Goal: Information Seeking & Learning: Learn about a topic

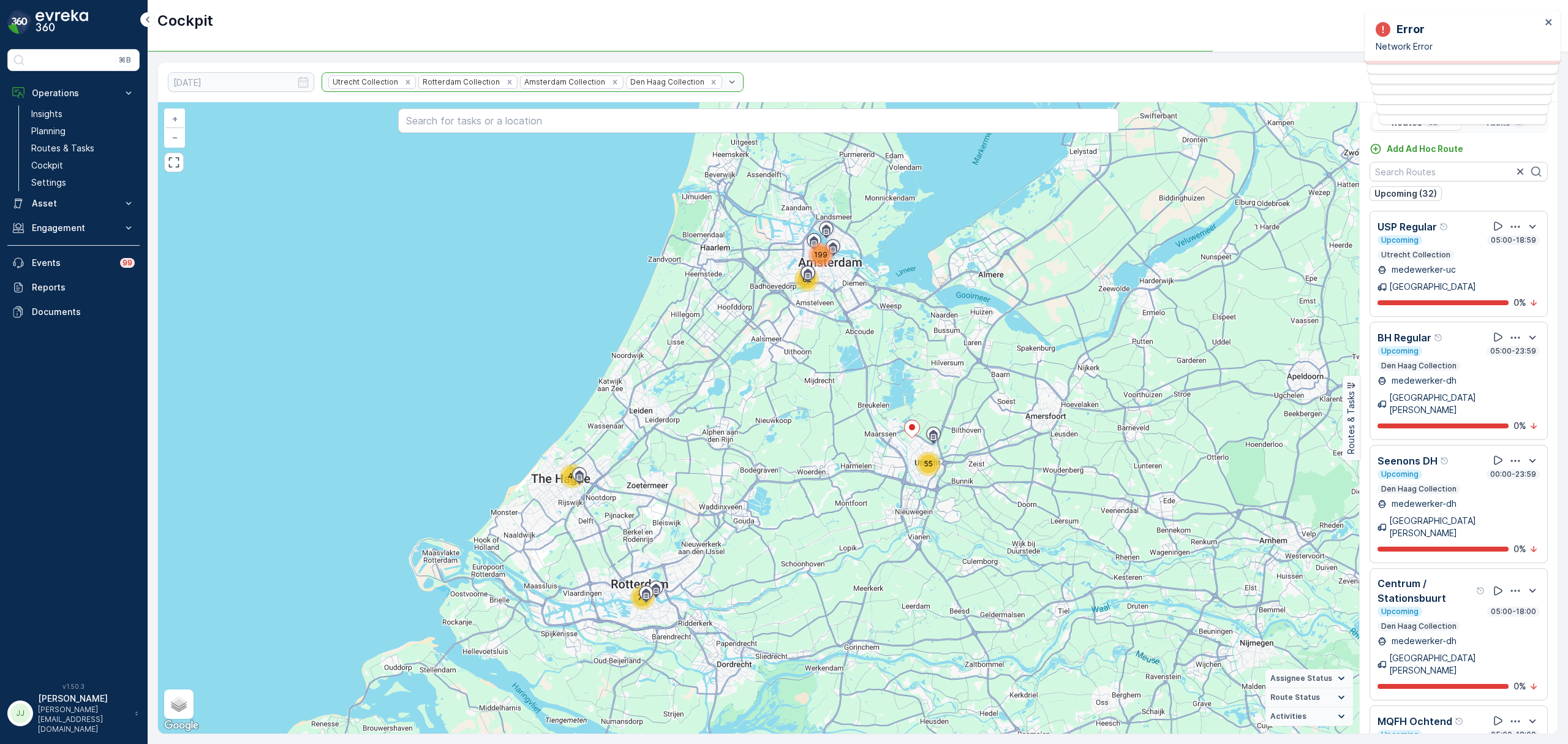
scroll to position [2492, 0]
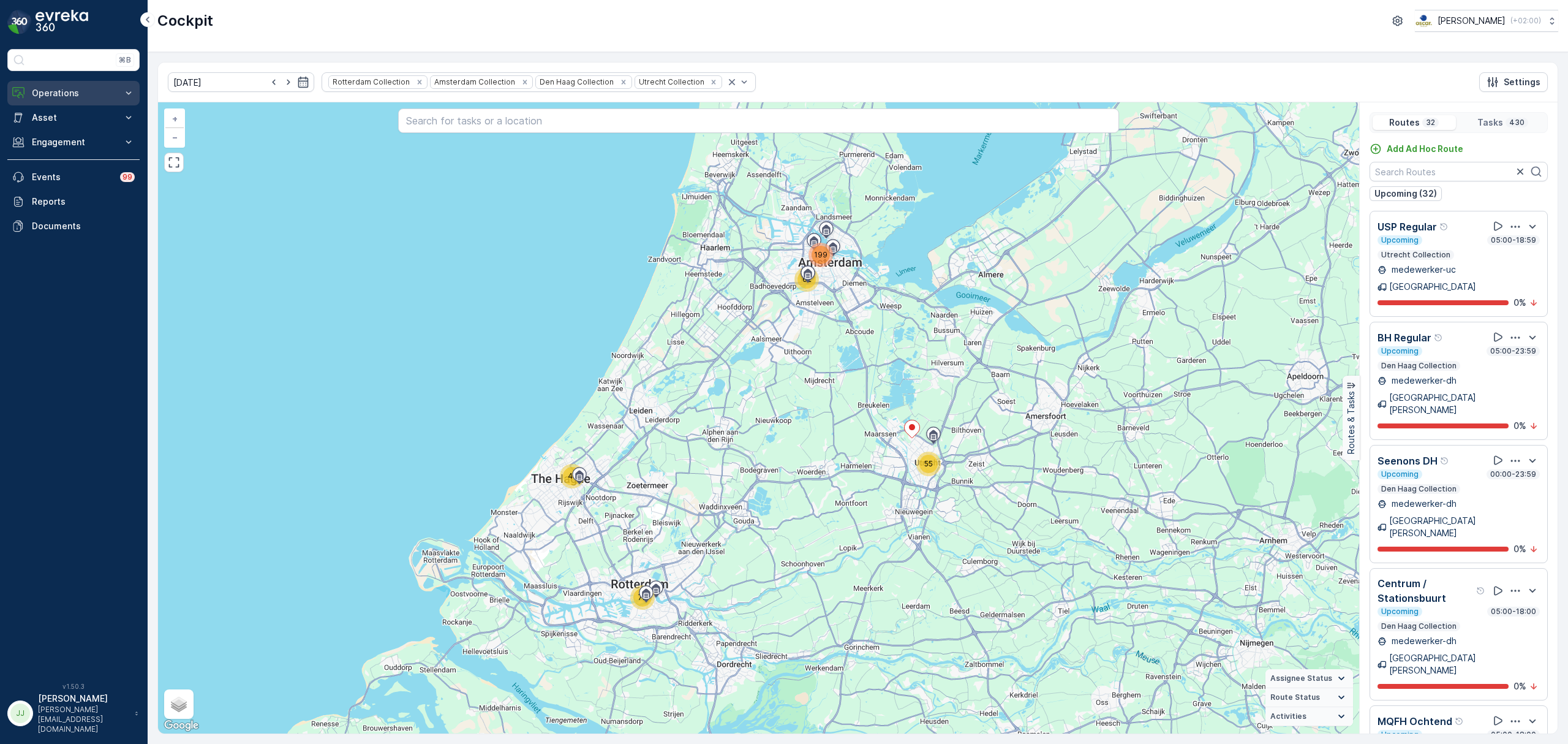
click at [69, 94] on p "Operations" at bounding box center [74, 93] width 84 height 12
click at [103, 142] on link "Routes & Tasks" at bounding box center [83, 148] width 113 height 17
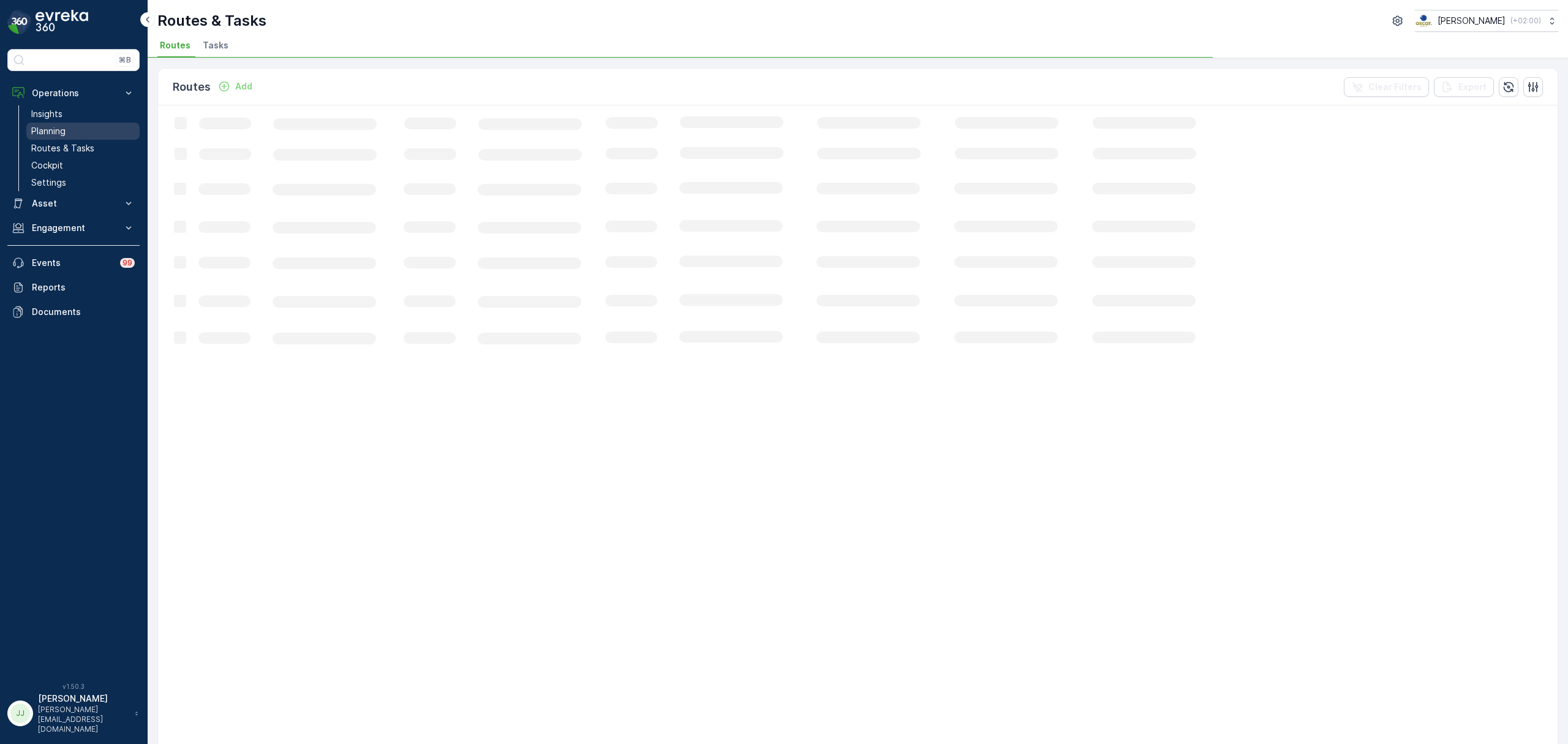
click at [91, 126] on link "Planning" at bounding box center [83, 131] width 113 height 17
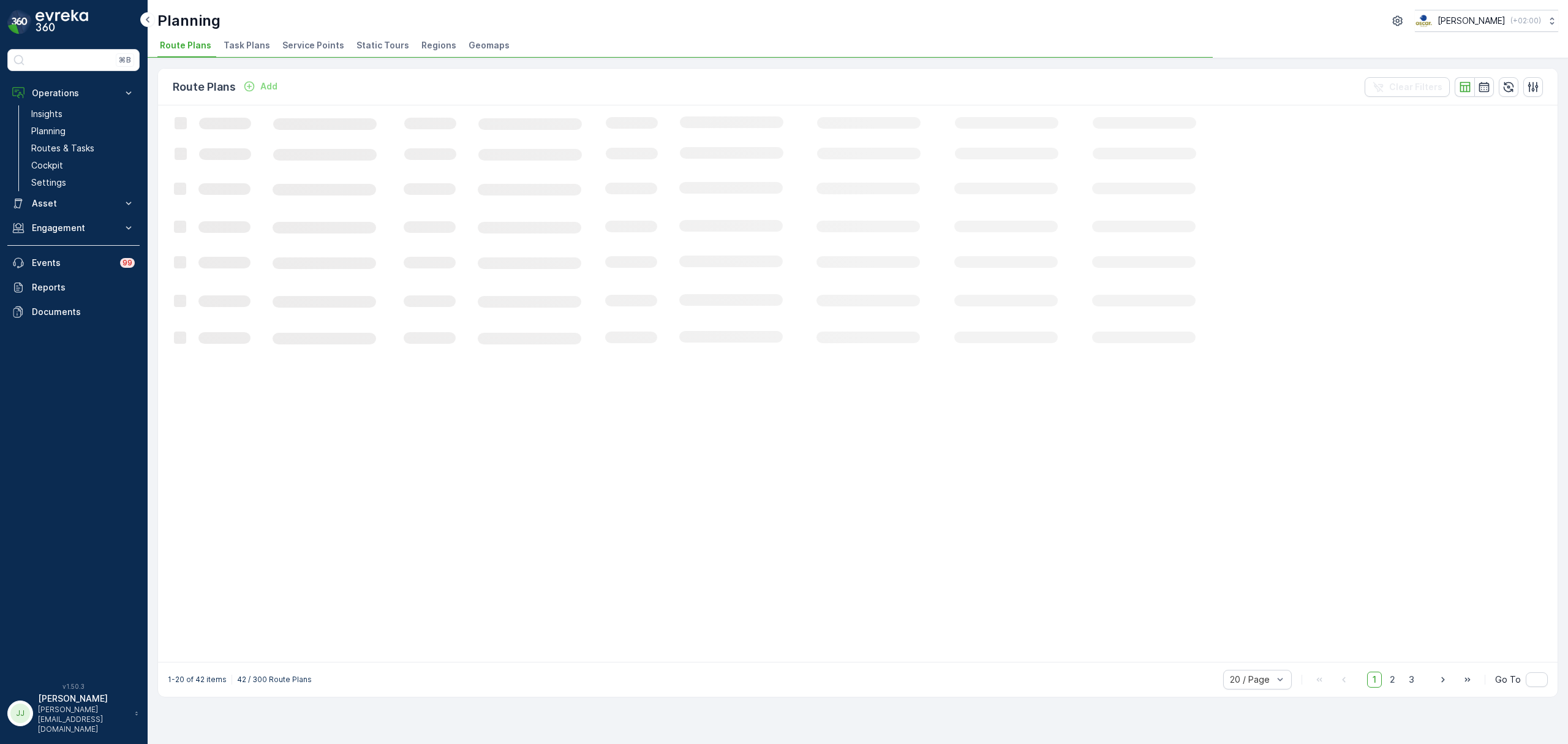
click at [251, 47] on span "Task Plans" at bounding box center [246, 45] width 46 height 12
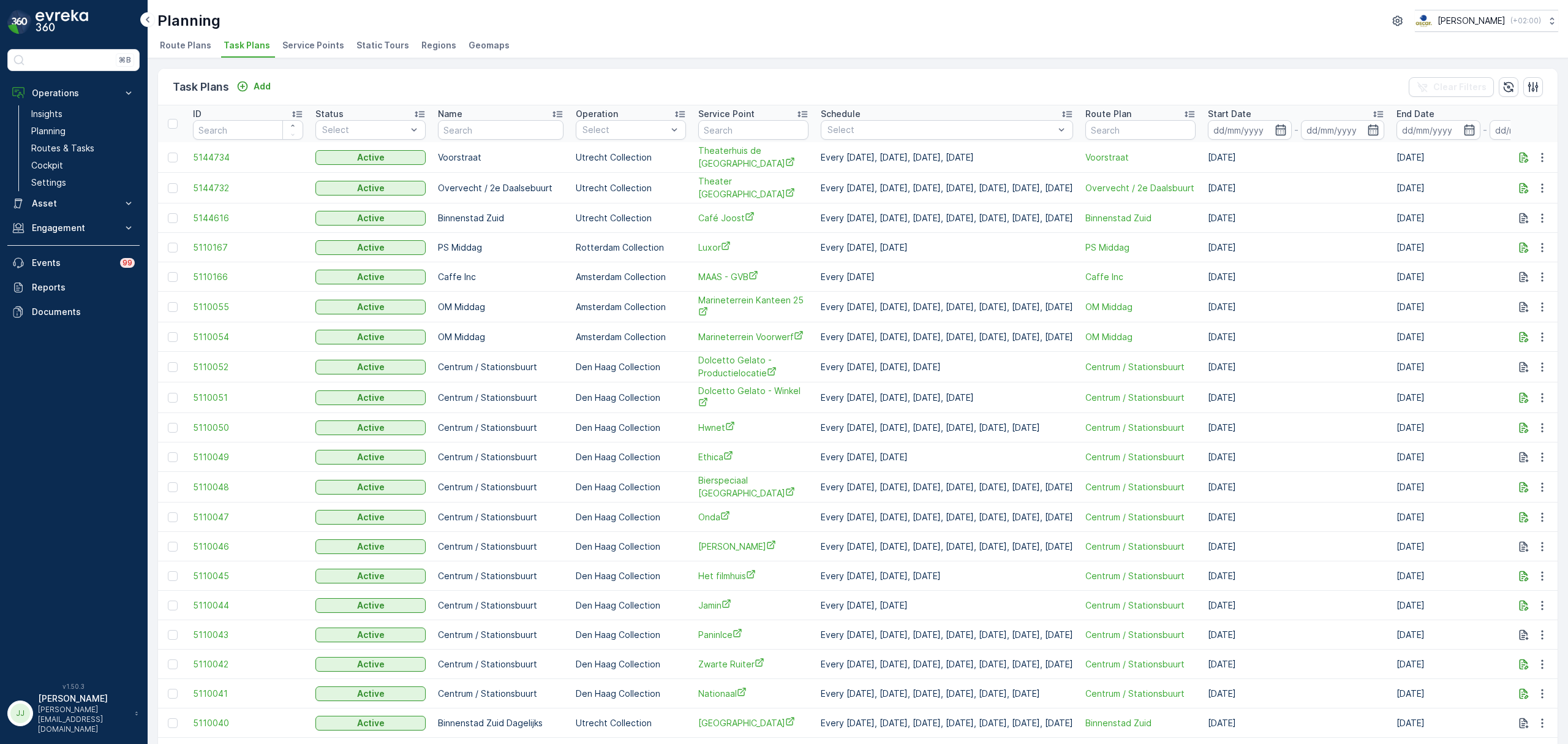
click at [309, 47] on span "Service Points" at bounding box center [313, 45] width 62 height 12
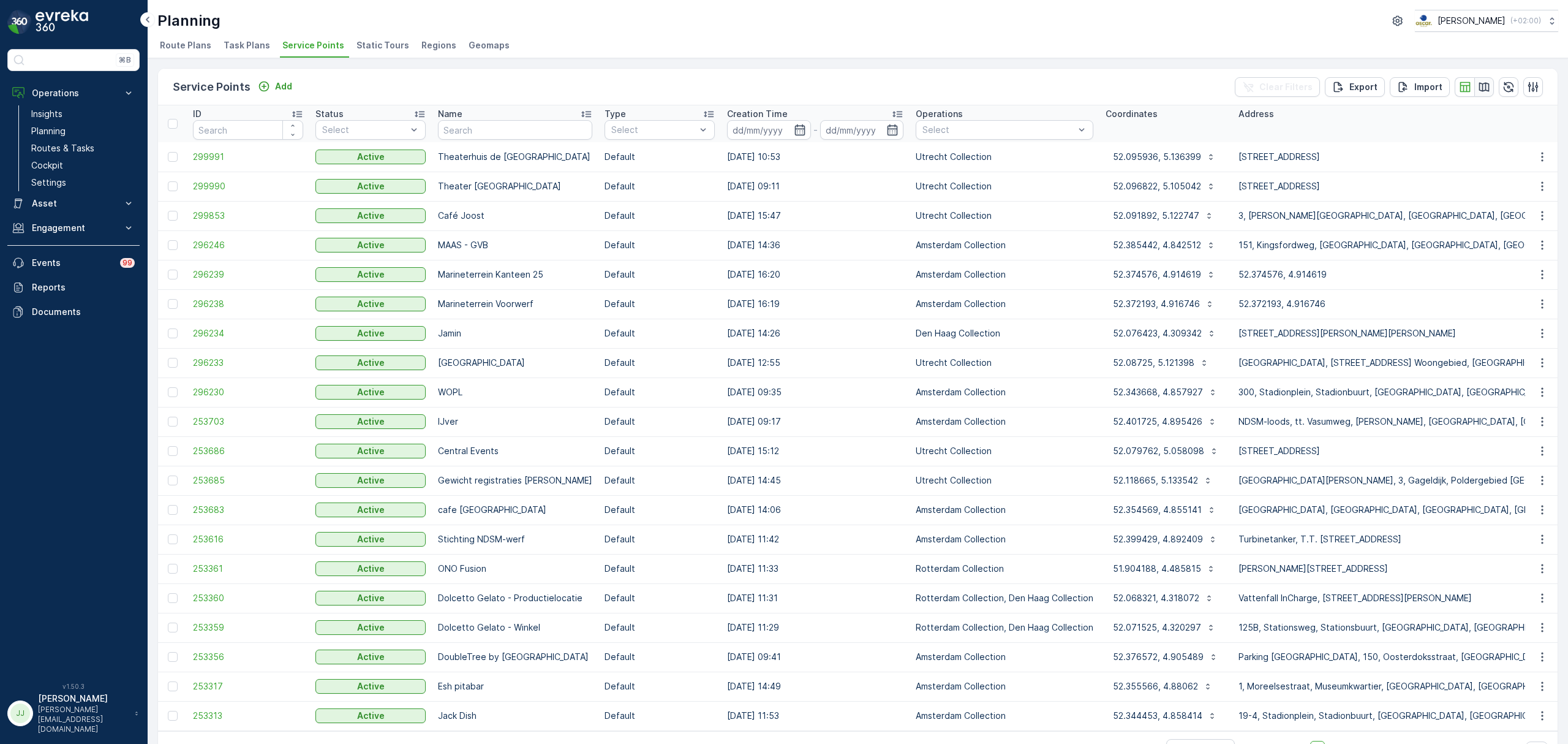
click at [1483, 84] on icon "button" at bounding box center [1484, 86] width 10 height 10
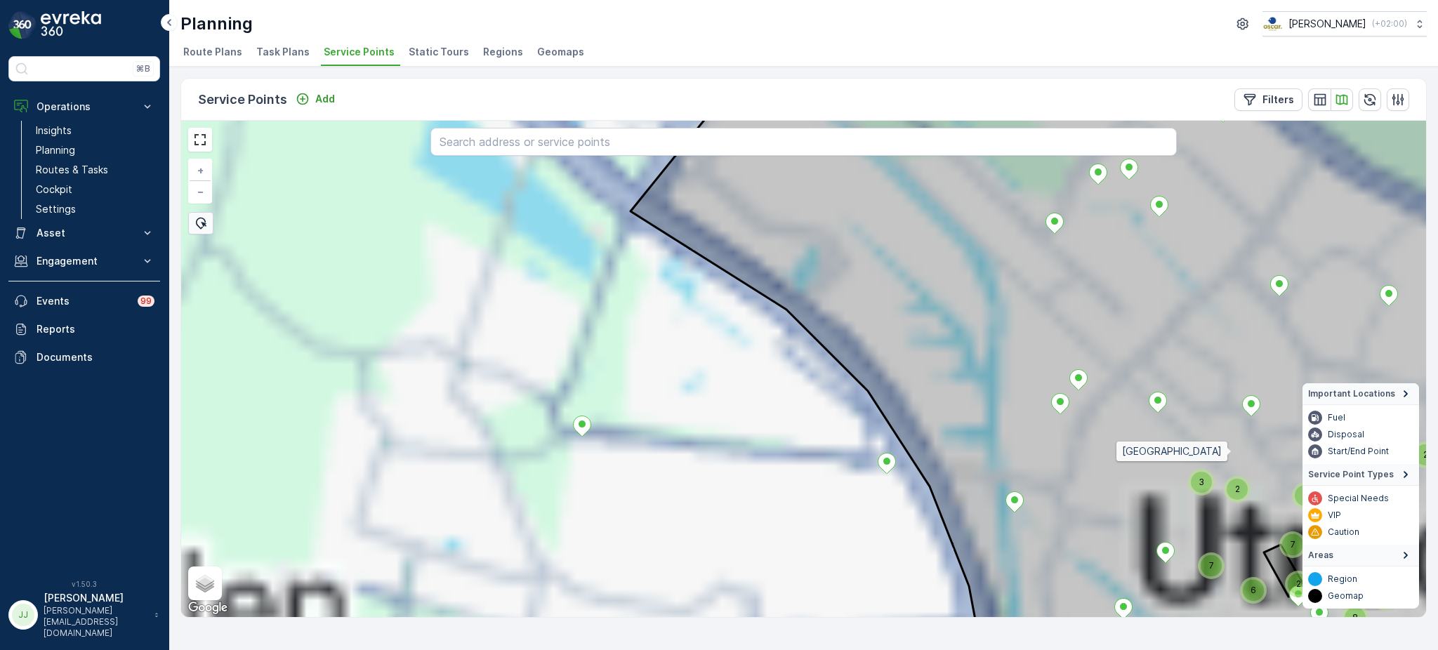
drag, startPoint x: 947, startPoint y: 459, endPoint x: 731, endPoint y: 322, distance: 255.8
click at [731, 322] on div "2 2 2 7 6 8 12 7 2 2 2 2 4 2 2 8 10 7 2 2 2 4 3 2 3 2 5 Utrecht + − Satellite R…" at bounding box center [803, 369] width 1245 height 497
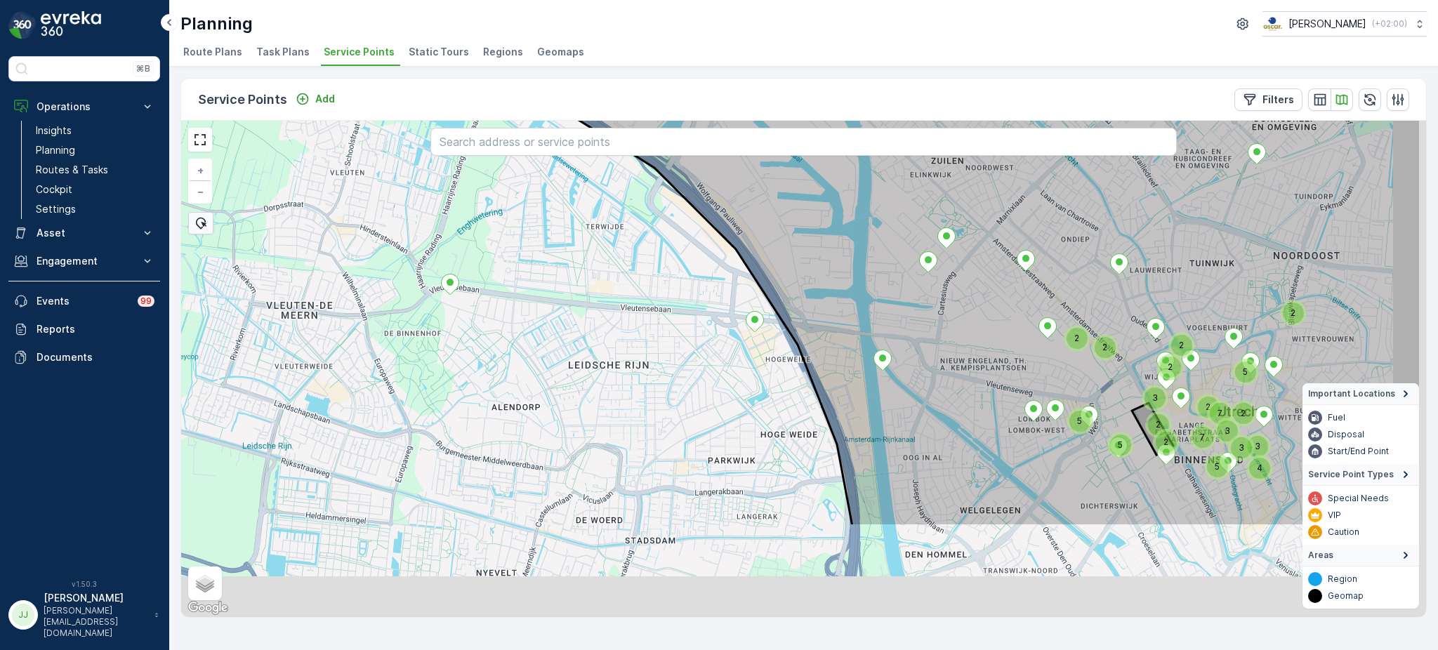
drag, startPoint x: 780, startPoint y: 487, endPoint x: 540, endPoint y: 240, distance: 345.2
click at [540, 240] on div "2 2 2 2 3 2 5 3 4 2 3 5 5 2 7 5 3 7 2 2 + − Satellite Roadmap Terrain Hybrid Le…" at bounding box center [803, 369] width 1245 height 497
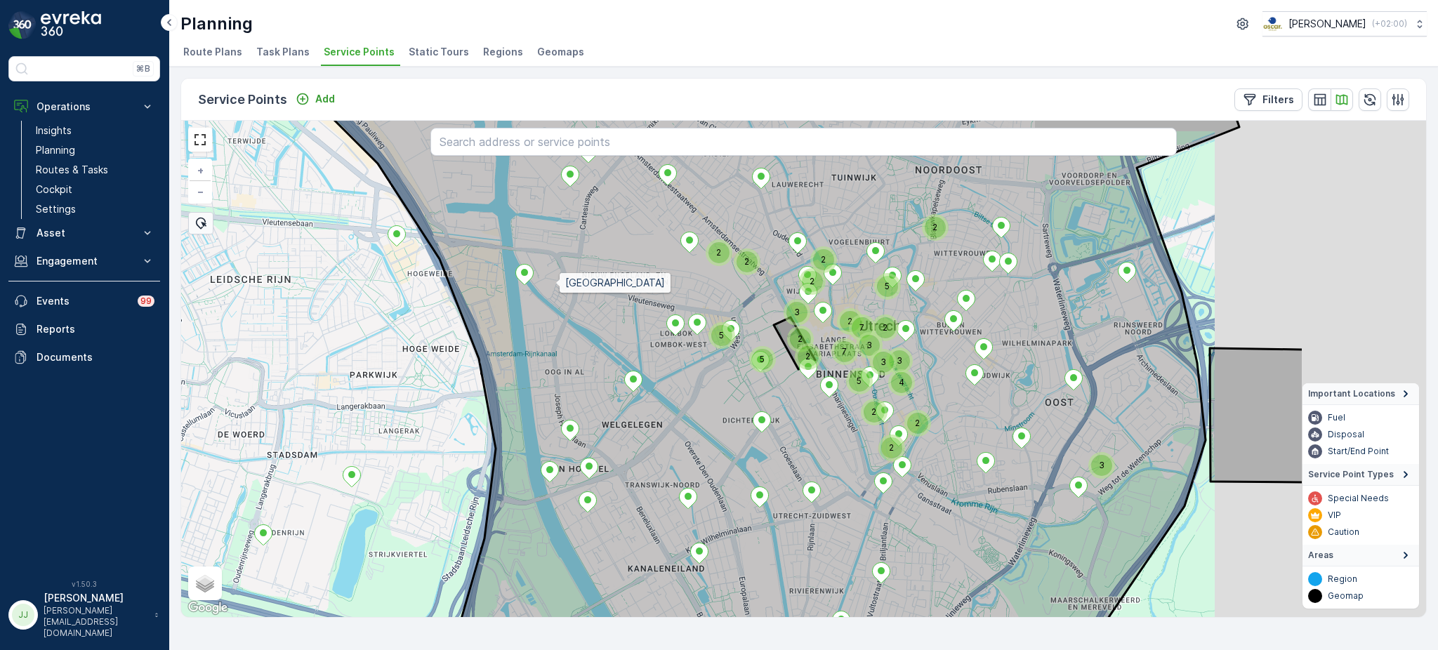
drag, startPoint x: 810, startPoint y: 261, endPoint x: 558, endPoint y: 284, distance: 253.2
click at [558, 284] on icon at bounding box center [772, 390] width 936 height 600
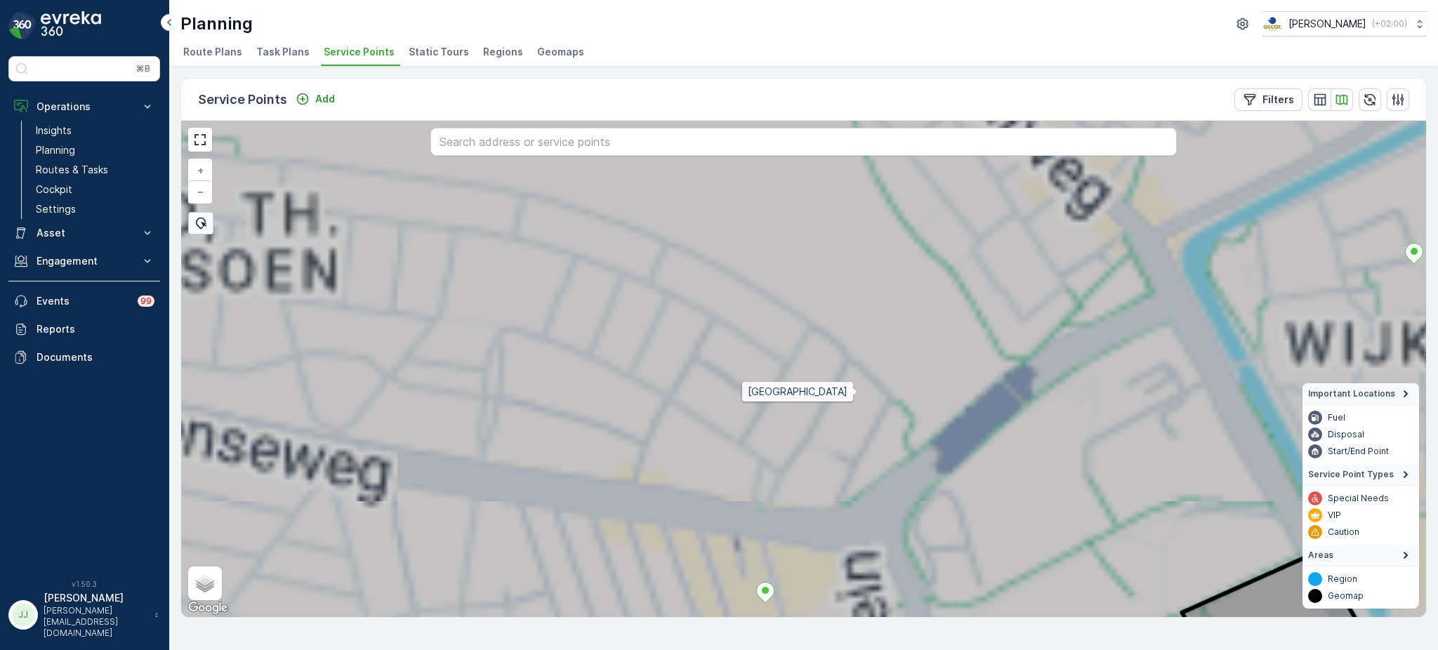
click at [485, 184] on icon at bounding box center [896, 452] width 2998 height 1200
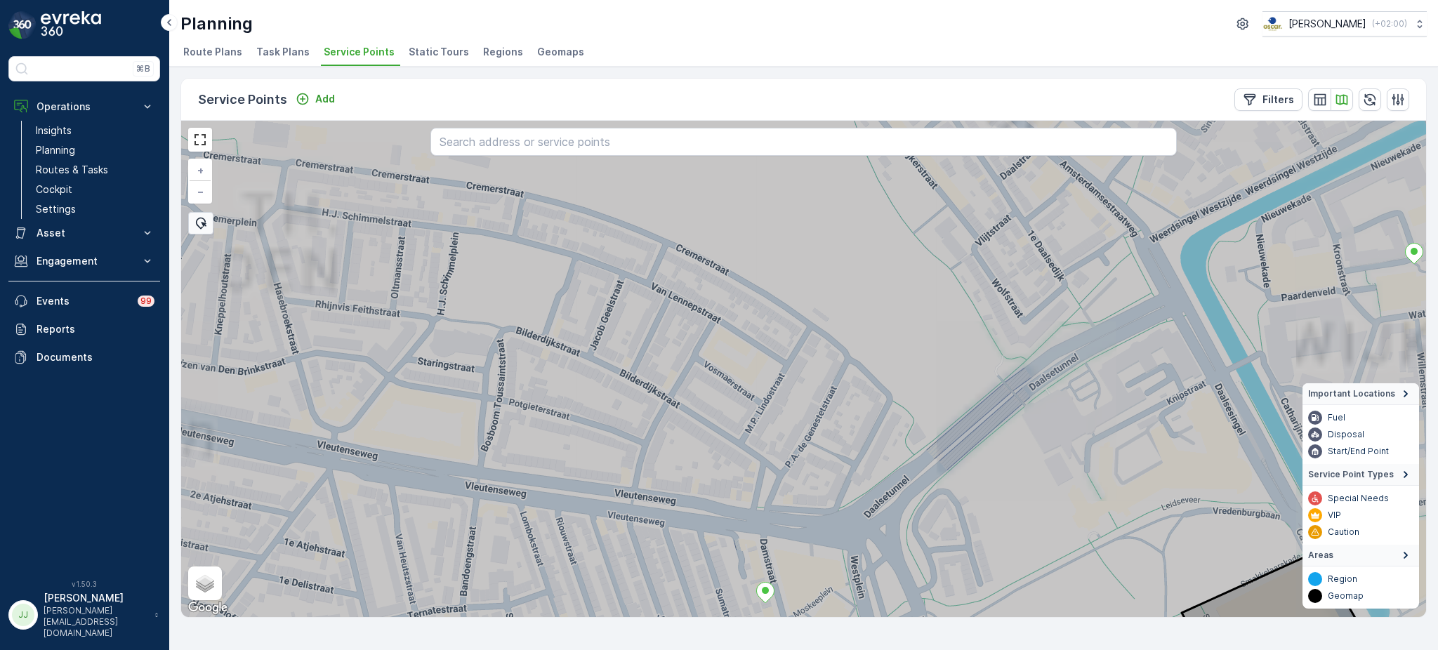
drag, startPoint x: 781, startPoint y: 401, endPoint x: 424, endPoint y: 268, distance: 381.6
click at [424, 268] on icon at bounding box center [804, 369] width 1499 height 600
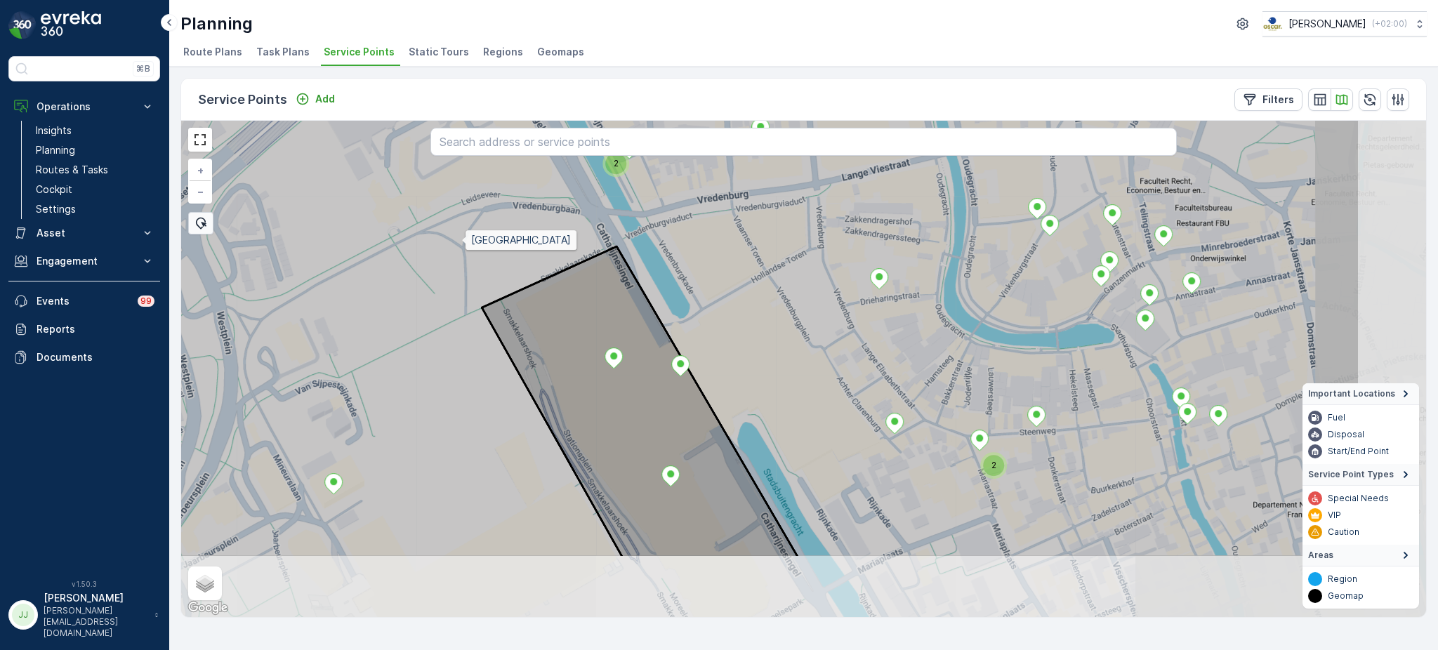
drag, startPoint x: 491, startPoint y: 250, endPoint x: 465, endPoint y: 242, distance: 27.3
click at [465, 242] on icon at bounding box center [611, 259] width 1499 height 600
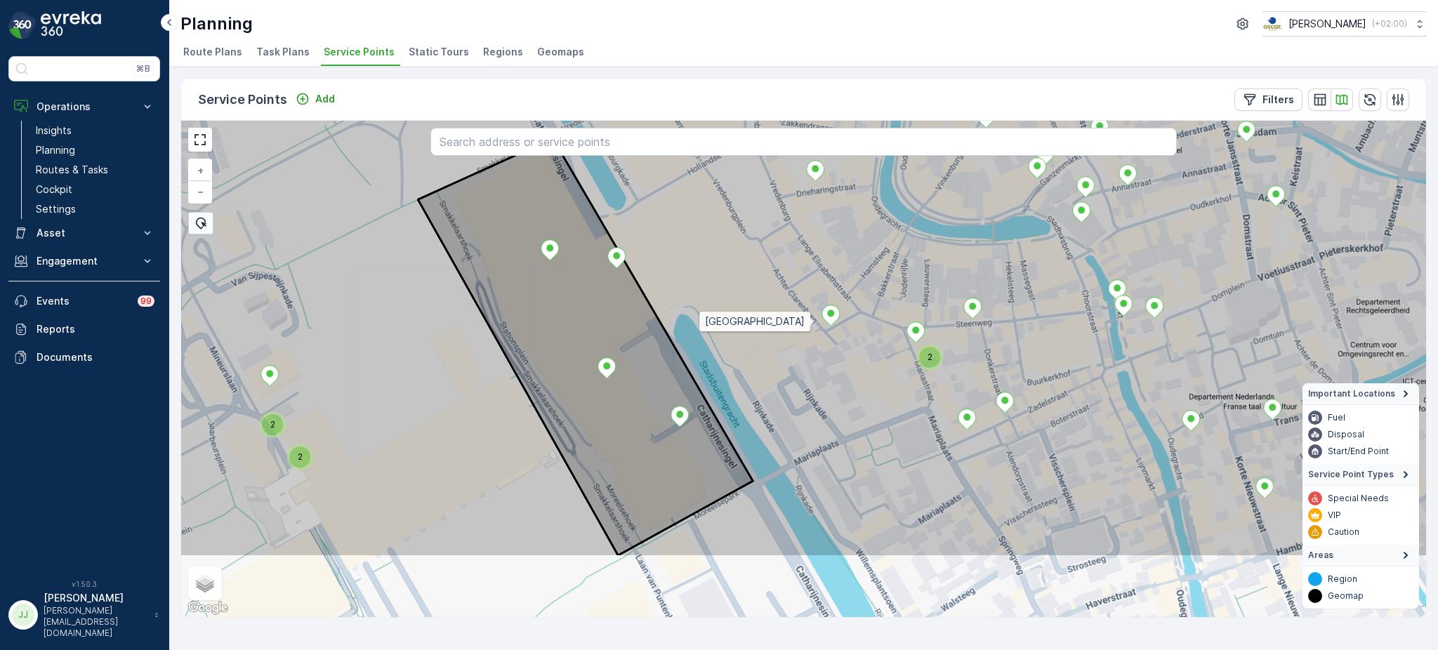
drag, startPoint x: 883, startPoint y: 433, endPoint x: 812, endPoint y: 323, distance: 130.5
click at [812, 323] on icon at bounding box center [736, 258] width 1499 height 600
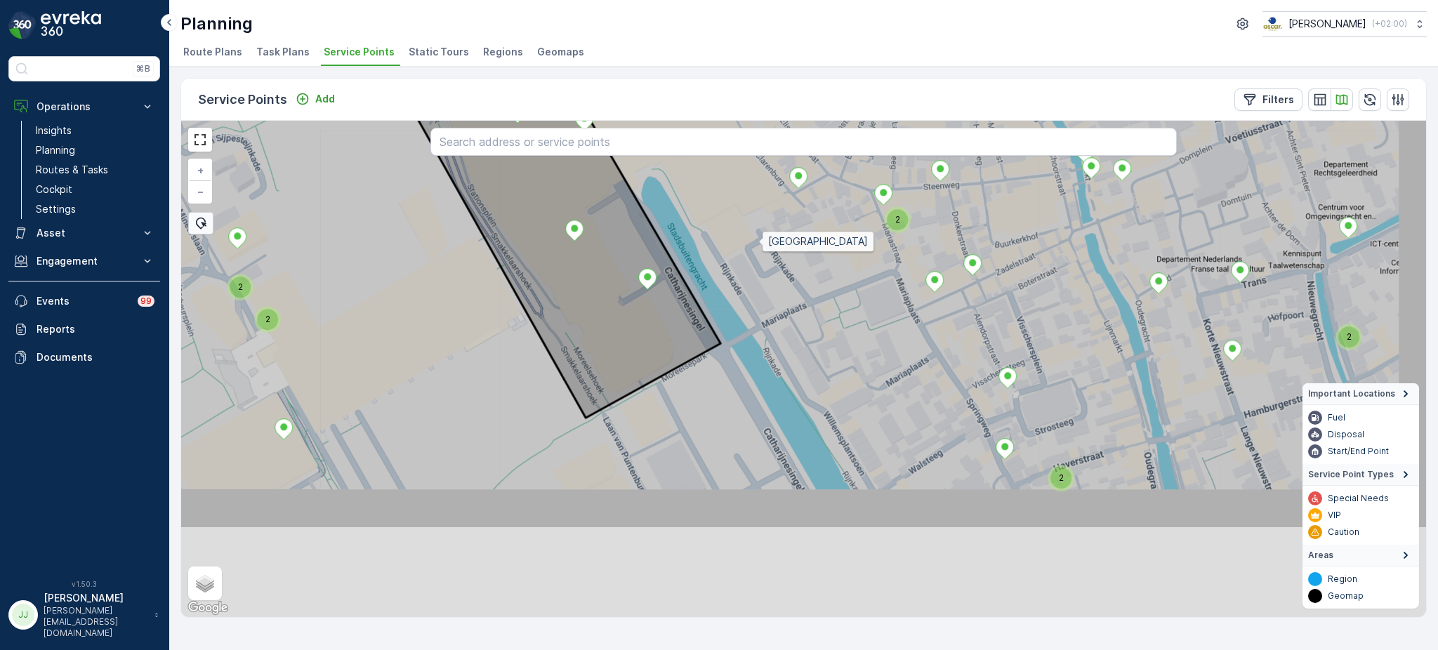
drag, startPoint x: 793, startPoint y: 398, endPoint x: 734, endPoint y: 214, distance: 193.9
click at [734, 214] on icon at bounding box center [774, 230] width 1499 height 600
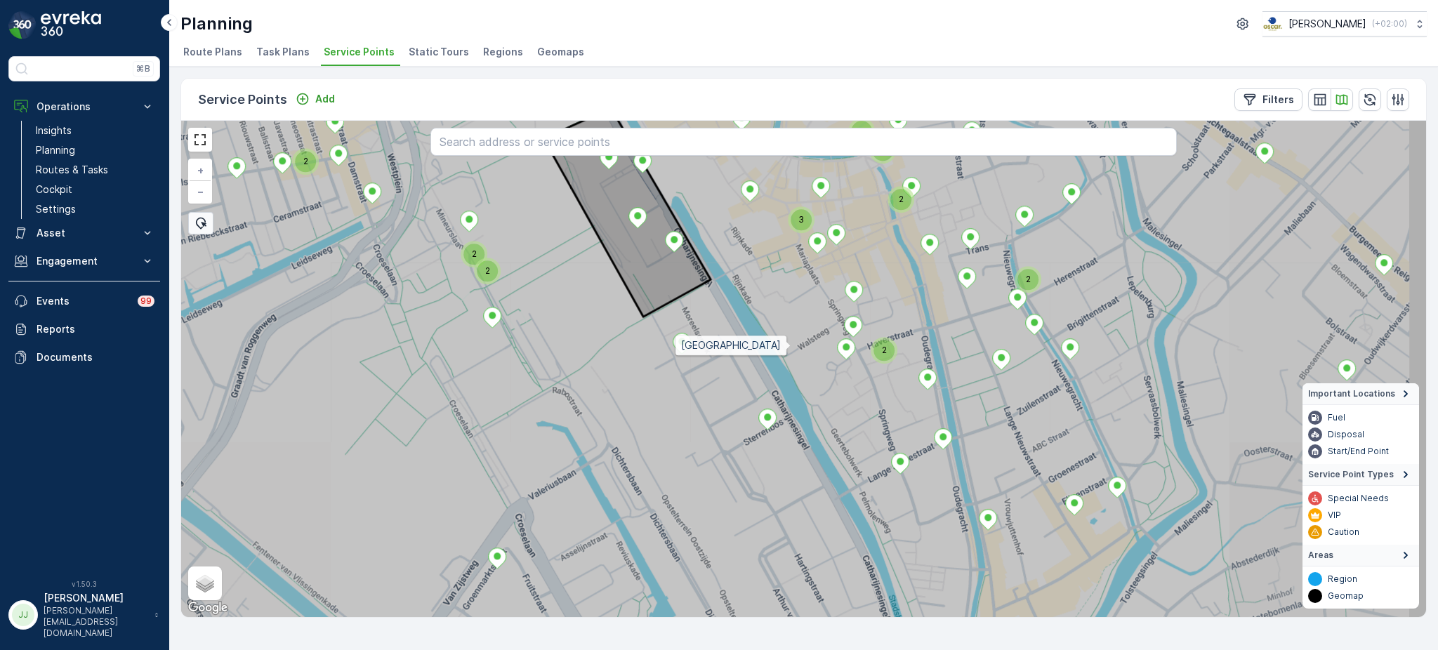
drag, startPoint x: 828, startPoint y: 419, endPoint x: 780, endPoint y: 331, distance: 100.6
click at [780, 331] on icon at bounding box center [781, 325] width 1499 height 600
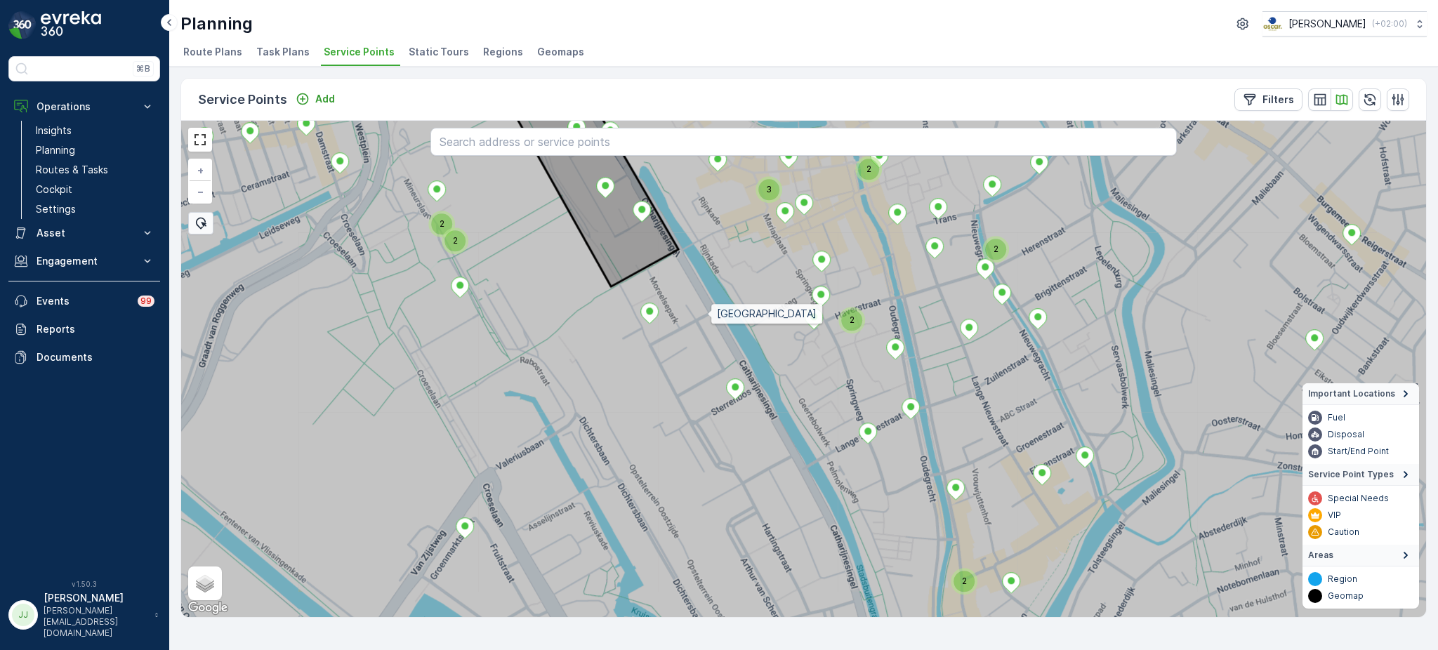
drag, startPoint x: 716, startPoint y: 294, endPoint x: 688, endPoint y: 349, distance: 62.5
click at [688, 349] on icon at bounding box center [797, 383] width 1499 height 600
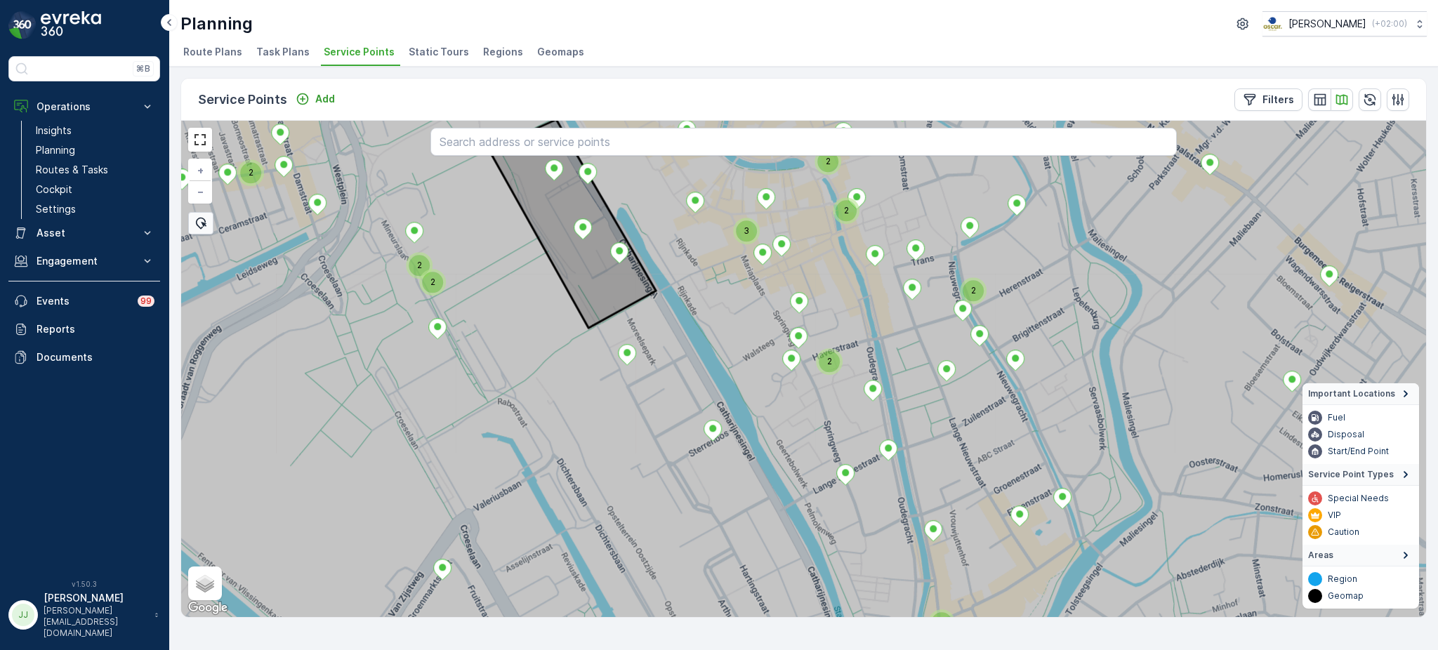
click at [832, 360] on div "2" at bounding box center [829, 361] width 21 height 21
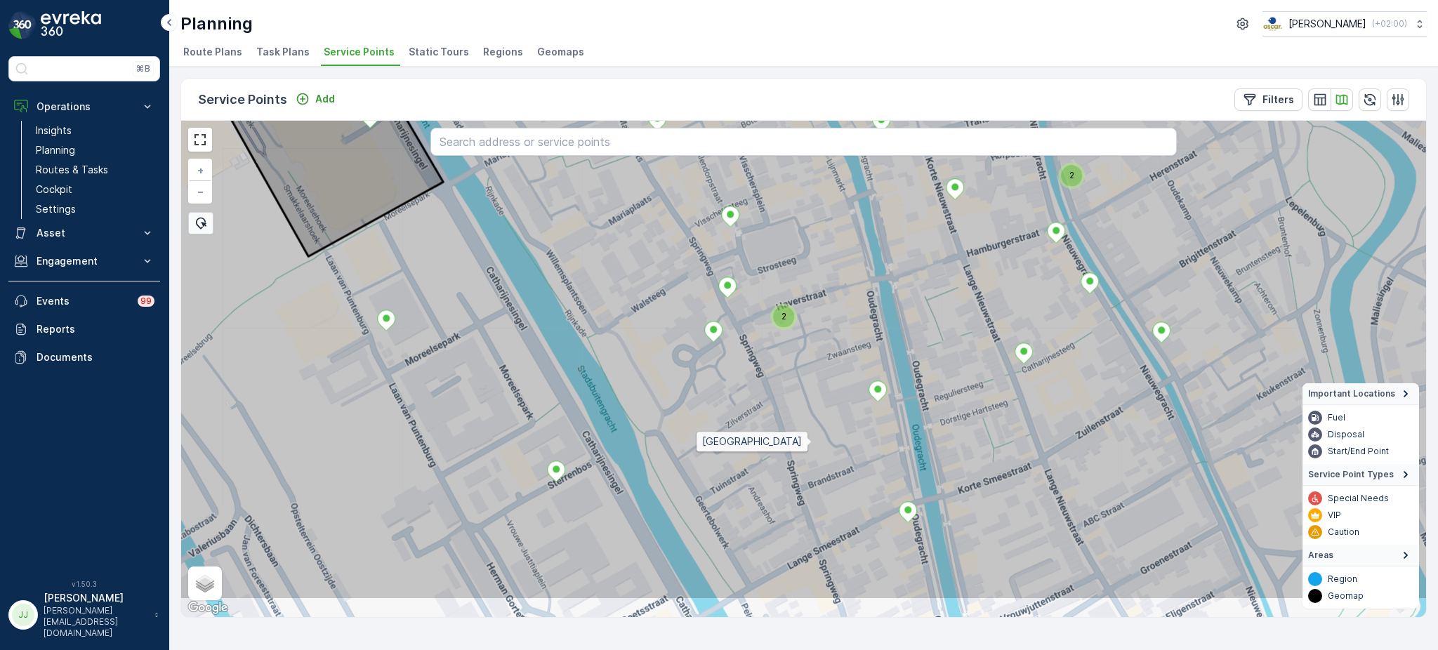
drag, startPoint x: 791, startPoint y: 511, endPoint x: 812, endPoint y: 442, distance: 71.3
click at [812, 442] on icon at bounding box center [824, 301] width 1499 height 600
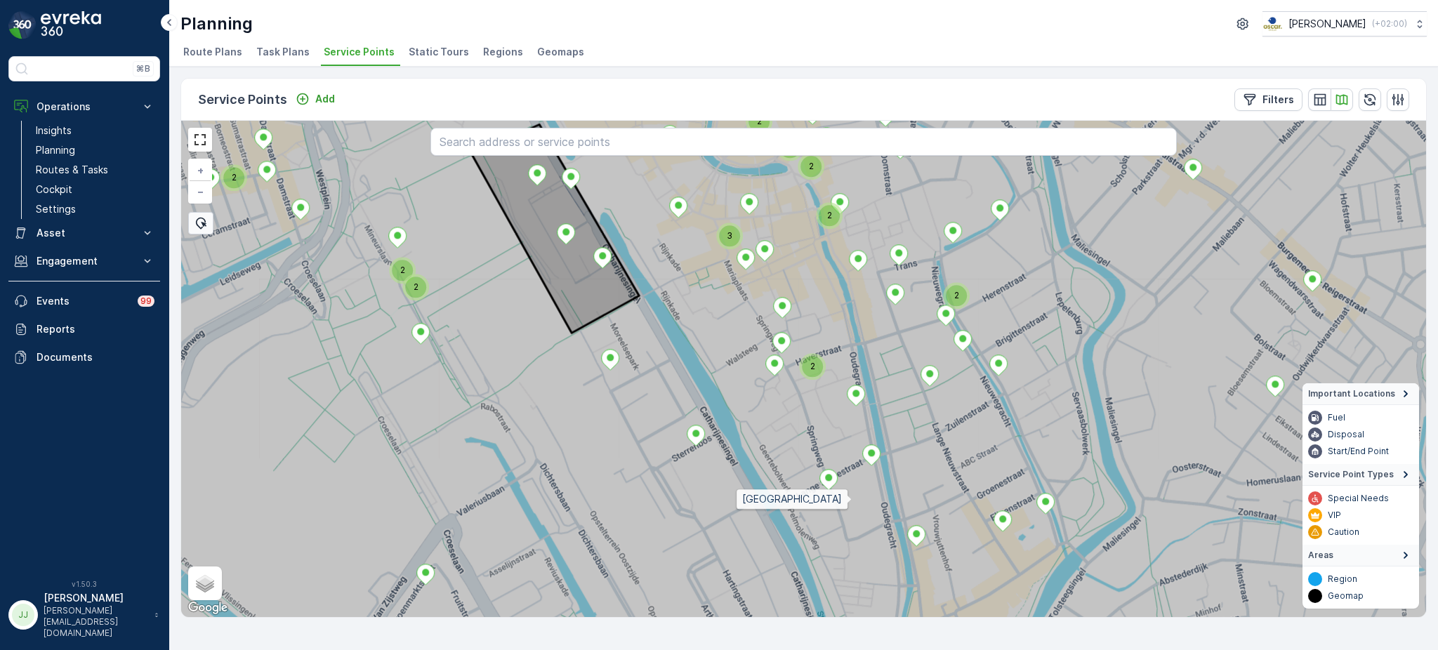
drag, startPoint x: 834, startPoint y: 524, endPoint x: 852, endPoint y: 502, distance: 28.0
click at [852, 502] on icon at bounding box center [815, 352] width 1499 height 600
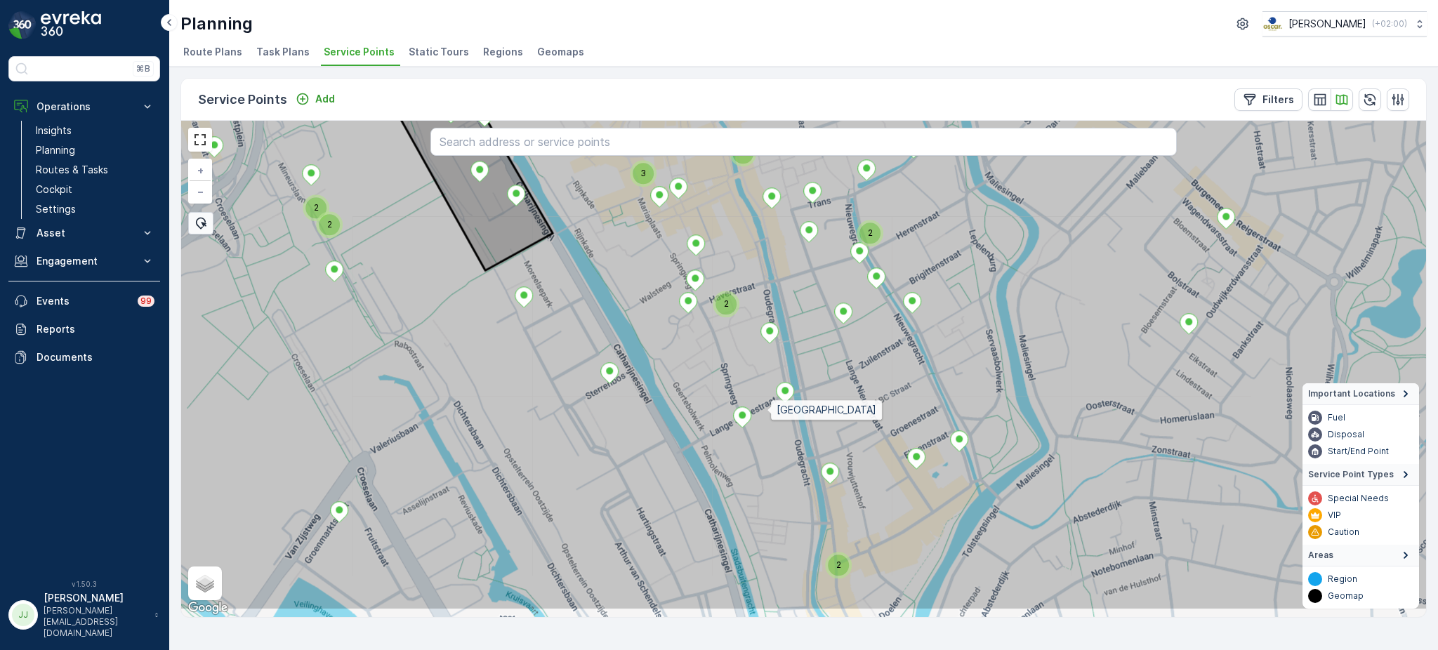
drag, startPoint x: 858, startPoint y: 465, endPoint x: 772, endPoint y: 413, distance: 100.8
click at [772, 413] on icon at bounding box center [711, 311] width 1499 height 600
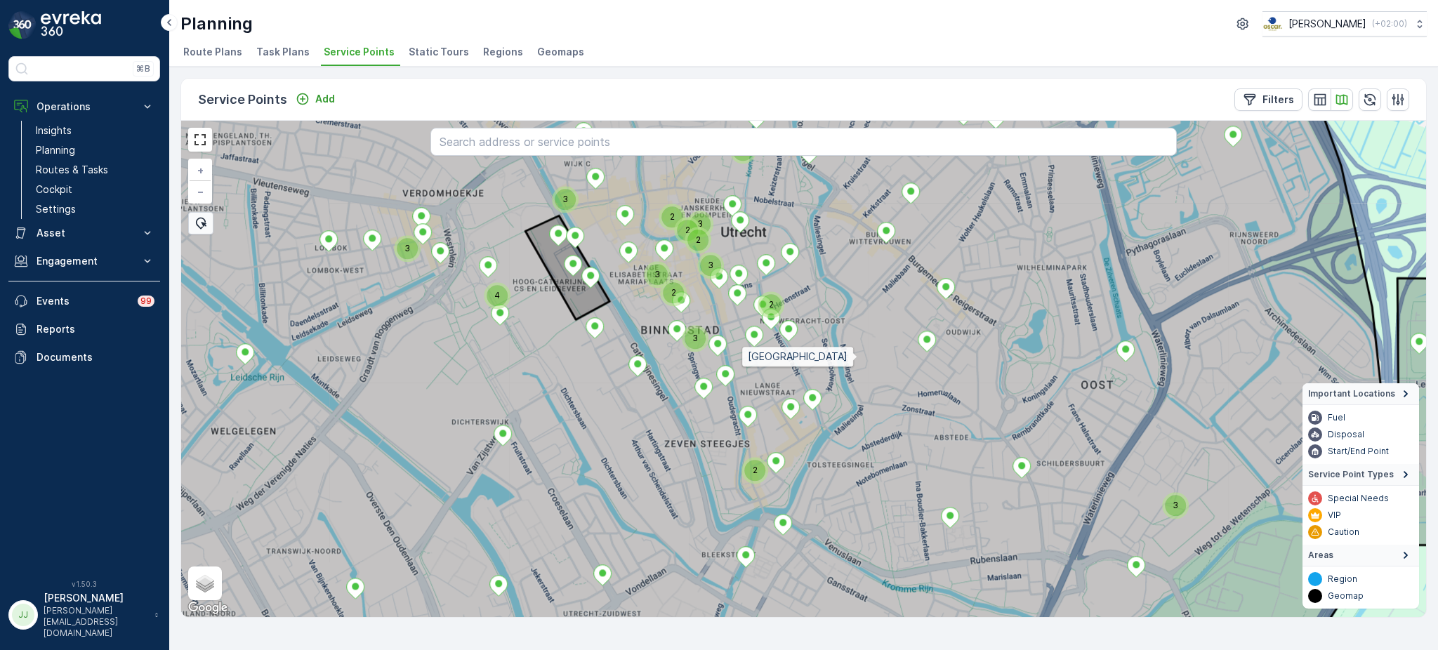
drag, startPoint x: 794, startPoint y: 374, endPoint x: 857, endPoint y: 357, distance: 65.4
click at [857, 357] on icon at bounding box center [753, 352] width 1273 height 600
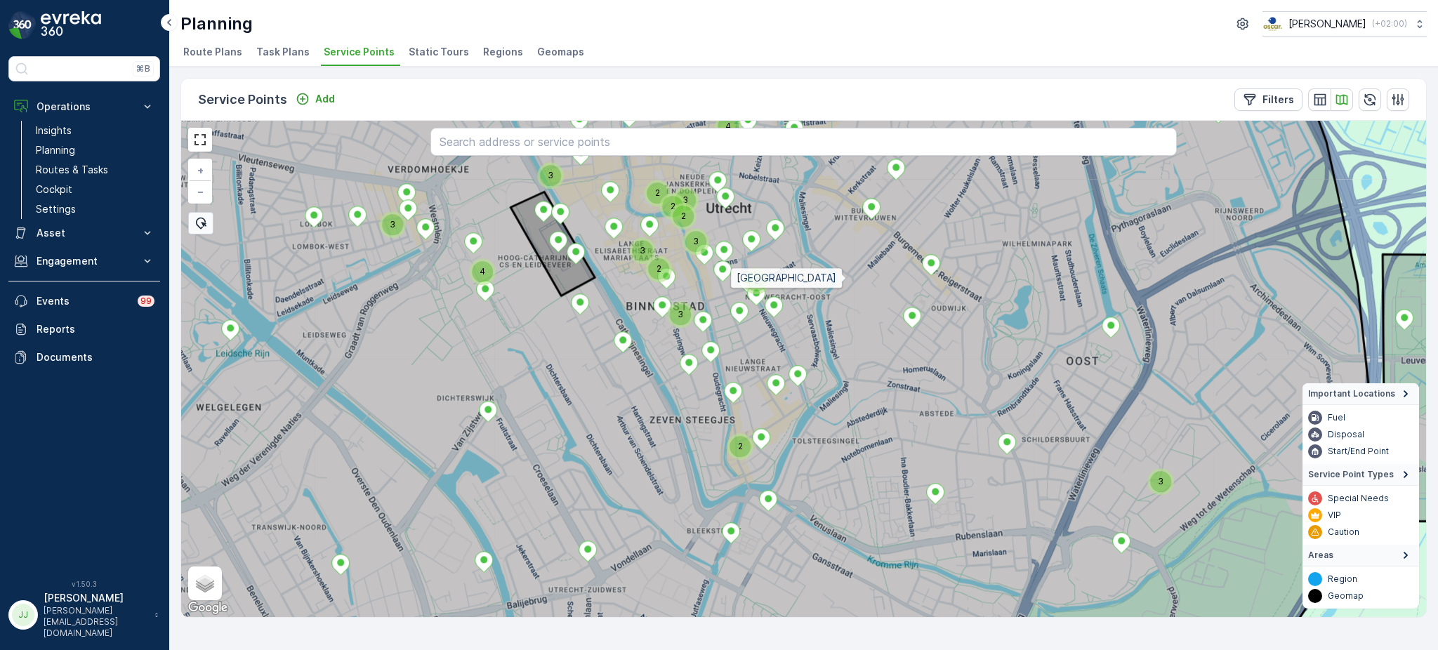
drag, startPoint x: 858, startPoint y: 294, endPoint x: 846, endPoint y: 277, distance: 20.1
click at [846, 277] on icon at bounding box center [706, 345] width 1335 height 600
click at [698, 280] on icon at bounding box center [714, 369] width 1320 height 600
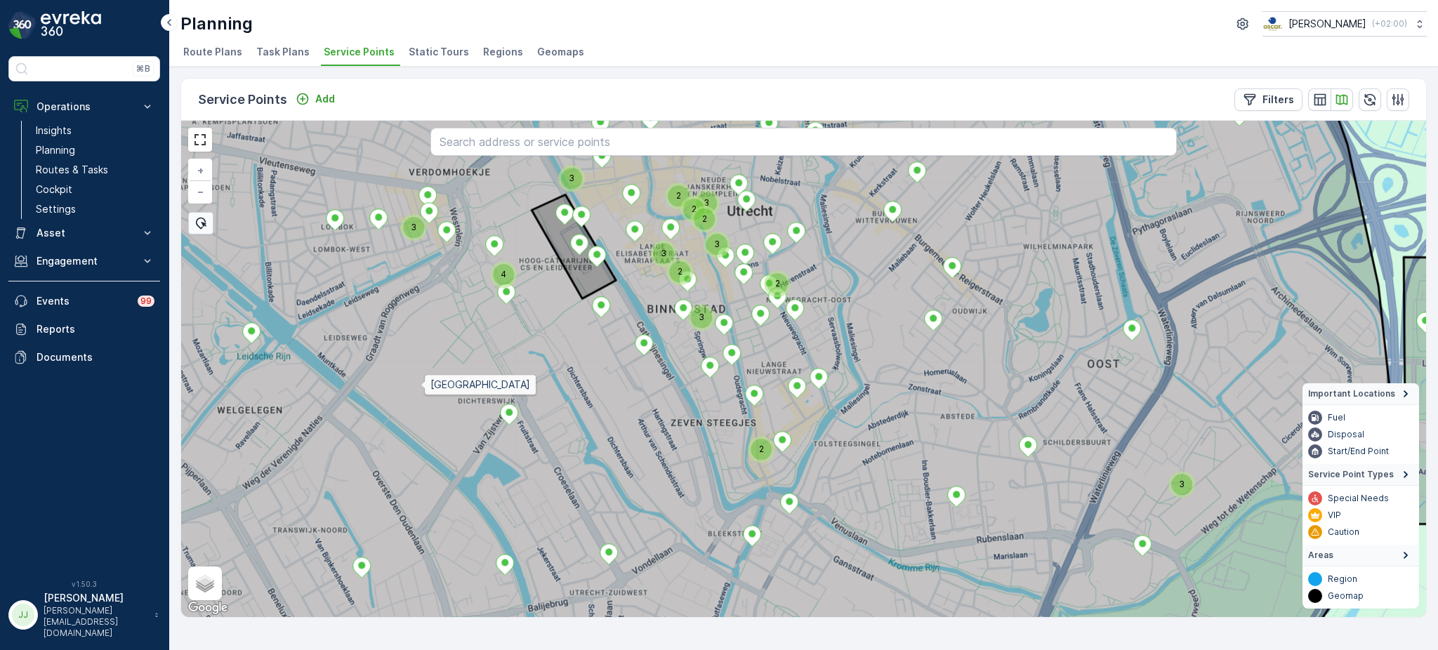
drag, startPoint x: 387, startPoint y: 379, endPoint x: 553, endPoint y: 397, distance: 167.4
click at [553, 397] on icon at bounding box center [736, 372] width 1320 height 600
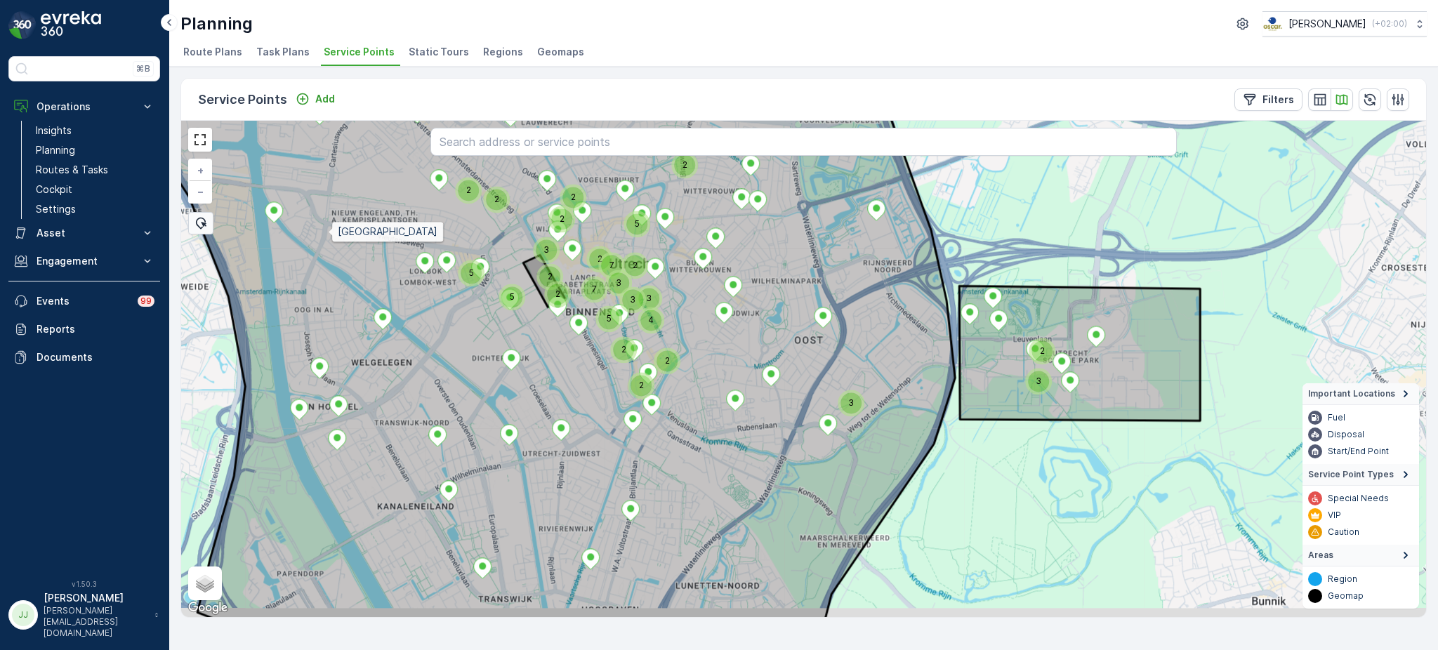
drag, startPoint x: 342, startPoint y: 254, endPoint x: 328, endPoint y: 232, distance: 25.3
click at [328, 232] on icon at bounding box center [531, 347] width 916 height 600
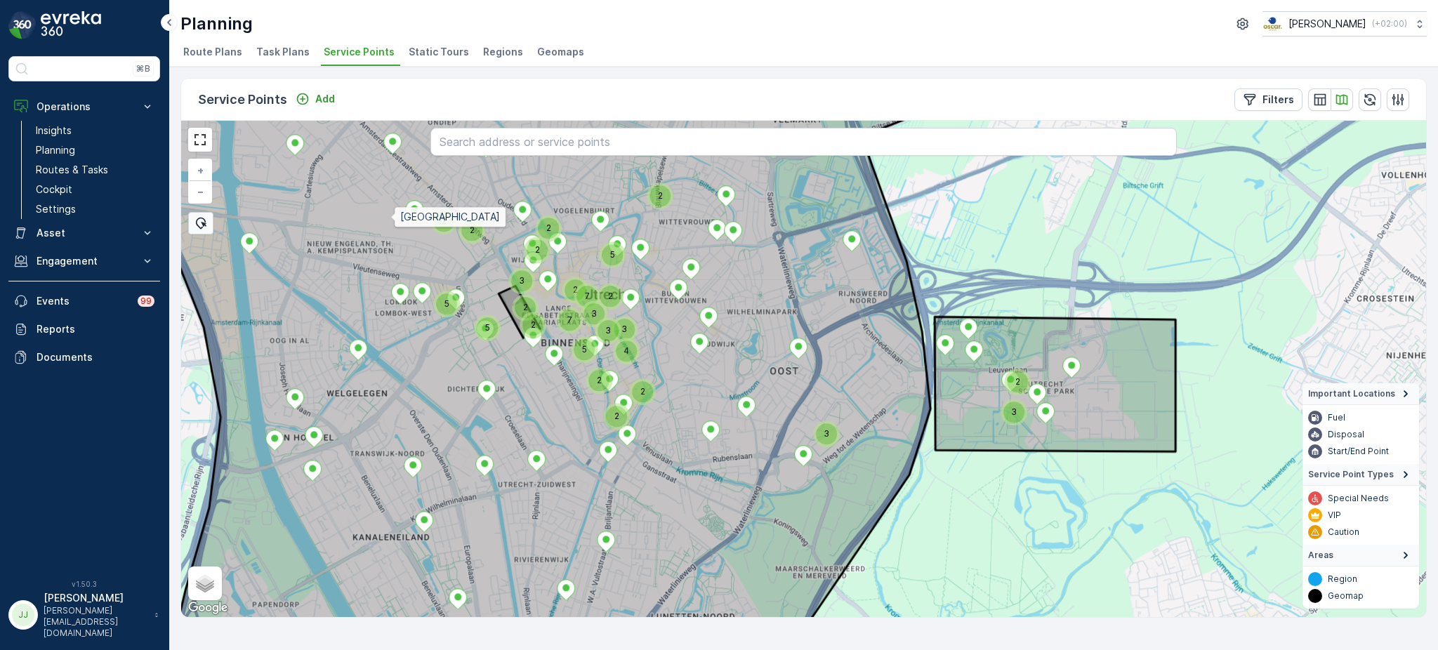
drag, startPoint x: 411, startPoint y: 208, endPoint x: 392, endPoint y: 218, distance: 21.4
click at [392, 218] on icon at bounding box center [512, 400] width 884 height 600
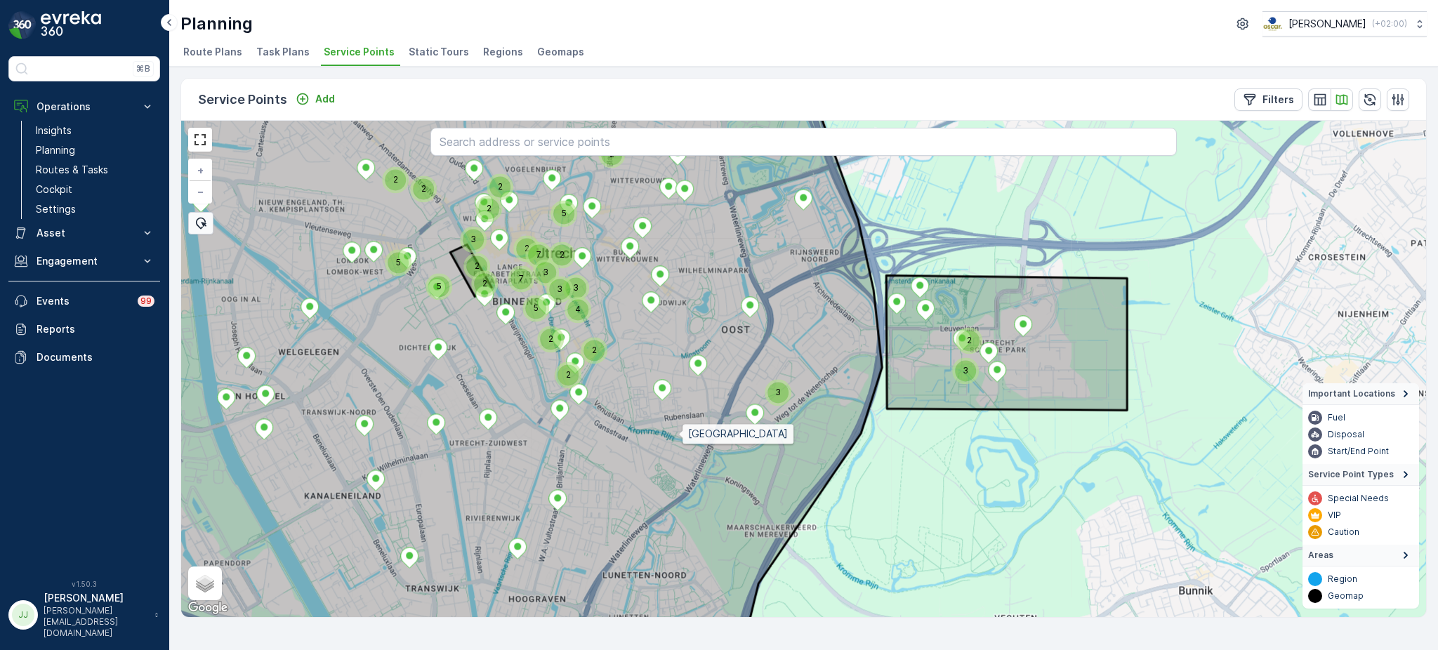
drag, startPoint x: 726, startPoint y: 472, endPoint x: 681, endPoint y: 436, distance: 58.0
click at [681, 435] on icon at bounding box center [461, 327] width 910 height 600
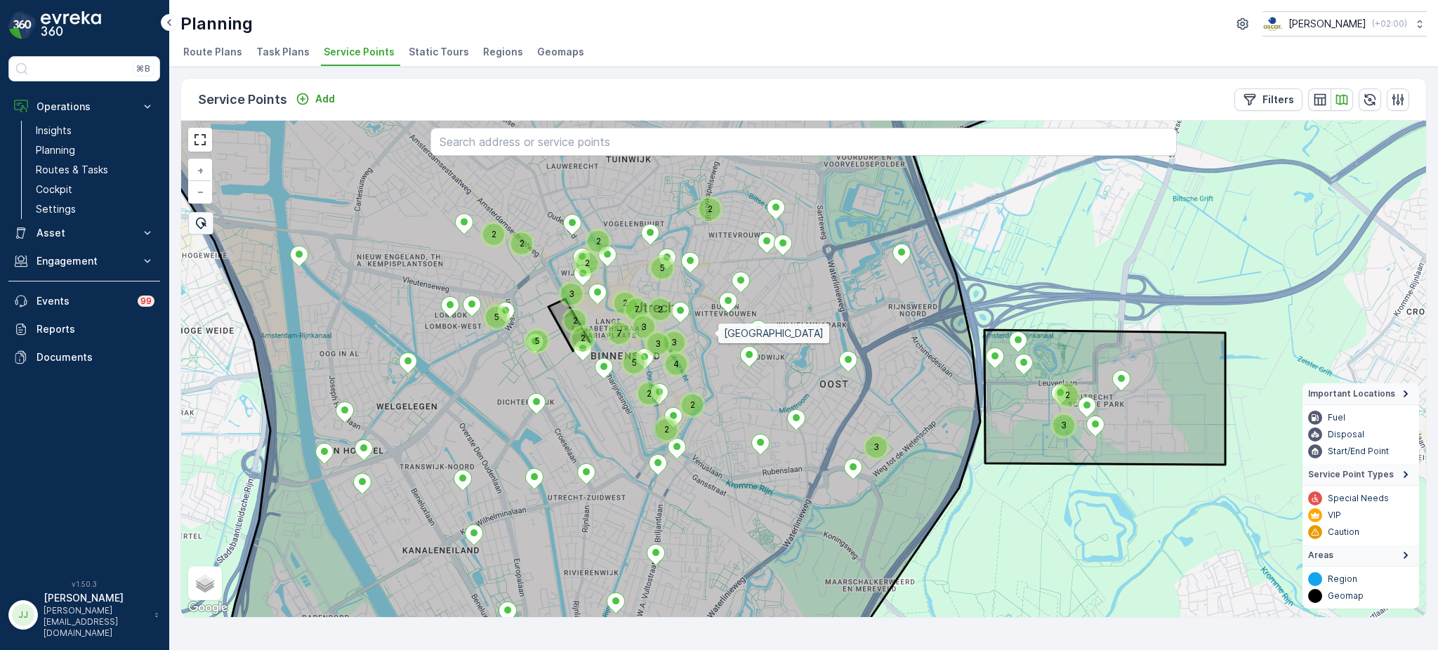
drag, startPoint x: 615, startPoint y: 280, endPoint x: 711, endPoint y: 330, distance: 108.1
click at [711, 330] on icon at bounding box center [570, 419] width 840 height 600
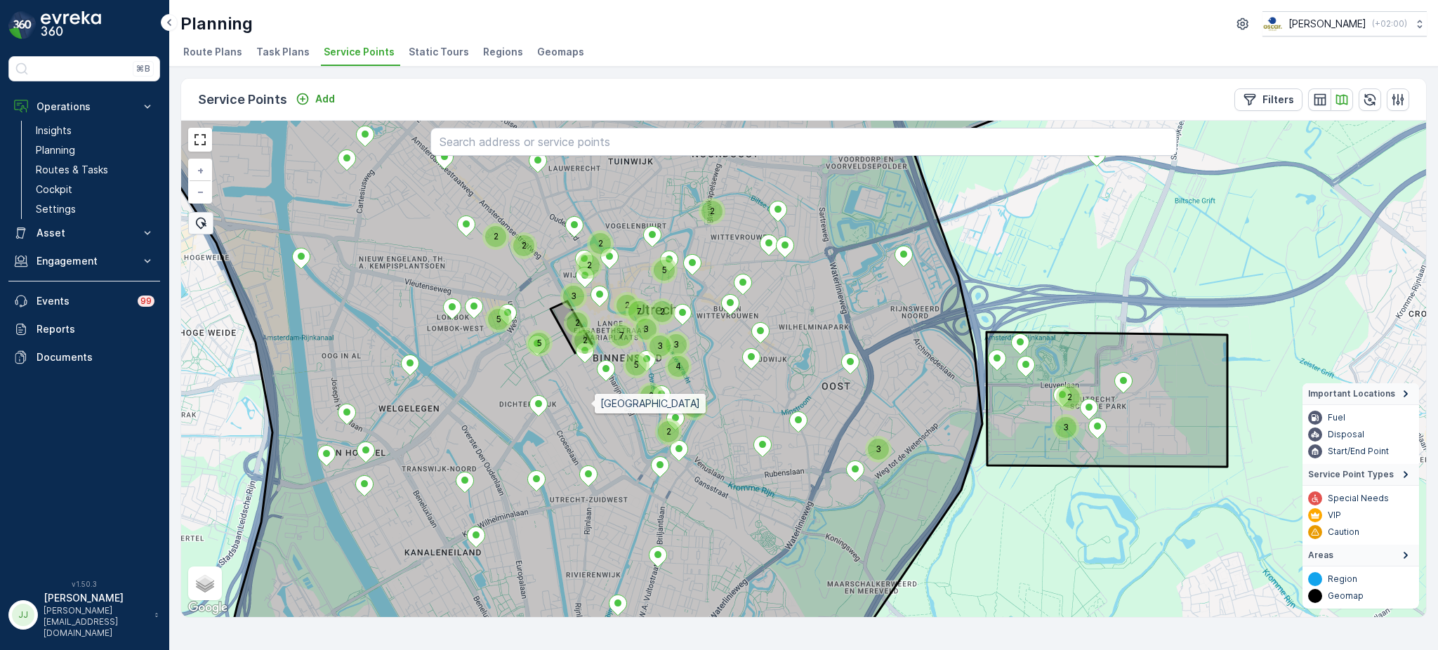
drag, startPoint x: 590, startPoint y: 402, endPoint x: 599, endPoint y: 449, distance: 47.2
drag, startPoint x: 599, startPoint y: 449, endPoint x: 538, endPoint y: 368, distance: 101.3
click at [538, 368] on icon at bounding box center [547, 370] width 940 height 600
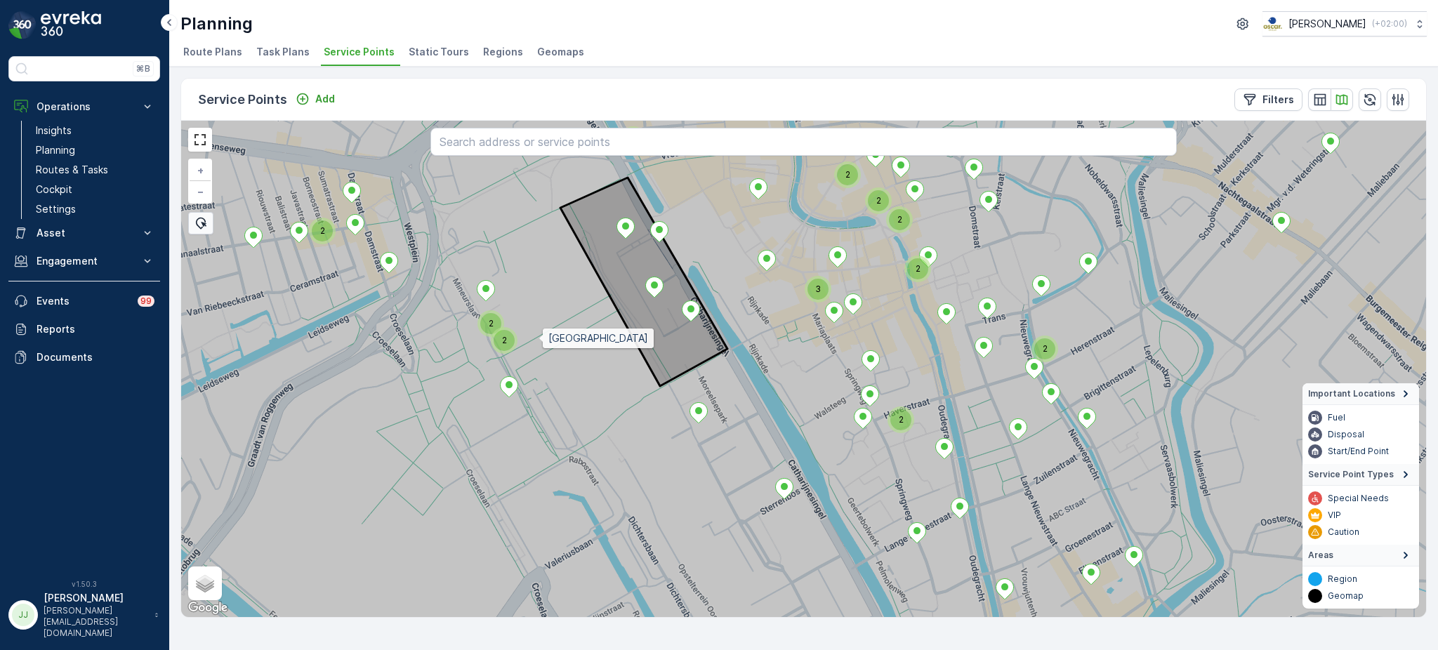
drag, startPoint x: 583, startPoint y: 329, endPoint x: 542, endPoint y: 338, distance: 41.7
click at [542, 338] on icon at bounding box center [763, 378] width 1499 height 600
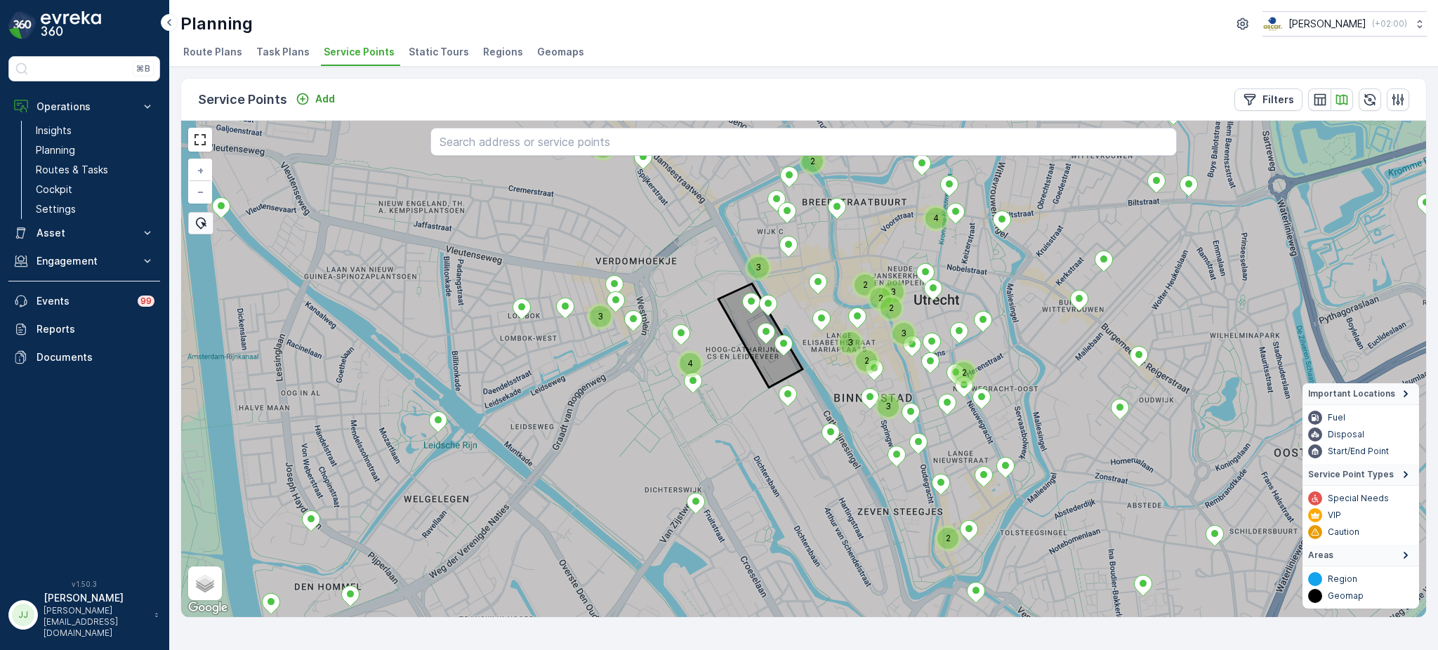
drag, startPoint x: 756, startPoint y: 436, endPoint x: 636, endPoint y: 395, distance: 127.7
click at [636, 395] on icon at bounding box center [804, 369] width 1499 height 600
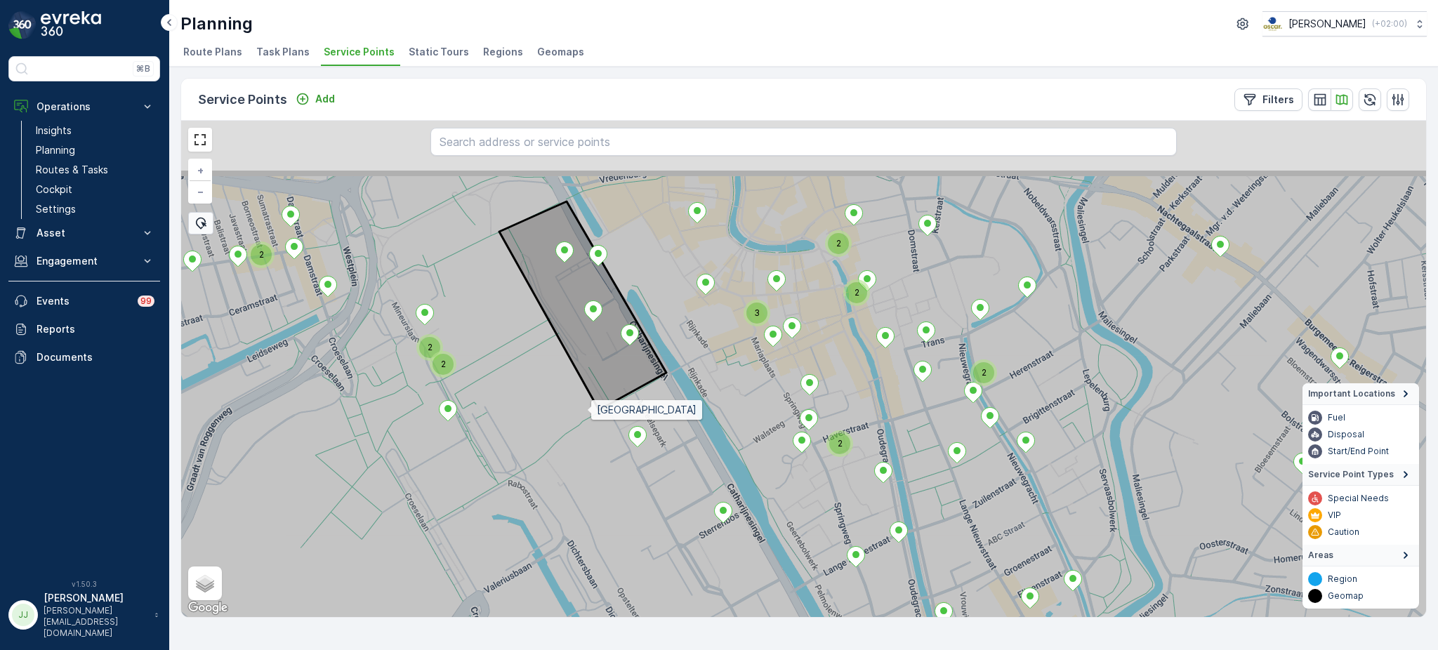
drag, startPoint x: 600, startPoint y: 281, endPoint x: 586, endPoint y: 436, distance: 155.9
click at [586, 436] on icon at bounding box center [794, 469] width 1499 height 600
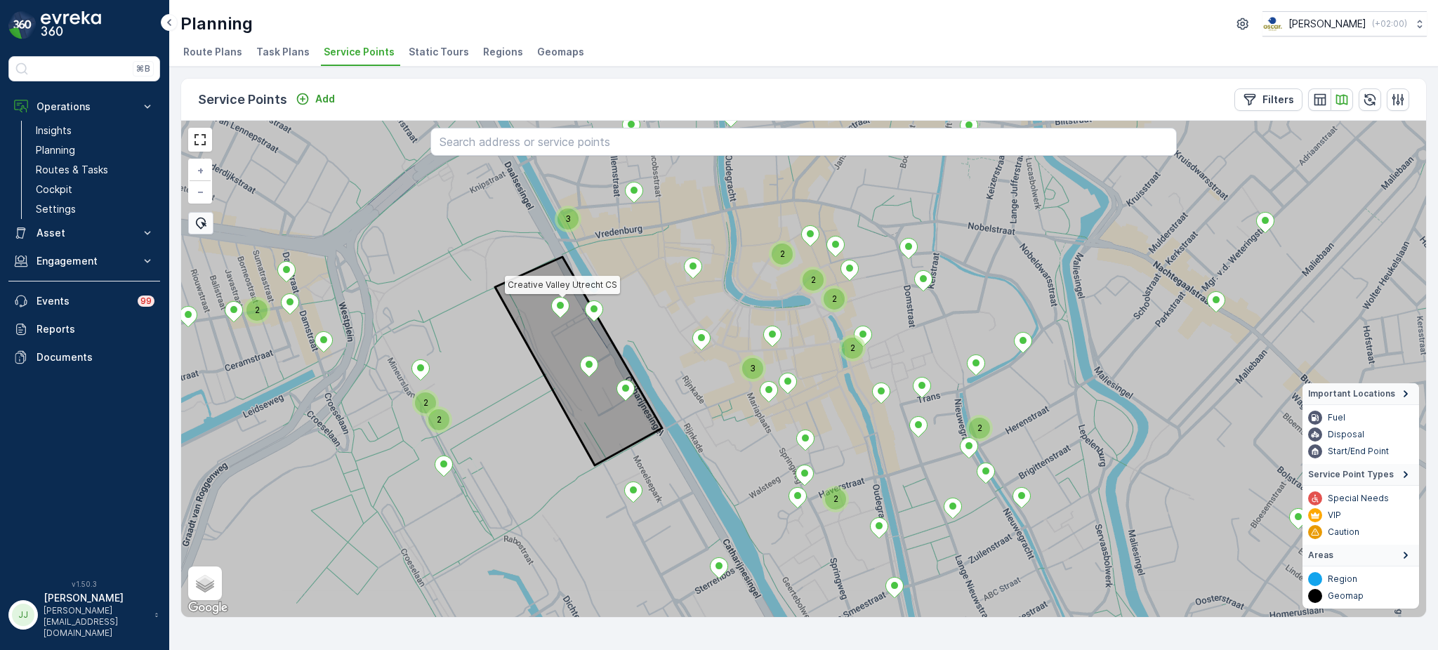
click at [563, 308] on icon at bounding box center [561, 307] width 18 height 20
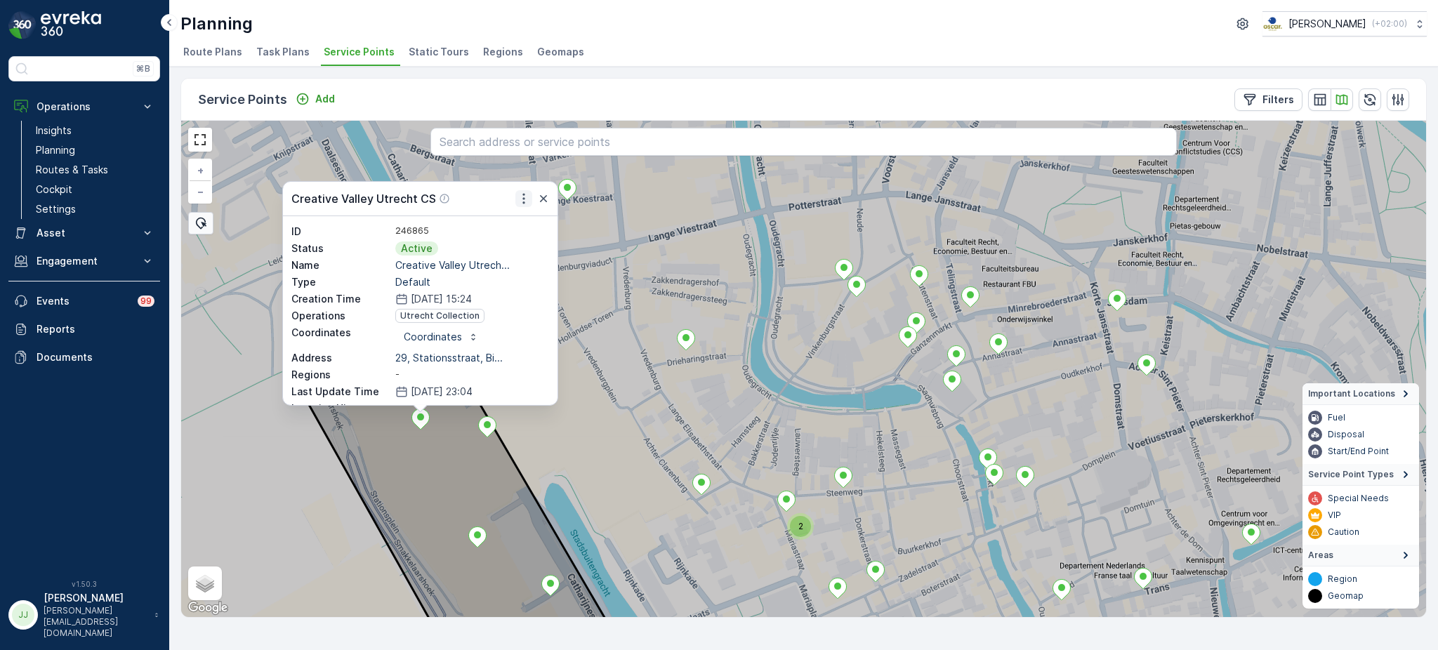
click at [523, 199] on icon "button" at bounding box center [524, 199] width 14 height 14
click at [529, 218] on div "See More Details" at bounding box center [498, 220] width 116 height 20
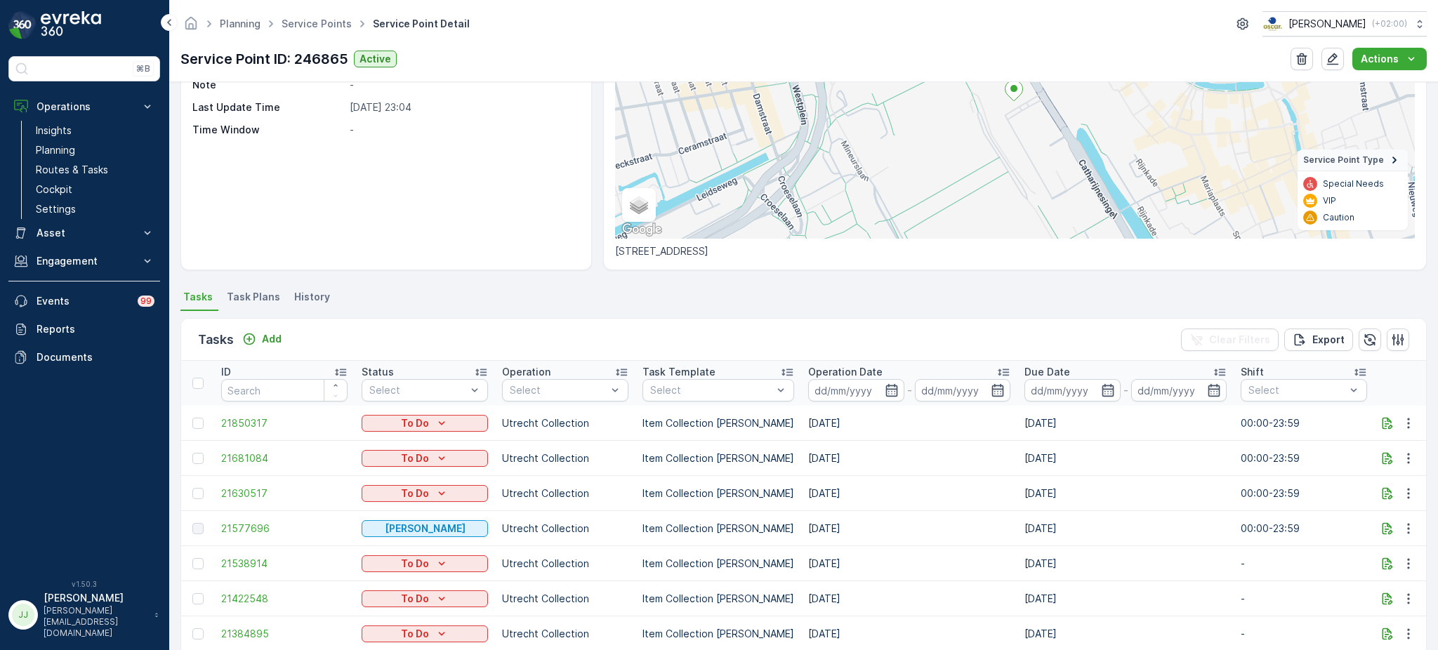
scroll to position [145, 0]
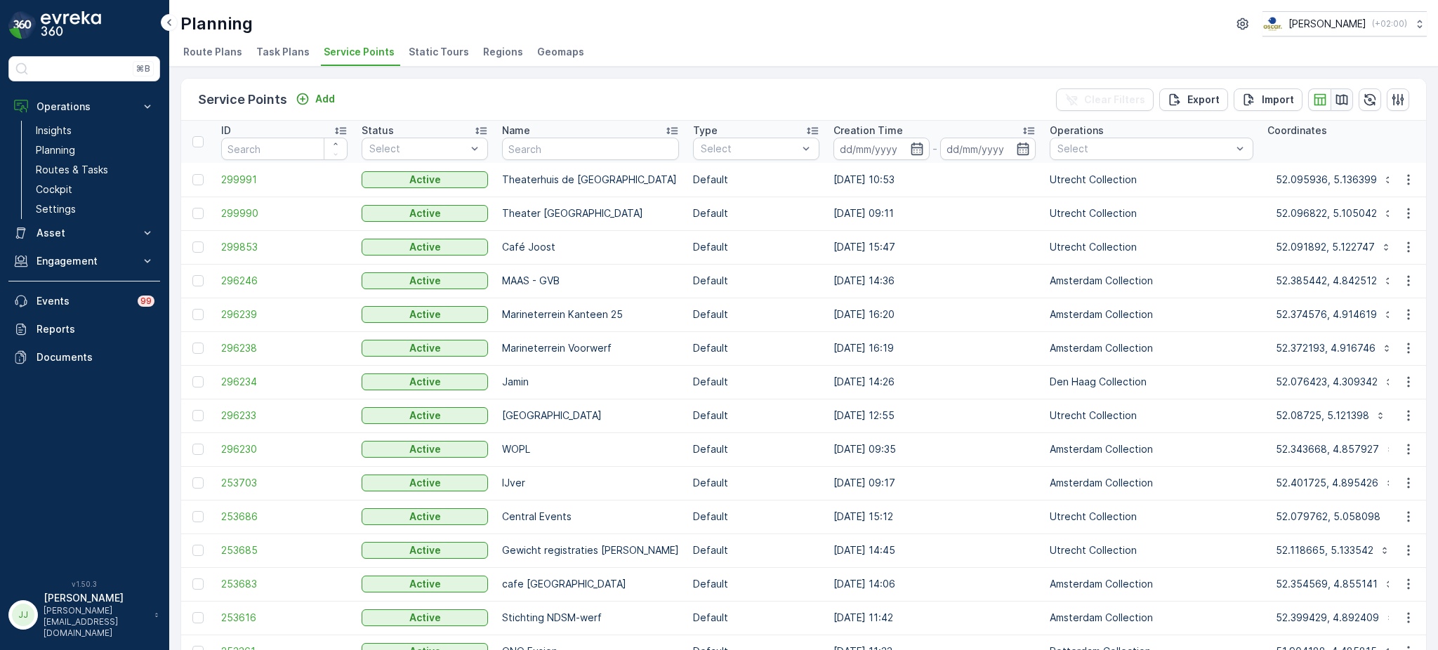
click at [1346, 98] on button "button" at bounding box center [1342, 99] width 22 height 22
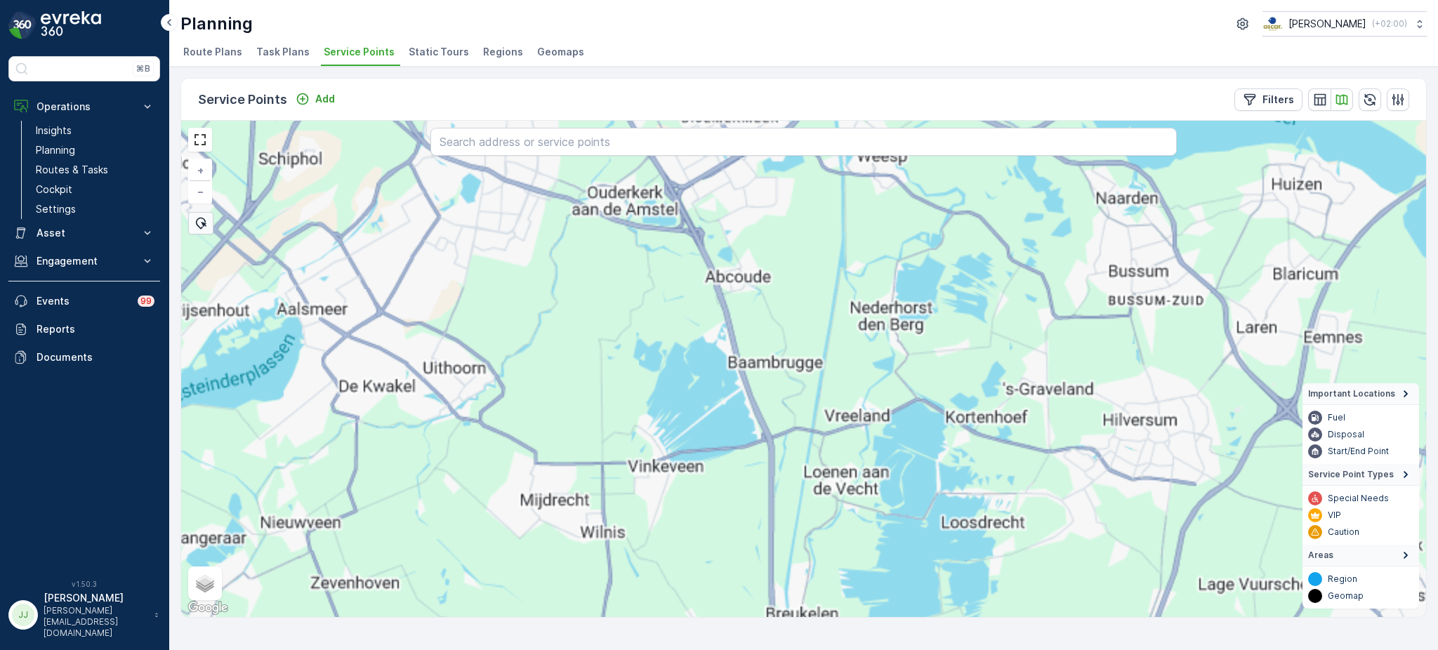
drag, startPoint x: 890, startPoint y: 361, endPoint x: 804, endPoint y: 218, distance: 166.7
click at [804, 209] on div "3 13 85 3 3 57 33 4 11 79 4 2 2 4 6 2 7 2 6 + − Satellite Roadmap Terrain Hybri…" at bounding box center [803, 369] width 1245 height 497
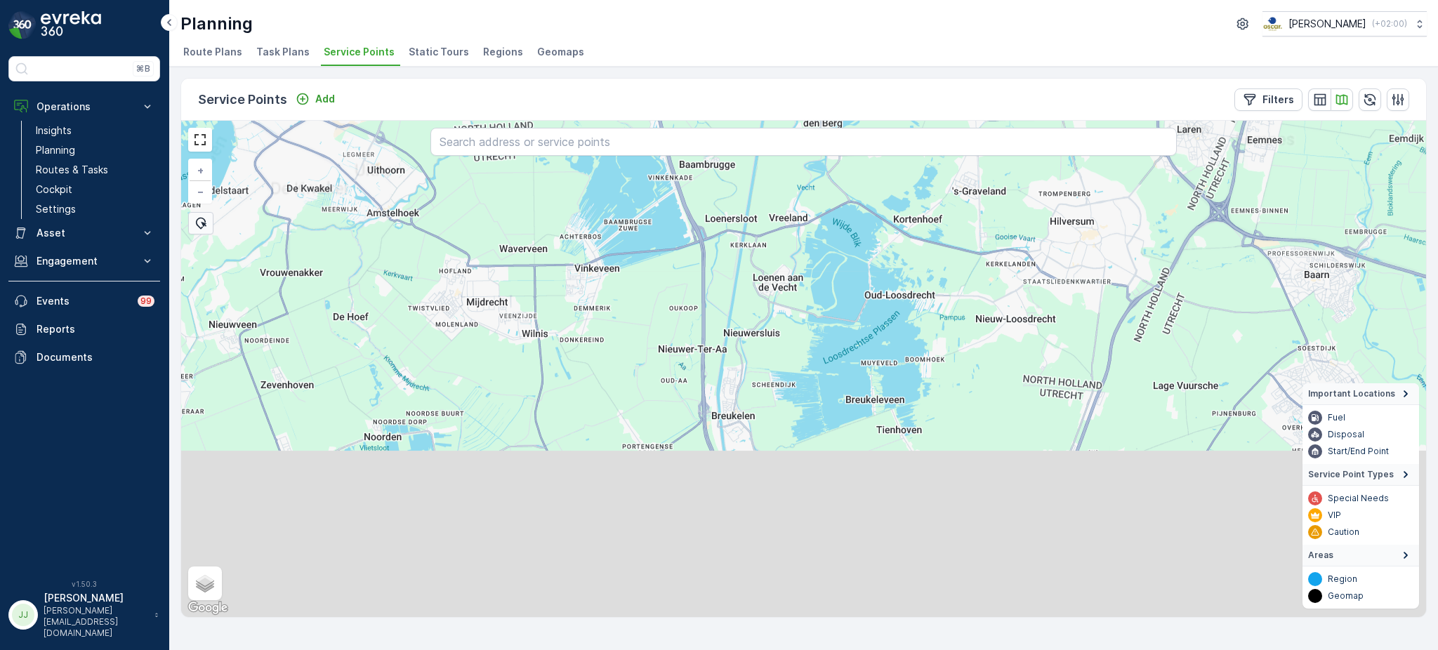
drag, startPoint x: 704, startPoint y: 270, endPoint x: 726, endPoint y: 312, distance: 47.1
click at [699, 256] on div "+ − Satellite Roadmap Terrain Hybrid Leaflet Keyboard shortcuts Map Data Map da…" at bounding box center [803, 369] width 1245 height 497
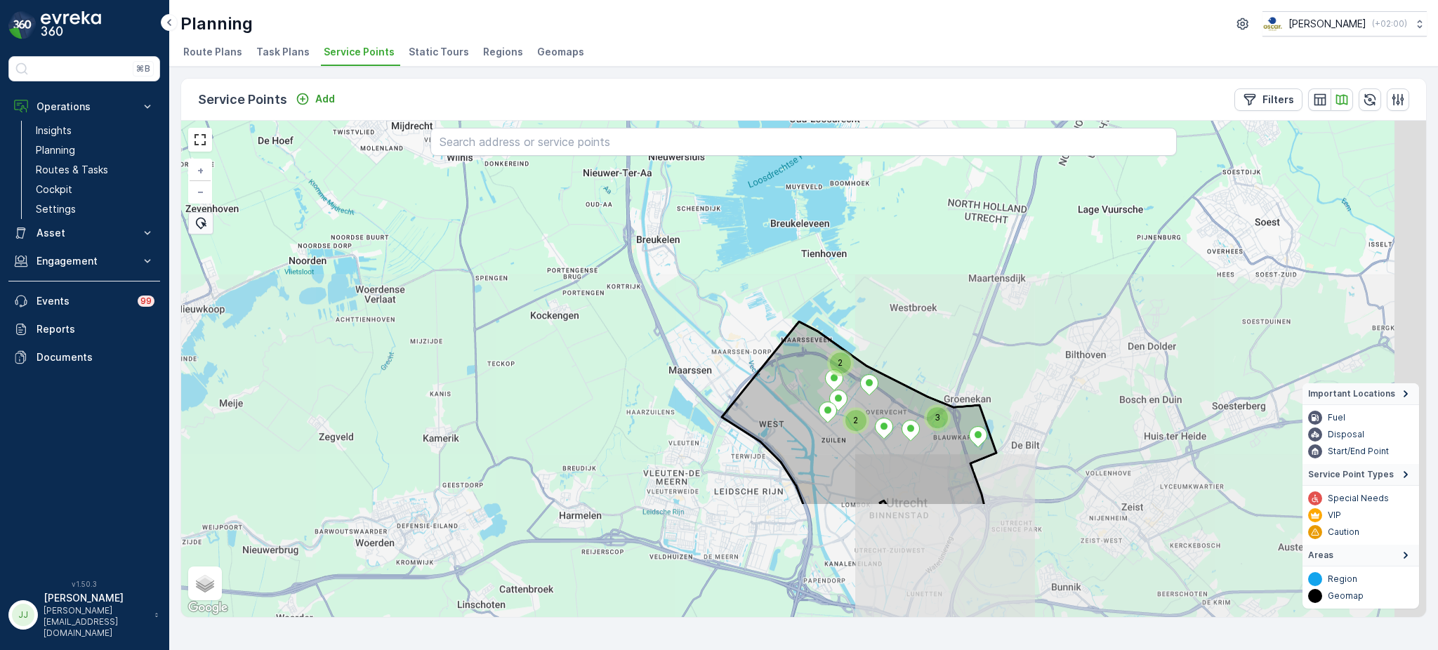
drag, startPoint x: 708, startPoint y: 280, endPoint x: 699, endPoint y: 275, distance: 10.4
click at [693, 242] on div "2 2 3 + − Satellite Roadmap Terrain Hybrid Leaflet Keyboard shortcuts Map Data …" at bounding box center [803, 369] width 1245 height 497
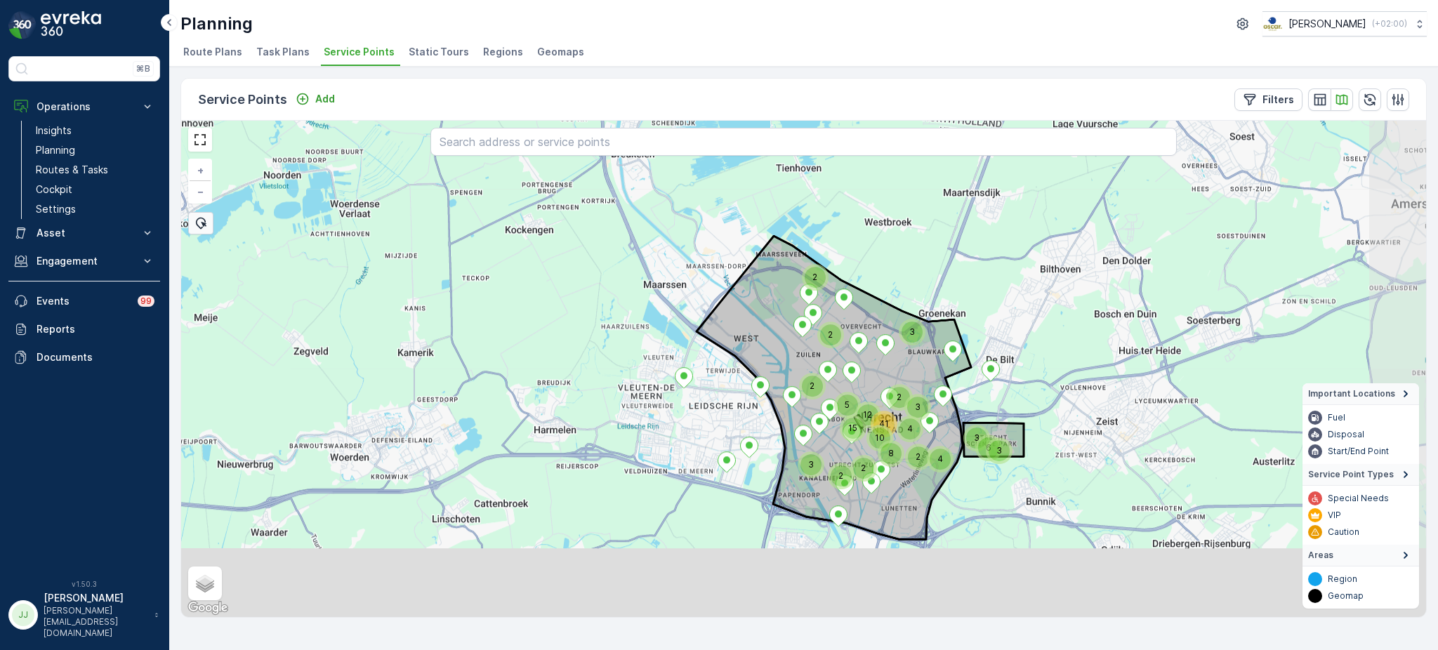
drag, startPoint x: 678, startPoint y: 282, endPoint x: 682, endPoint y: 296, distance: 14.7
click at [663, 209] on div "2 2 3 3 2 4 3 2 3 6 8 3 2 4 2 2 15 12 10 41 5 + − Satellite Roadmap Terrain Hyb…" at bounding box center [803, 369] width 1245 height 497
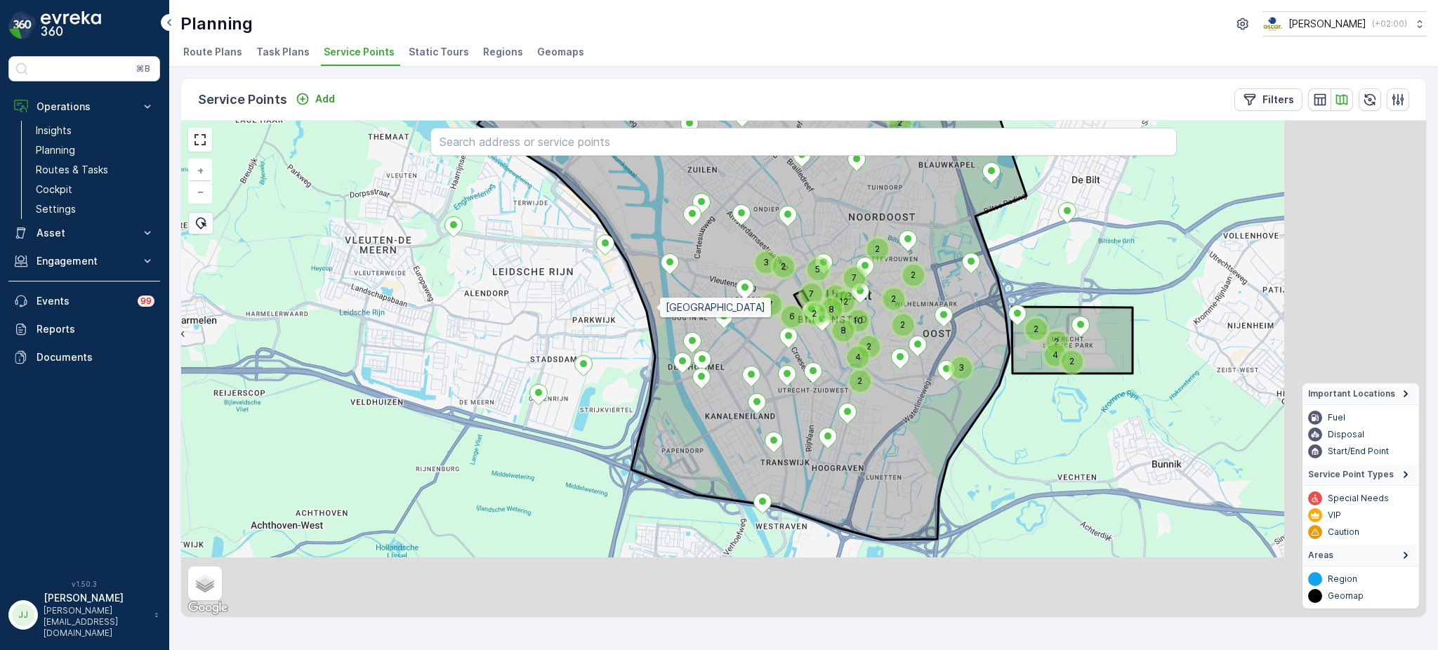
click at [657, 307] on icon at bounding box center [752, 254] width 549 height 572
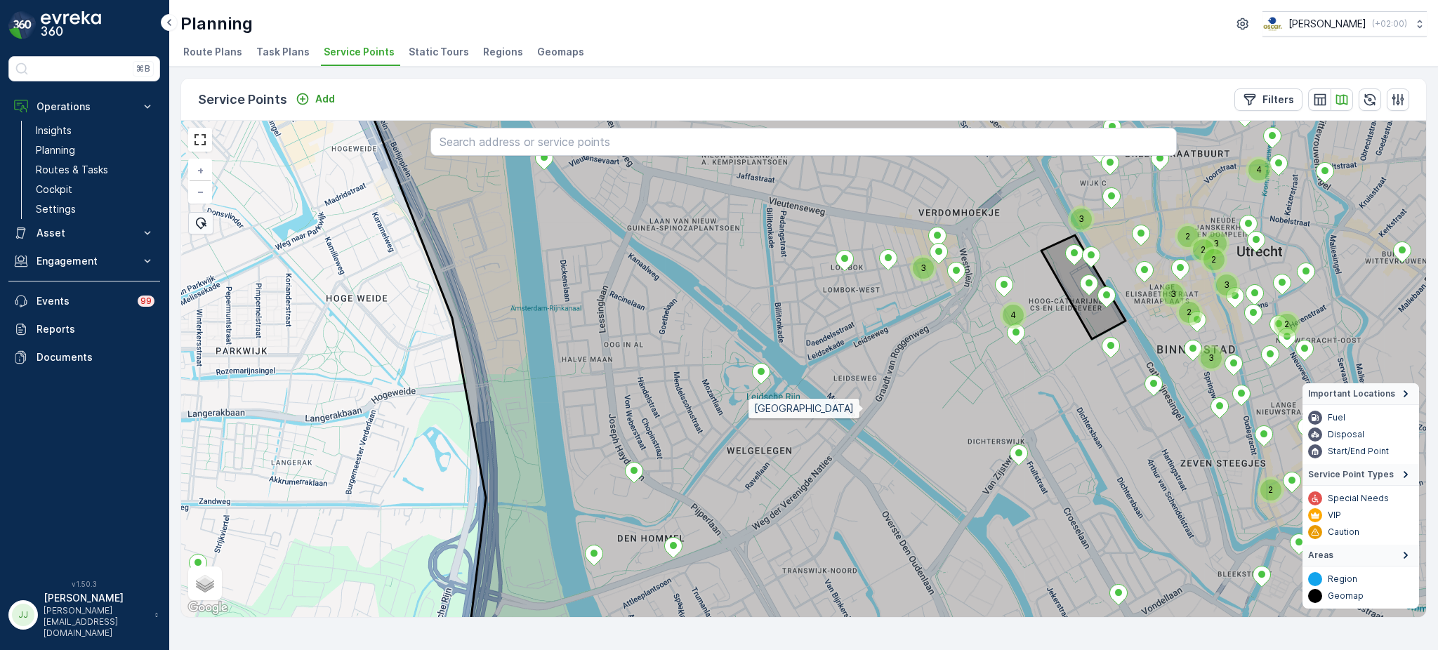
drag, startPoint x: 883, startPoint y: 419, endPoint x: 519, endPoint y: 454, distance: 365.5
click at [476, 452] on icon at bounding box center [935, 358] width 1200 height 600
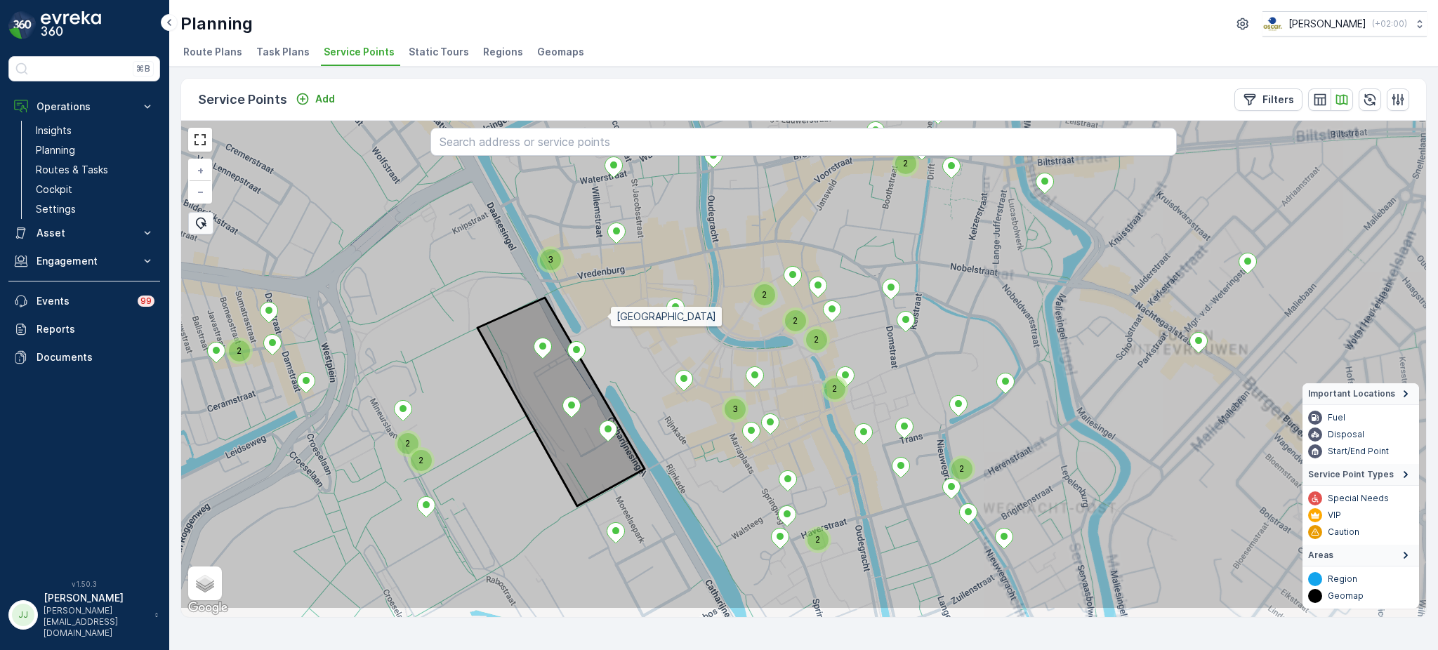
drag, startPoint x: 616, startPoint y: 344, endPoint x: 603, endPoint y: 333, distance: 17.4
click at [608, 315] on icon at bounding box center [789, 311] width 1499 height 600
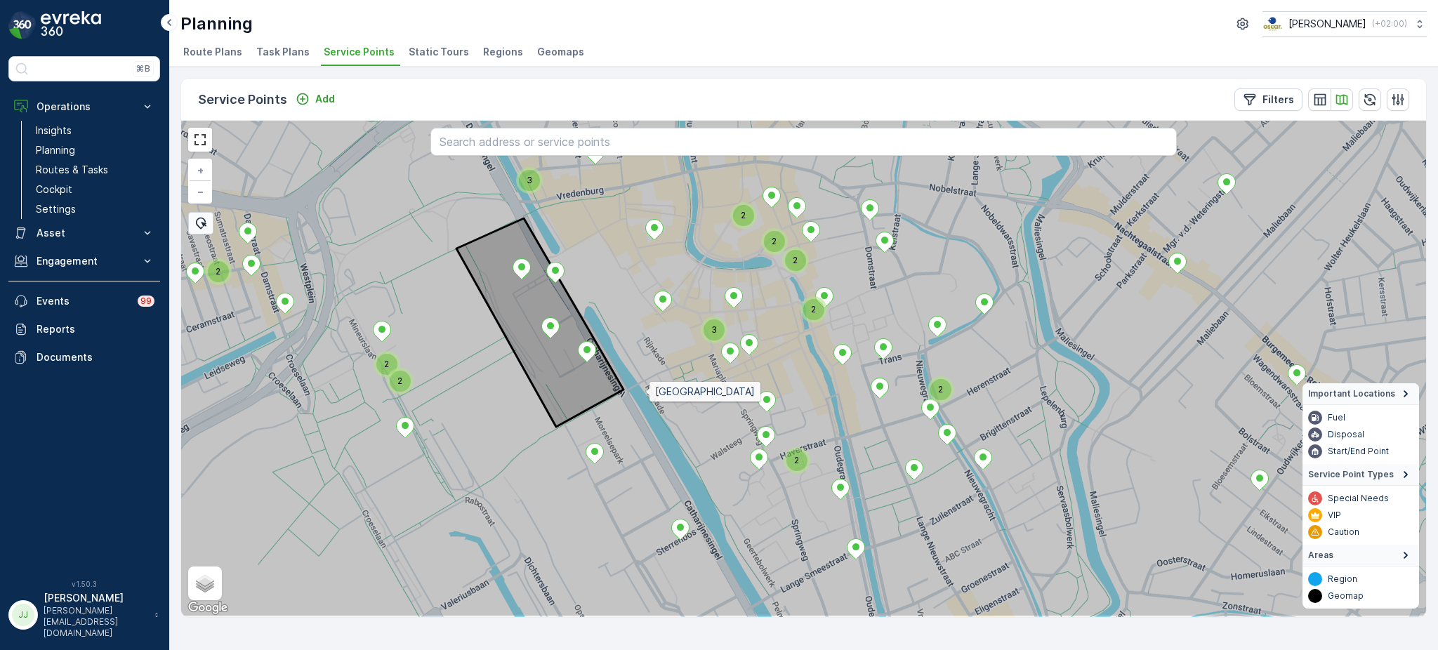
drag, startPoint x: 658, startPoint y: 445, endPoint x: 645, endPoint y: 395, distance: 51.4
click at [645, 395] on icon at bounding box center [791, 318] width 1499 height 600
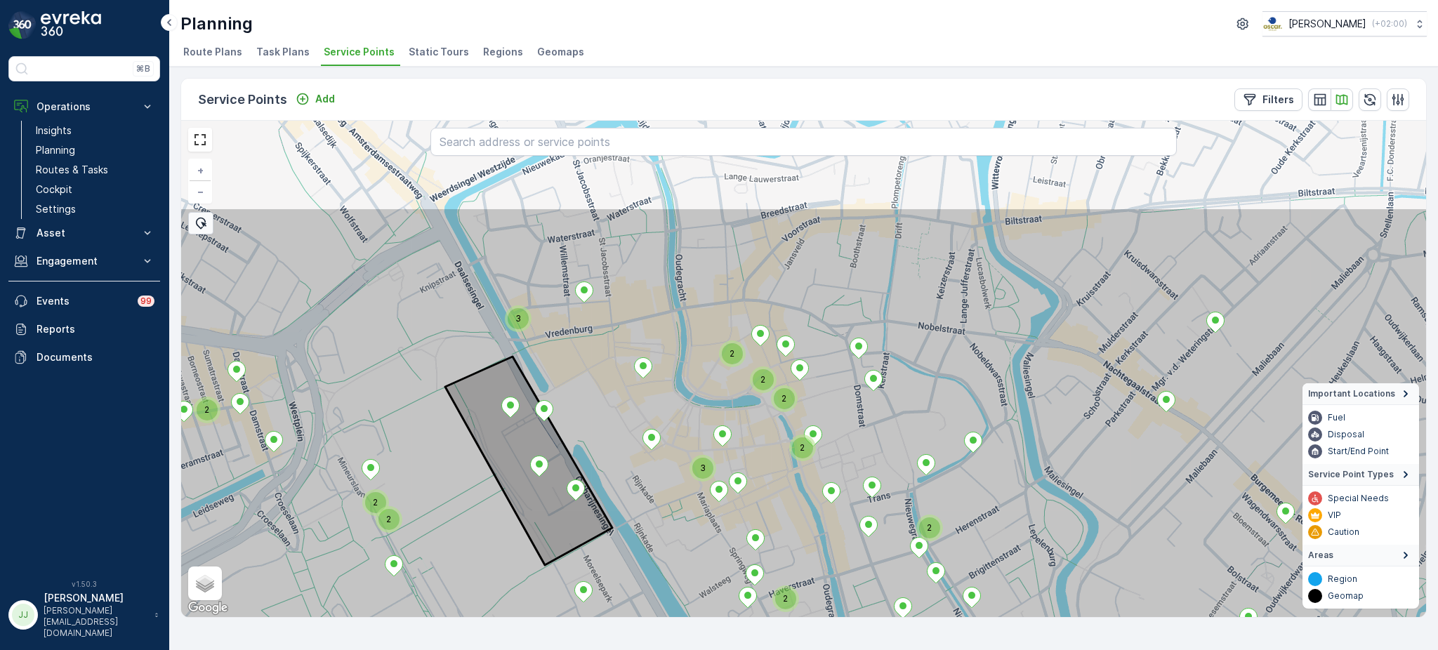
drag, startPoint x: 664, startPoint y: 376, endPoint x: 655, endPoint y: 405, distance: 29.5
click at [655, 405] on icon at bounding box center [793, 507] width 1499 height 600
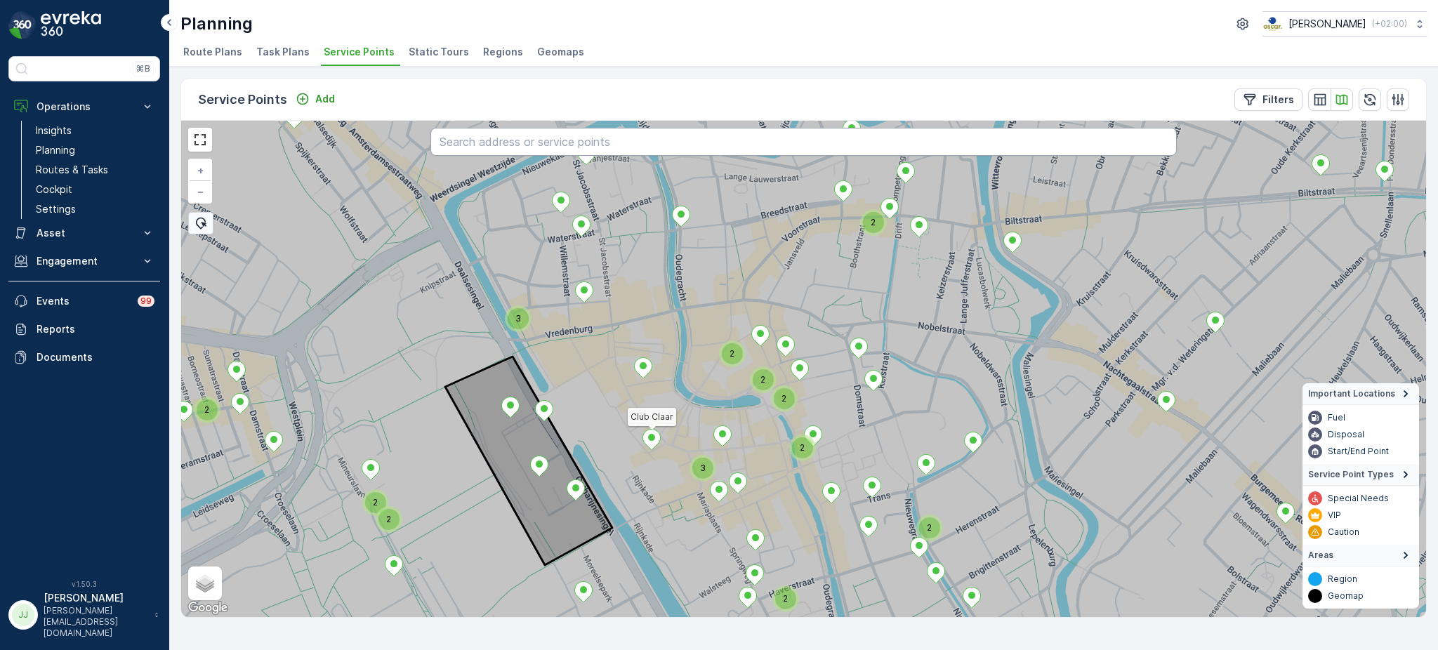
click at [647, 143] on input "text" at bounding box center [804, 142] width 747 height 28
type input "tiber"
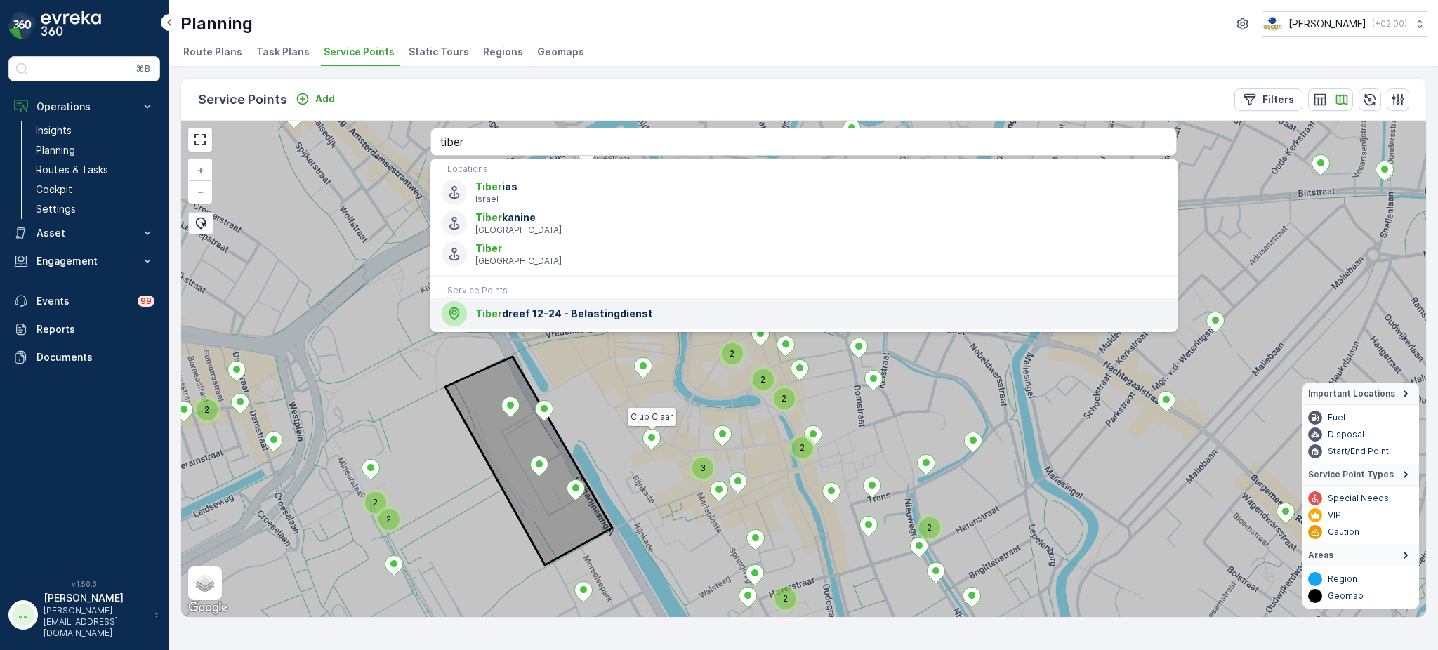
click at [530, 311] on span "Tiber dreef 12-24 - Belastingdienst" at bounding box center [821, 314] width 690 height 14
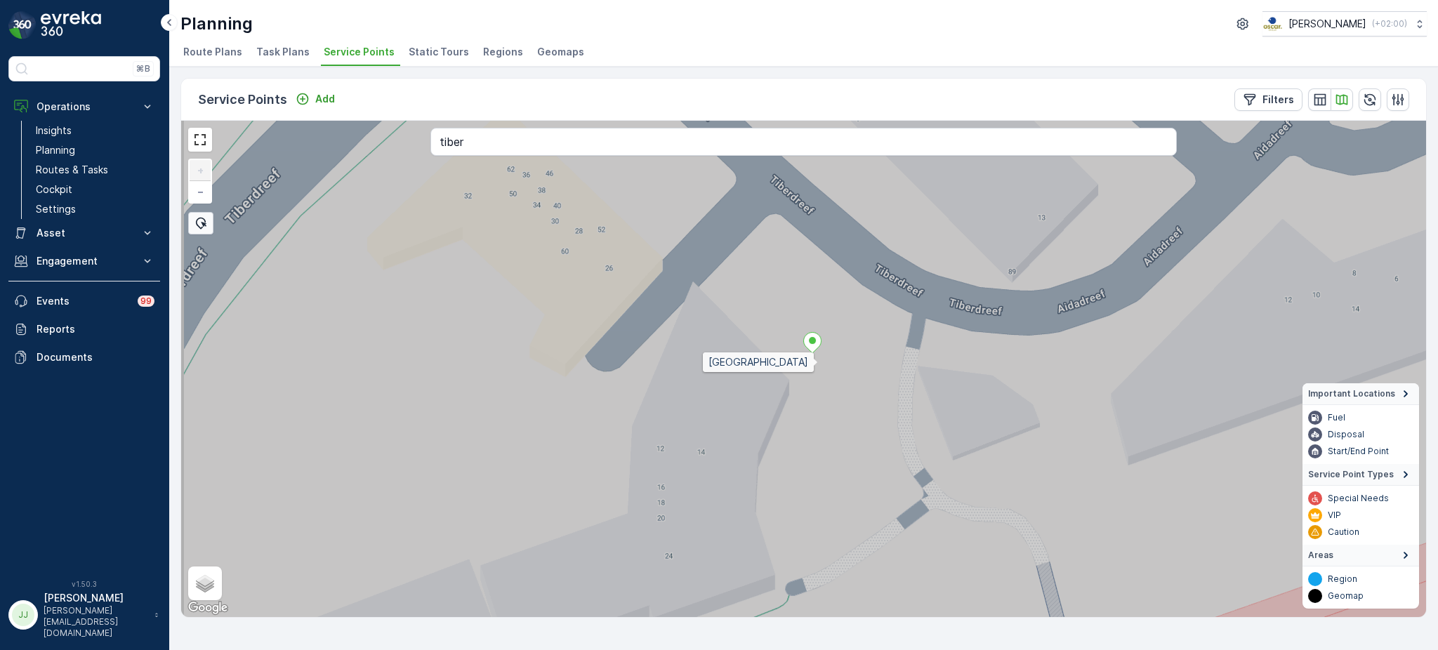
drag, startPoint x: 811, startPoint y: 376, endPoint x: 820, endPoint y: 360, distance: 19.2
click at [819, 362] on icon at bounding box center [812, 353] width 1499 height 600
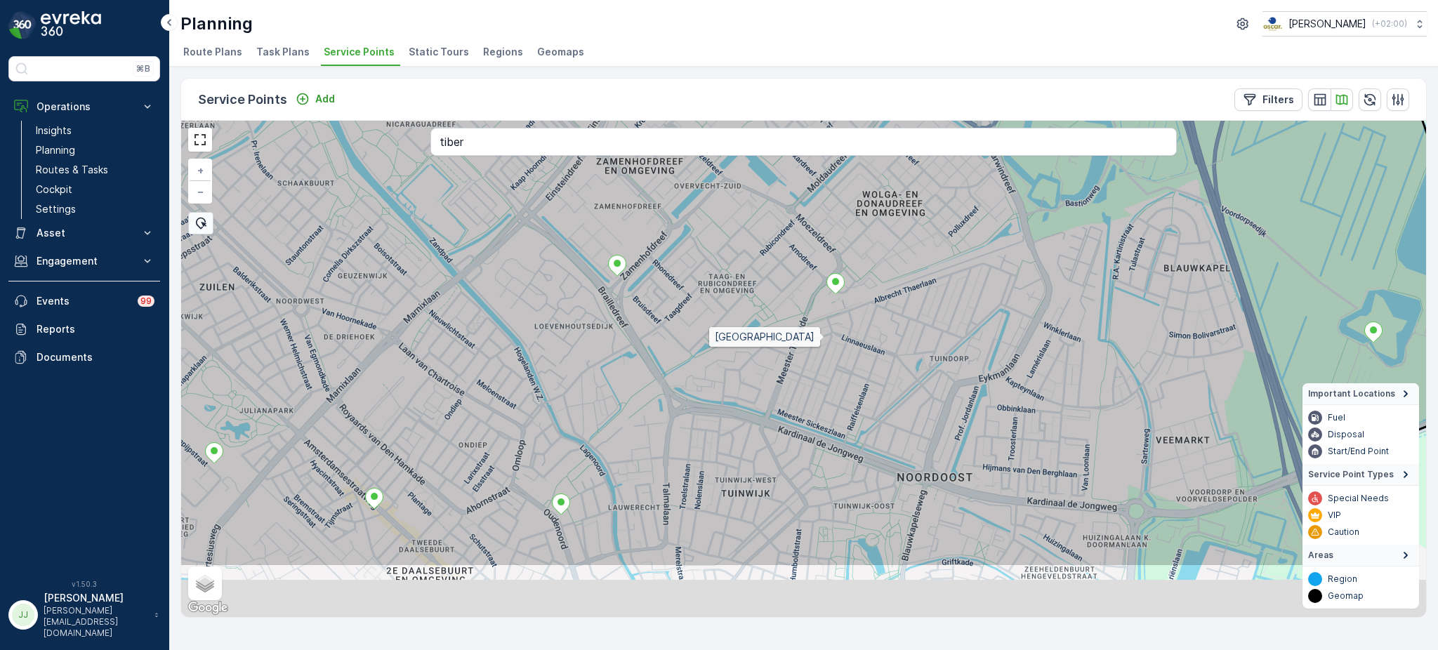
drag, startPoint x: 804, startPoint y: 438, endPoint x: 825, endPoint y: 337, distance: 103.2
click at [825, 337] on icon at bounding box center [795, 268] width 1441 height 600
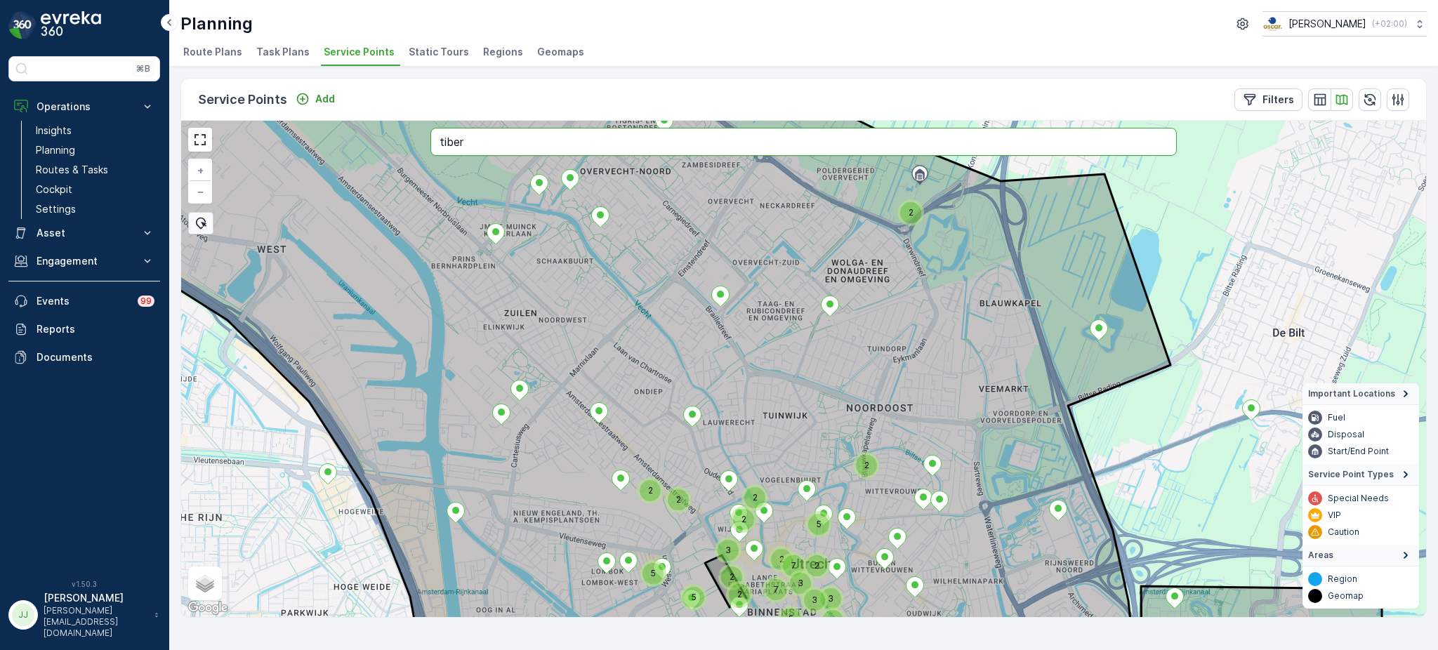
drag, startPoint x: 690, startPoint y: 132, endPoint x: 411, endPoint y: 147, distance: 280.0
click at [411, 147] on div "2 3 2 5 3 4 2 3 5 5 2 7 2 2 5 3 7 2 2 2 2 + − Satellite Roadmap Terrain Hybrid …" at bounding box center [803, 369] width 1245 height 497
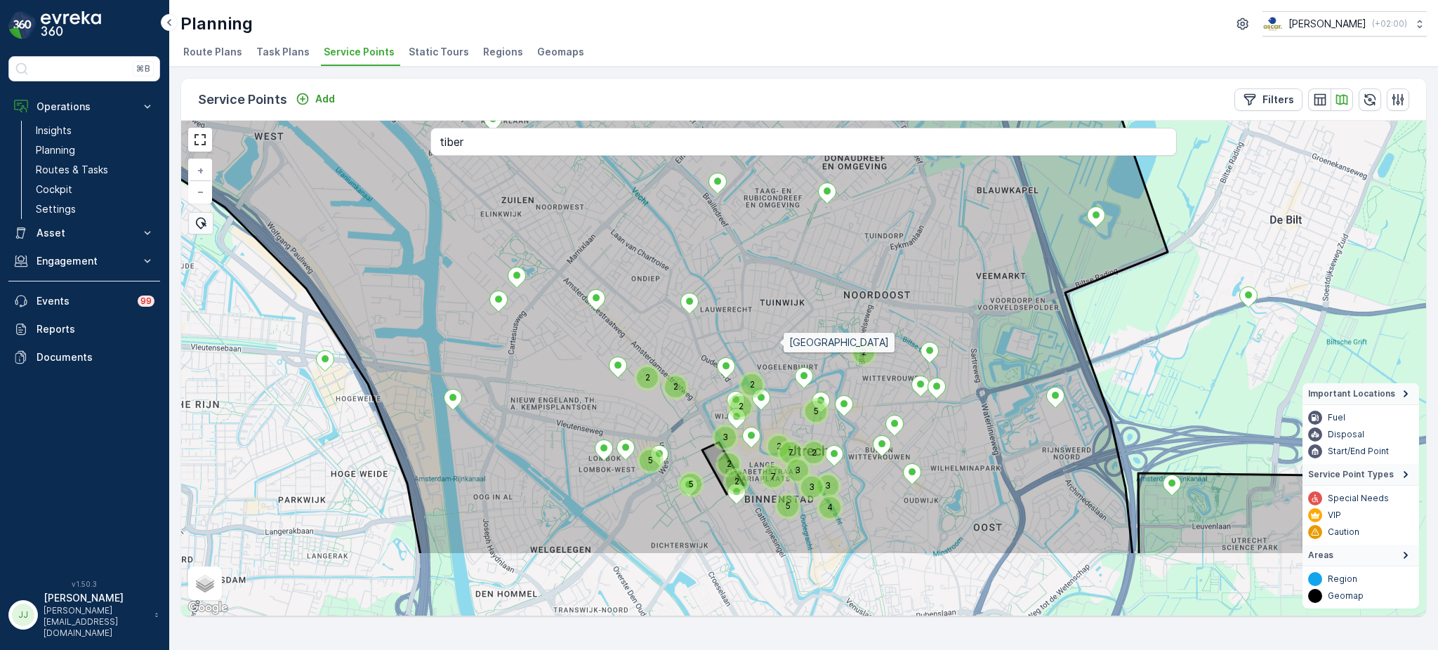
drag, startPoint x: 783, startPoint y: 439, endPoint x: 780, endPoint y: 348, distance: 91.4
click at [780, 348] on icon at bounding box center [618, 256] width 1099 height 600
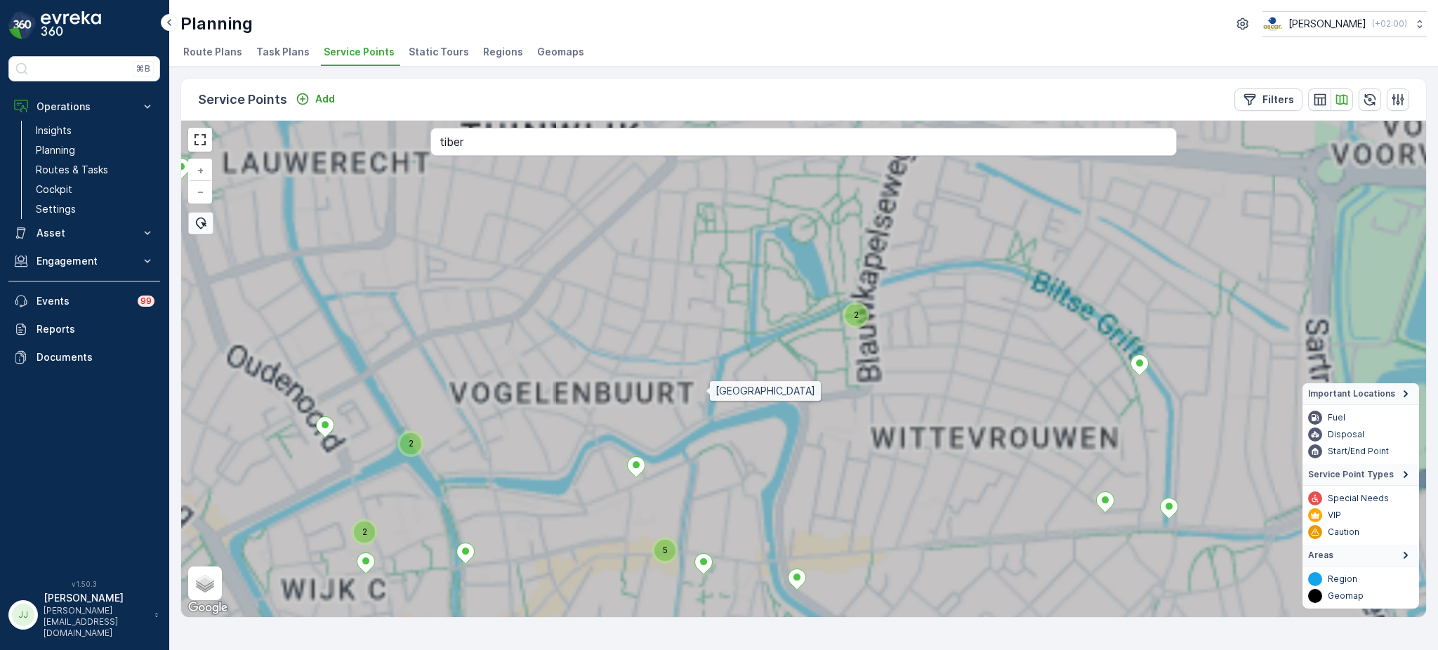
drag, startPoint x: 603, startPoint y: 377, endPoint x: 799, endPoint y: 278, distance: 219.6
click at [796, 262] on icon at bounding box center [804, 369] width 1499 height 600
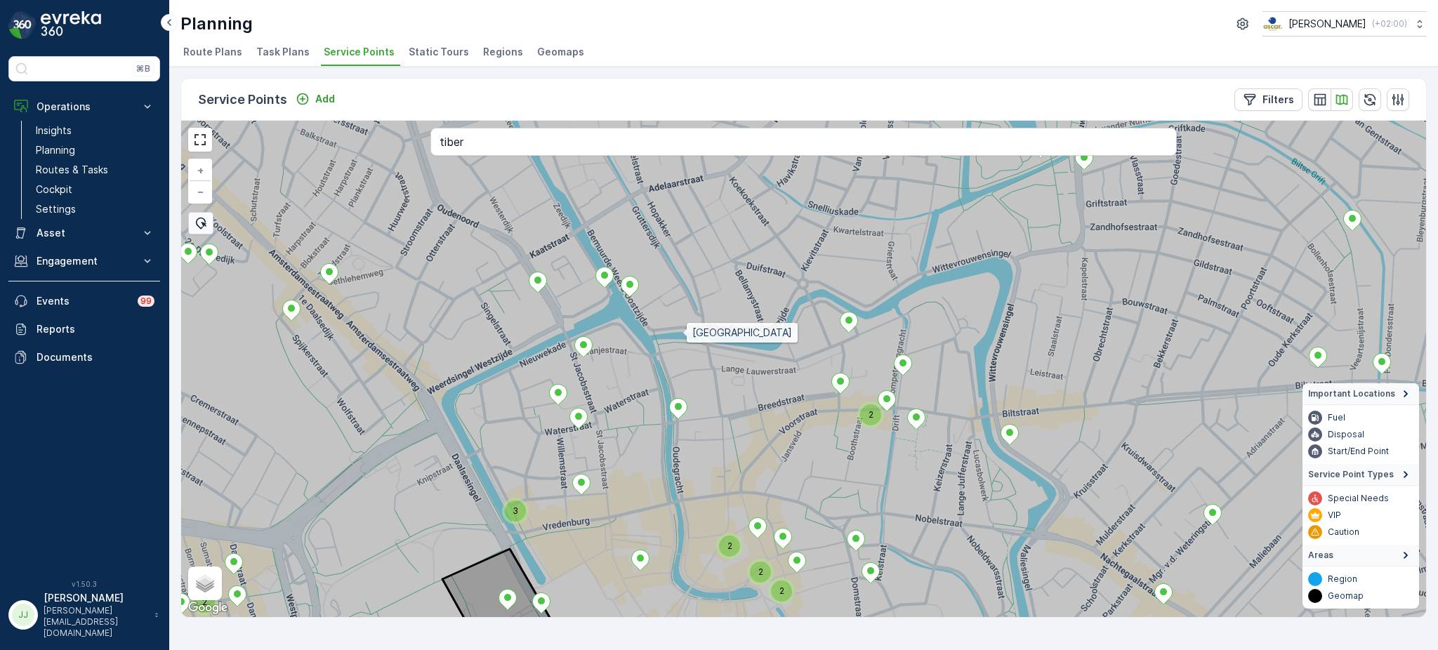
click at [709, 533] on icon at bounding box center [804, 369] width 1499 height 600
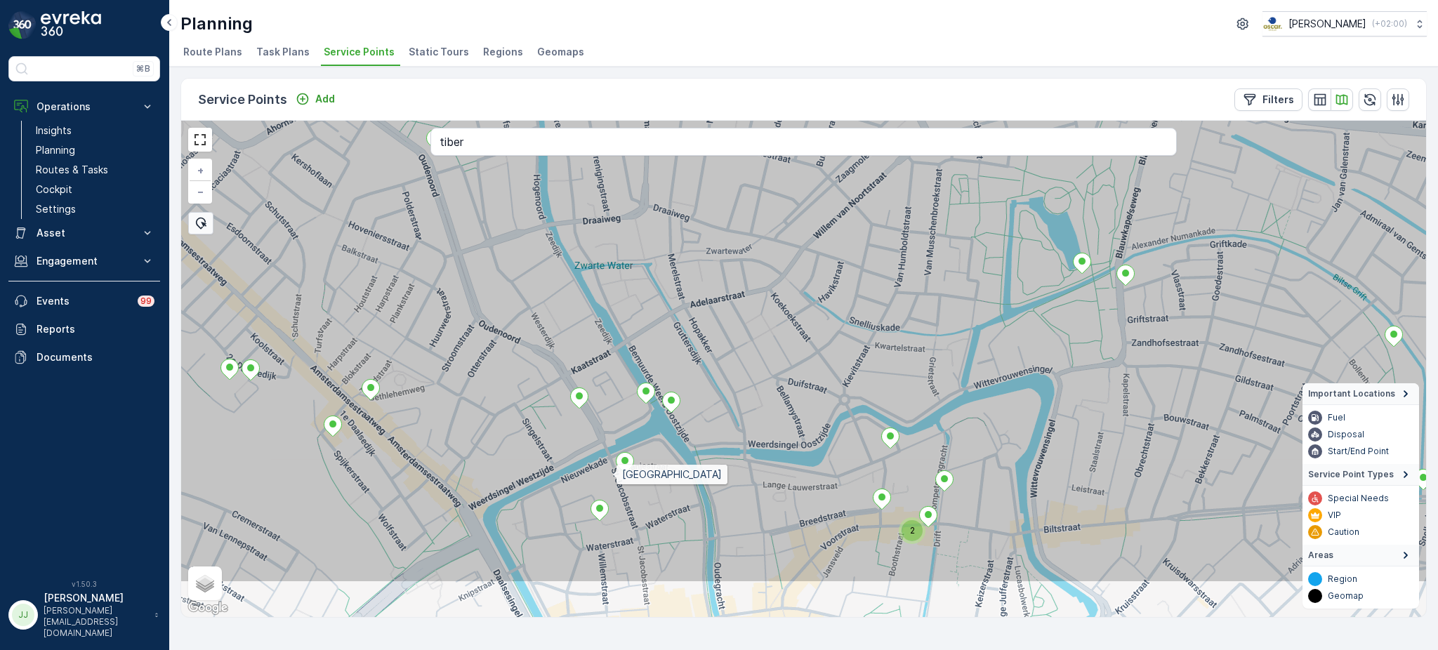
drag, startPoint x: 591, startPoint y: 570, endPoint x: 614, endPoint y: 480, distance: 92.7
click at [615, 469] on icon at bounding box center [820, 284] width 1499 height 600
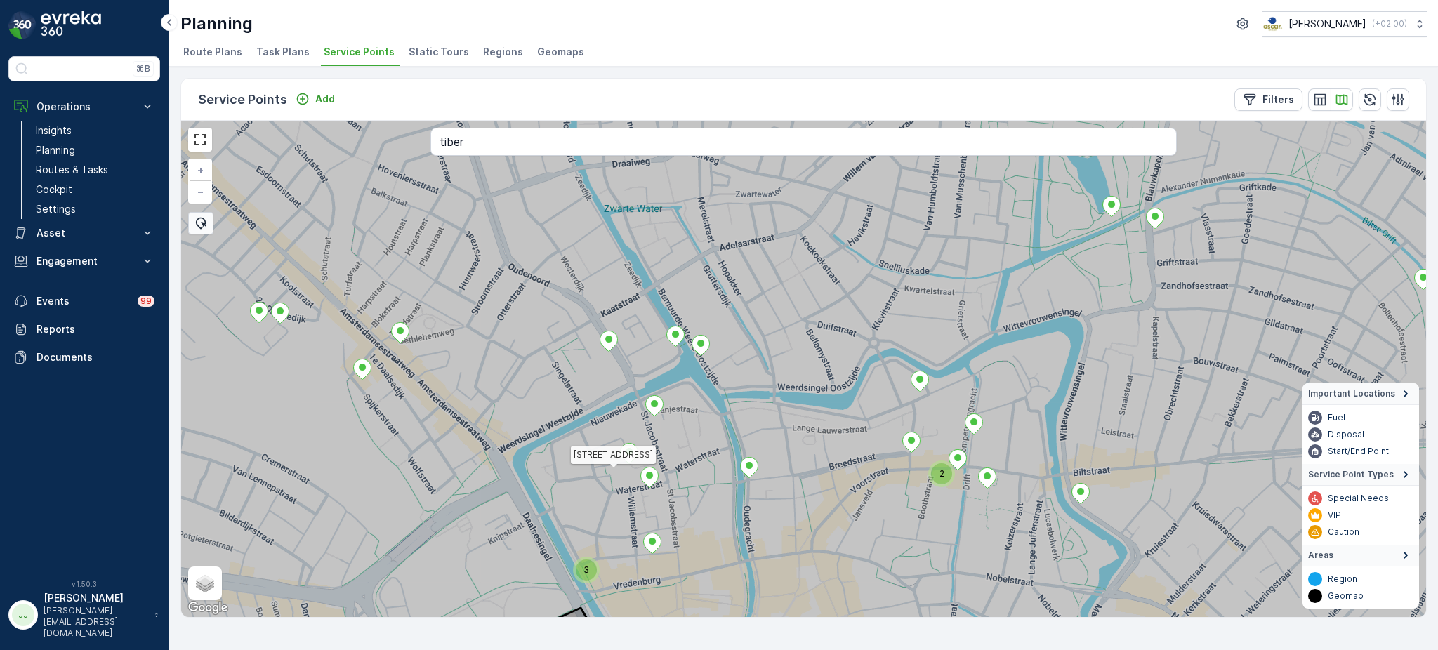
drag, startPoint x: 641, startPoint y: 528, endPoint x: 661, endPoint y: 452, distance: 78.5
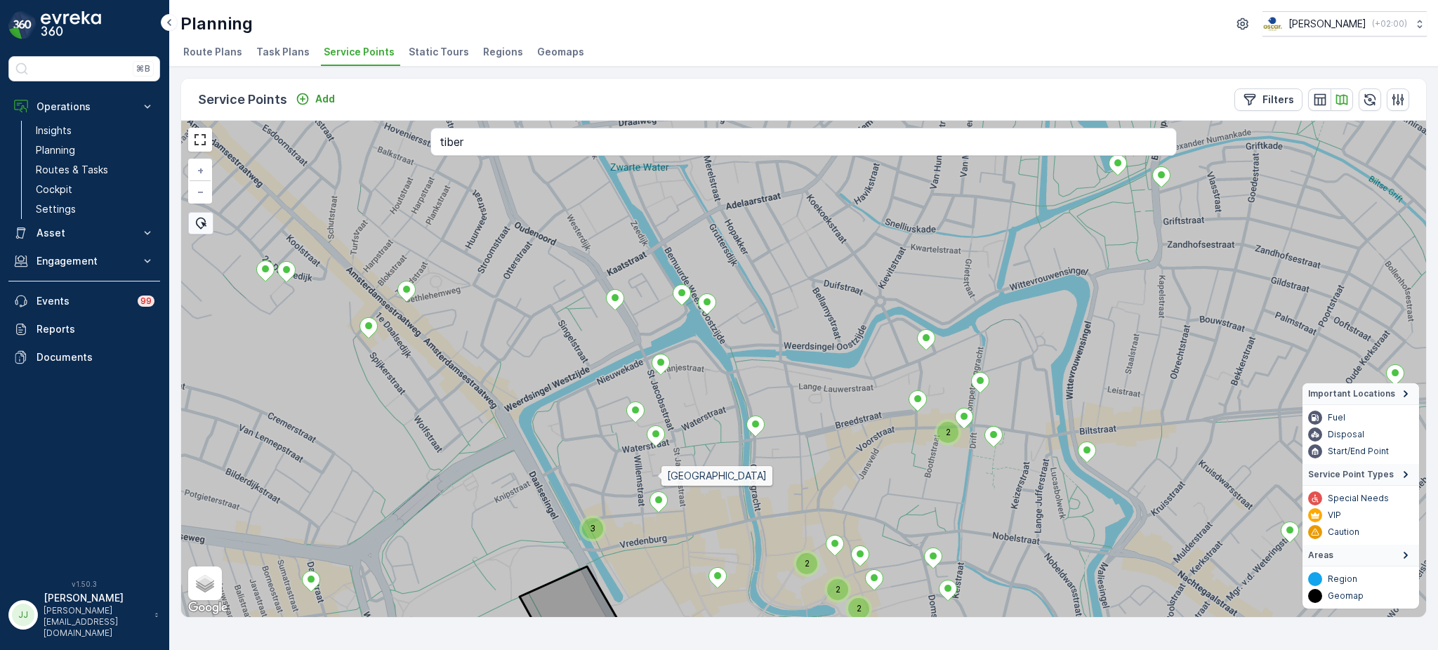
drag, startPoint x: 657, startPoint y: 485, endPoint x: 654, endPoint y: 401, distance: 83.7
click at [654, 401] on icon at bounding box center [806, 355] width 1499 height 600
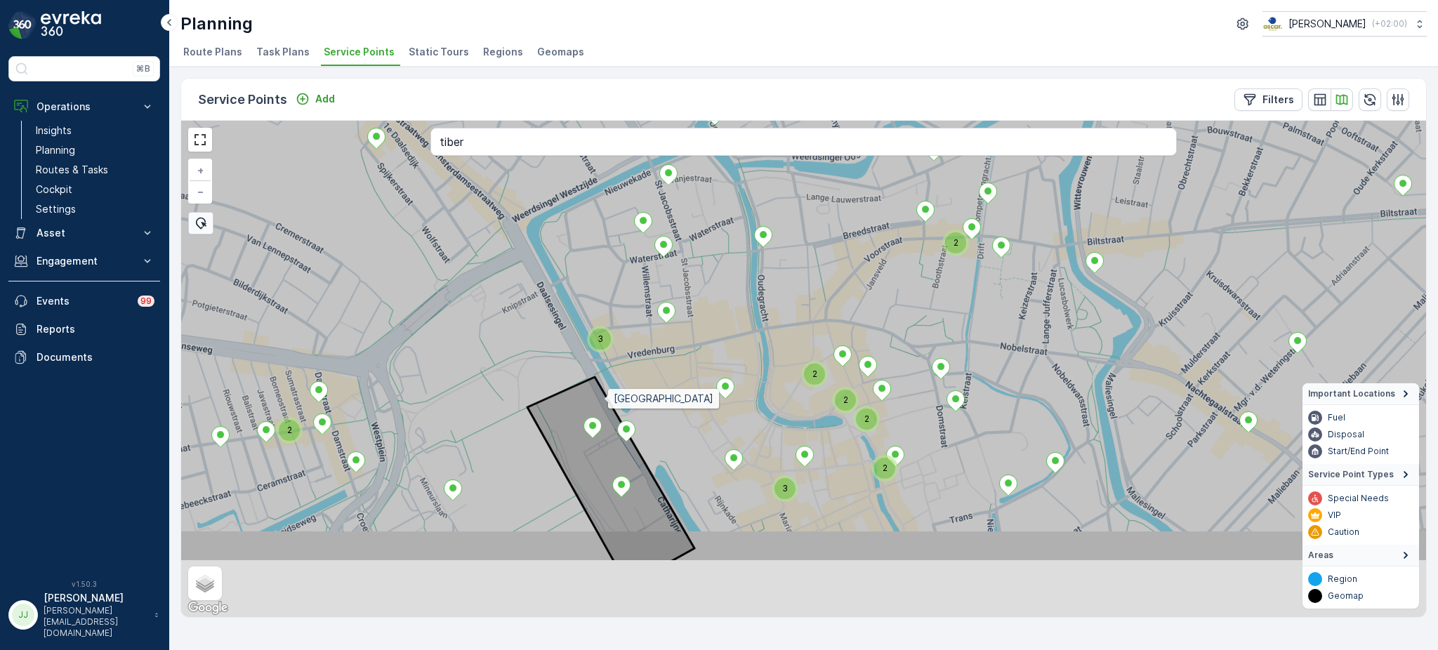
drag, startPoint x: 610, startPoint y: 477, endPoint x: 604, endPoint y: 401, distance: 76.1
click at [604, 401] on icon at bounding box center [815, 263] width 1499 height 600
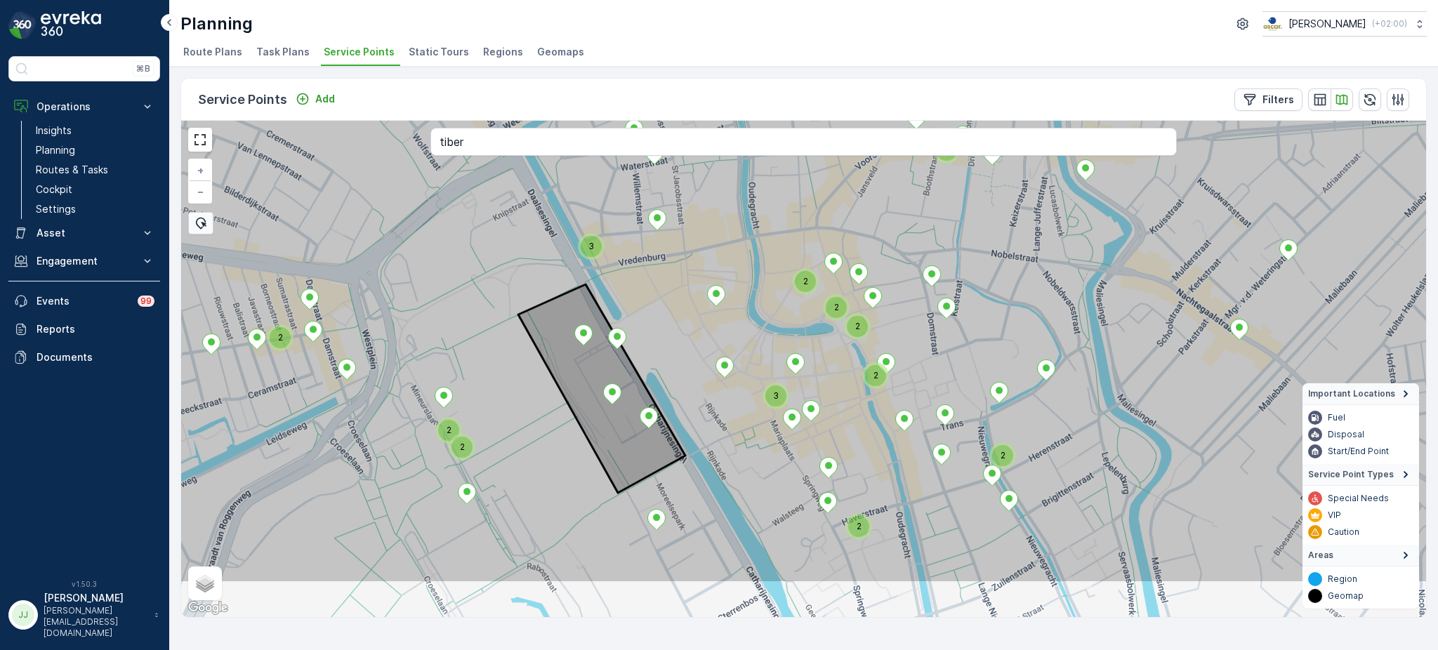
drag, startPoint x: 664, startPoint y: 535, endPoint x: 655, endPoint y: 438, distance: 98.1
click at [655, 438] on icon at bounding box center [797, 284] width 1499 height 600
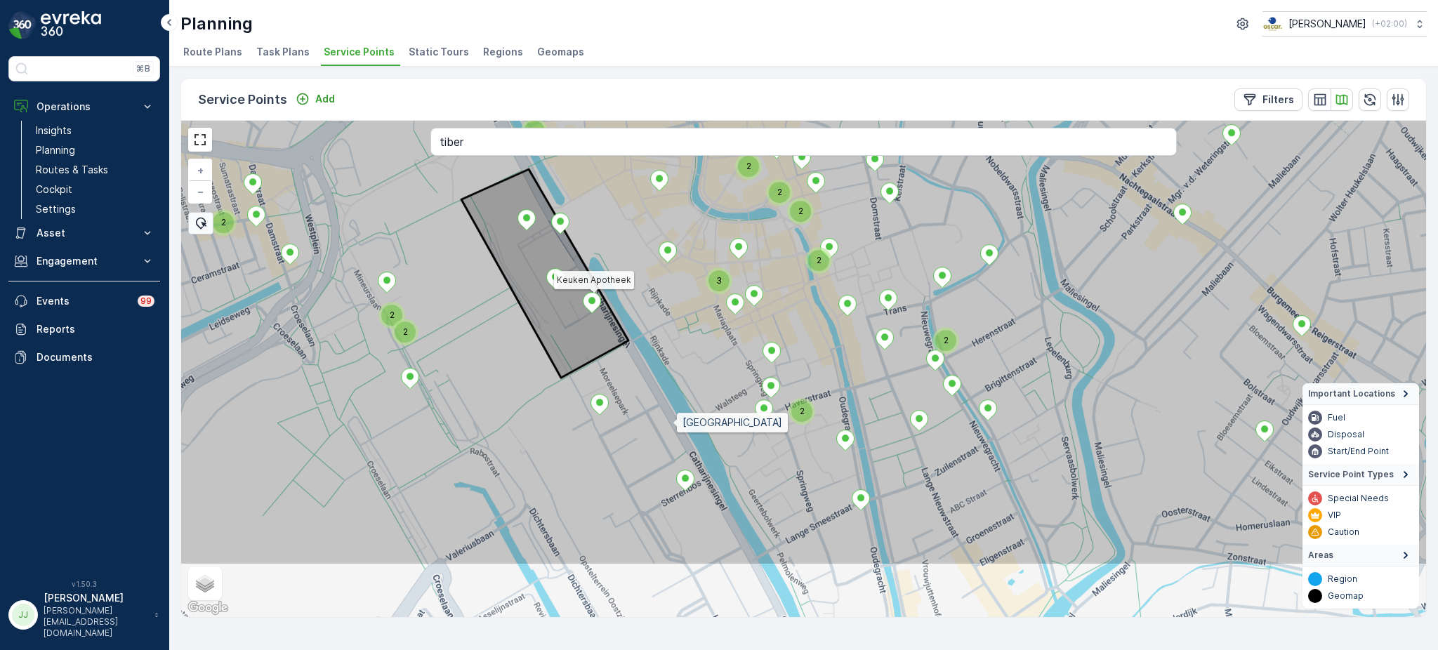
drag, startPoint x: 729, startPoint y: 527, endPoint x: 674, endPoint y: 424, distance: 116.3
click at [674, 424] on icon at bounding box center [749, 266] width 1499 height 600
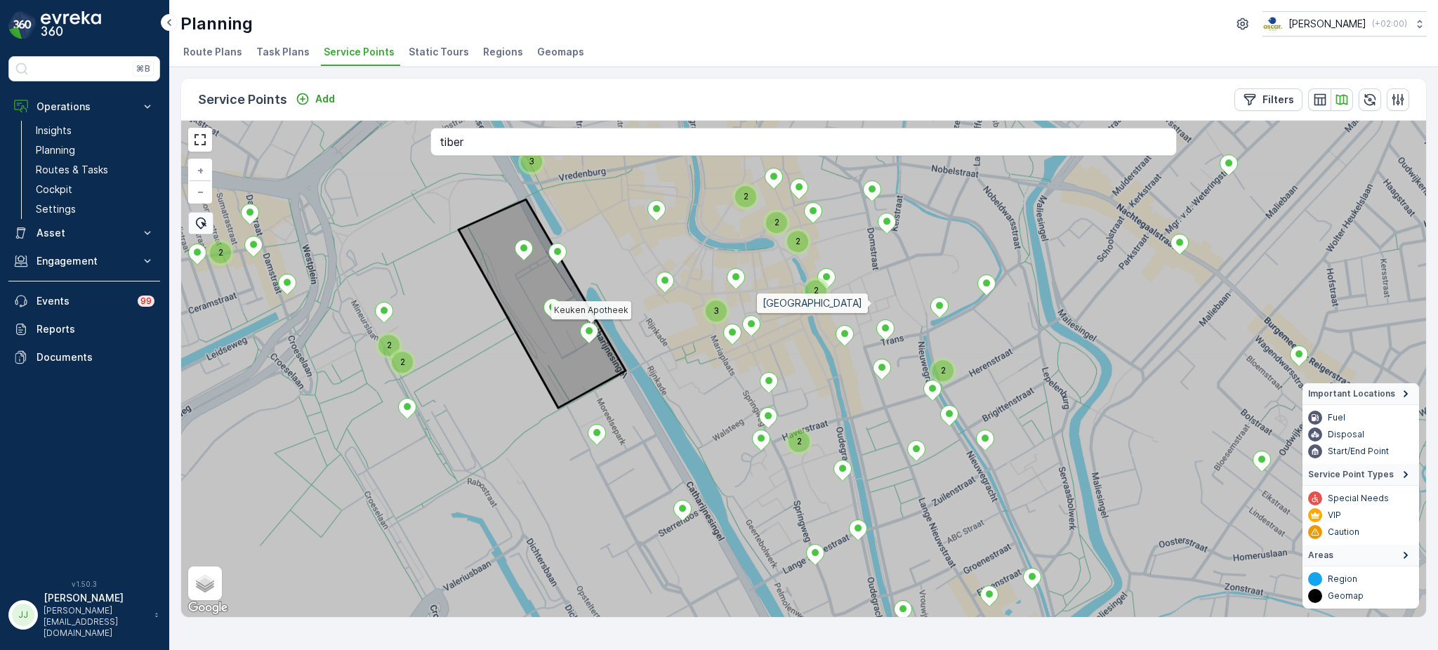
drag, startPoint x: 877, startPoint y: 265, endPoint x: 781, endPoint y: 475, distance: 230.7
click at [809, 484] on icon at bounding box center [801, 399] width 1499 height 600
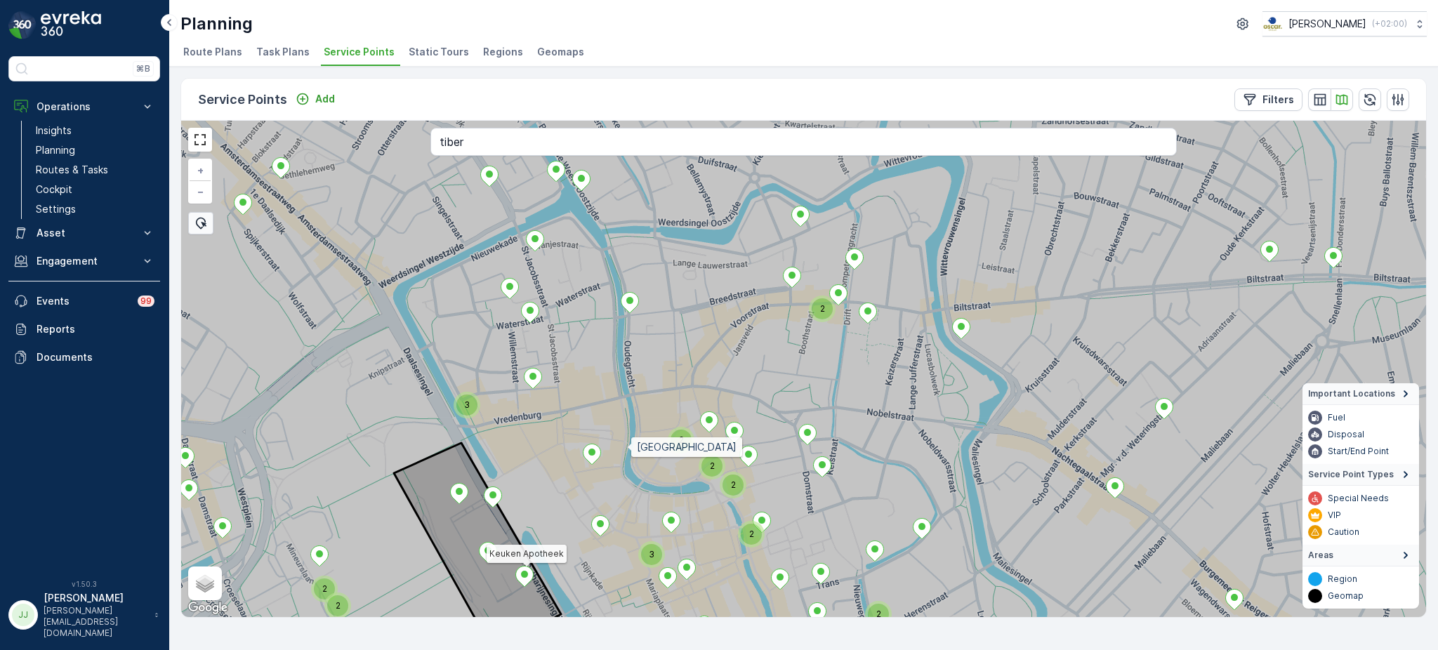
click at [627, 445] on icon at bounding box center [807, 414] width 1499 height 600
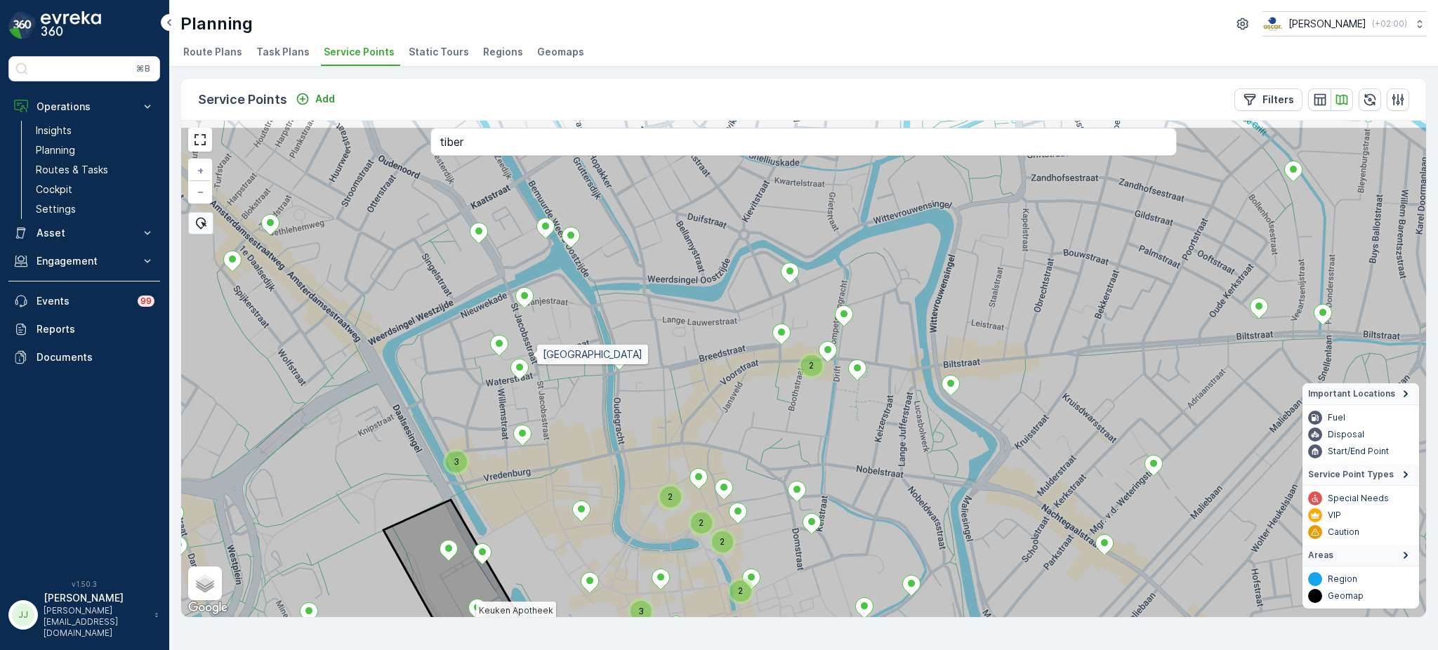
drag, startPoint x: 541, startPoint y: 320, endPoint x: 532, endPoint y: 354, distance: 34.8
click at [534, 354] on icon at bounding box center [793, 426] width 1499 height 600
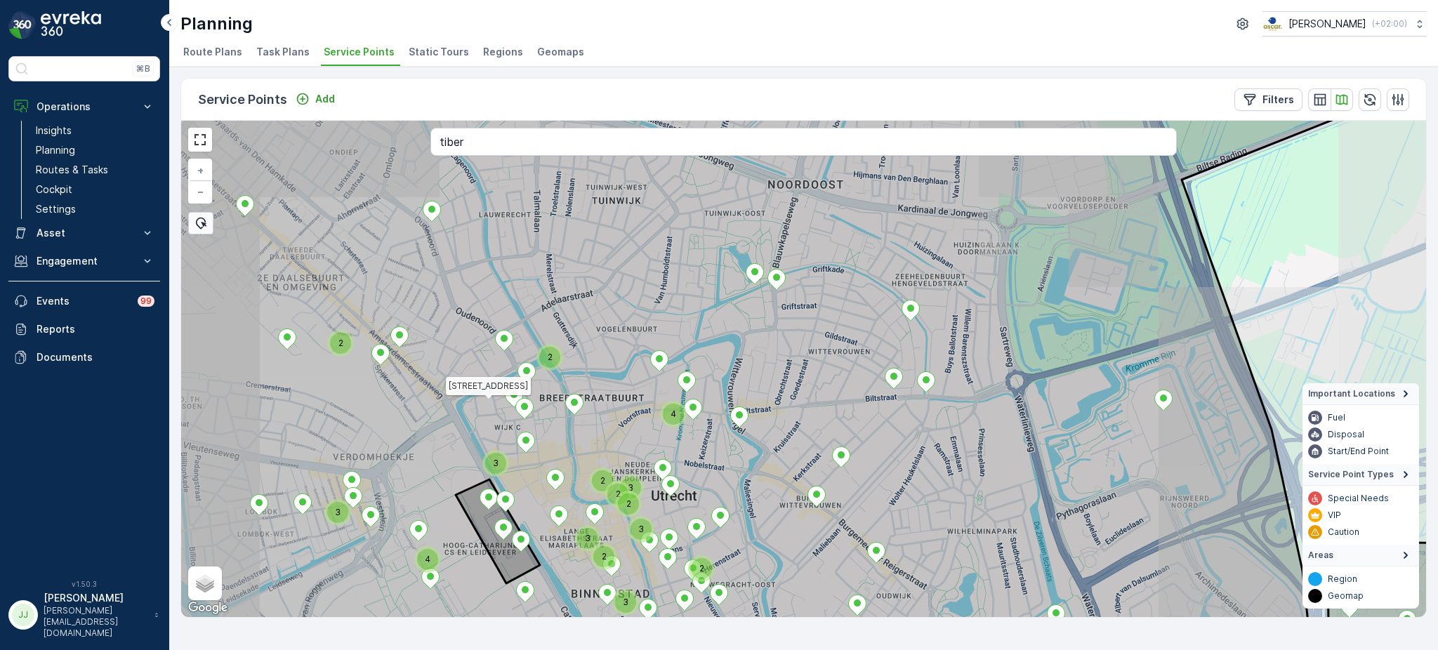
drag, startPoint x: 575, startPoint y: 365, endPoint x: 597, endPoint y: 361, distance: 22.9
click at [569, 457] on icon at bounding box center [701, 414] width 1294 height 600
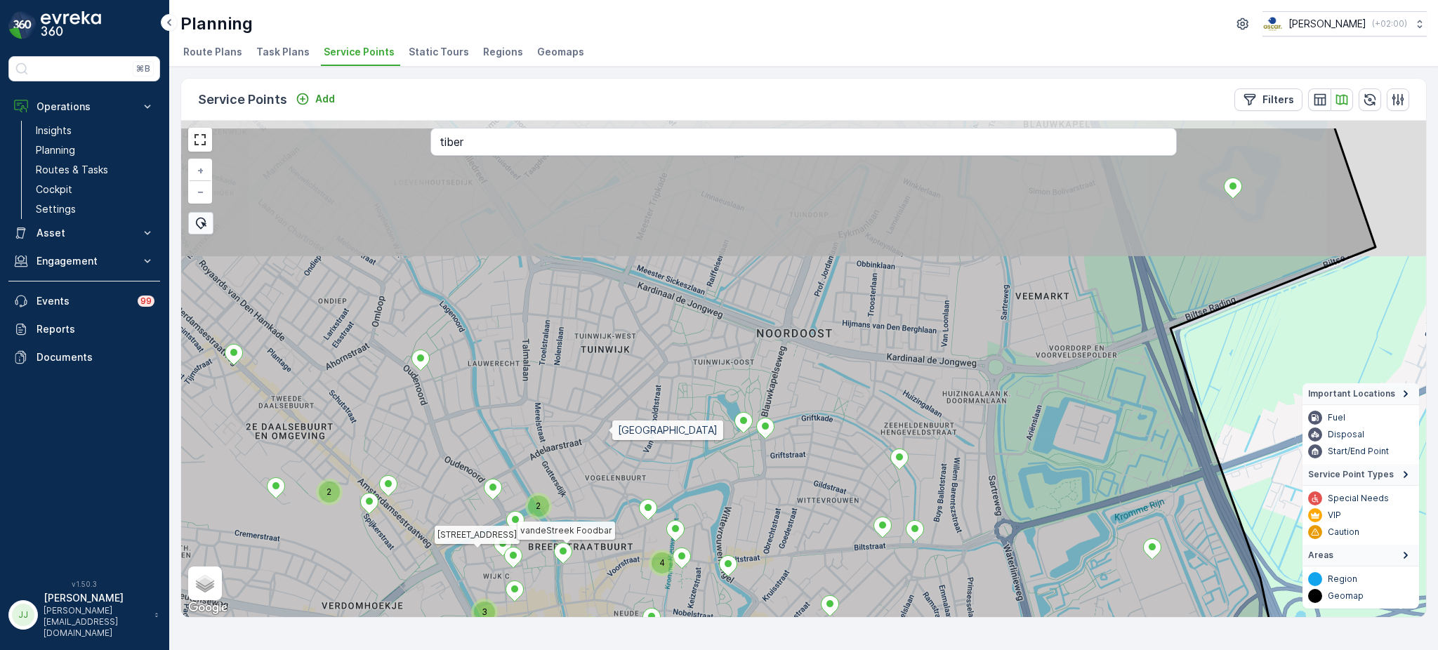
drag, startPoint x: 613, startPoint y: 391, endPoint x: 615, endPoint y: 425, distance: 33.7
click at [604, 432] on icon at bounding box center [712, 426] width 1327 height 600
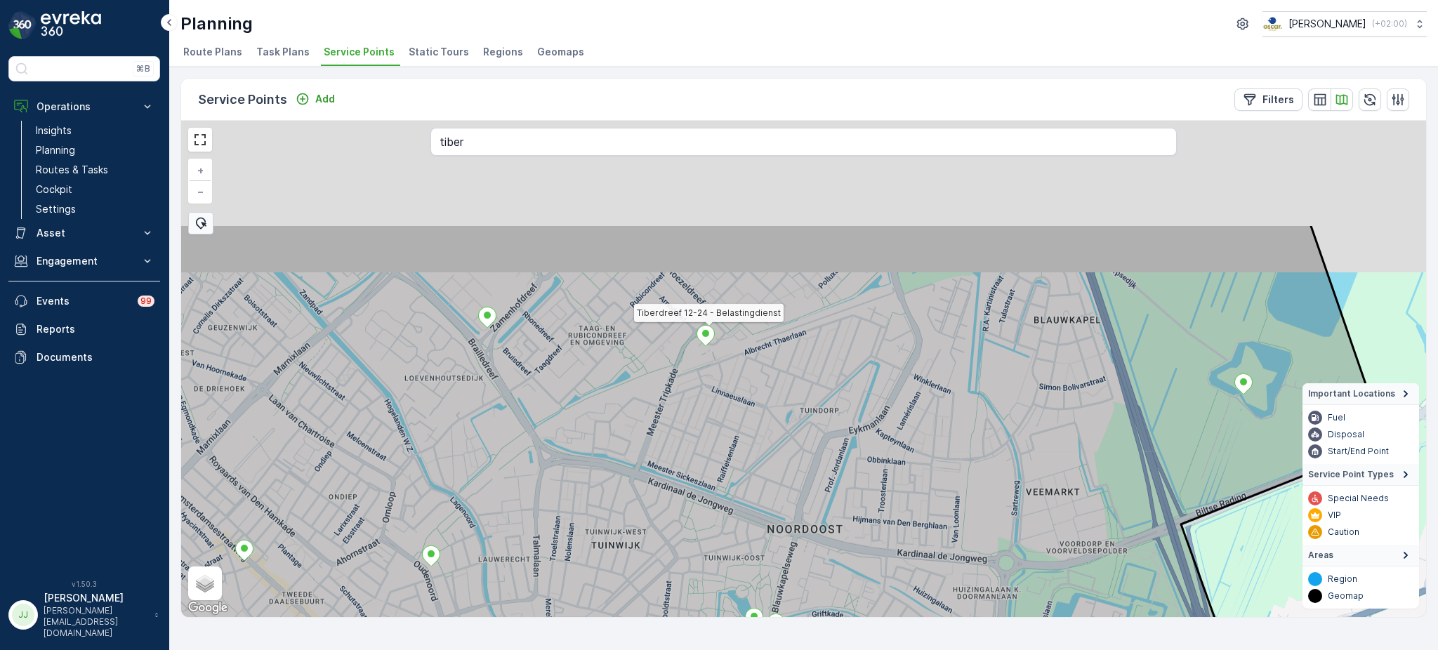
drag, startPoint x: 704, startPoint y: 330, endPoint x: 704, endPoint y: 346, distance: 16.2
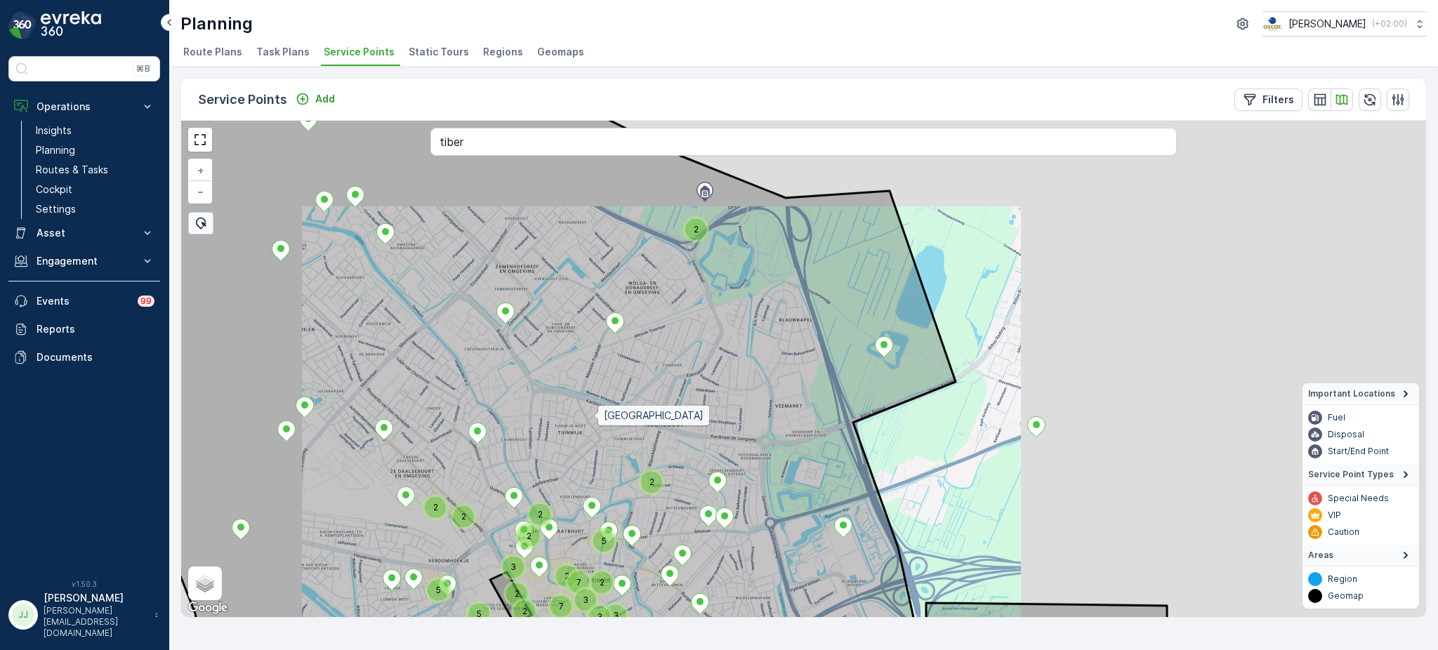
click at [593, 402] on icon at bounding box center [505, 369] width 901 height 600
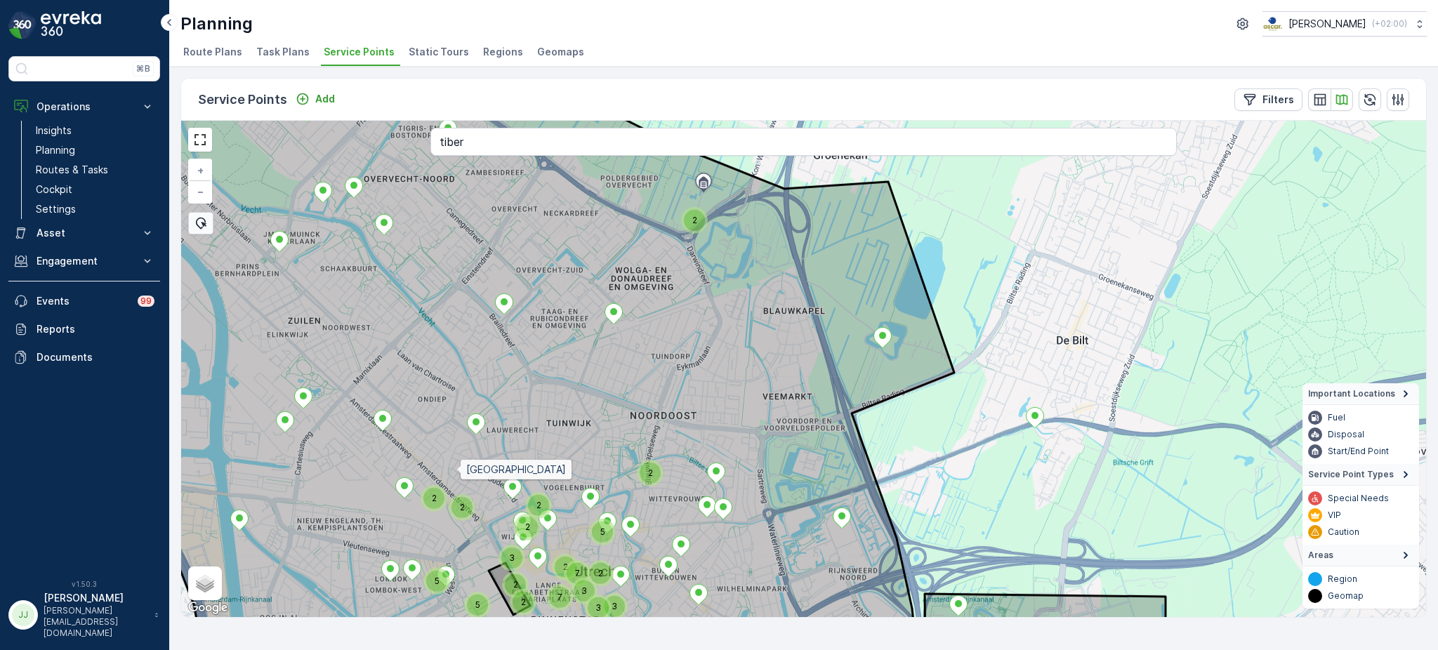
drag, startPoint x: 459, startPoint y: 280, endPoint x: 483, endPoint y: 341, distance: 66.5
click at [483, 341] on icon at bounding box center [505, 369] width 900 height 600
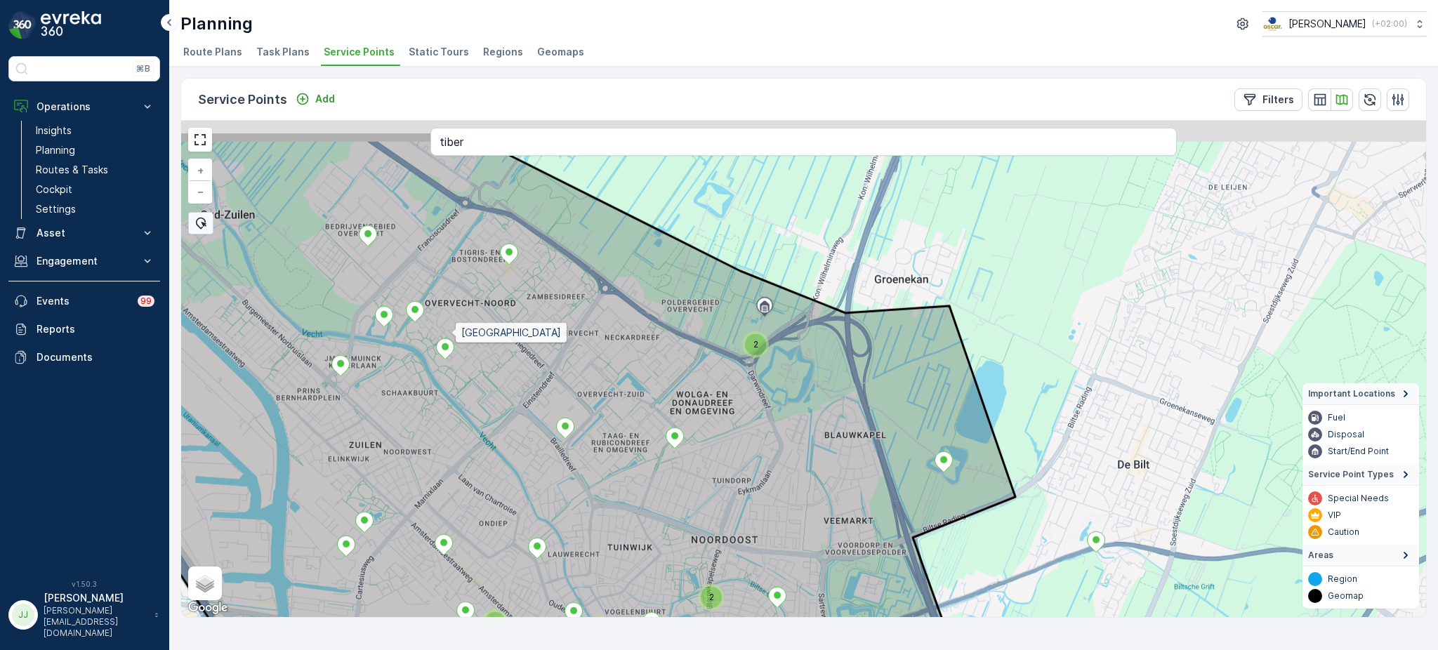
drag, startPoint x: 411, startPoint y: 259, endPoint x: 453, endPoint y: 332, distance: 83.7
click at [453, 332] on icon at bounding box center [553, 431] width 924 height 600
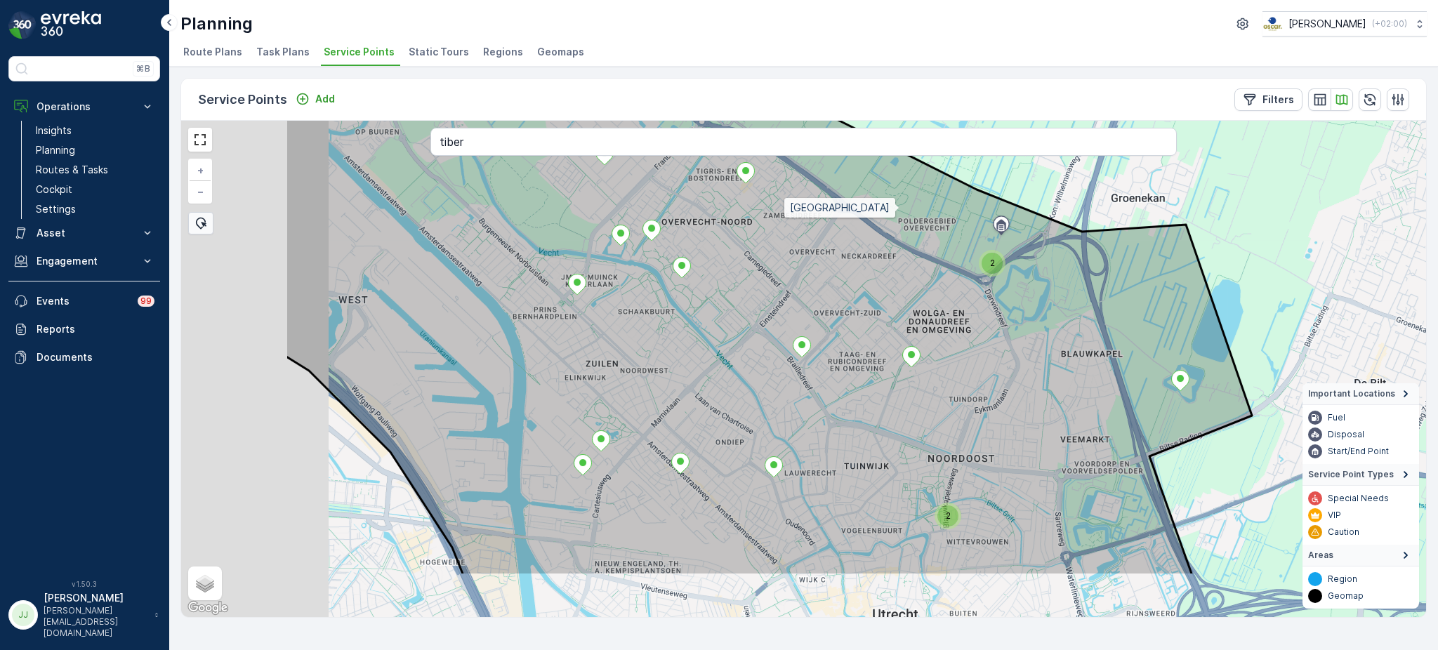
drag, startPoint x: 667, startPoint y: 301, endPoint x: 898, endPoint y: 208, distance: 248.3
click at [898, 208] on icon at bounding box center [768, 276] width 967 height 600
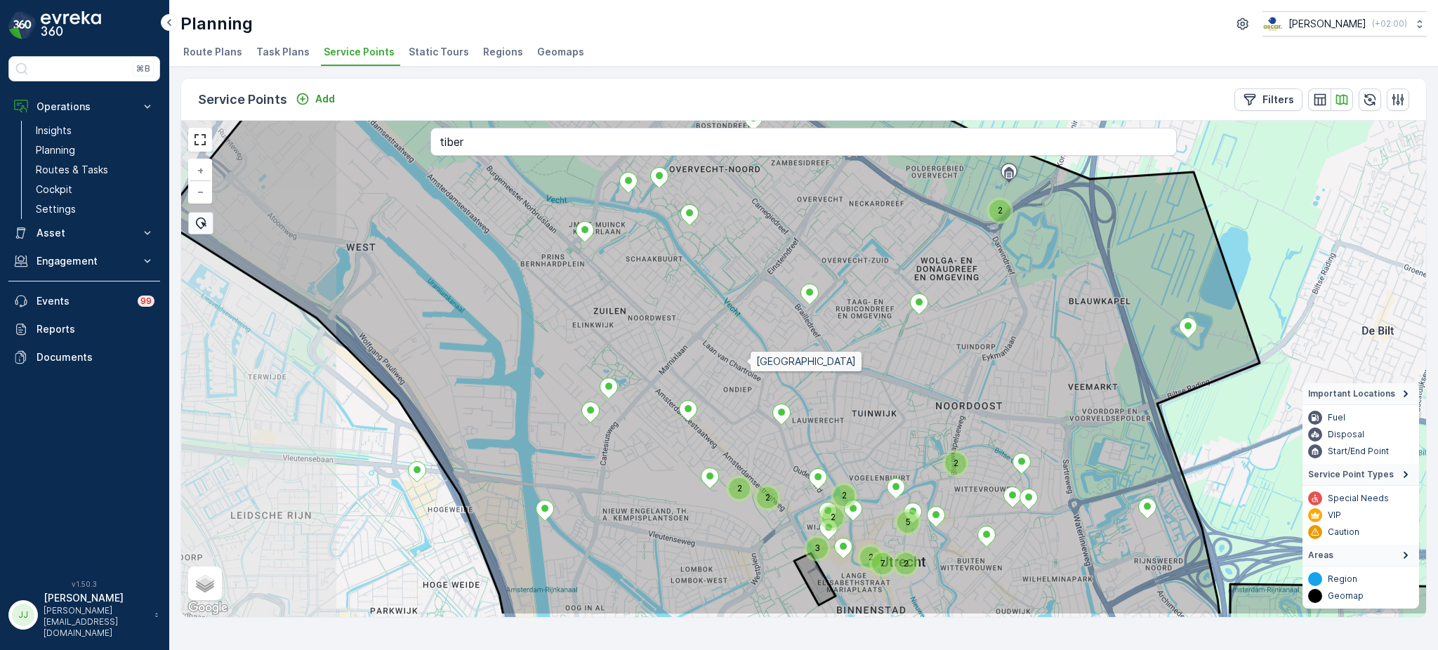
drag, startPoint x: 746, startPoint y: 374, endPoint x: 763, endPoint y: 374, distance: 16.9
click at [748, 311] on icon at bounding box center [710, 316] width 1099 height 600
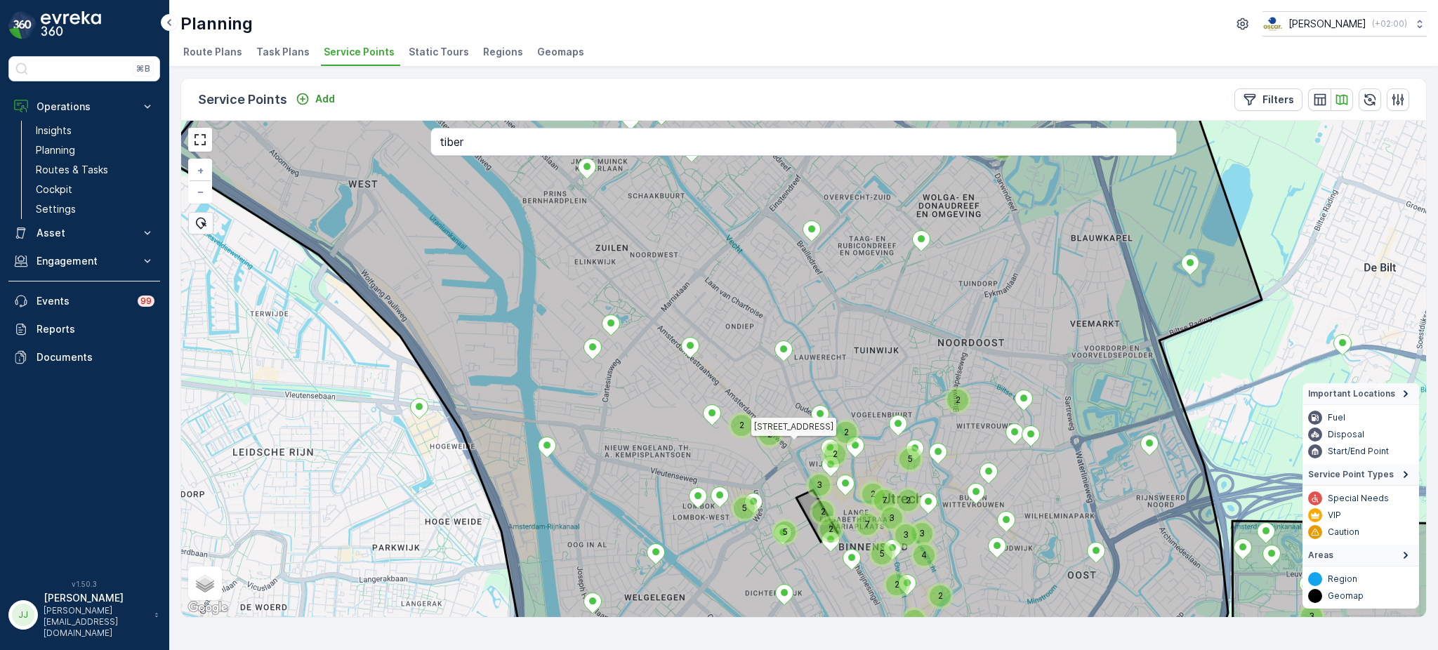
click at [667, 356] on icon at bounding box center [712, 369] width 1099 height 600
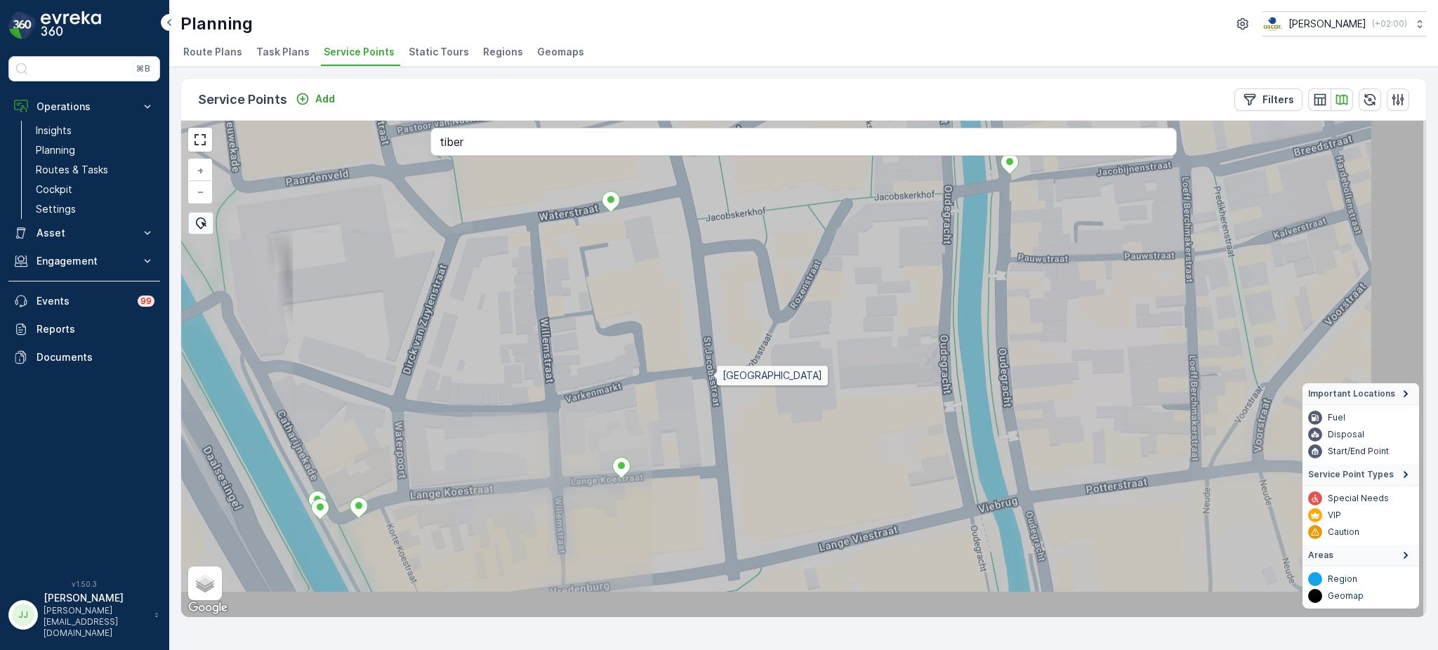
drag, startPoint x: 730, startPoint y: 377, endPoint x: 702, endPoint y: 377, distance: 28.1
click at [707, 377] on icon at bounding box center [676, 337] width 1499 height 600
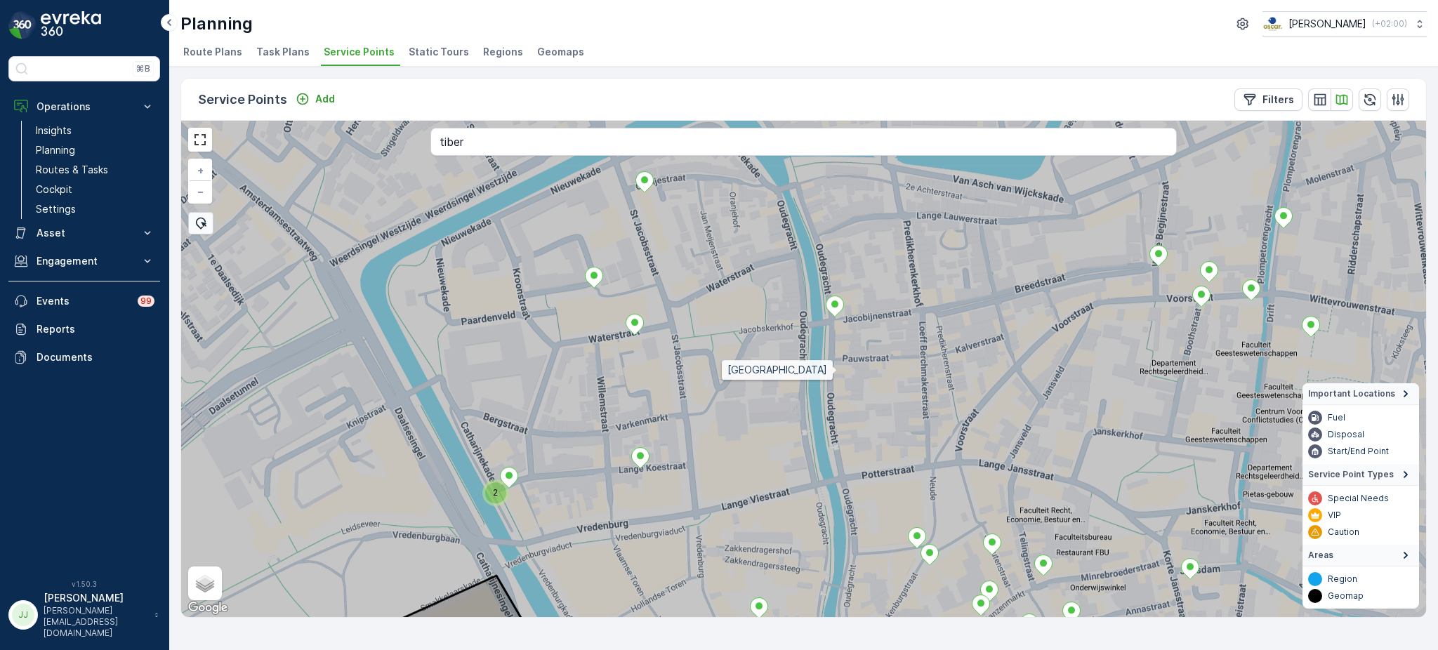
drag, startPoint x: 857, startPoint y: 336, endPoint x: 829, endPoint y: 409, distance: 77.4
click at [832, 411] on icon at bounding box center [784, 403] width 1499 height 600
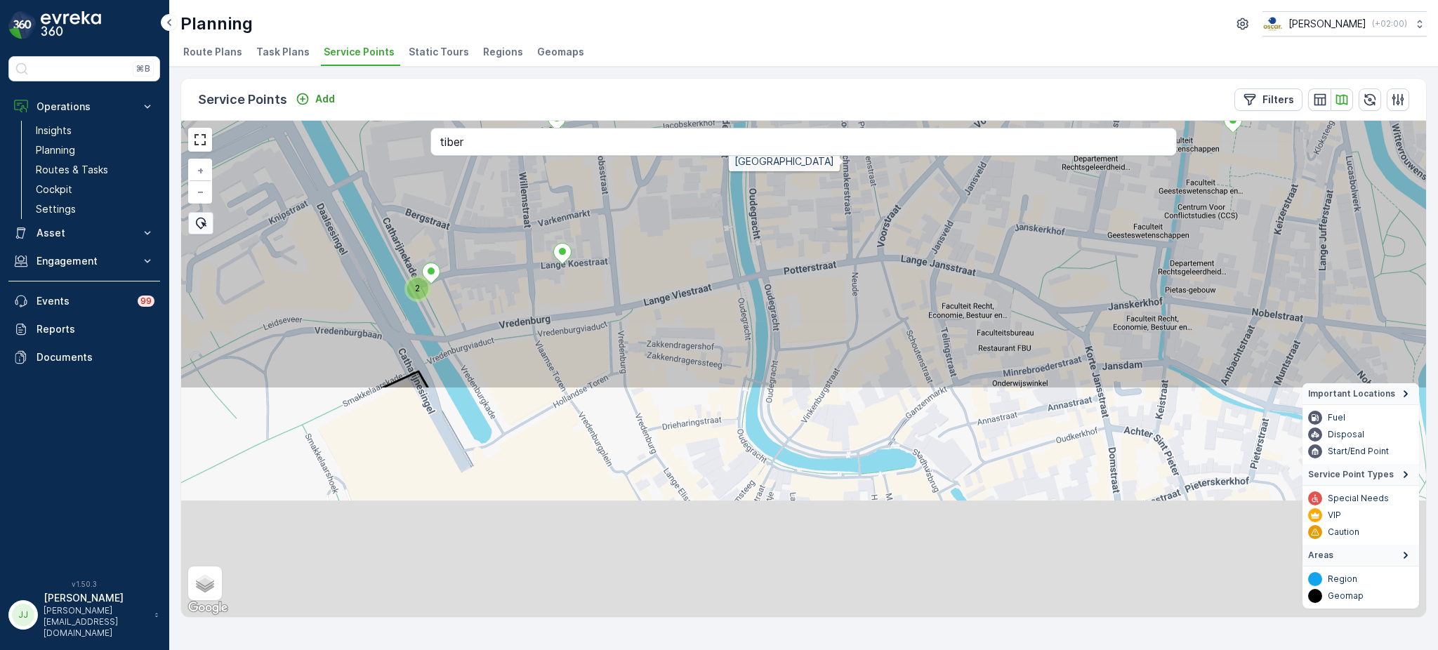
drag, startPoint x: 868, startPoint y: 446, endPoint x: 843, endPoint y: 165, distance: 282.1
click at [843, 164] on icon at bounding box center [753, 90] width 1499 height 600
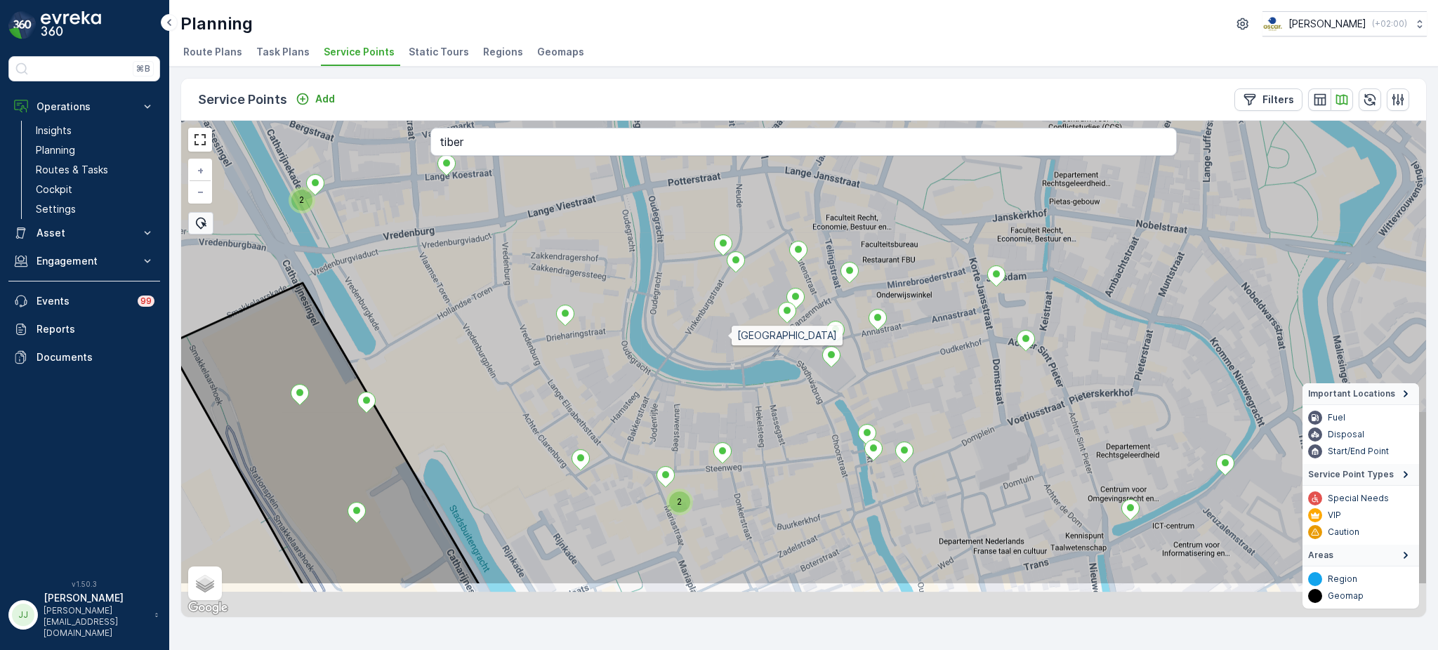
drag, startPoint x: 849, startPoint y: 419, endPoint x: 740, endPoint y: 367, distance: 120.6
click at [715, 336] on icon at bounding box center [686, 286] width 1499 height 600
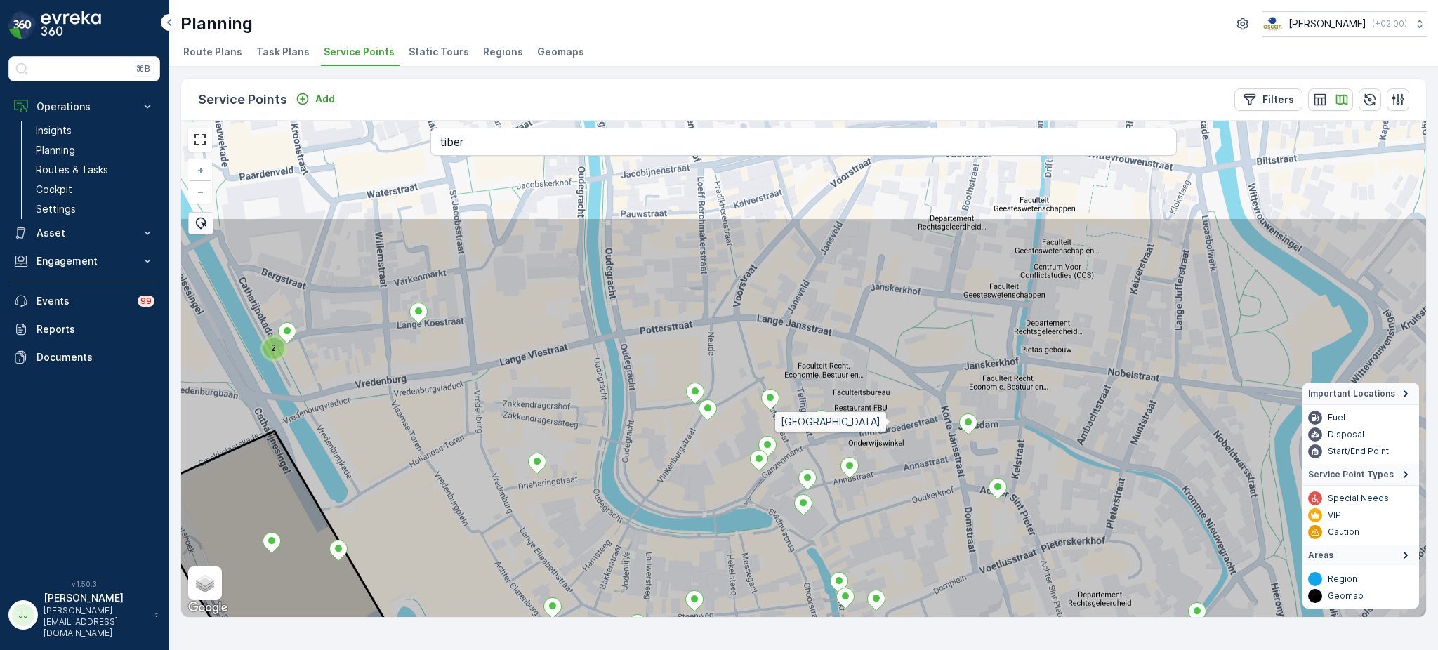
drag, startPoint x: 903, startPoint y: 285, endPoint x: 888, endPoint y: 425, distance: 140.6
click at [888, 425] on icon at bounding box center [792, 517] width 1499 height 600
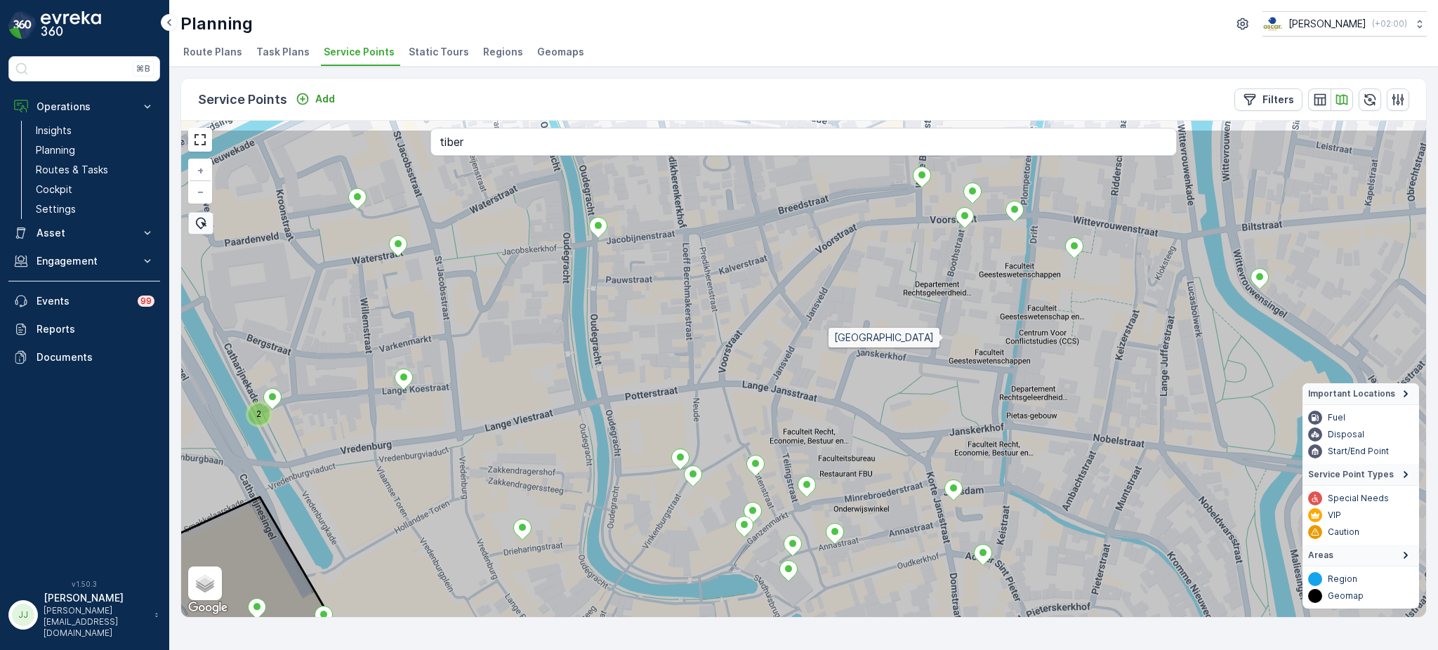
click at [944, 338] on icon at bounding box center [793, 429] width 1499 height 600
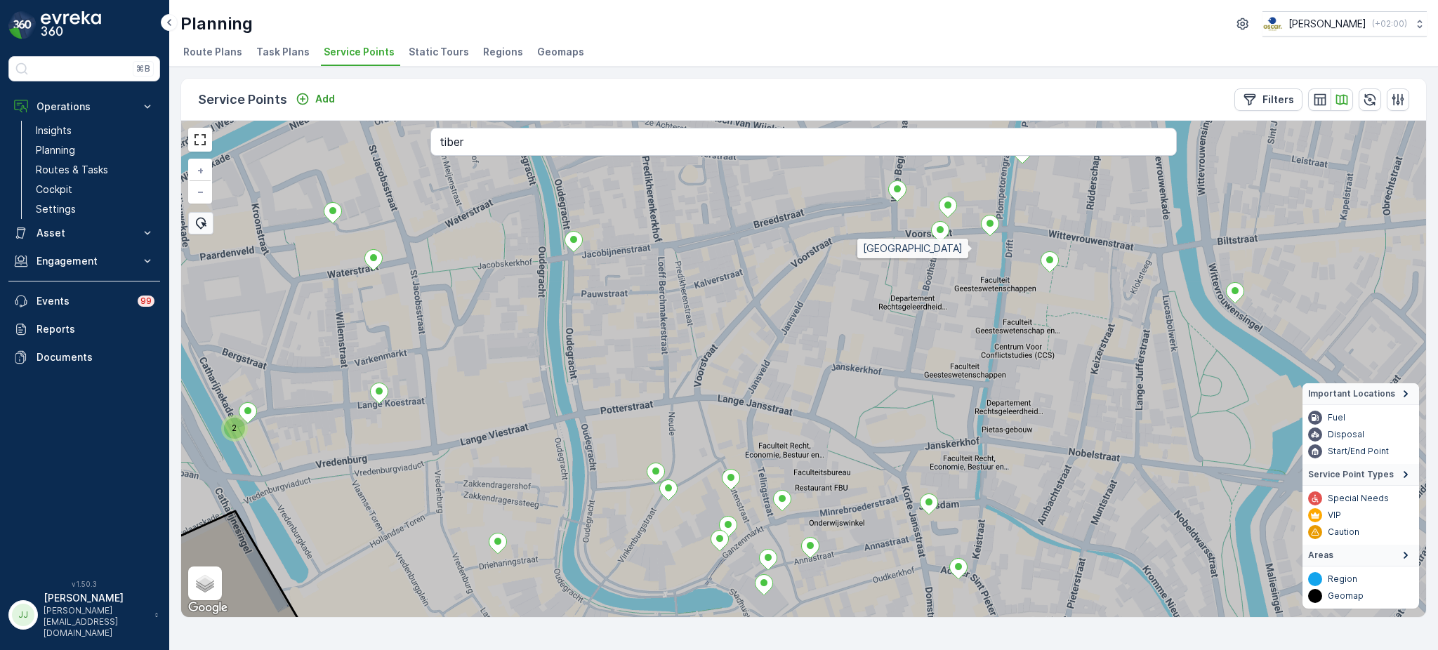
drag, startPoint x: 993, startPoint y: 242, endPoint x: 968, endPoint y: 247, distance: 25.8
click at [971, 249] on icon at bounding box center [779, 380] width 1499 height 600
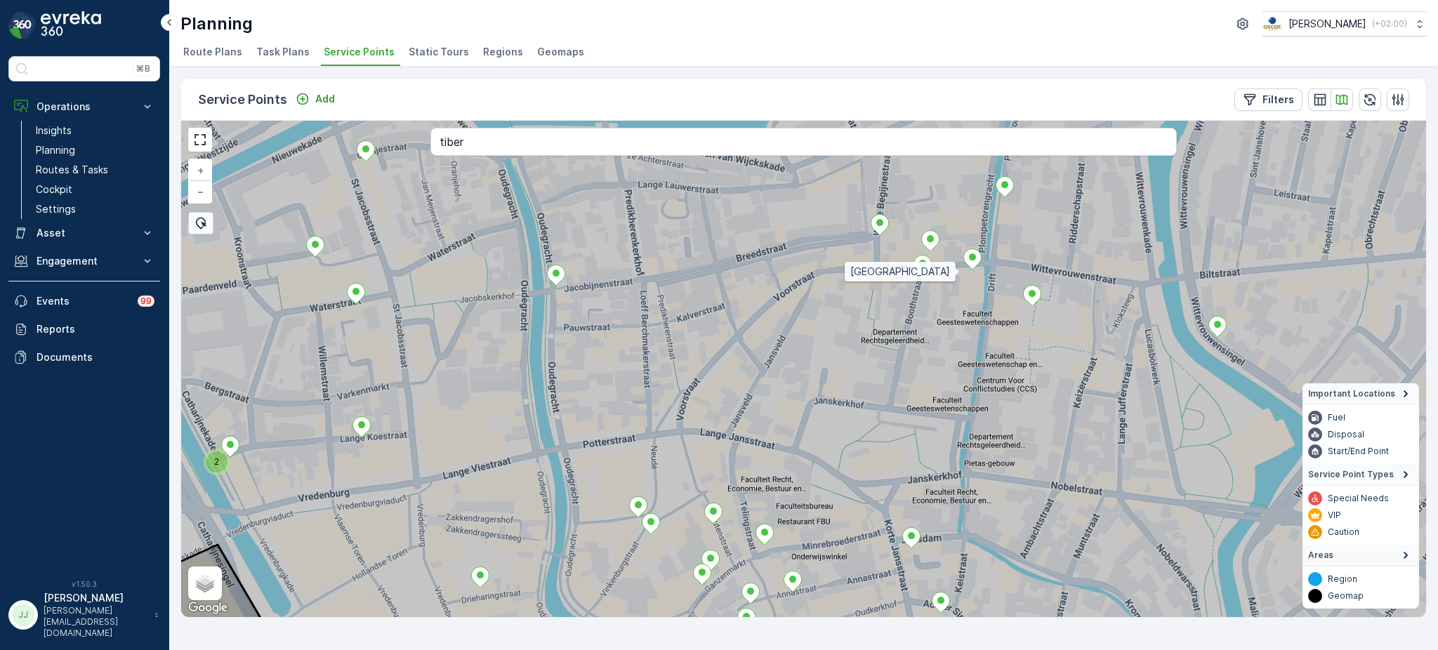
drag, startPoint x: 974, startPoint y: 237, endPoint x: 939, endPoint y: 251, distance: 37.6
click at [959, 270] on icon at bounding box center [790, 401] width 1499 height 600
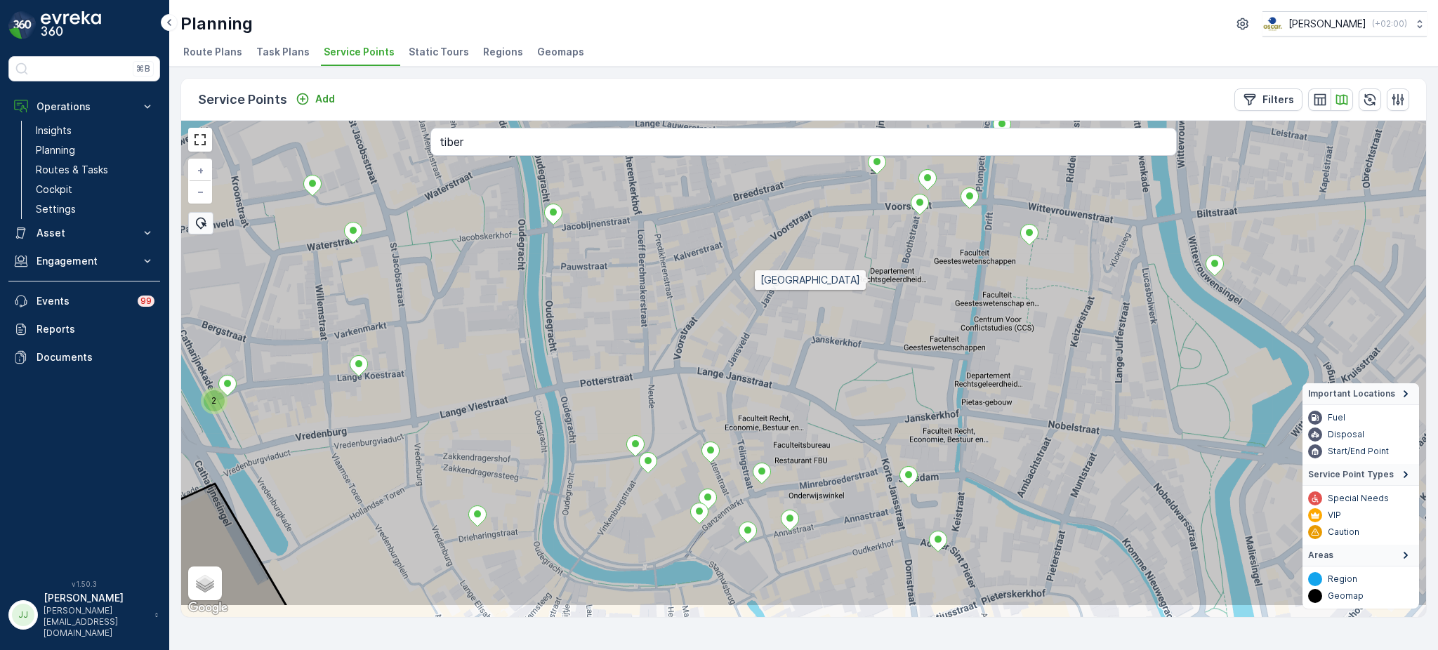
drag, startPoint x: 870, startPoint y: 310, endPoint x: 870, endPoint y: 280, distance: 29.5
click at [870, 280] on icon at bounding box center [802, 308] width 1499 height 600
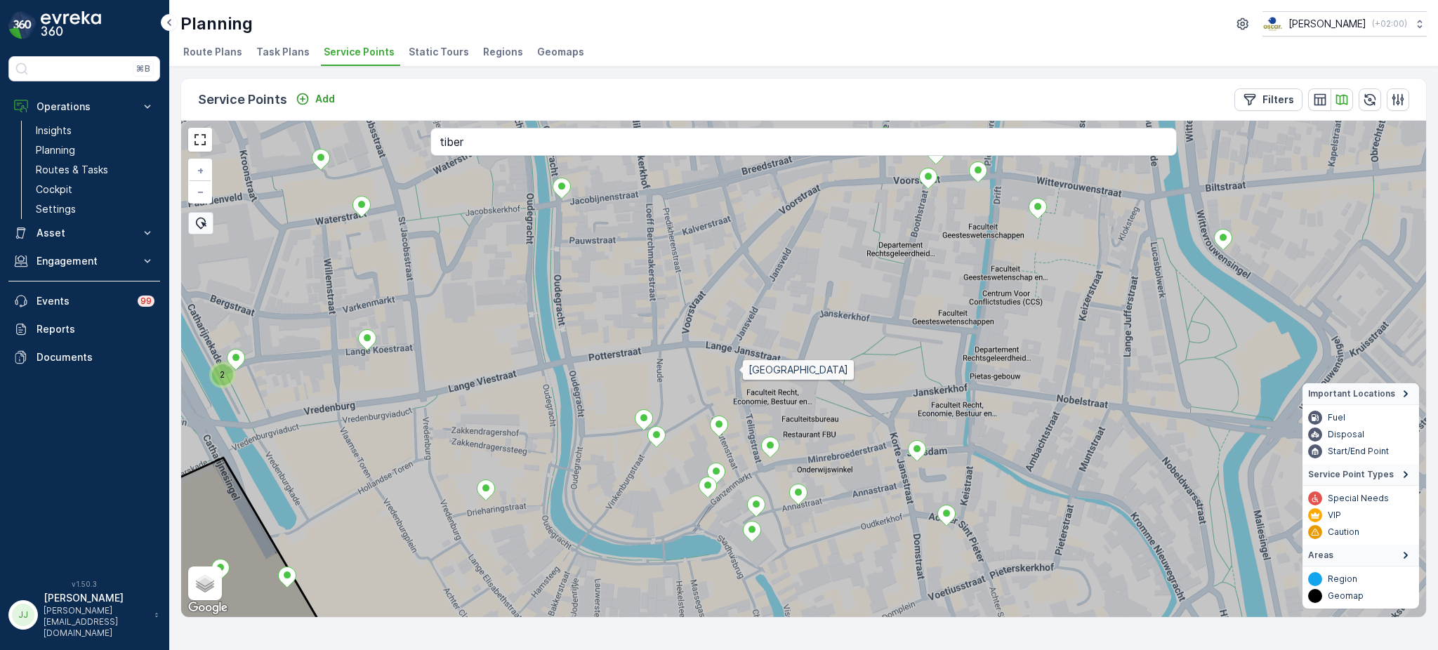
drag, startPoint x: 730, startPoint y: 396, endPoint x: 739, endPoint y: 371, distance: 26.7
click at [739, 371] on icon at bounding box center [812, 343] width 1499 height 600
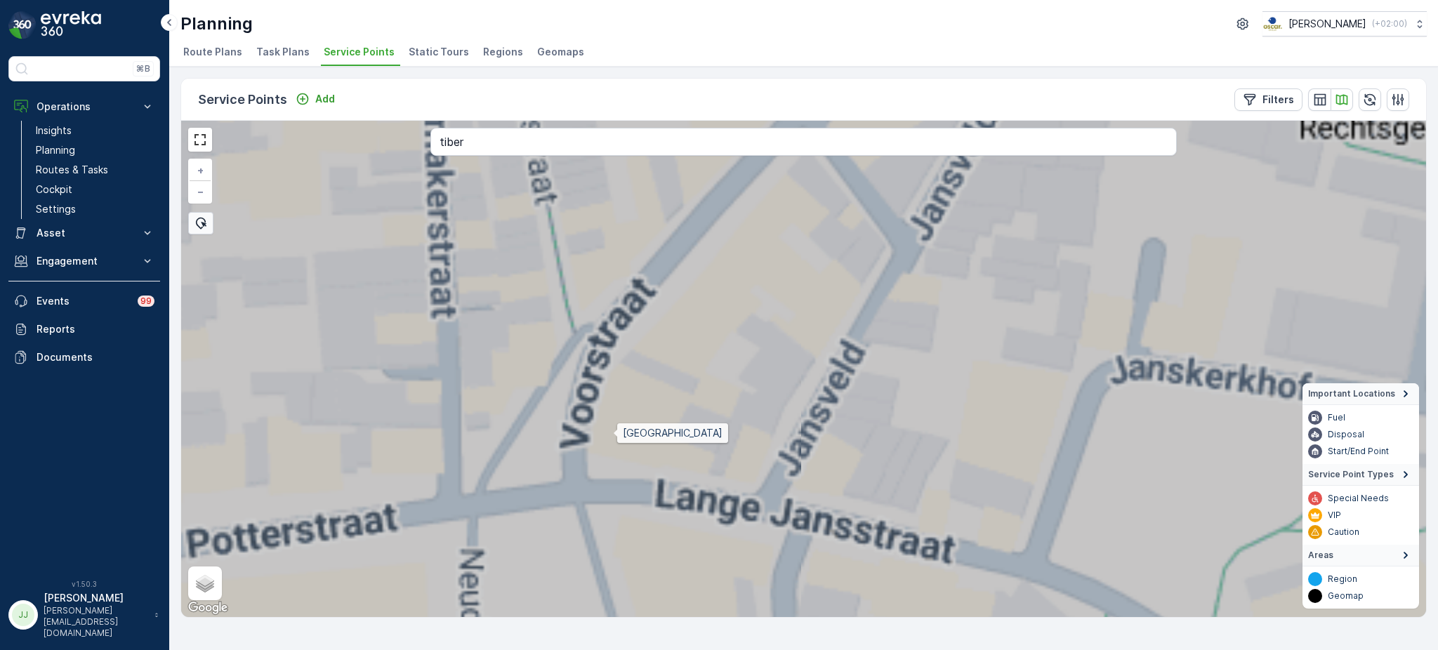
drag, startPoint x: 624, startPoint y: 337, endPoint x: 634, endPoint y: 242, distance: 95.4
click at [634, 242] on icon at bounding box center [804, 369] width 1499 height 600
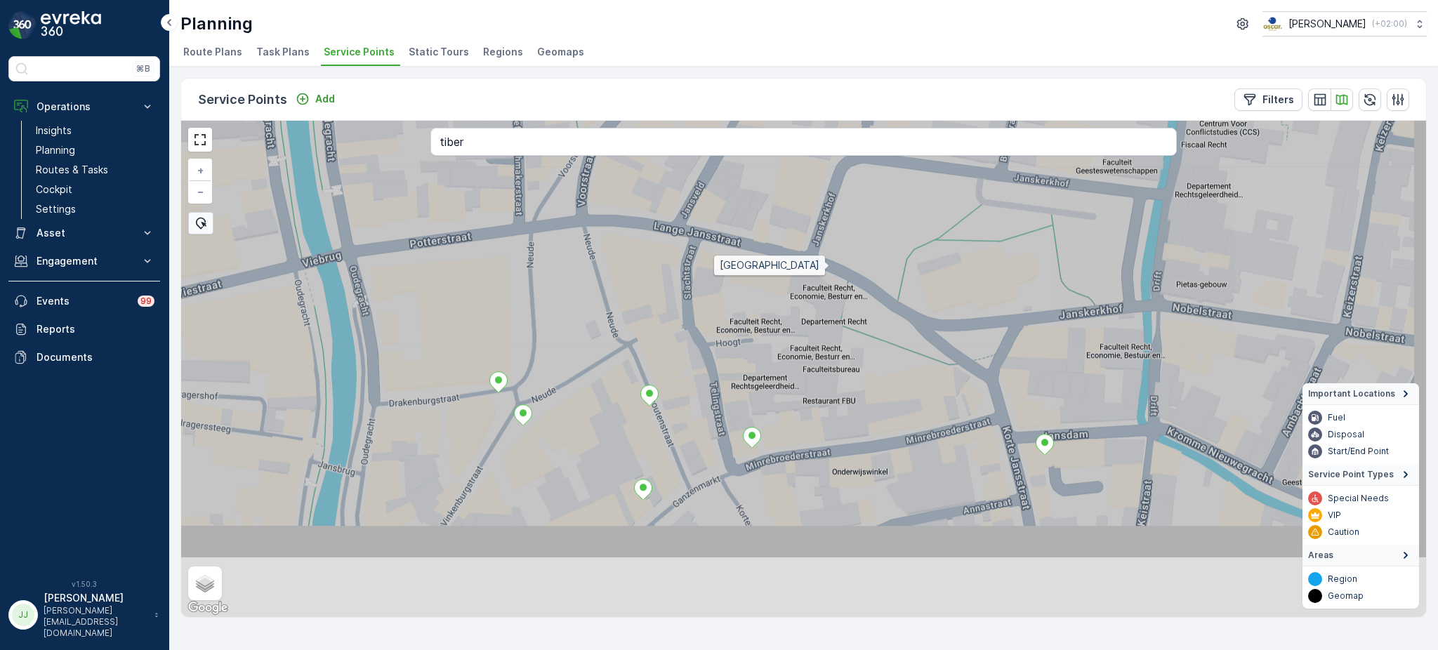
drag, startPoint x: 871, startPoint y: 400, endPoint x: 833, endPoint y: 267, distance: 138.1
click at [833, 267] on icon at bounding box center [768, 260] width 1499 height 600
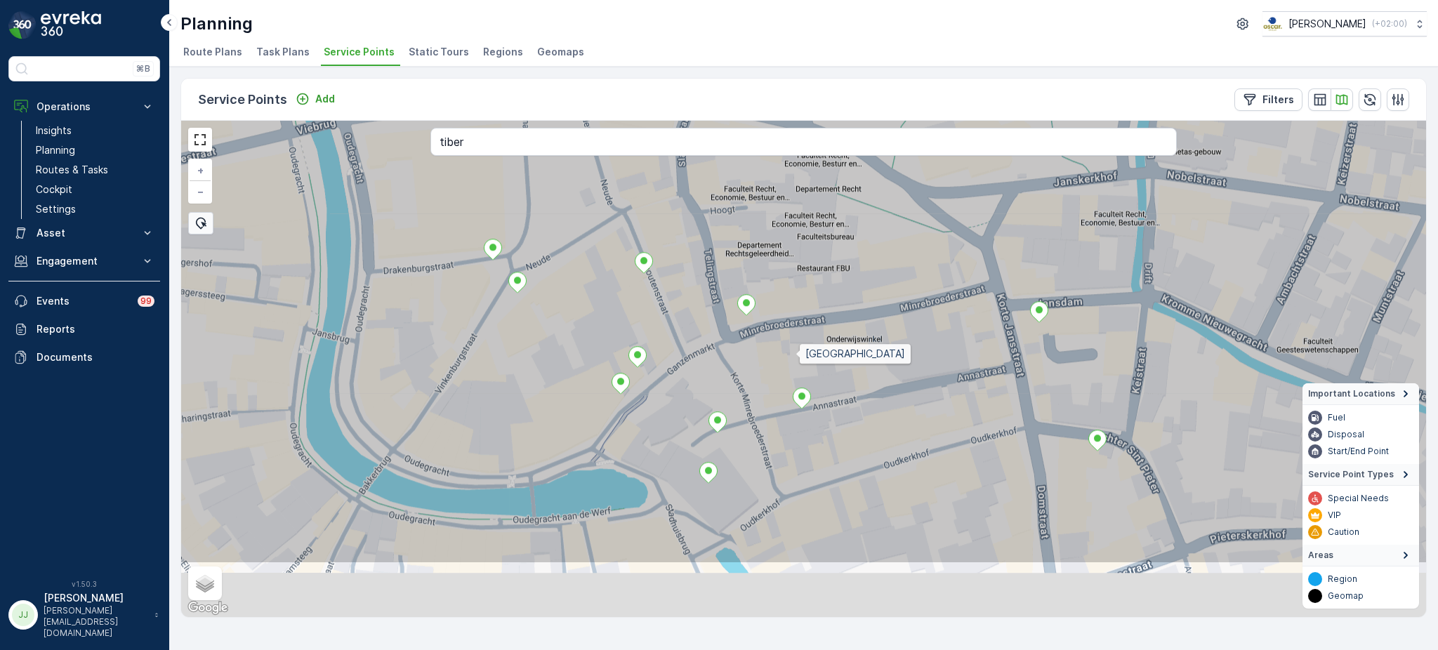
drag, startPoint x: 795, startPoint y: 367, endPoint x: 795, endPoint y: 356, distance: 10.5
click at [795, 356] on icon at bounding box center [803, 265] width 1499 height 600
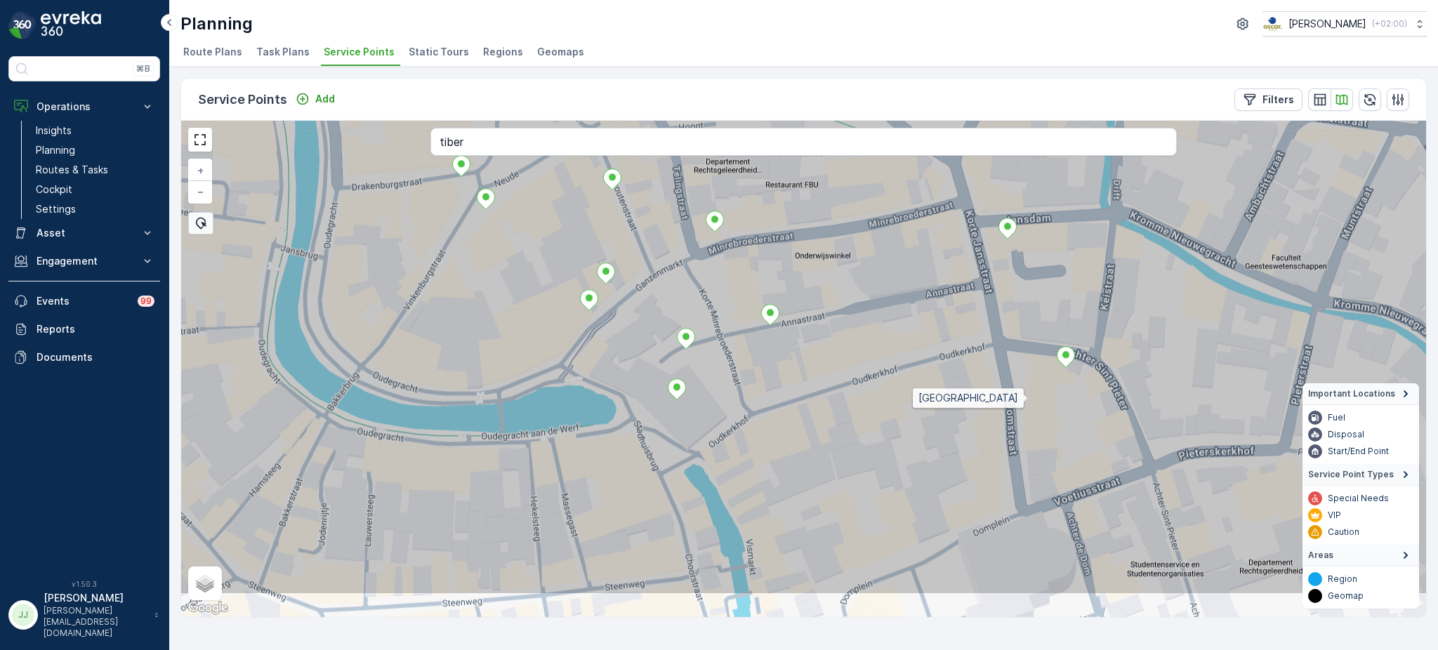
drag, startPoint x: 1061, startPoint y: 471, endPoint x: 1028, endPoint y: 398, distance: 80.2
click at [1028, 398] on icon at bounding box center [772, 296] width 1499 height 600
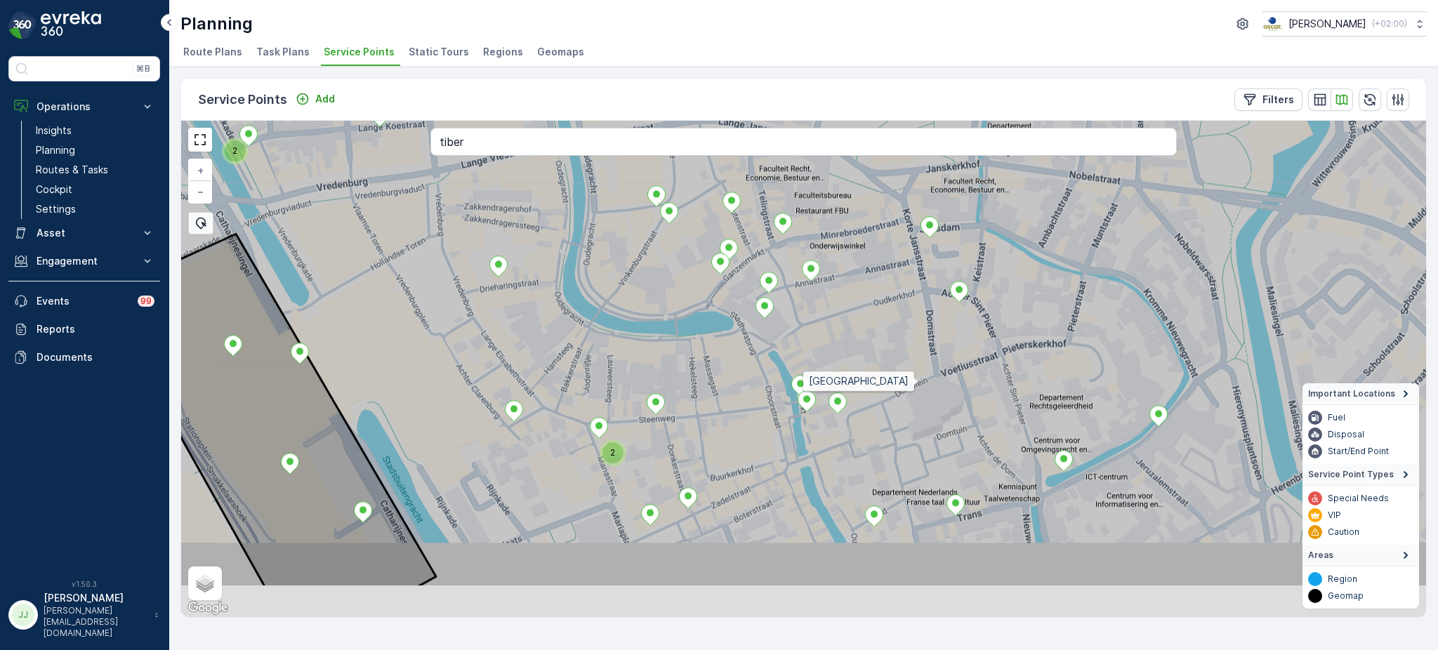
drag, startPoint x: 1013, startPoint y: 467, endPoint x: 924, endPoint y: 386, distance: 120.3
click at [924, 386] on icon at bounding box center [716, 288] width 1499 height 600
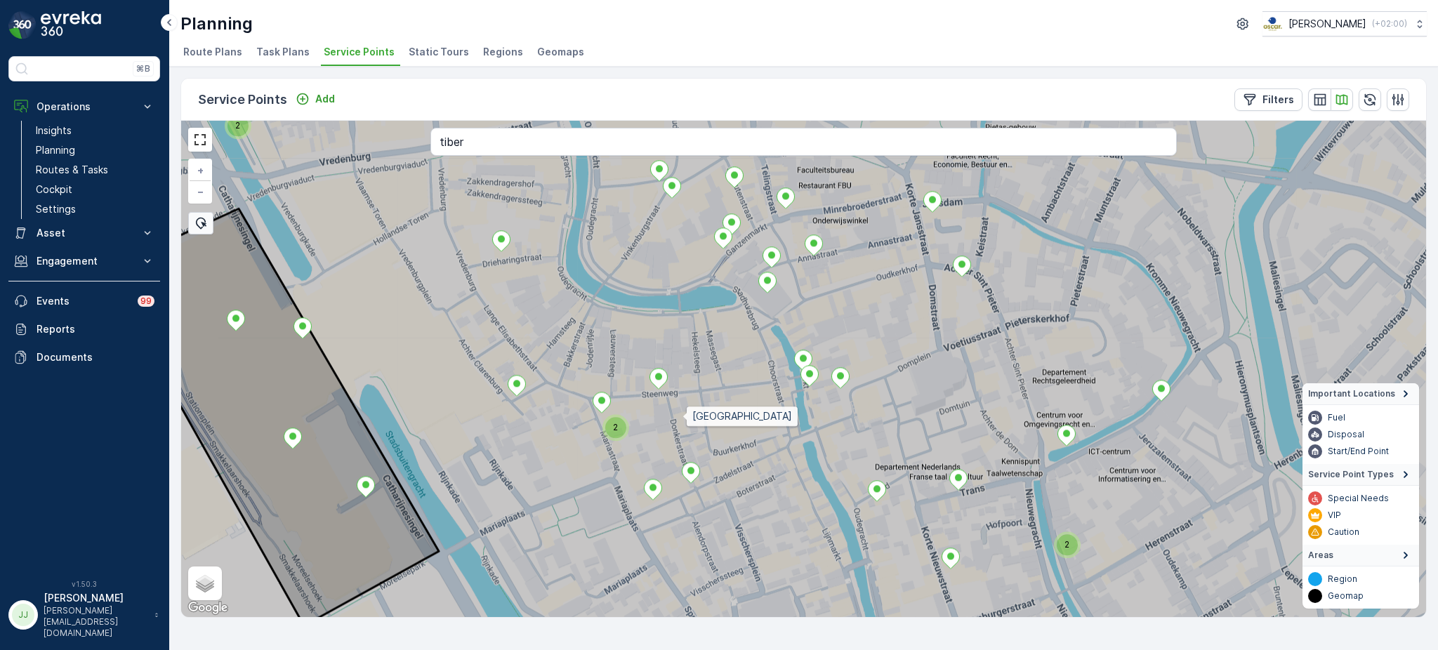
drag, startPoint x: 681, startPoint y: 443, endPoint x: 701, endPoint y: 353, distance: 92.0
click at [701, 353] on icon at bounding box center [808, 344] width 1499 height 600
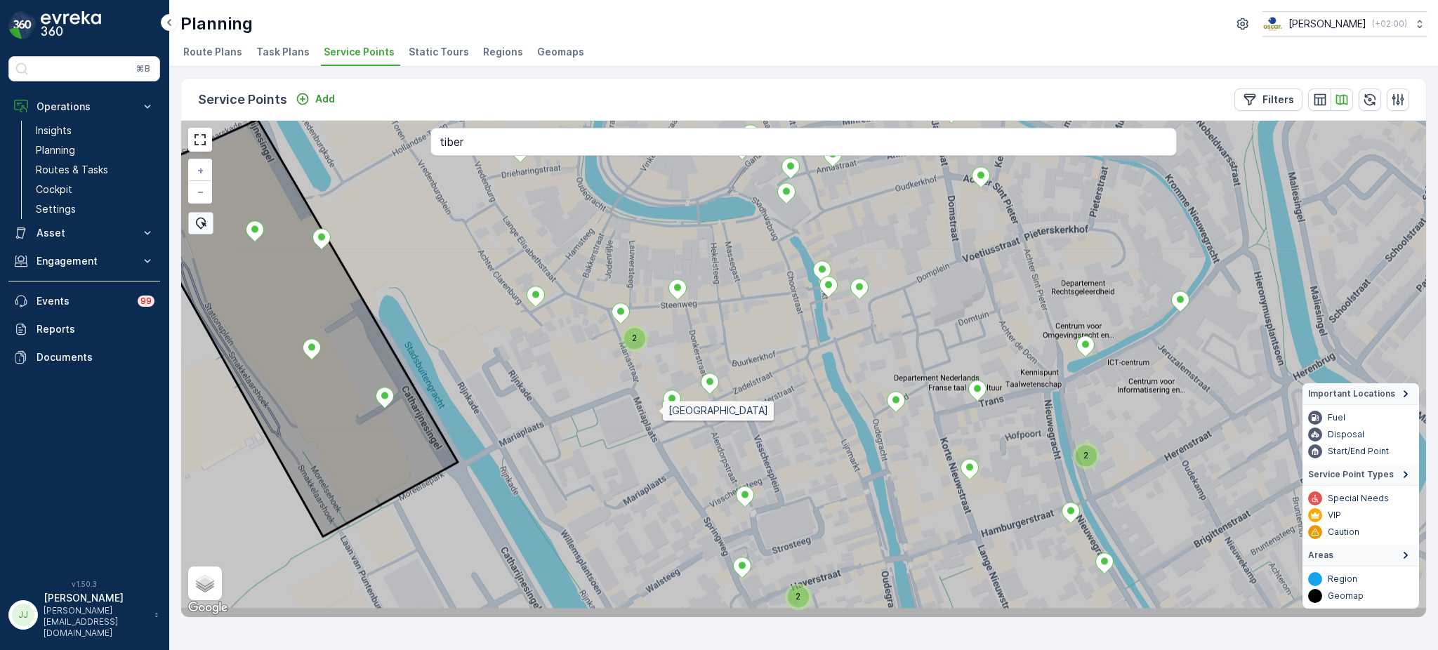
drag, startPoint x: 659, startPoint y: 430, endPoint x: 660, endPoint y: 395, distance: 35.1
click at [660, 395] on icon at bounding box center [804, 356] width 1499 height 600
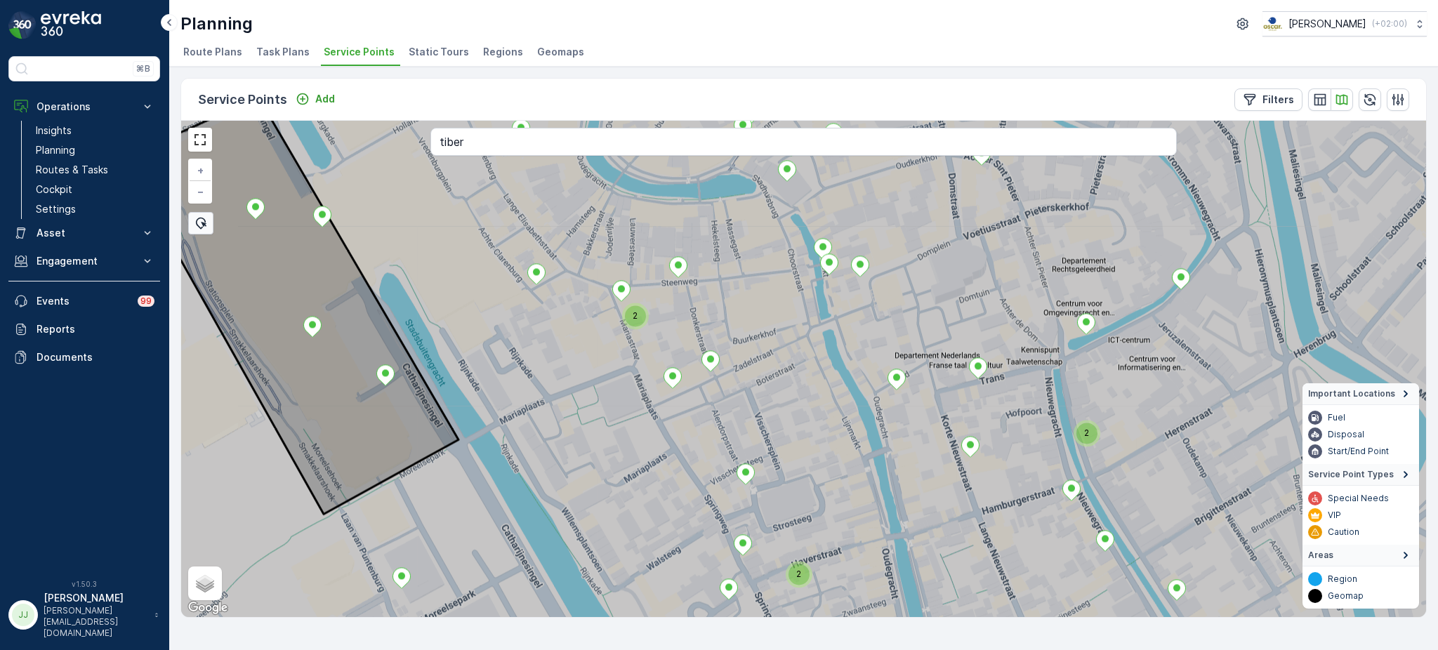
click at [628, 311] on div "2" at bounding box center [635, 316] width 21 height 21
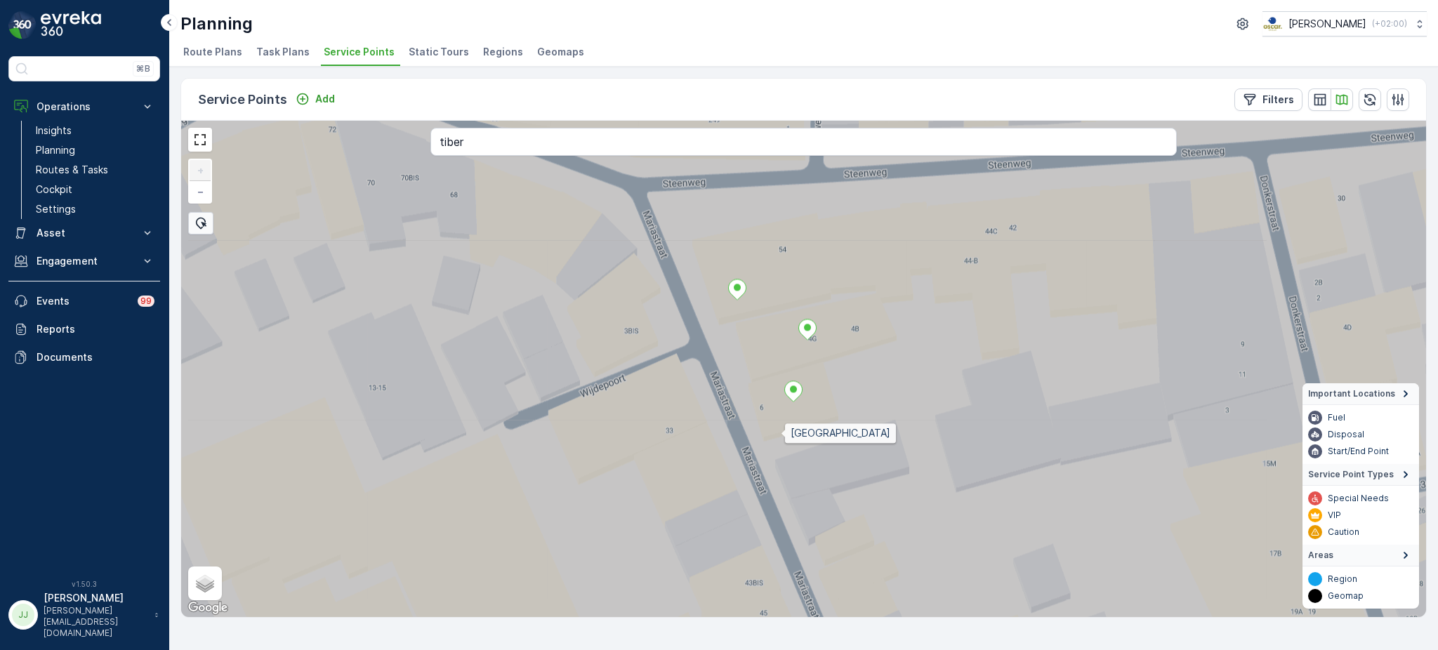
drag, startPoint x: 785, startPoint y: 430, endPoint x: 697, endPoint y: 365, distance: 109.4
click at [697, 365] on icon at bounding box center [800, 372] width 1499 height 600
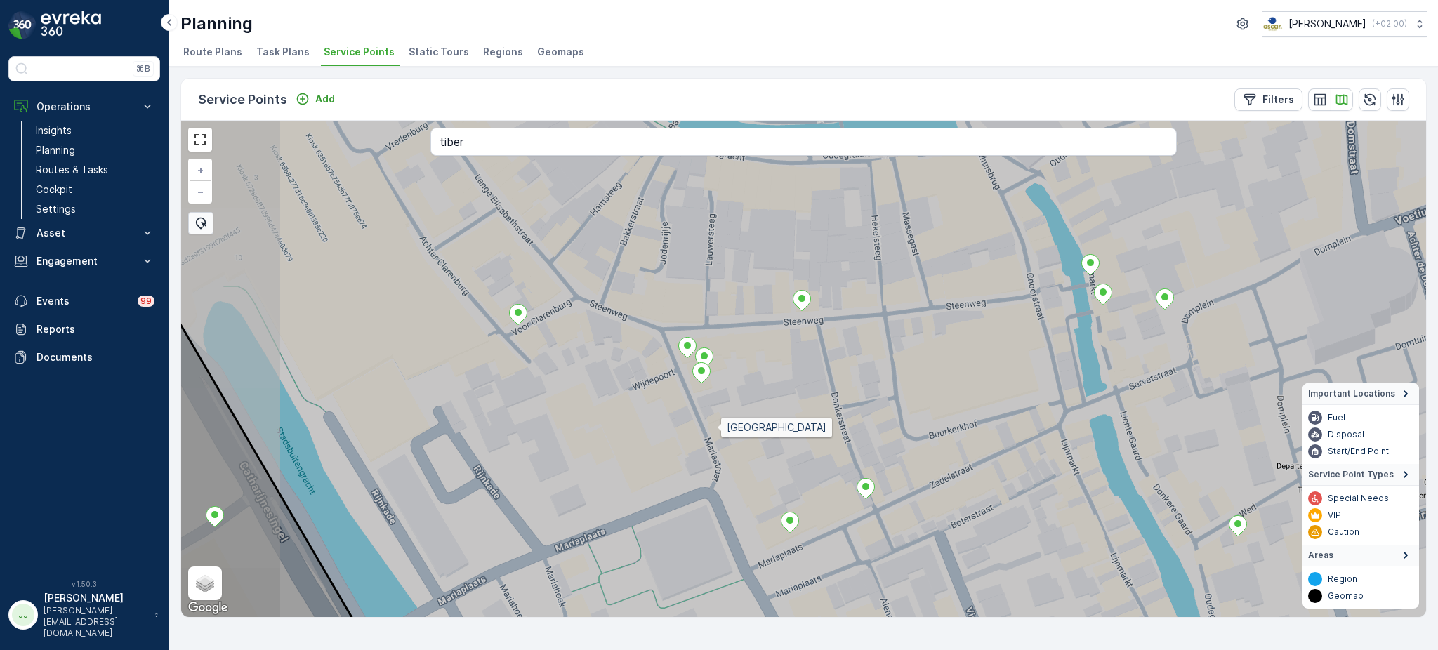
drag, startPoint x: 723, startPoint y: 434, endPoint x: 616, endPoint y: 417, distance: 108.2
click at [617, 417] on icon at bounding box center [801, 365] width 1499 height 600
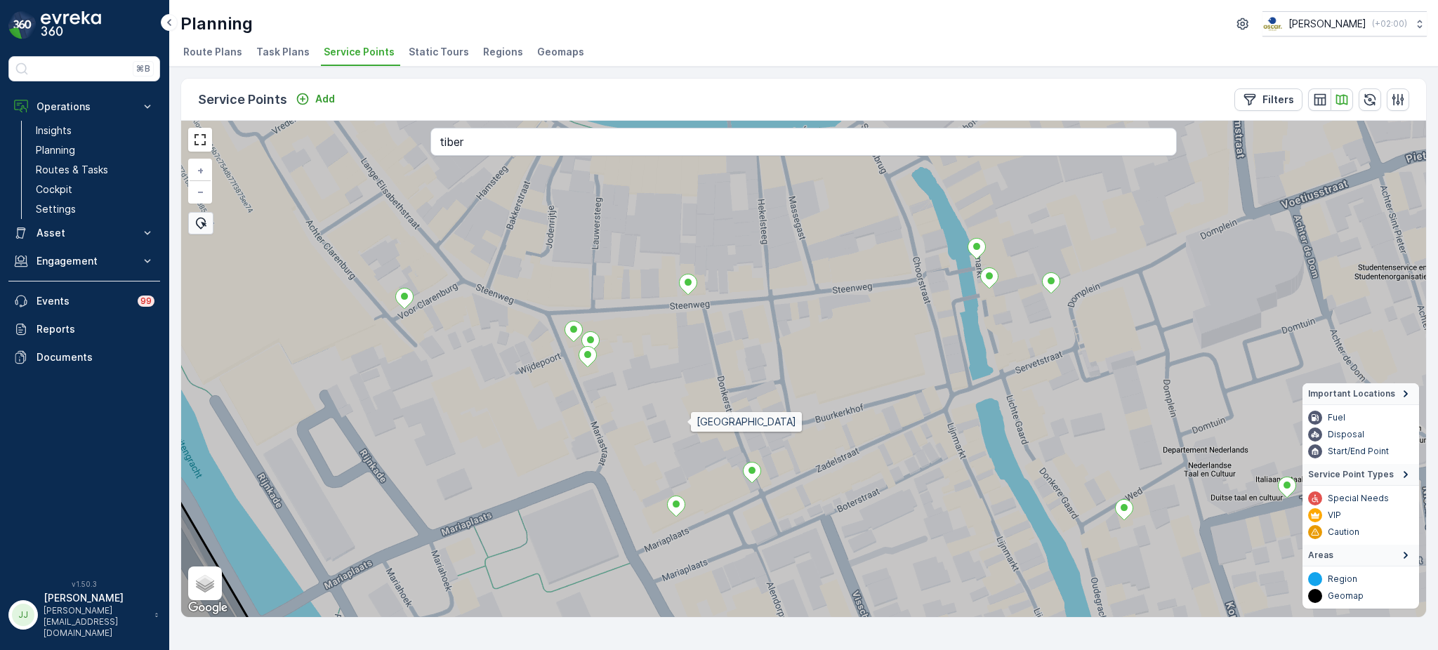
drag, startPoint x: 663, startPoint y: 299, endPoint x: 661, endPoint y: 270, distance: 28.9
click at [661, 270] on icon at bounding box center [804, 369] width 1499 height 600
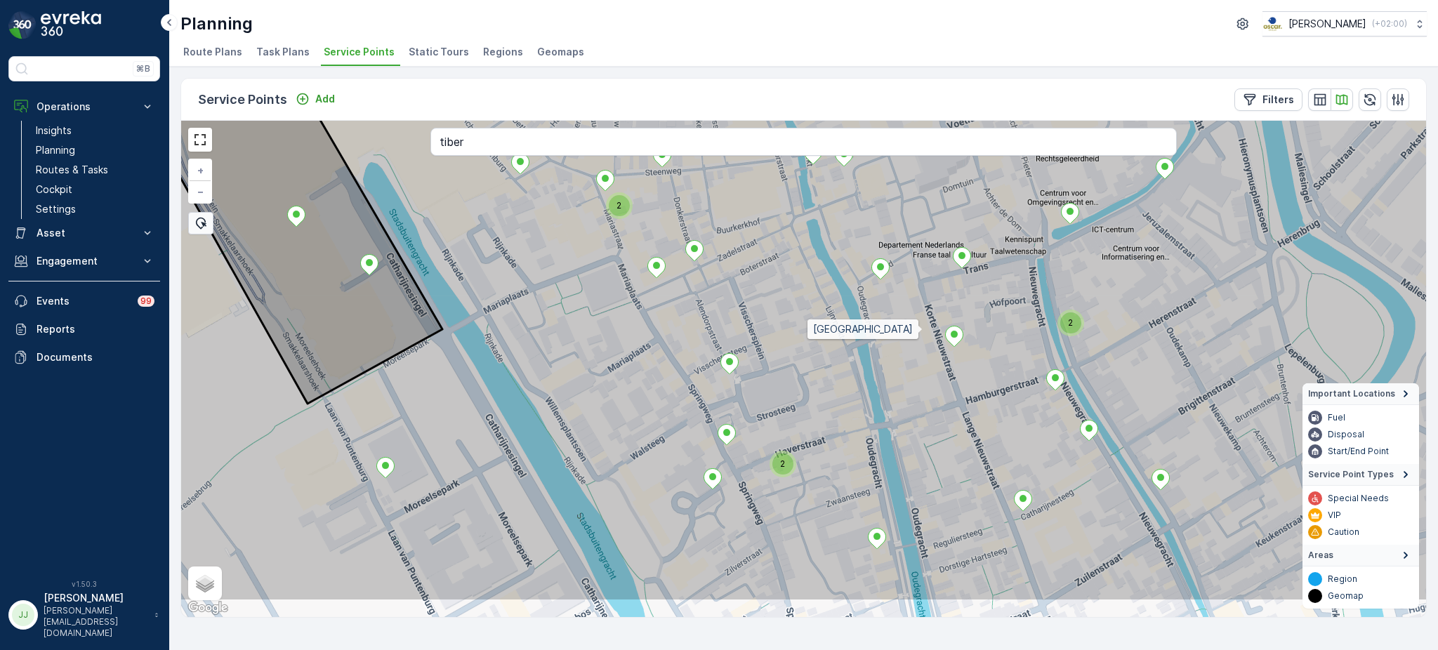
drag, startPoint x: 931, startPoint y: 430, endPoint x: 922, endPoint y: 290, distance: 140.1
click at [922, 290] on icon at bounding box center [798, 302] width 1499 height 600
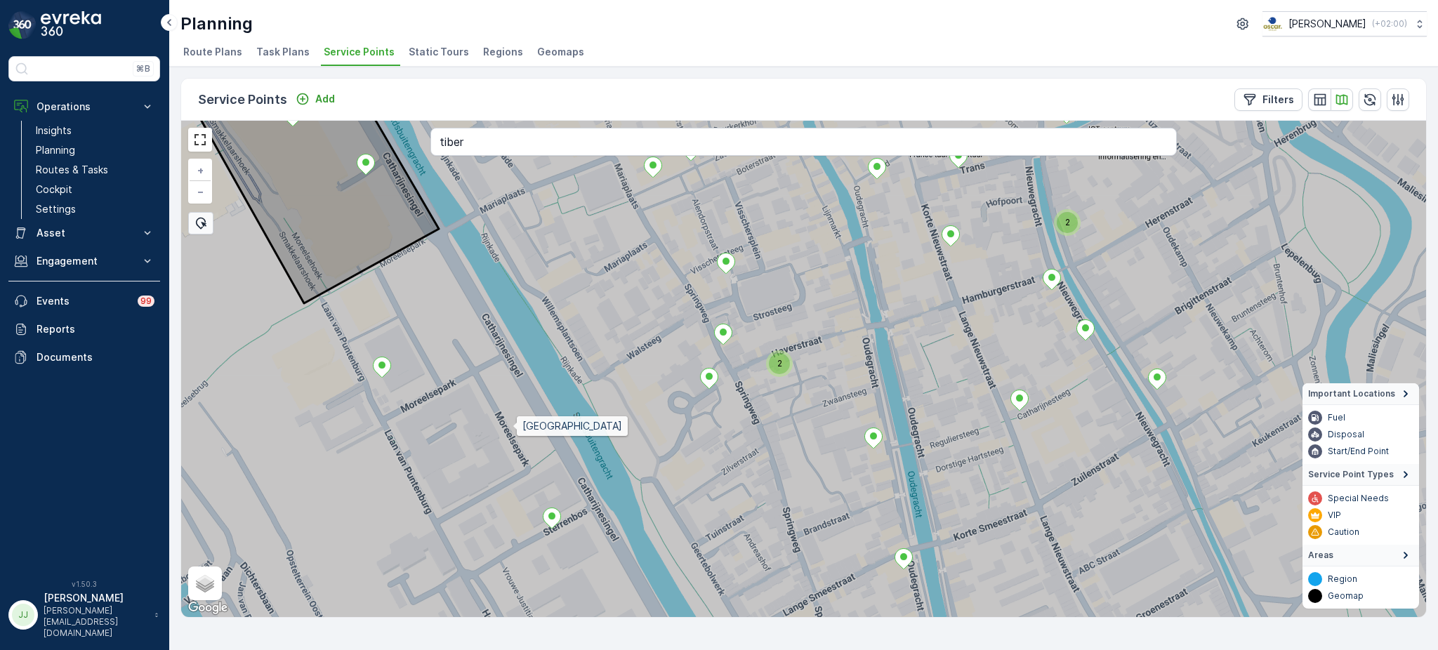
drag, startPoint x: 511, startPoint y: 479, endPoint x: 542, endPoint y: 352, distance: 130.7
click at [542, 352] on icon at bounding box center [804, 342] width 1499 height 600
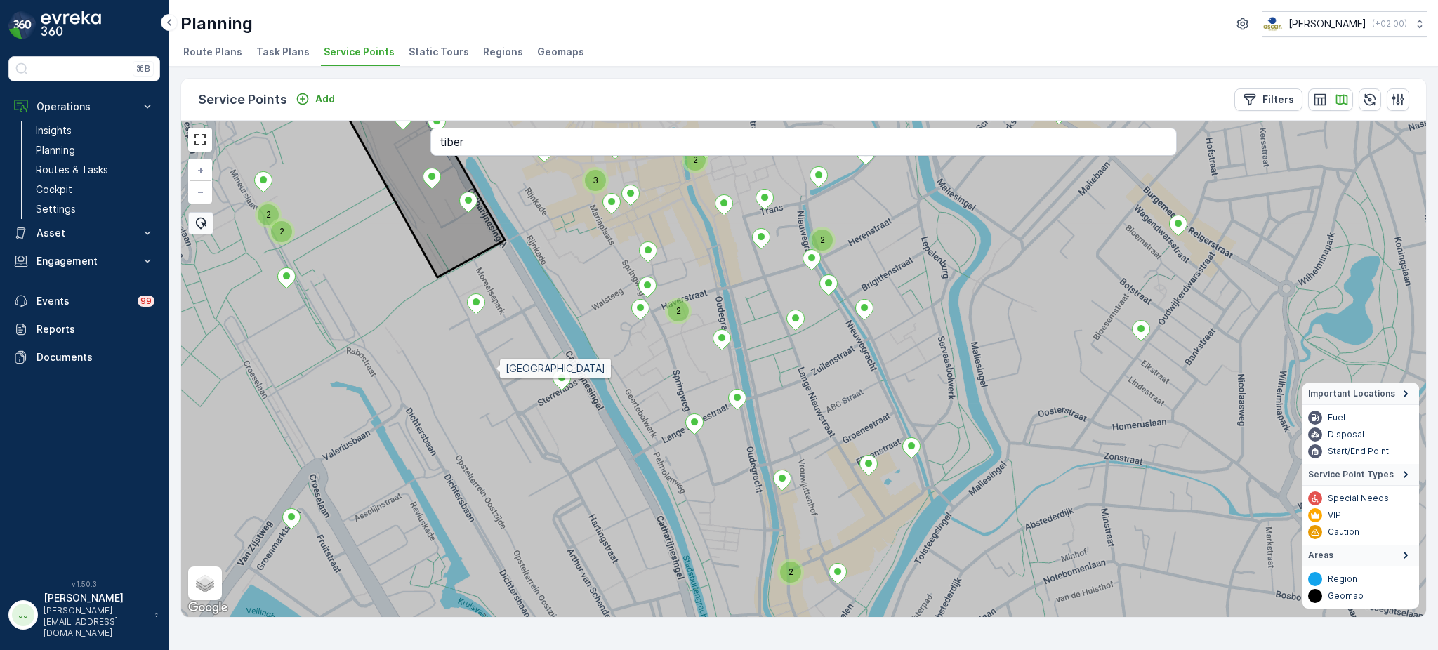
drag, startPoint x: 492, startPoint y: 359, endPoint x: 674, endPoint y: 305, distance: 189.8
click at [674, 305] on icon at bounding box center [804, 369] width 1499 height 600
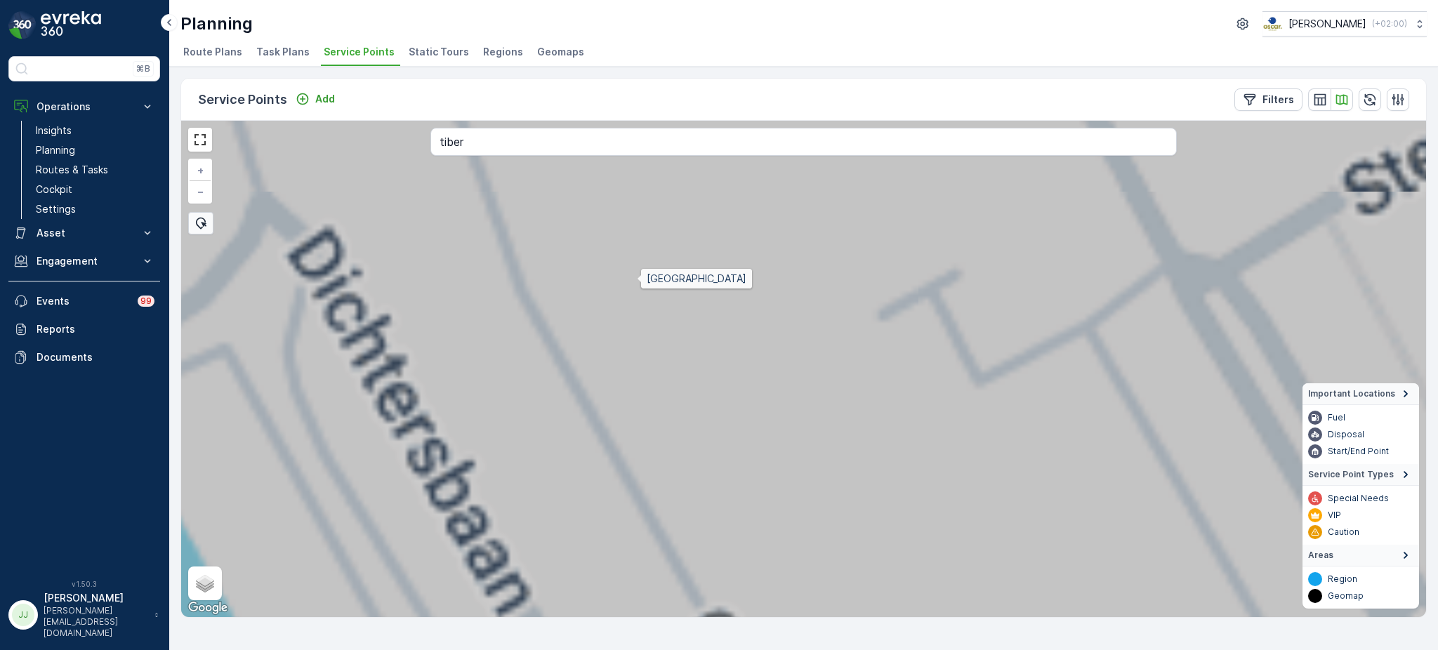
drag, startPoint x: 637, startPoint y: 278, endPoint x: 753, endPoint y: 501, distance: 251.6
drag, startPoint x: 657, startPoint y: 386, endPoint x: 659, endPoint y: 372, distance: 14.2
click at [717, 493] on icon at bounding box center [804, 369] width 1499 height 600
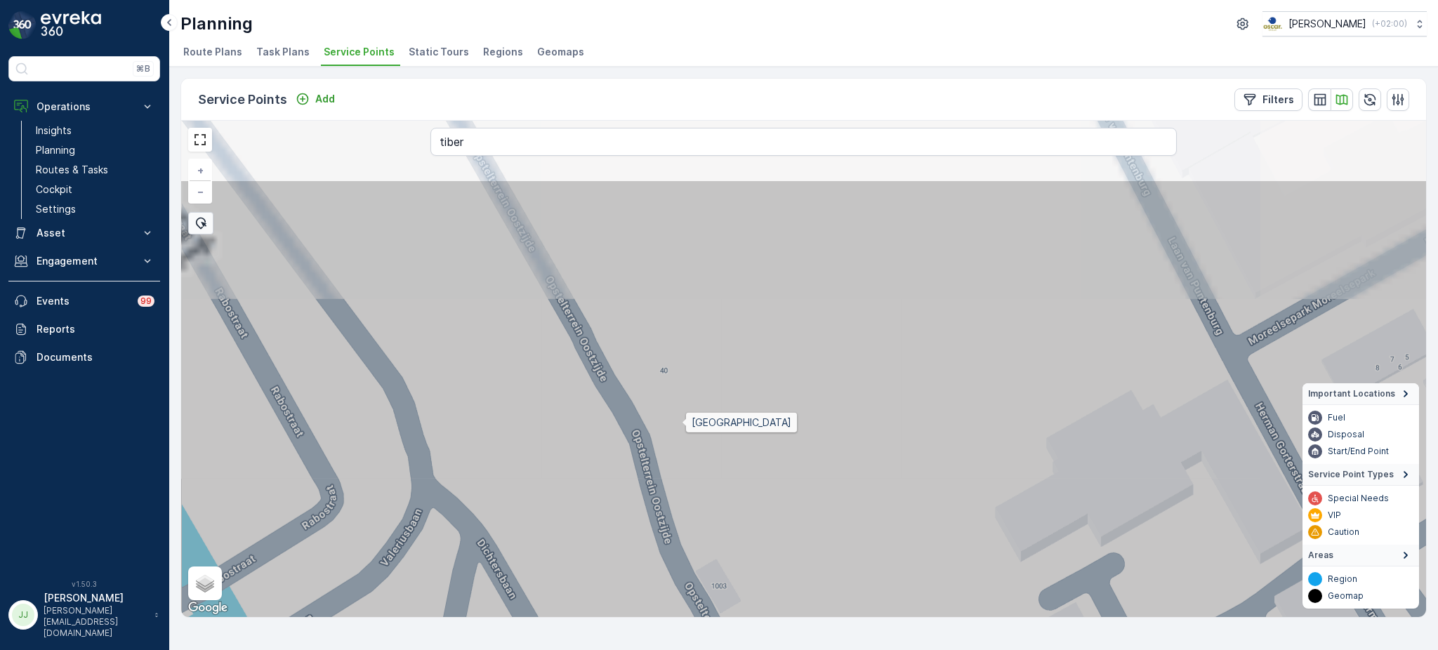
drag, startPoint x: 653, startPoint y: 374, endPoint x: 689, endPoint y: 421, distance: 60.1
click at [702, 450] on icon at bounding box center [875, 479] width 1499 height 600
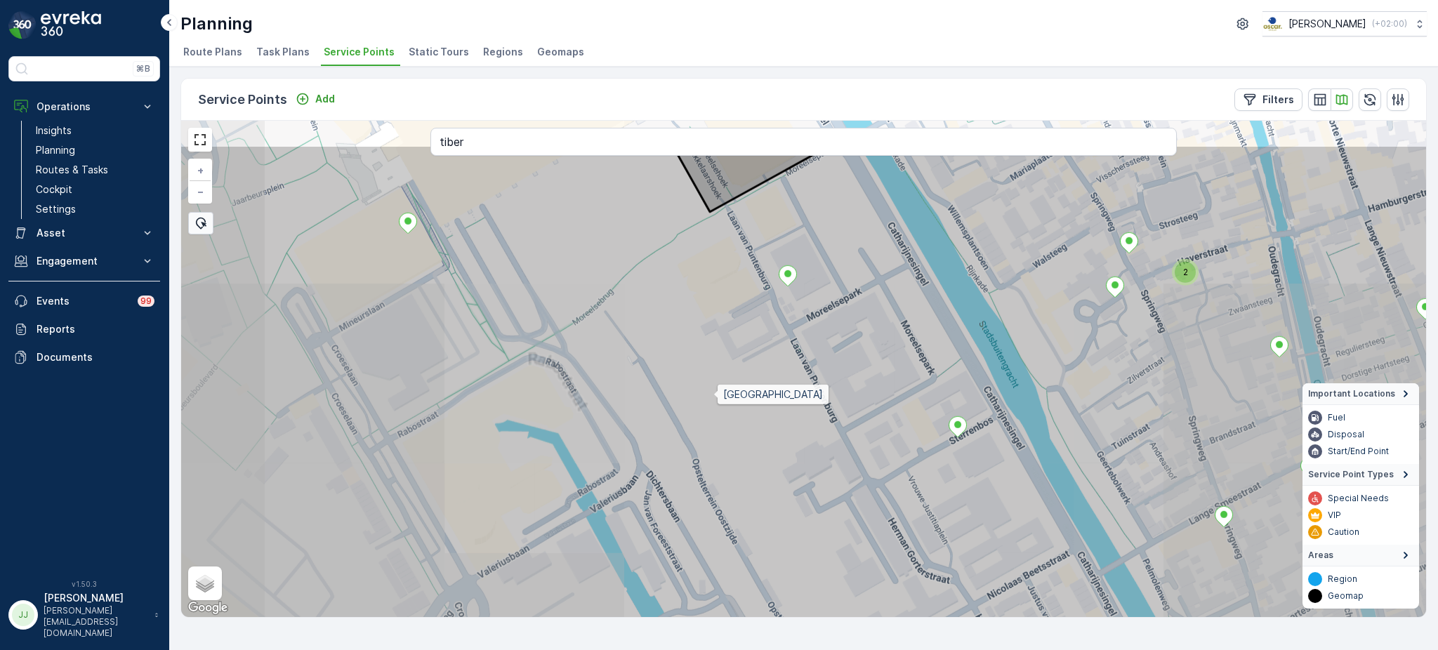
drag, startPoint x: 709, startPoint y: 369, endPoint x: 700, endPoint y: 388, distance: 21.0
click at [719, 444] on icon at bounding box center [819, 445] width 1499 height 600
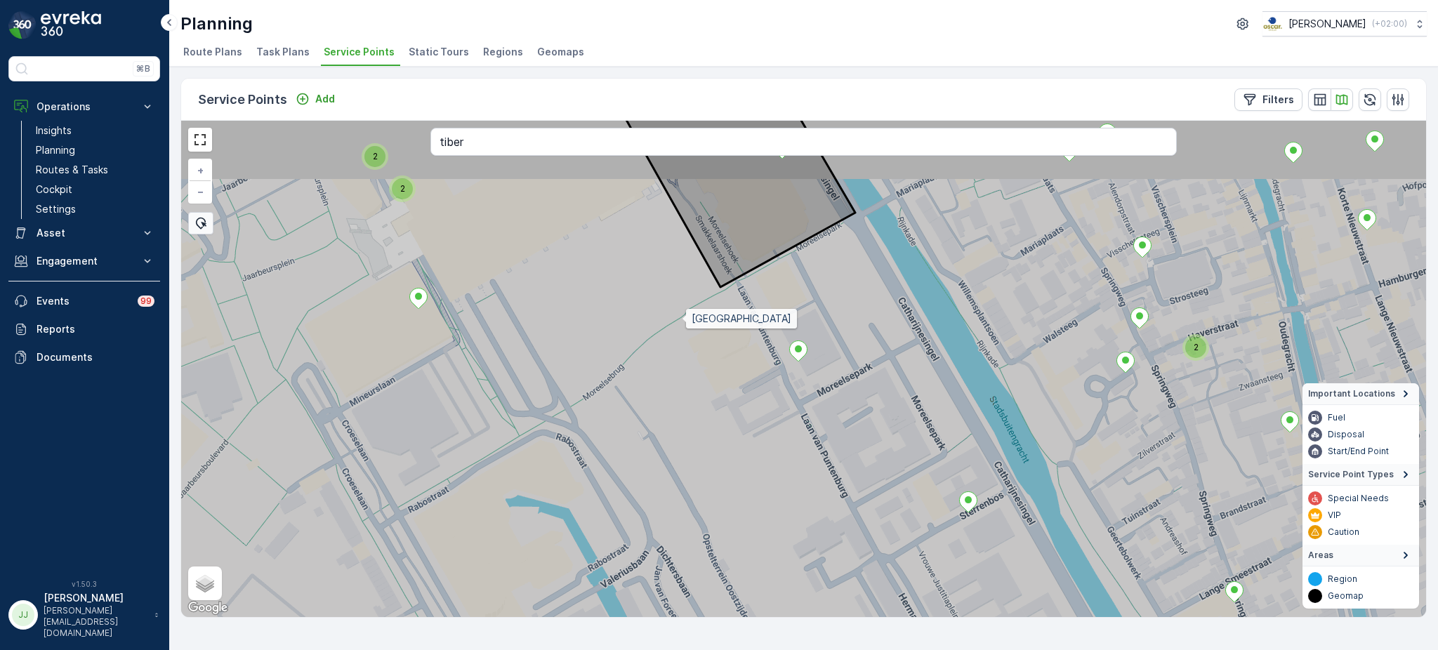
drag, startPoint x: 686, startPoint y: 343, endPoint x: 687, endPoint y: 383, distance: 40.1
click at [692, 401] on icon at bounding box center [804, 369] width 1499 height 600
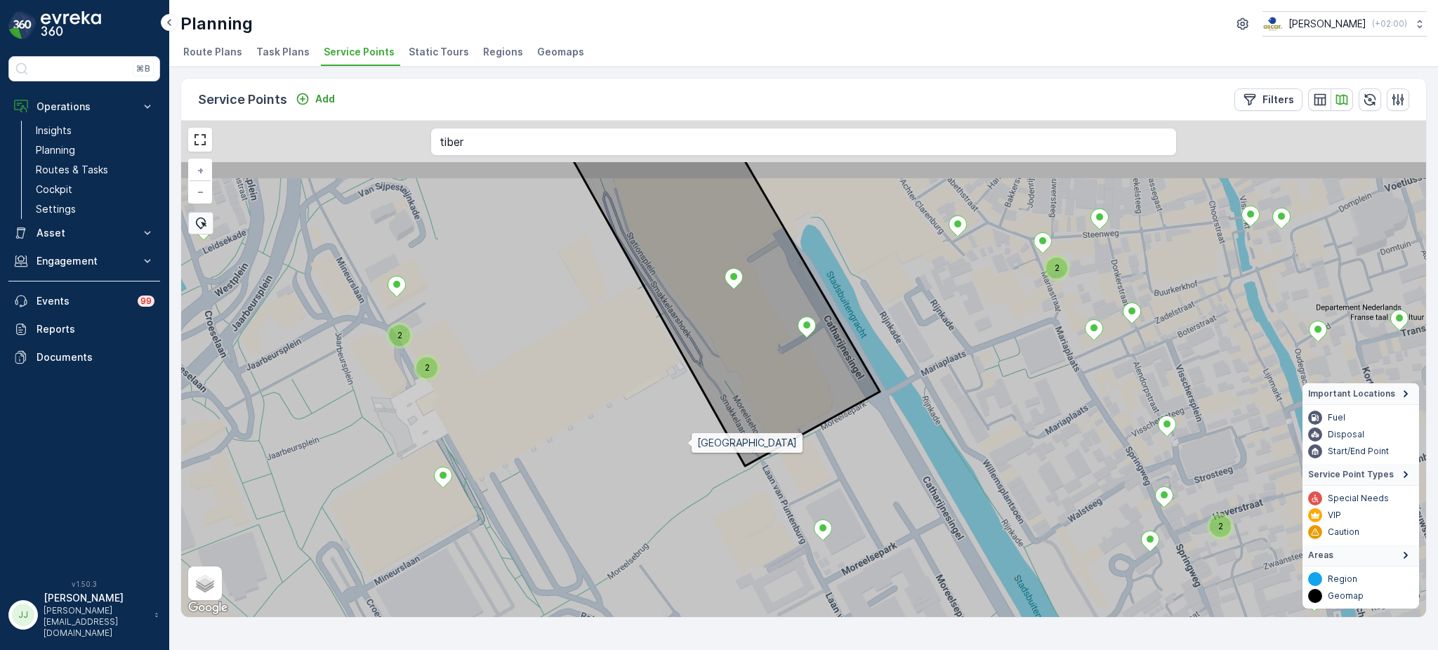
drag, startPoint x: 668, startPoint y: 354, endPoint x: 666, endPoint y: 386, distance: 31.7
click at [682, 417] on icon at bounding box center [818, 460] width 1499 height 600
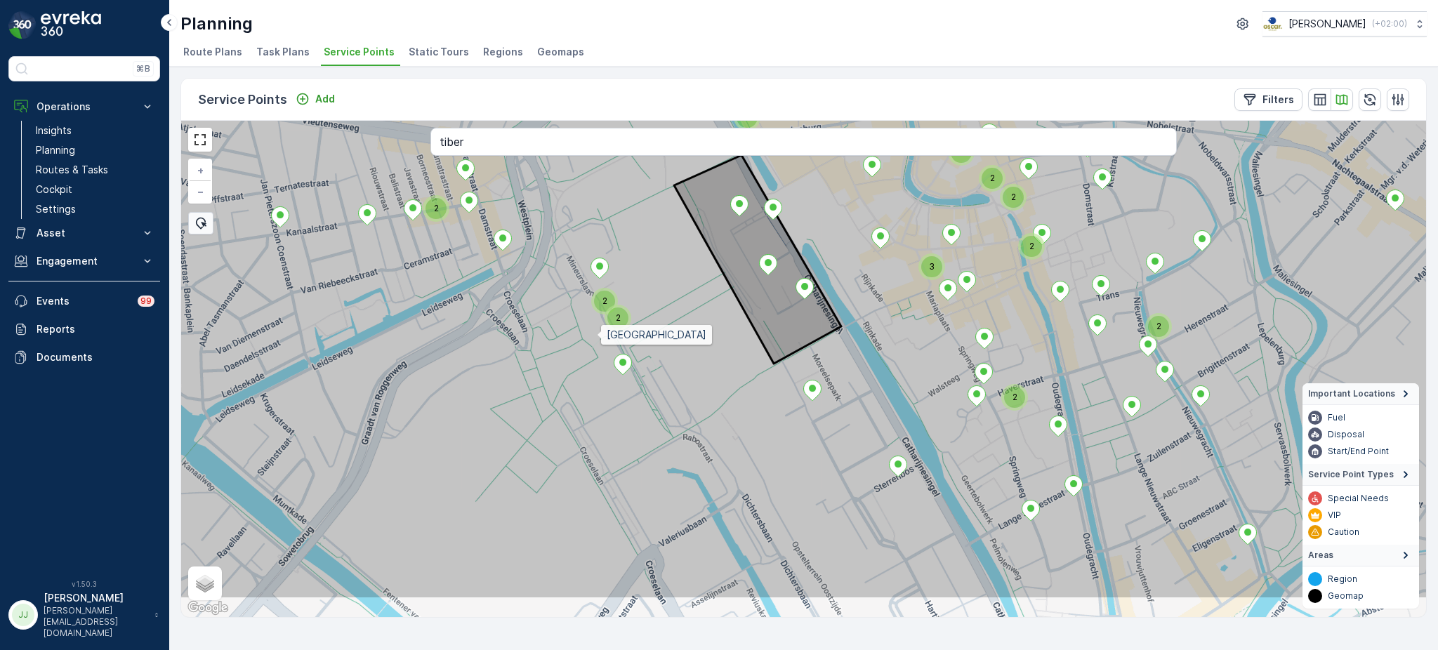
drag, startPoint x: 518, startPoint y: 410, endPoint x: 609, endPoint y: 325, distance: 124.2
click at [609, 325] on icon at bounding box center [871, 300] width 1499 height 600
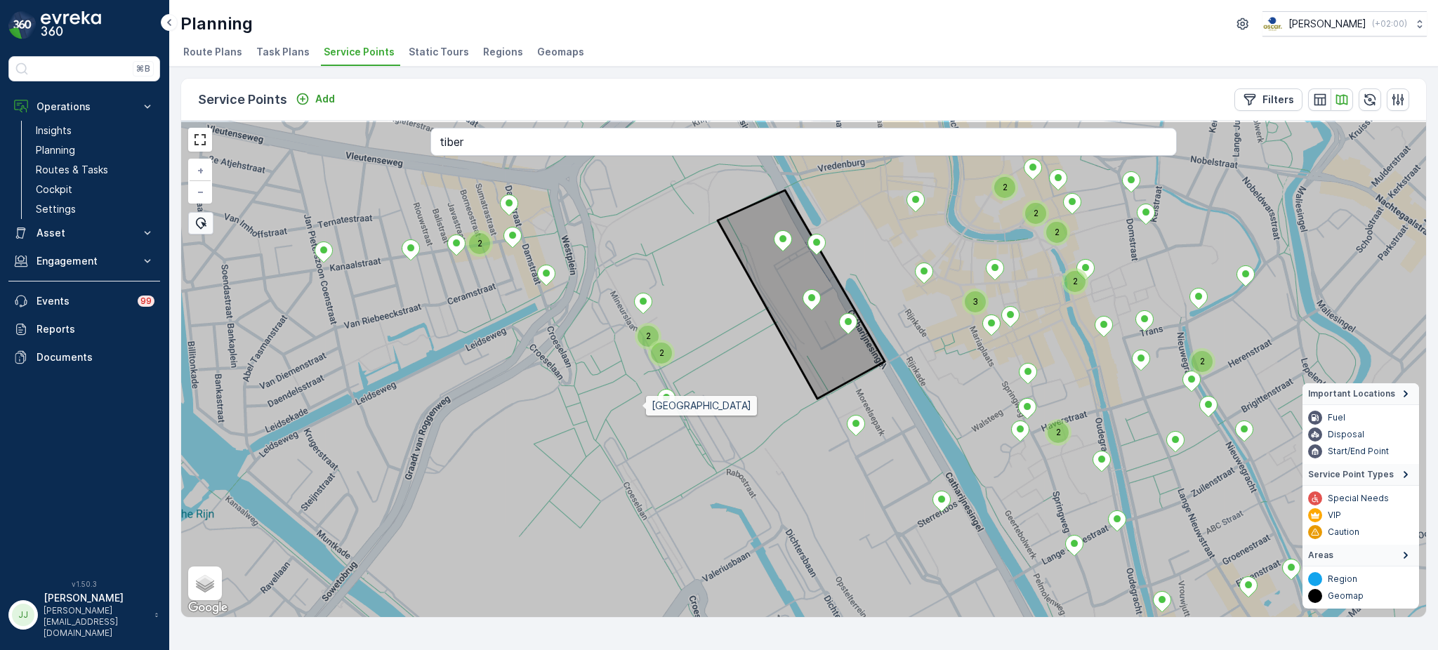
drag, startPoint x: 634, startPoint y: 376, endPoint x: 646, endPoint y: 444, distance: 69.3
click at [646, 444] on icon at bounding box center [824, 420] width 1499 height 600
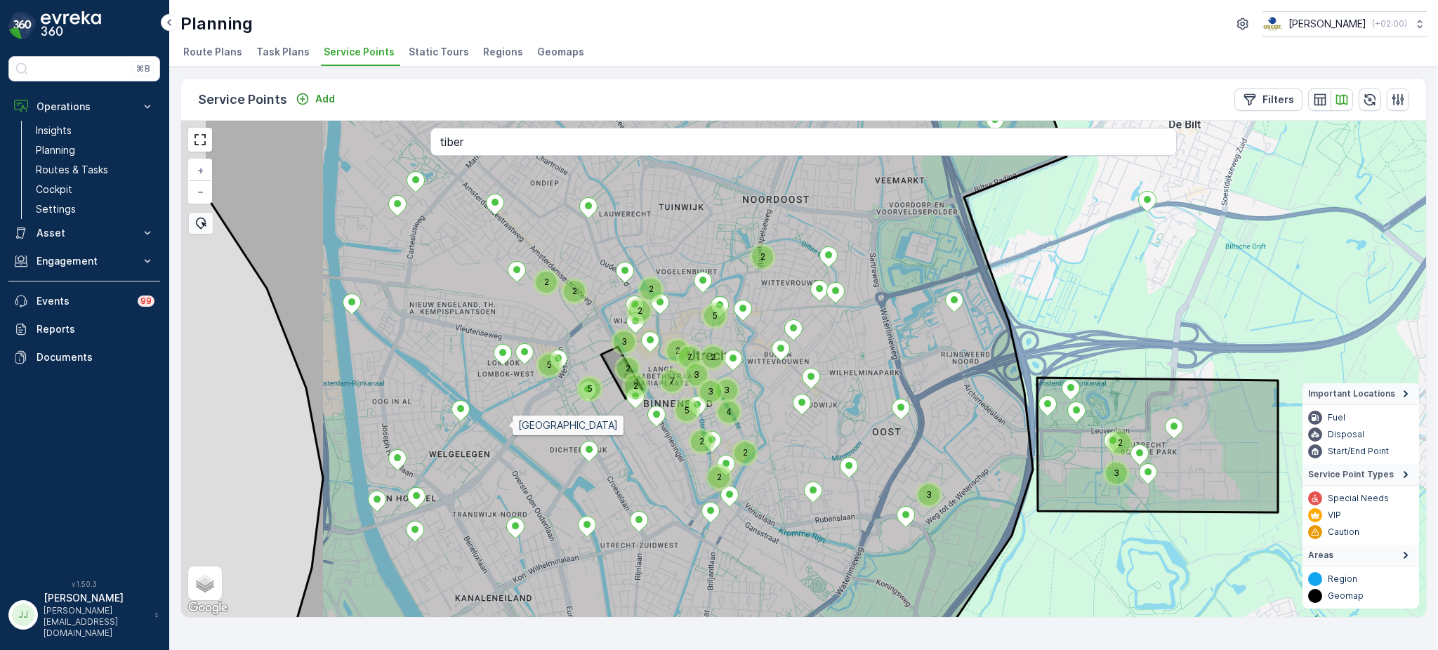
drag, startPoint x: 350, startPoint y: 472, endPoint x: 520, endPoint y: 424, distance: 175.9
click at [520, 424] on icon at bounding box center [635, 322] width 863 height 600
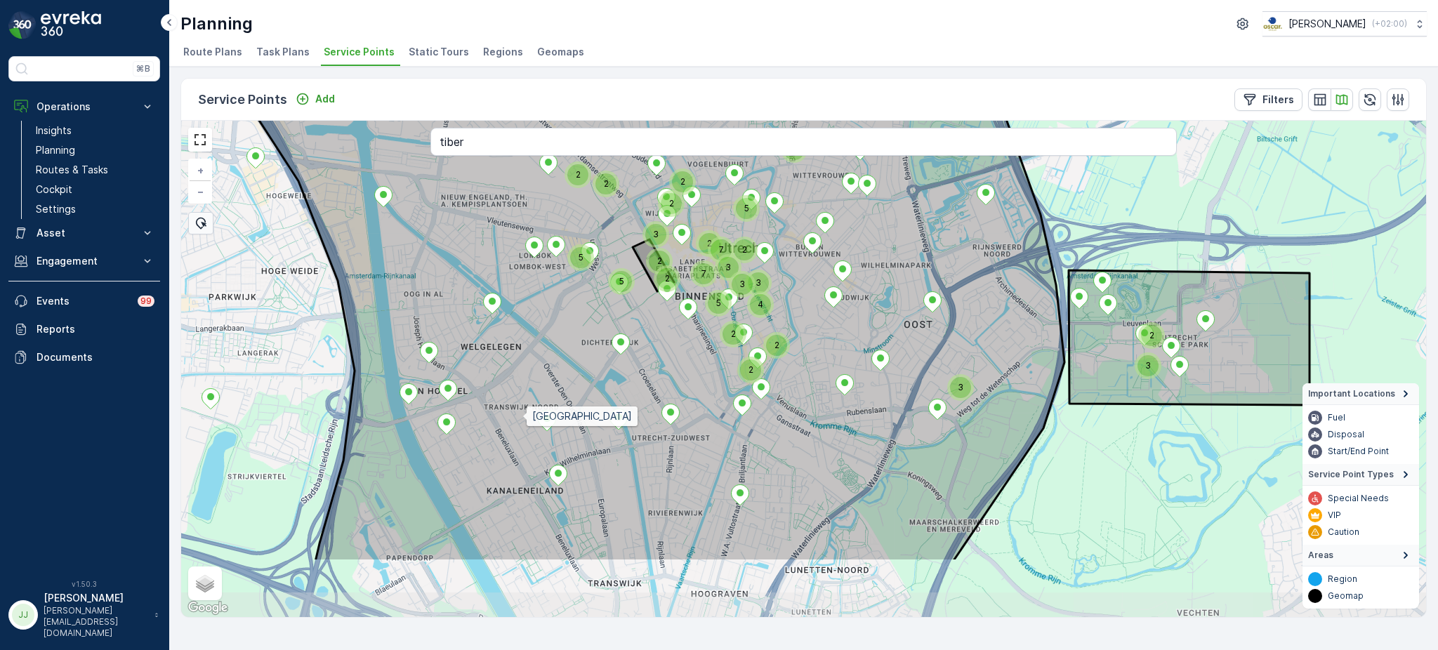
drag, startPoint x: 512, startPoint y: 523, endPoint x: 523, endPoint y: 416, distance: 107.3
click at [523, 416] on icon at bounding box center [593, 262] width 1010 height 600
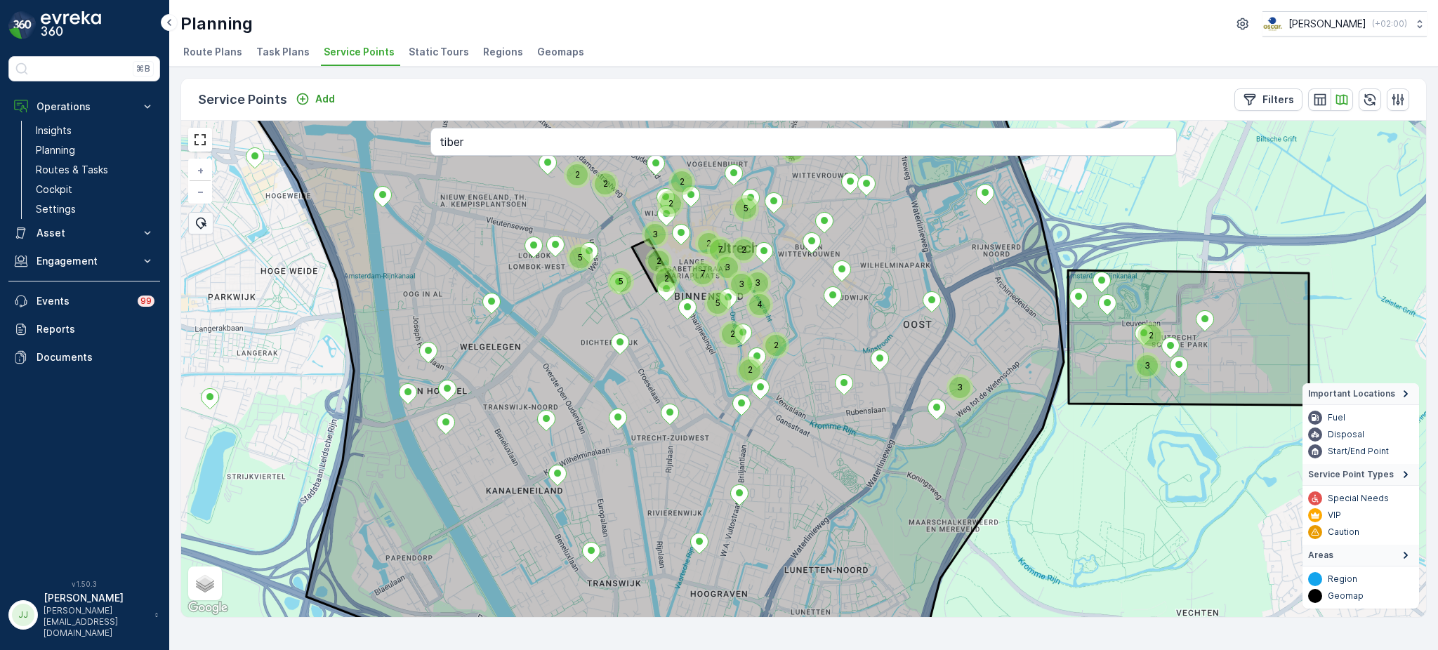
click at [622, 274] on div "5" at bounding box center [620, 281] width 21 height 21
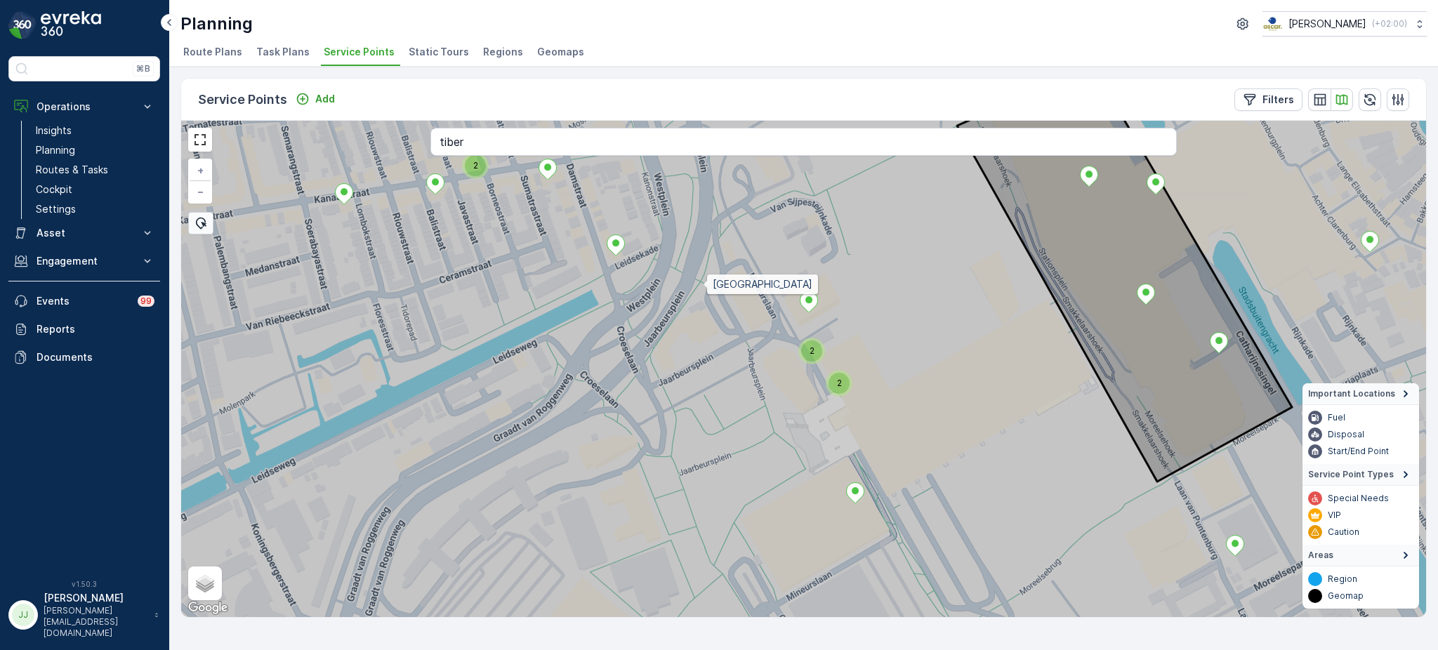
drag, startPoint x: 684, startPoint y: 311, endPoint x: 731, endPoint y: 258, distance: 71.2
click at [731, 258] on icon at bounding box center [817, 351] width 1499 height 600
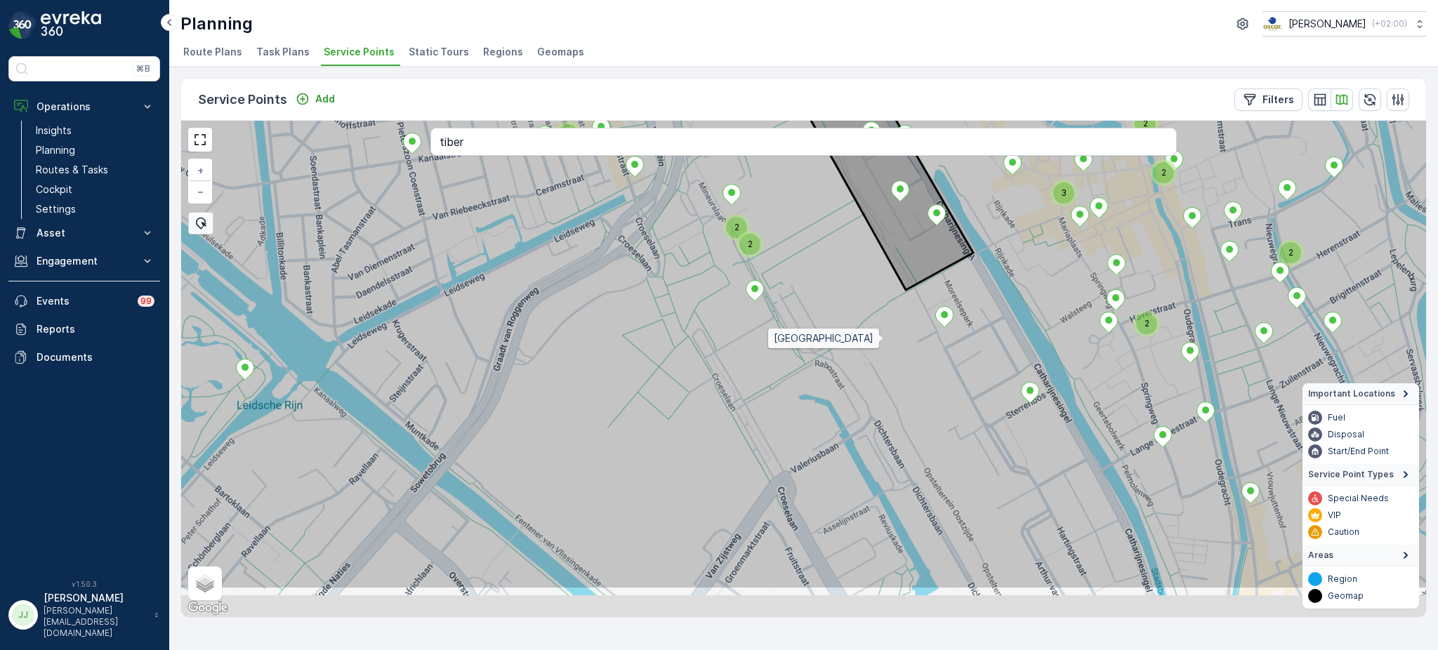
drag, startPoint x: 910, startPoint y: 372, endPoint x: 878, endPoint y: 335, distance: 49.3
click at [878, 335] on icon at bounding box center [746, 290] width 1499 height 600
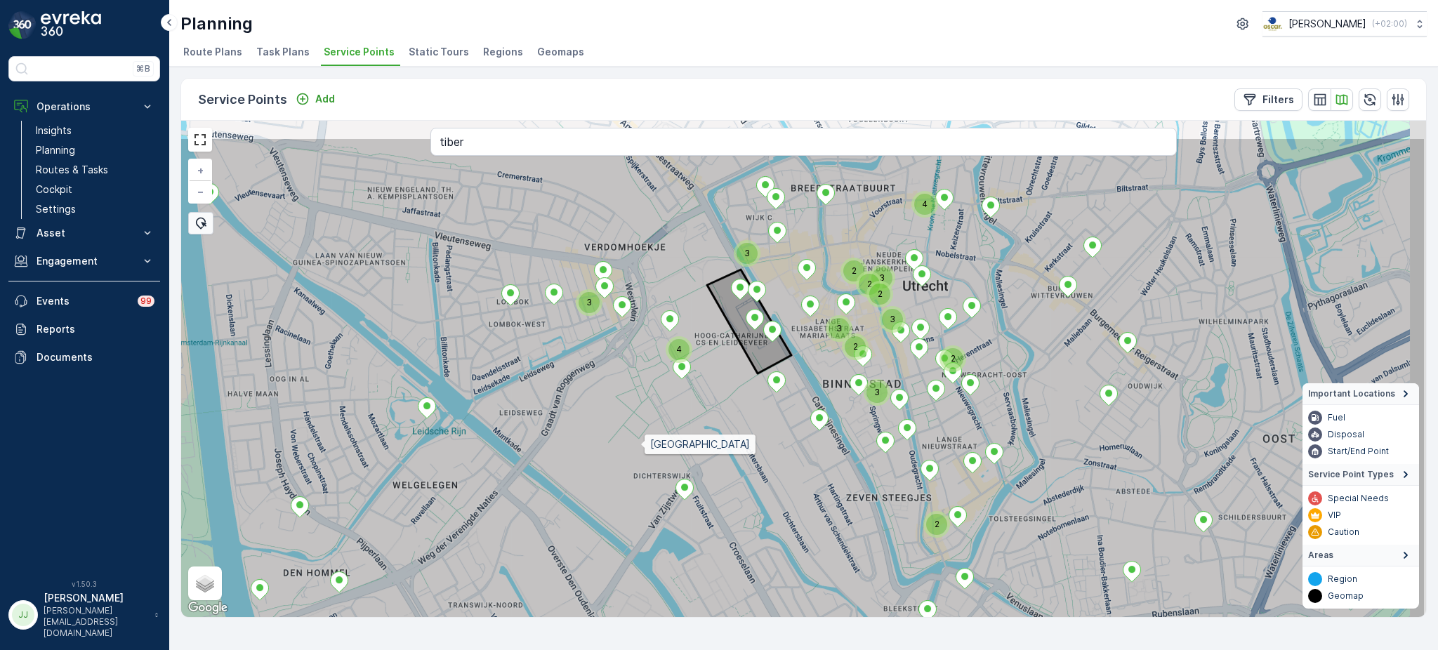
drag, startPoint x: 837, startPoint y: 343, endPoint x: 648, endPoint y: 435, distance: 209.8
click at [648, 435] on icon at bounding box center [727, 437] width 1397 height 600
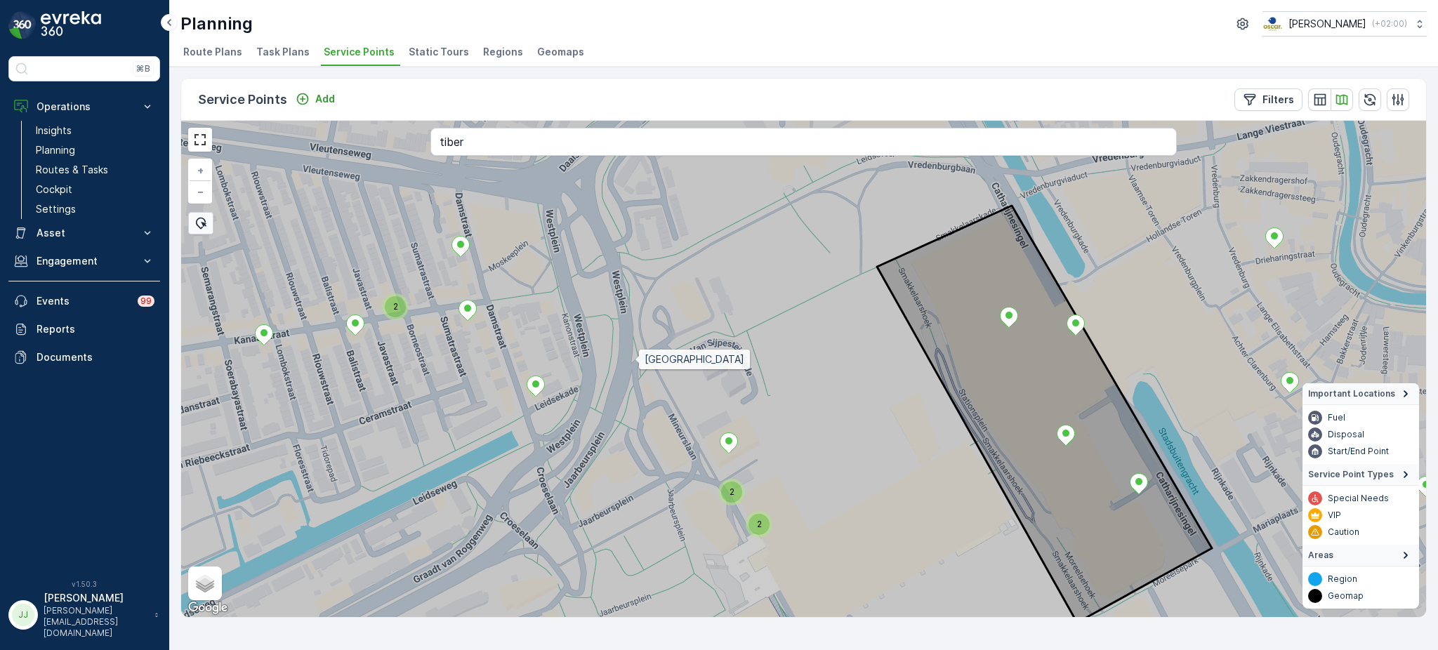
drag, startPoint x: 637, startPoint y: 457, endPoint x: 635, endPoint y: 359, distance: 97.7
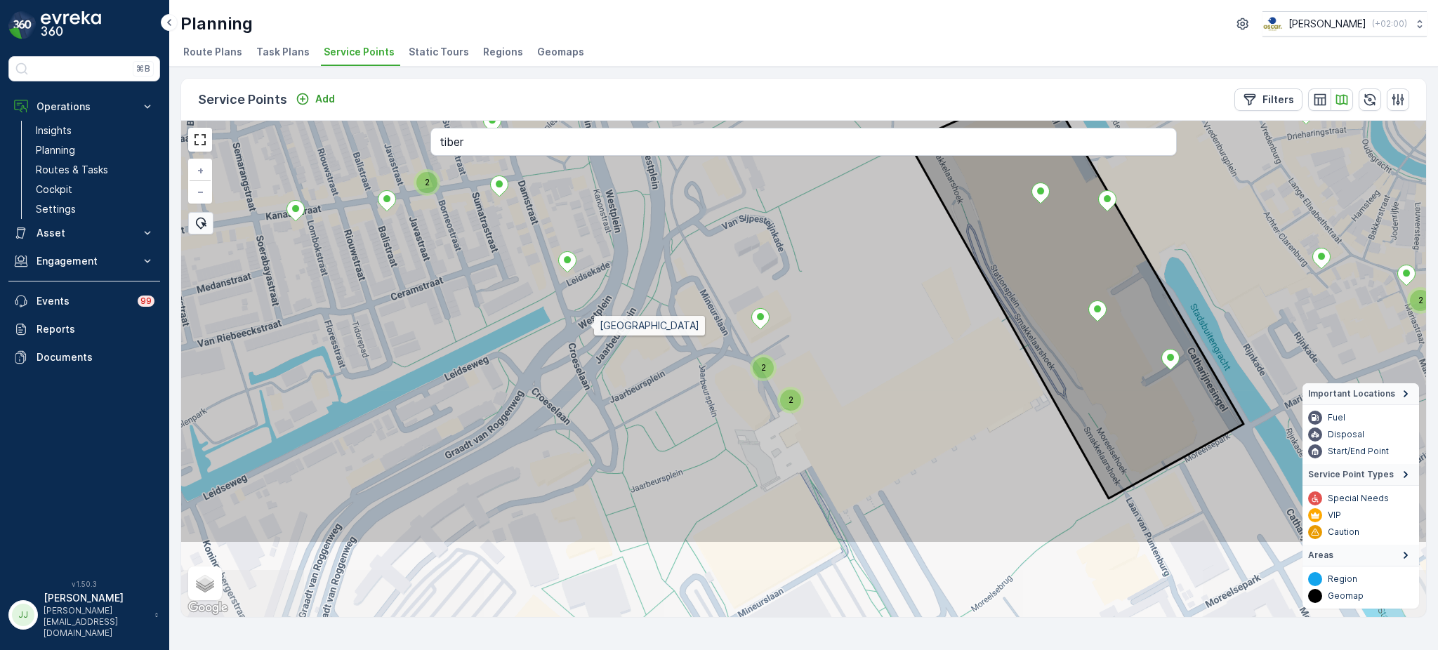
drag, startPoint x: 635, startPoint y: 359, endPoint x: 590, endPoint y: 326, distance: 55.8
click at [590, 326] on icon at bounding box center [835, 245] width 1499 height 600
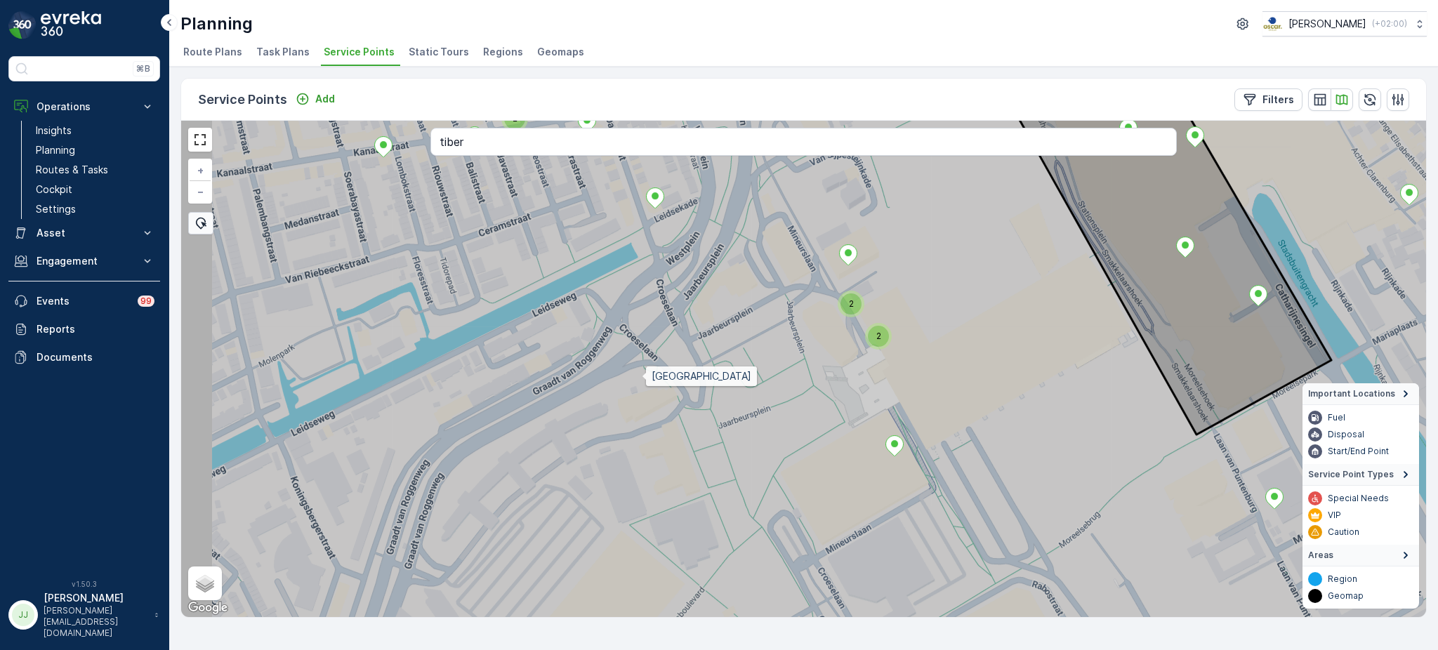
drag, startPoint x: 546, startPoint y: 406, endPoint x: 642, endPoint y: 376, distance: 100.6
click at [642, 376] on icon at bounding box center [900, 339] width 1499 height 600
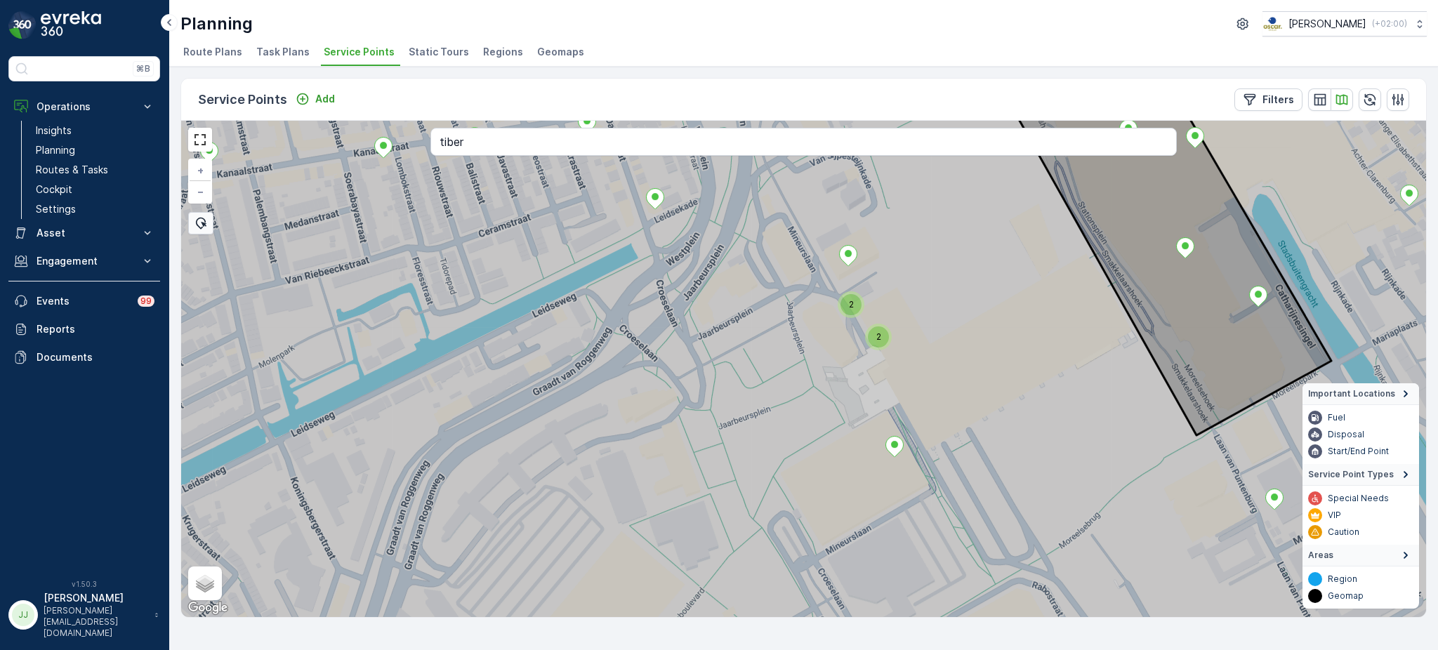
drag, startPoint x: 387, startPoint y: 465, endPoint x: 517, endPoint y: 438, distance: 132.8
click at [517, 438] on icon at bounding box center [804, 369] width 1499 height 600
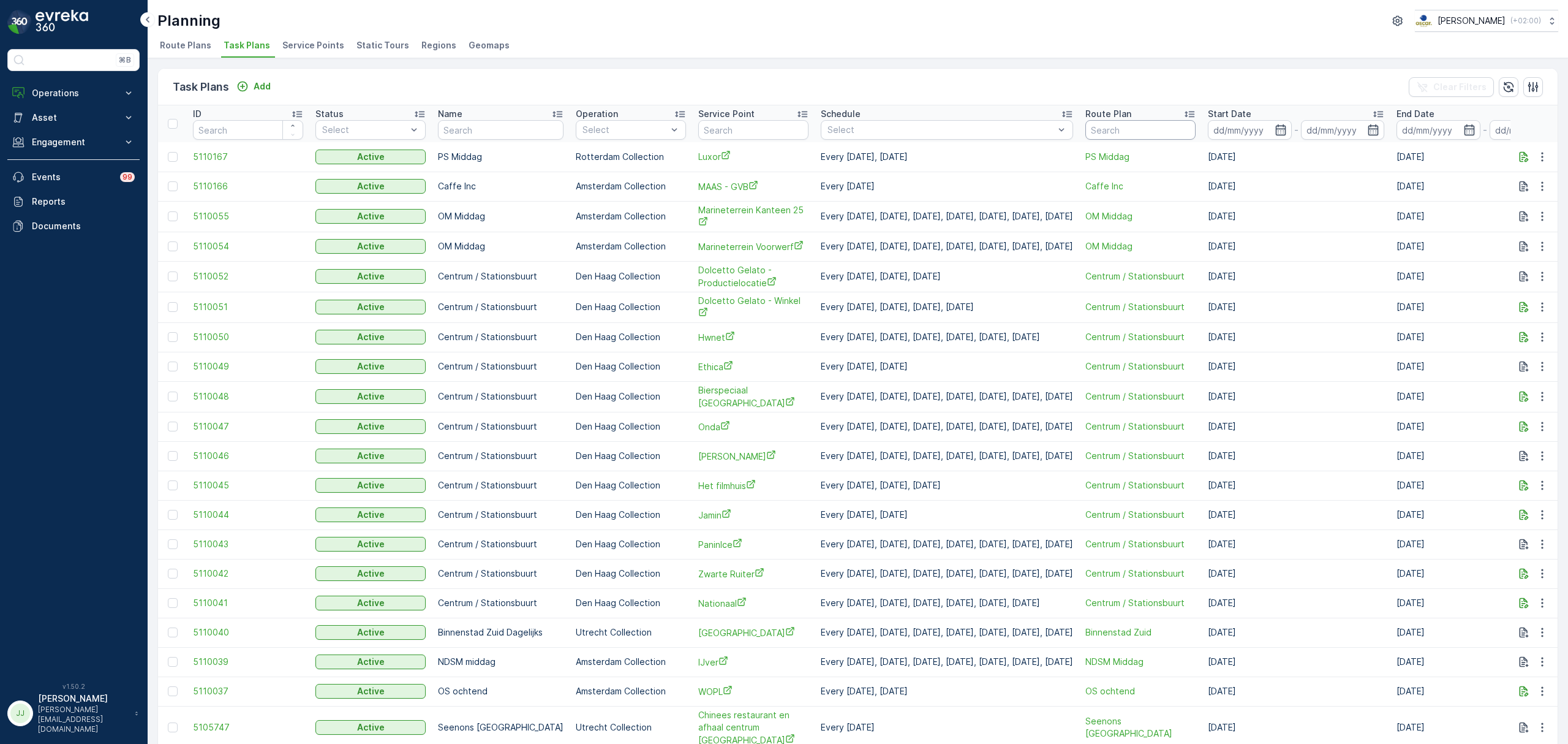
click at [1171, 126] on input "text" at bounding box center [1141, 130] width 110 height 19
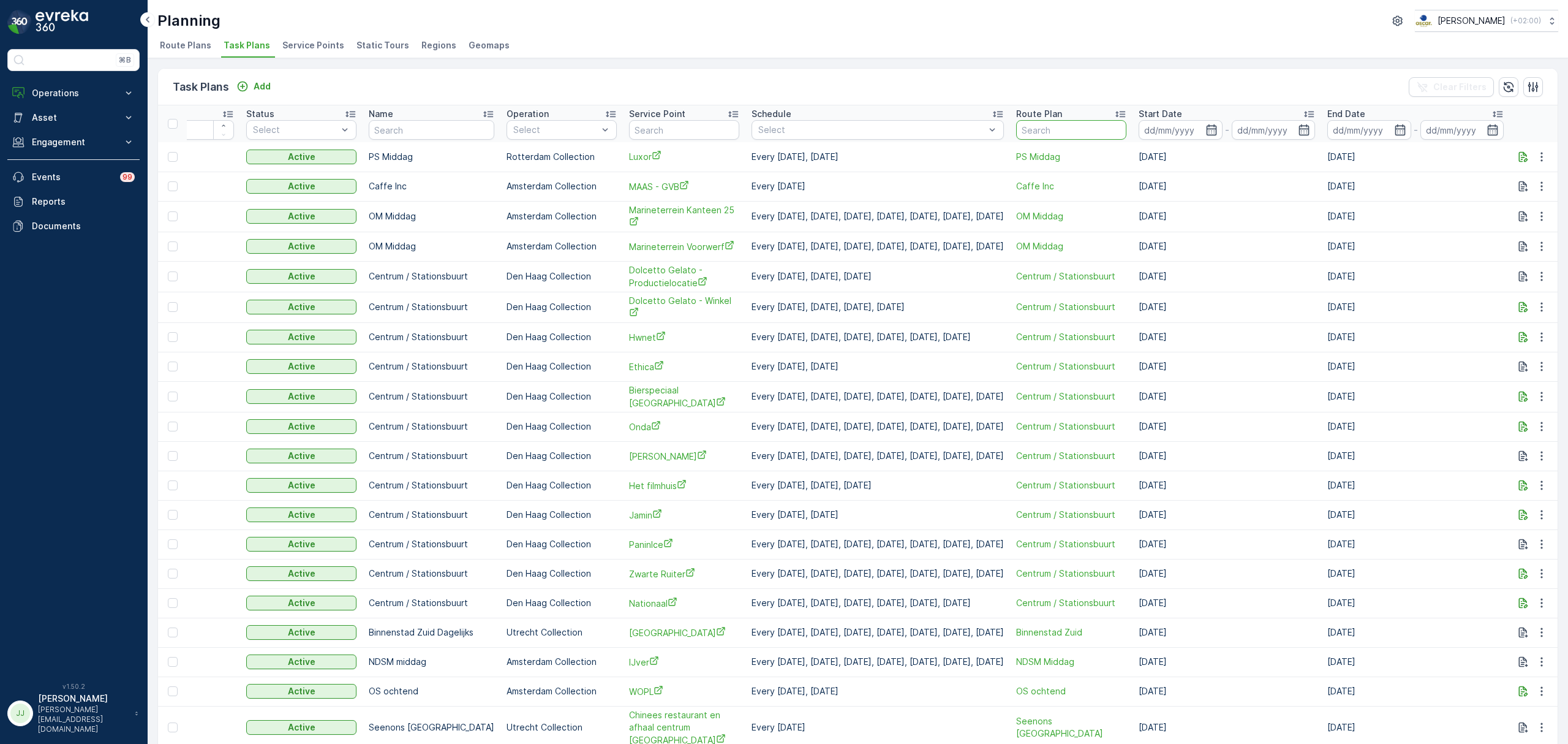
scroll to position [0, 100]
type input "Seenons utre"
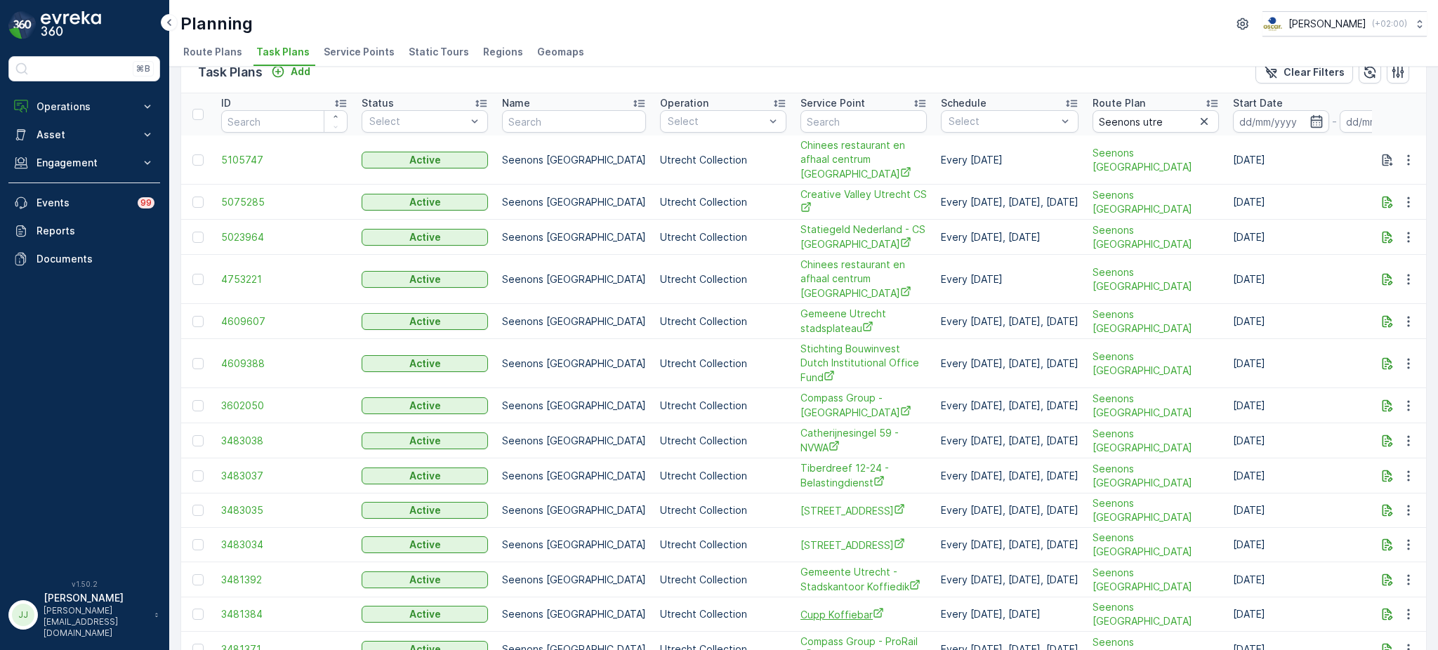
scroll to position [27, 0]
drag, startPoint x: 1171, startPoint y: 122, endPoint x: 1098, endPoint y: 127, distance: 73.3
click at [1098, 127] on input "Seenons utre" at bounding box center [1156, 122] width 126 height 22
type input "binnenstad"
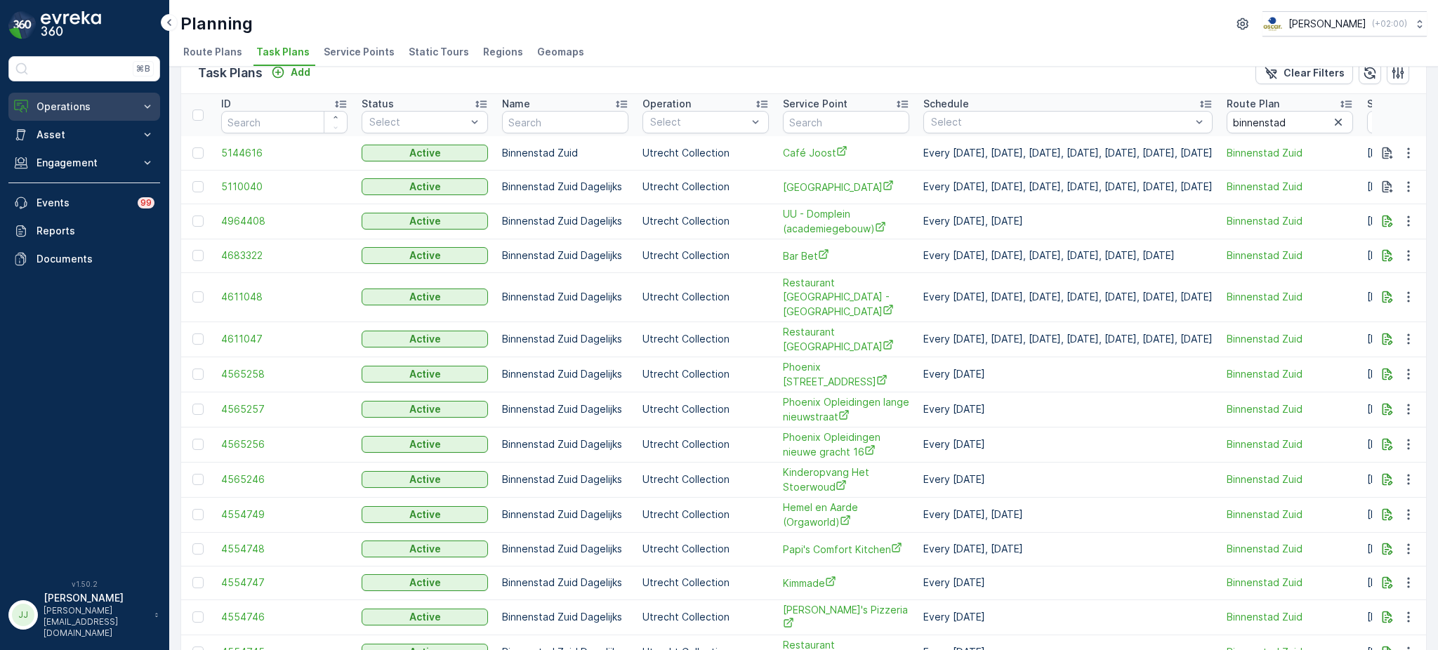
click at [98, 110] on p "Operations" at bounding box center [85, 107] width 96 height 14
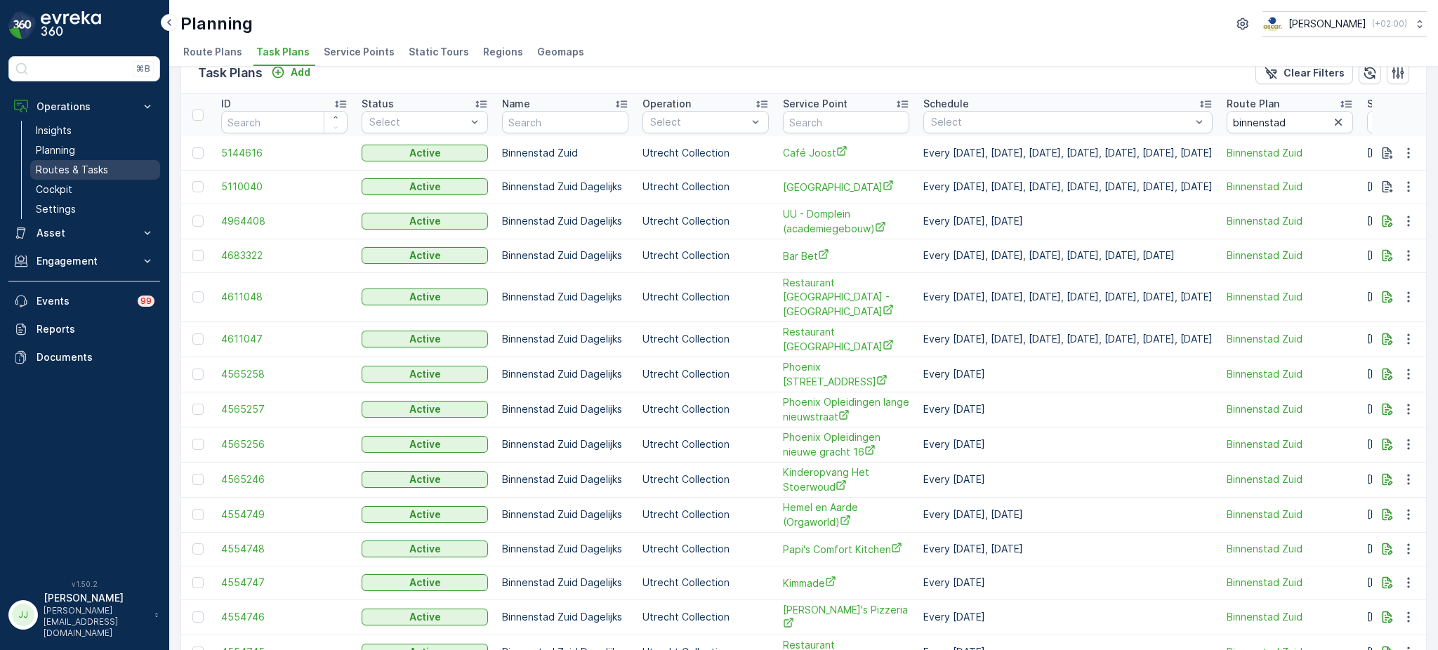
click at [84, 164] on p "Routes & Tasks" at bounding box center [72, 170] width 72 height 14
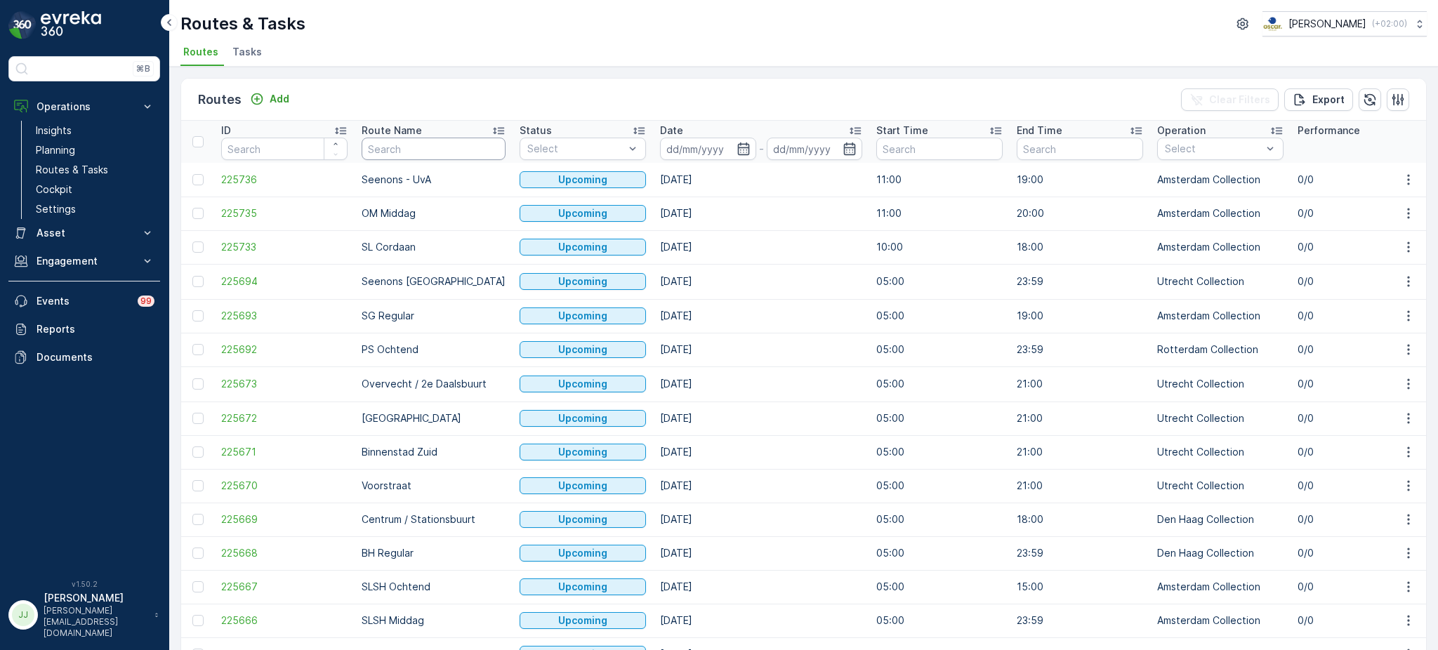
click at [424, 143] on input "text" at bounding box center [434, 149] width 144 height 22
type input "Binnenstad"
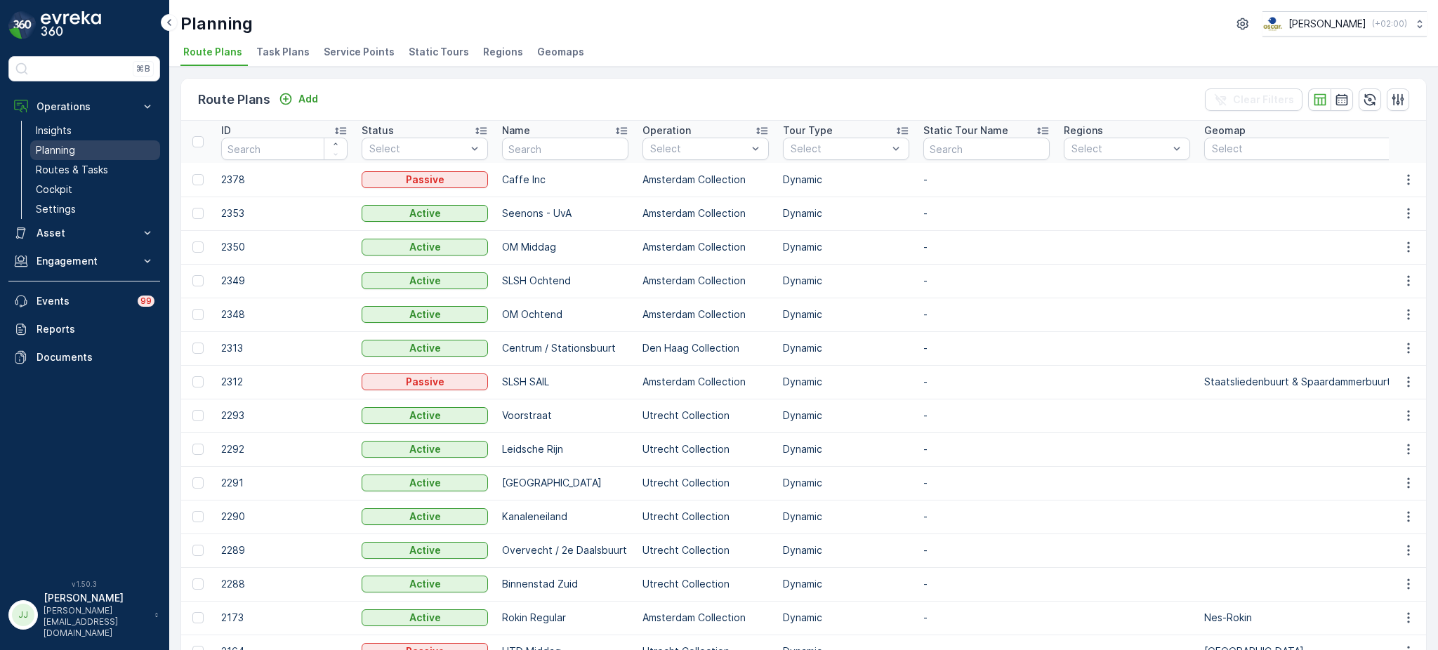
drag, startPoint x: 63, startPoint y: 166, endPoint x: 86, endPoint y: 150, distance: 28.3
click at [86, 150] on link "Planning" at bounding box center [95, 150] width 130 height 20
click at [303, 56] on span "Task Plans" at bounding box center [282, 52] width 53 height 14
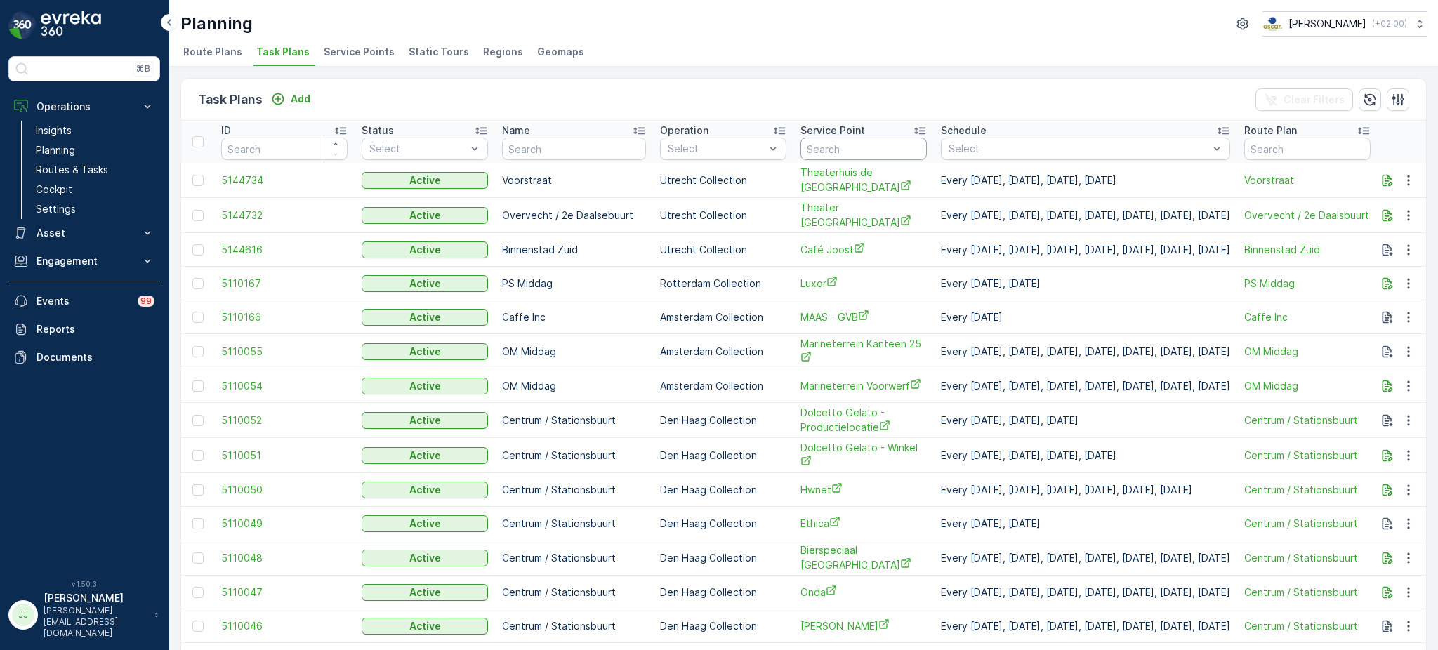
click at [864, 152] on input "text" at bounding box center [864, 149] width 126 height 22
type input "pro rail"
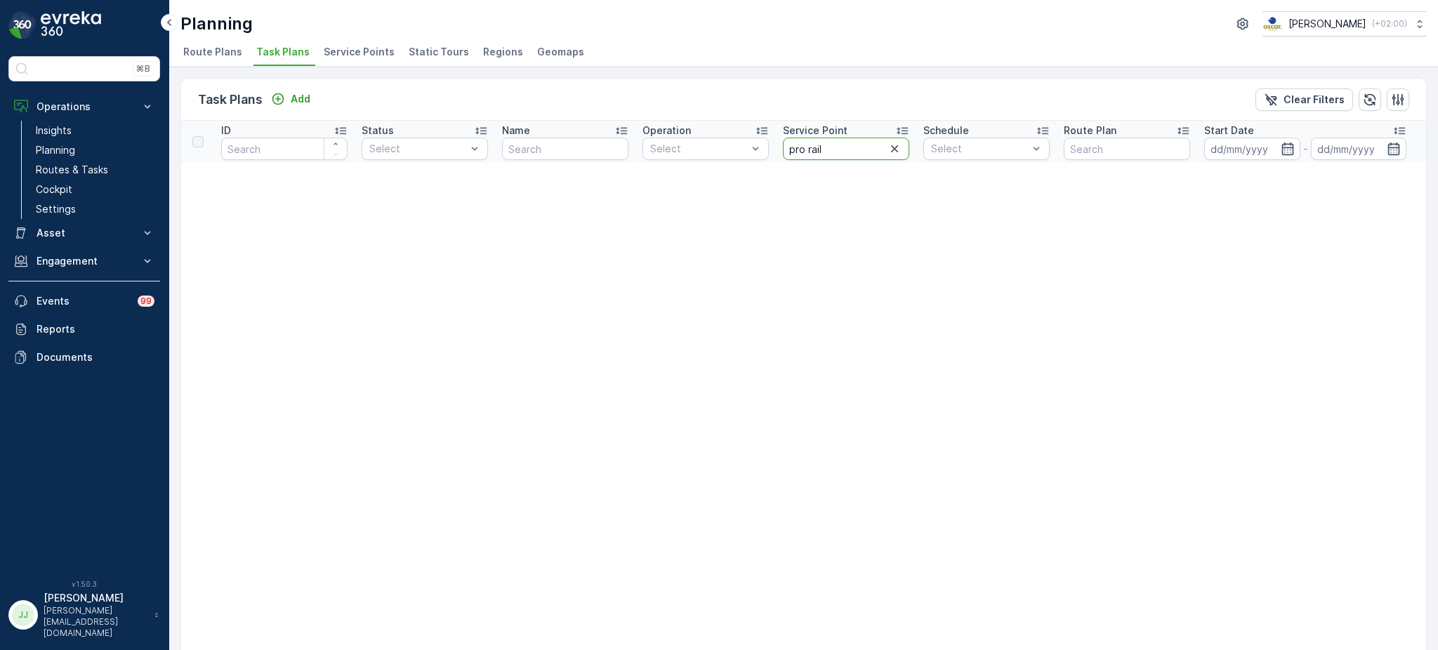
drag, startPoint x: 829, startPoint y: 153, endPoint x: 769, endPoint y: 145, distance: 61.0
click at [769, 145] on tr "ID Status Select Name Operation Select Service Point pro rail Schedule Select R…" at bounding box center [914, 142] width 1466 height 42
type input "pro"
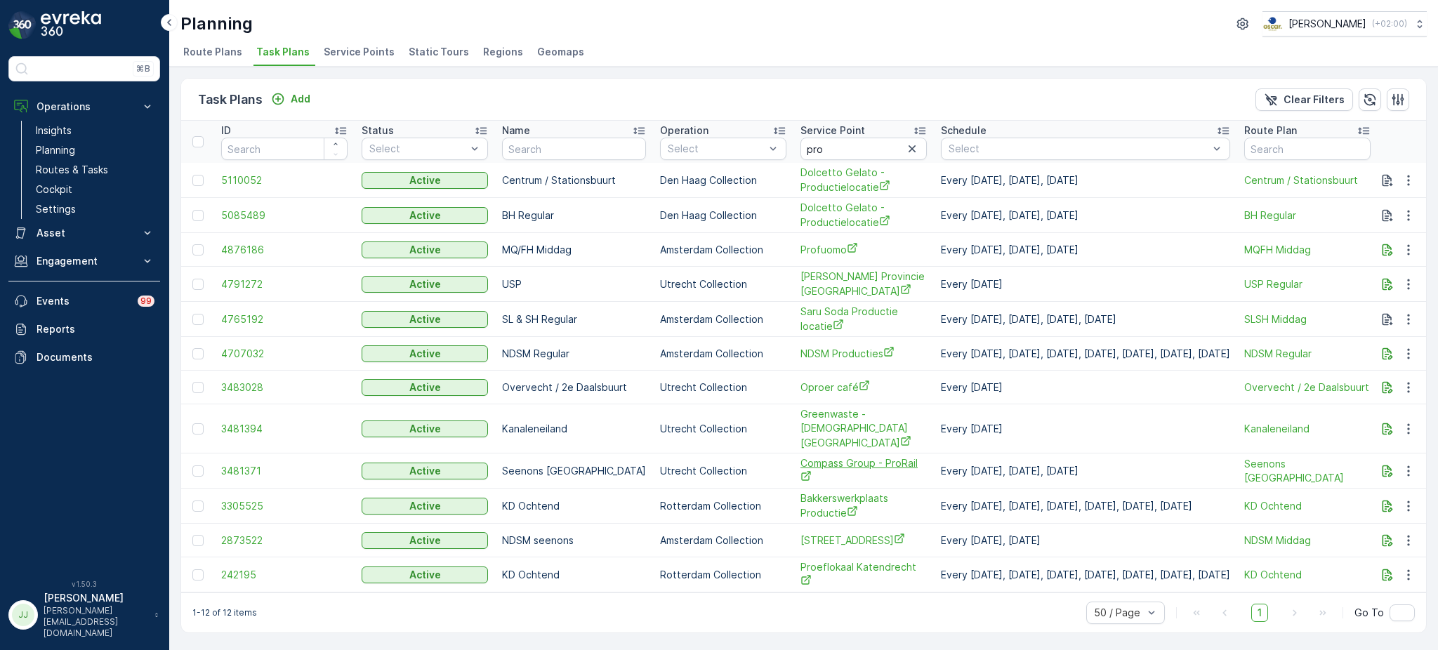
click at [801, 457] on span "Compass Group - ProRail" at bounding box center [864, 471] width 126 height 29
click at [909, 146] on icon "button" at bounding box center [912, 148] width 7 height 7
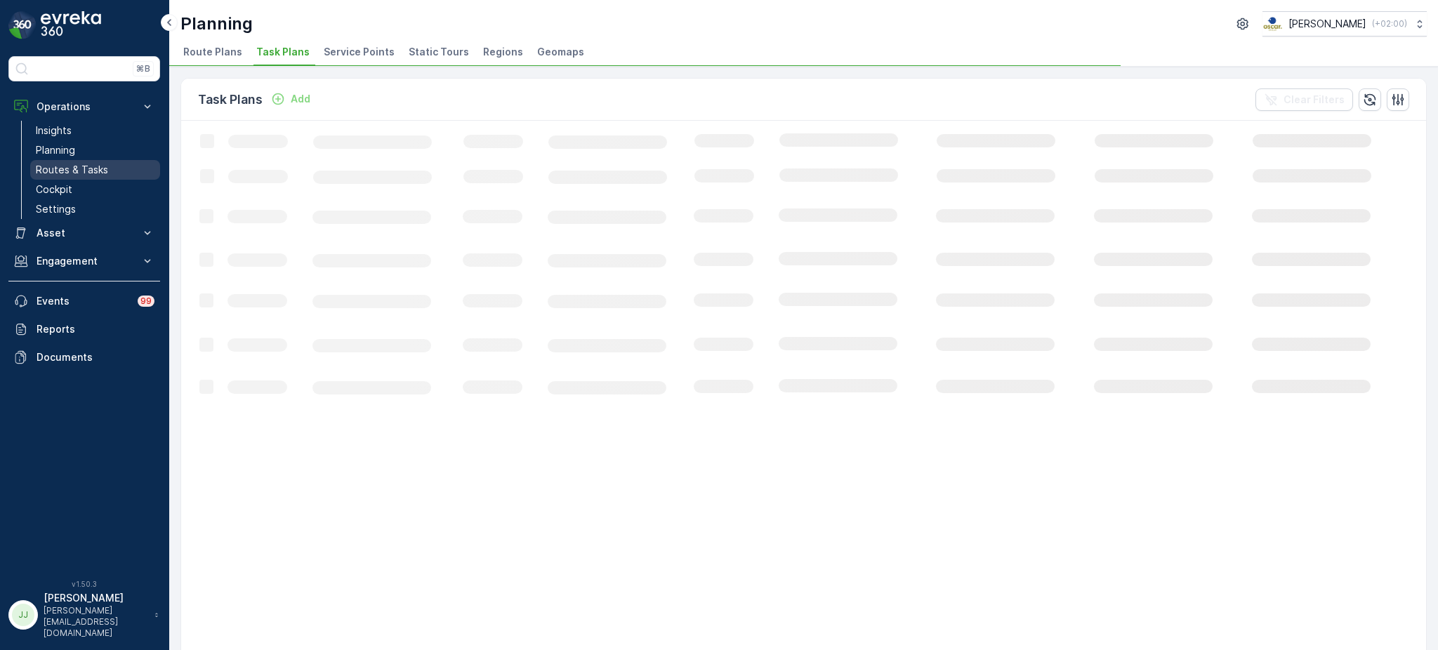
click at [84, 170] on p "Routes & Tasks" at bounding box center [72, 170] width 72 height 14
click at [237, 55] on span "Tasks" at bounding box center [246, 52] width 29 height 14
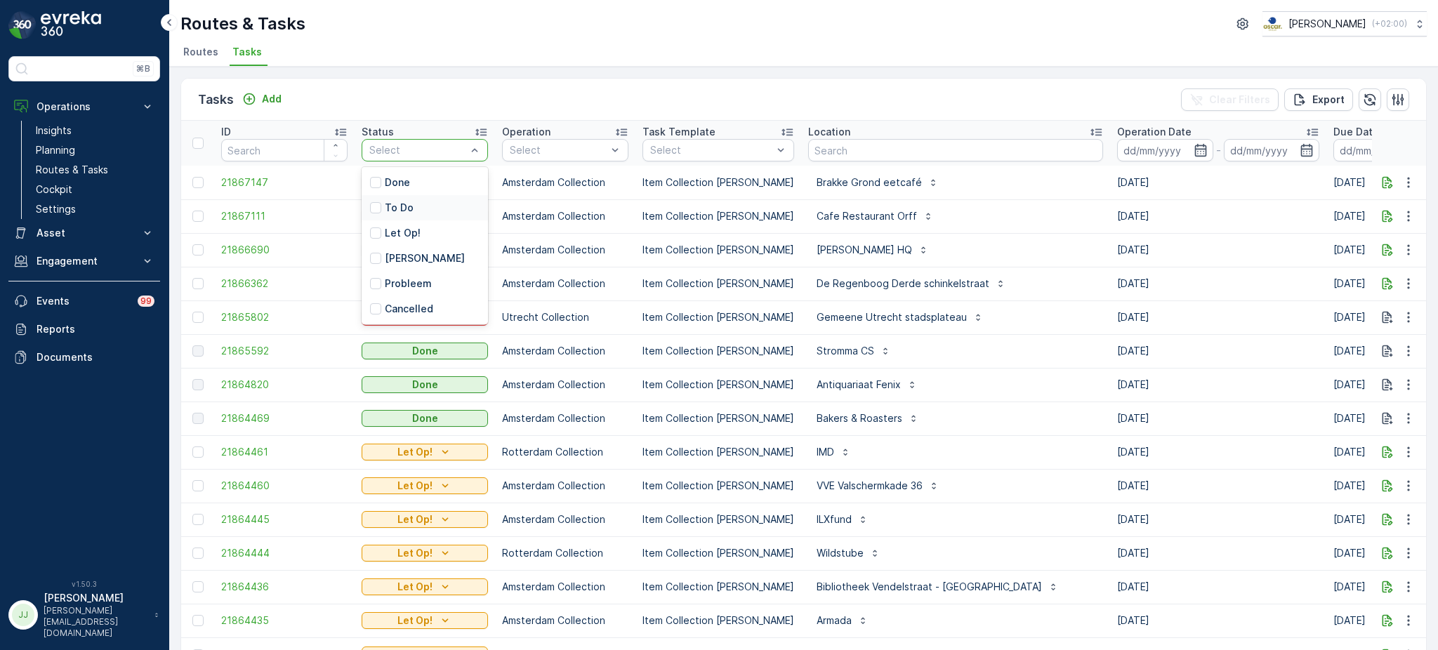
click at [413, 209] on div "To Do" at bounding box center [425, 207] width 126 height 25
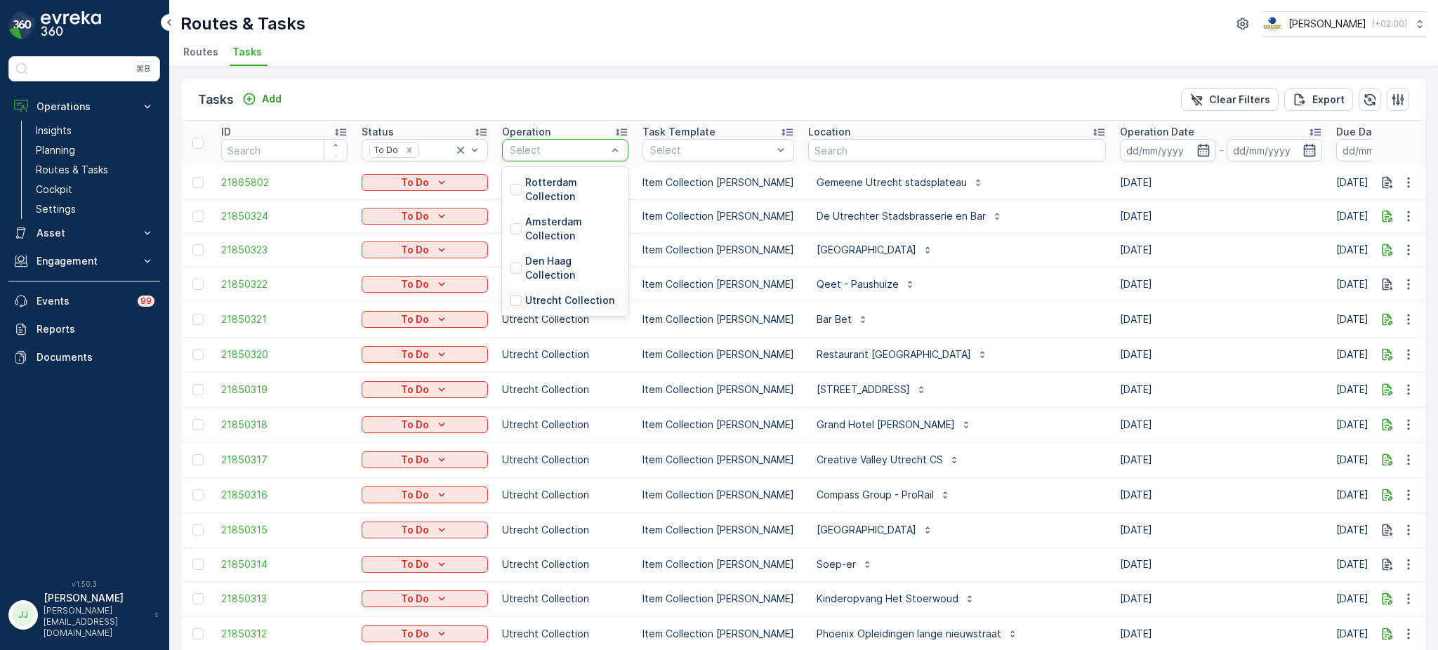
click at [552, 297] on p "Utrecht Collection" at bounding box center [569, 301] width 89 height 14
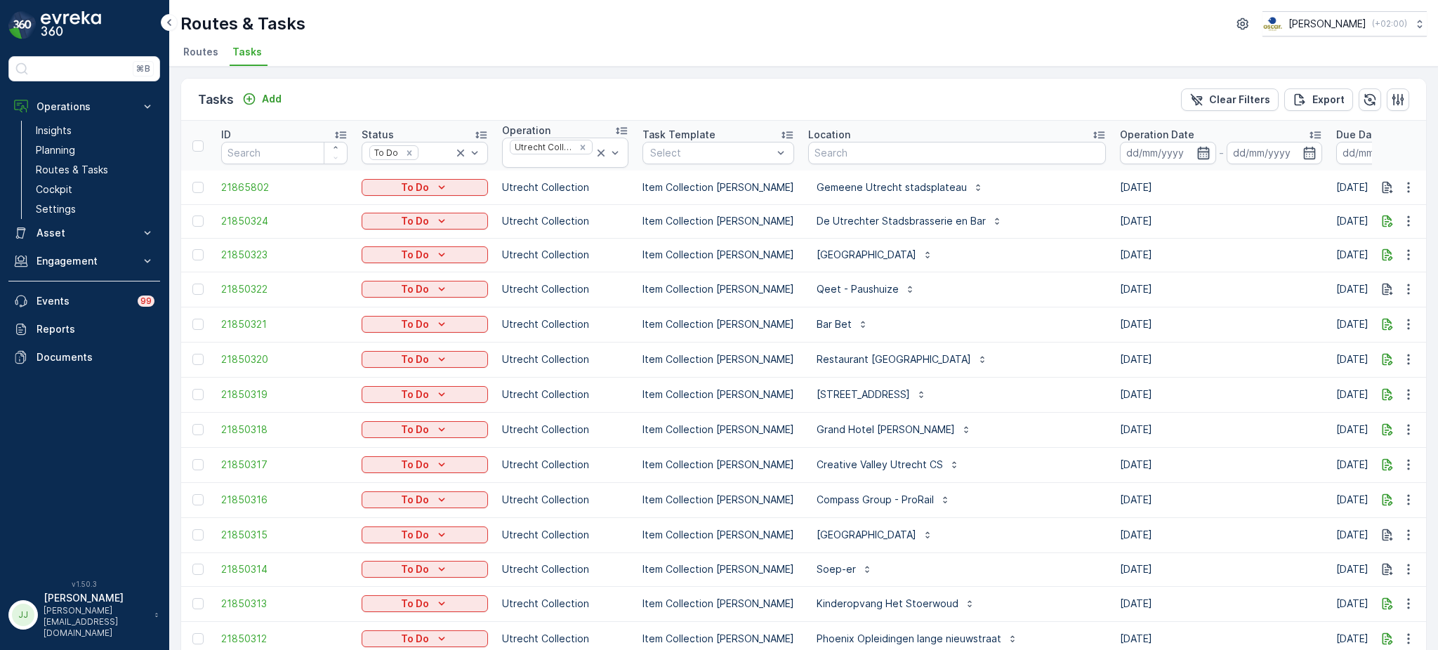
click at [1197, 154] on icon "button" at bounding box center [1204, 153] width 14 height 14
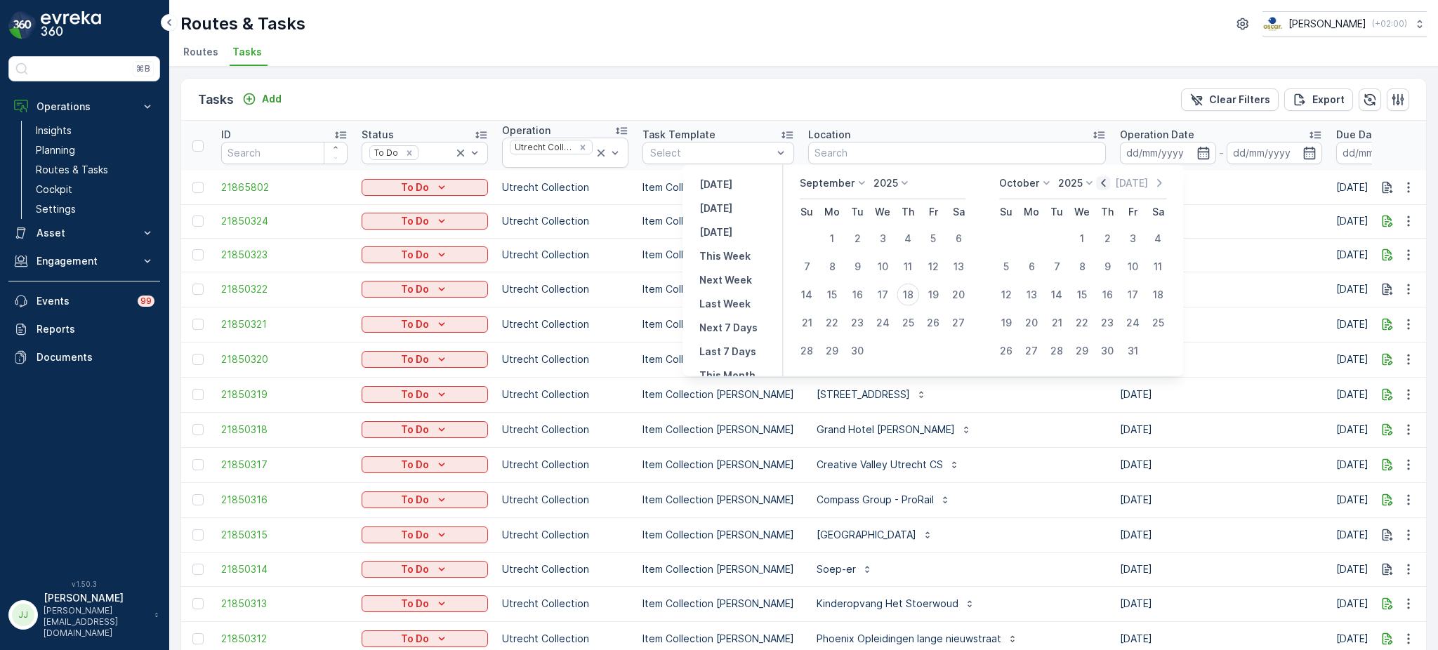
click at [1108, 183] on icon "button" at bounding box center [1104, 183] width 14 height 14
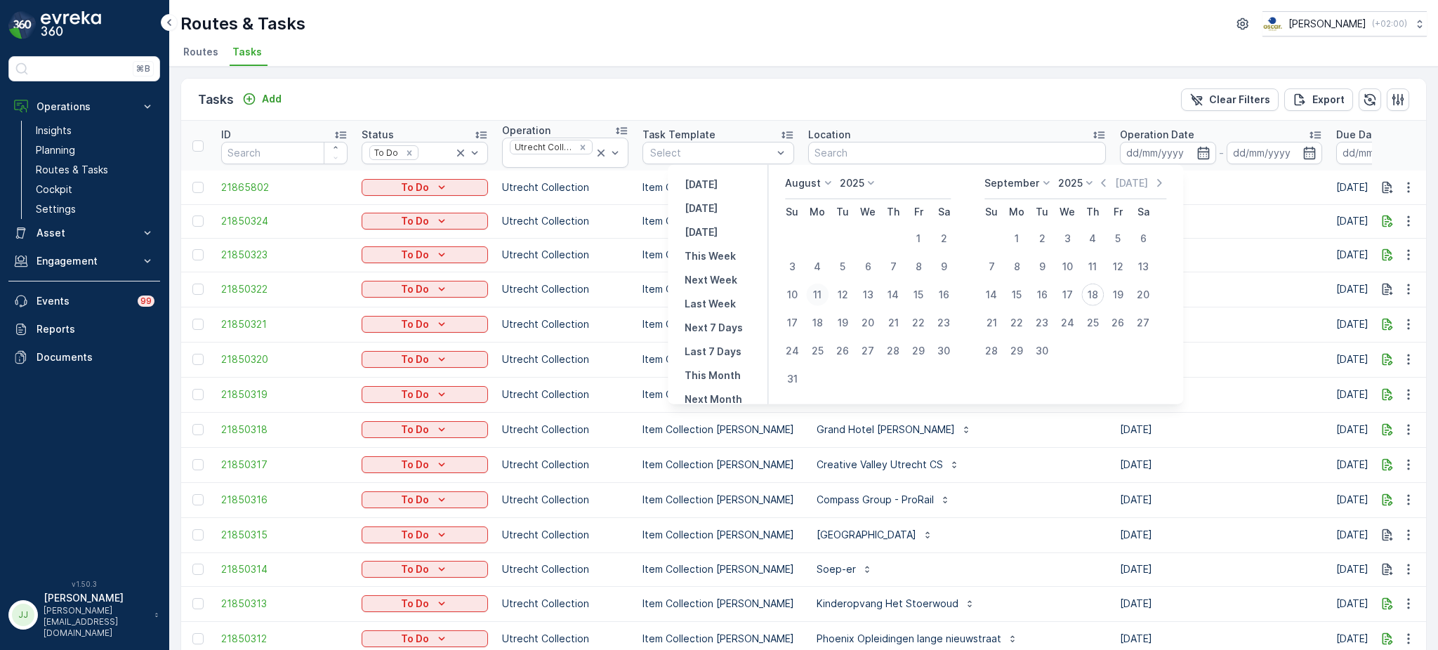
click at [825, 297] on div "11" at bounding box center [817, 295] width 22 height 22
type input "11.08.2025"
click at [1075, 289] on div "17" at bounding box center [1067, 295] width 22 height 22
type input "[DATE]"
click at [820, 292] on div "11" at bounding box center [817, 295] width 22 height 22
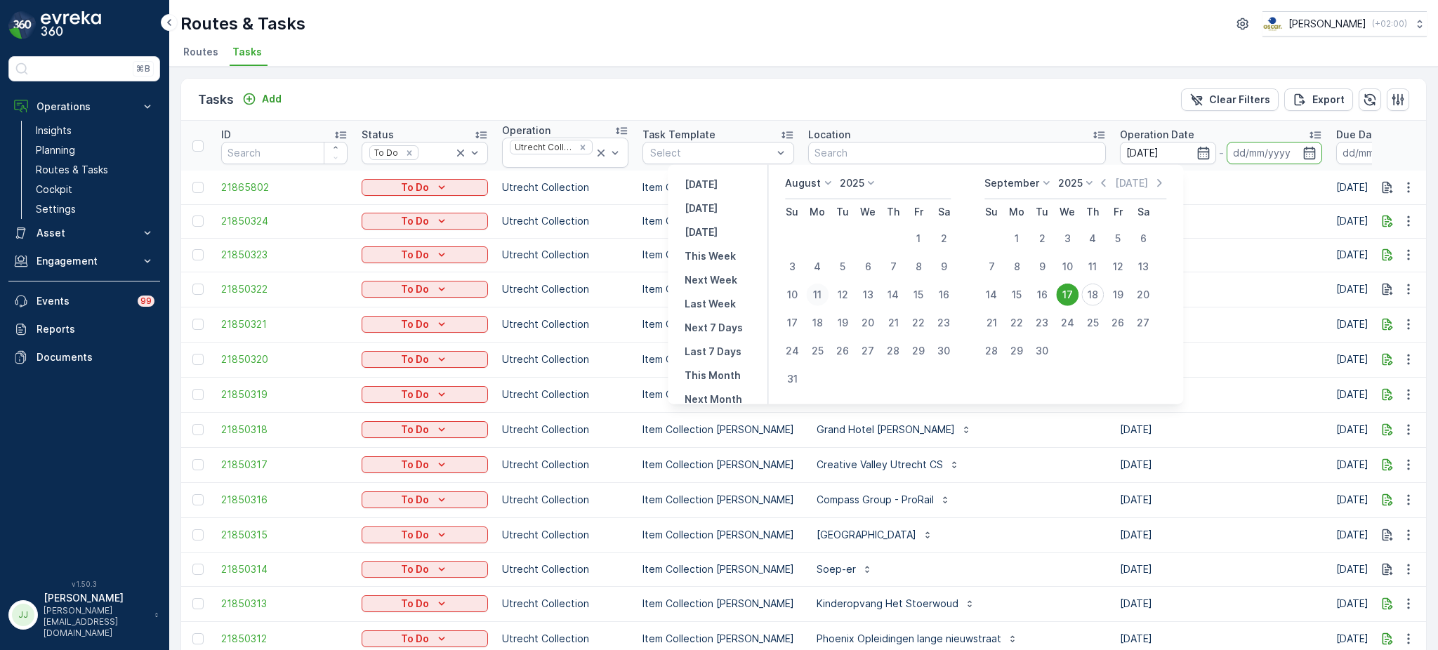
type input "11.08.2025"
click at [1075, 293] on div "17" at bounding box center [1067, 295] width 22 height 22
type input "[DATE]"
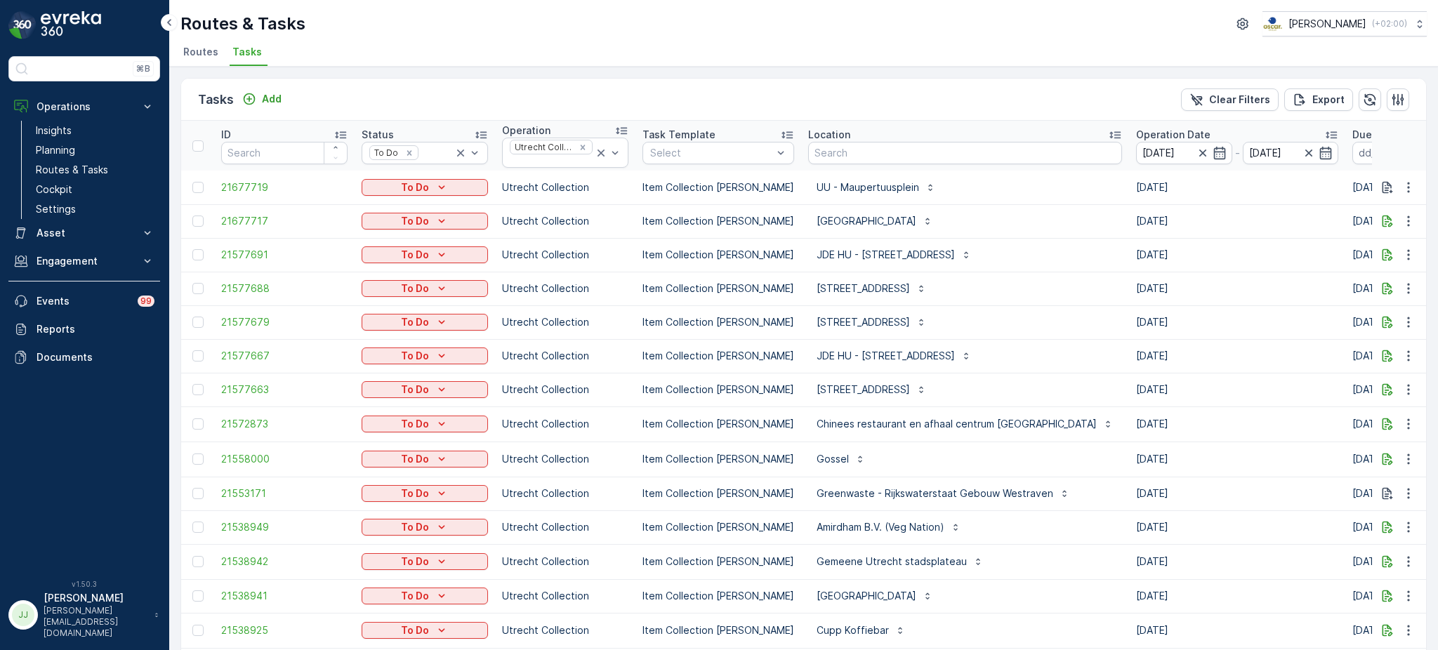
click at [1108, 136] on icon at bounding box center [1115, 135] width 14 height 14
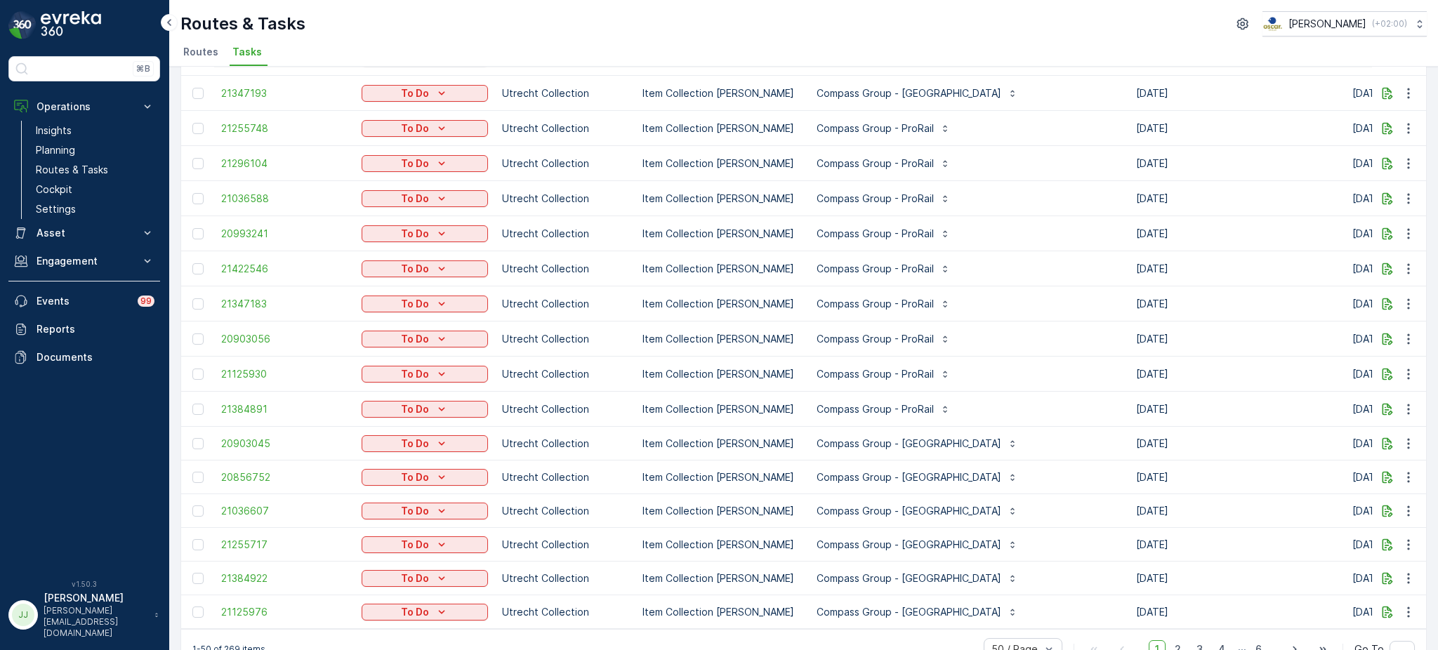
scroll to position [1276, 0]
click at [1176, 640] on span "2" at bounding box center [1178, 649] width 19 height 18
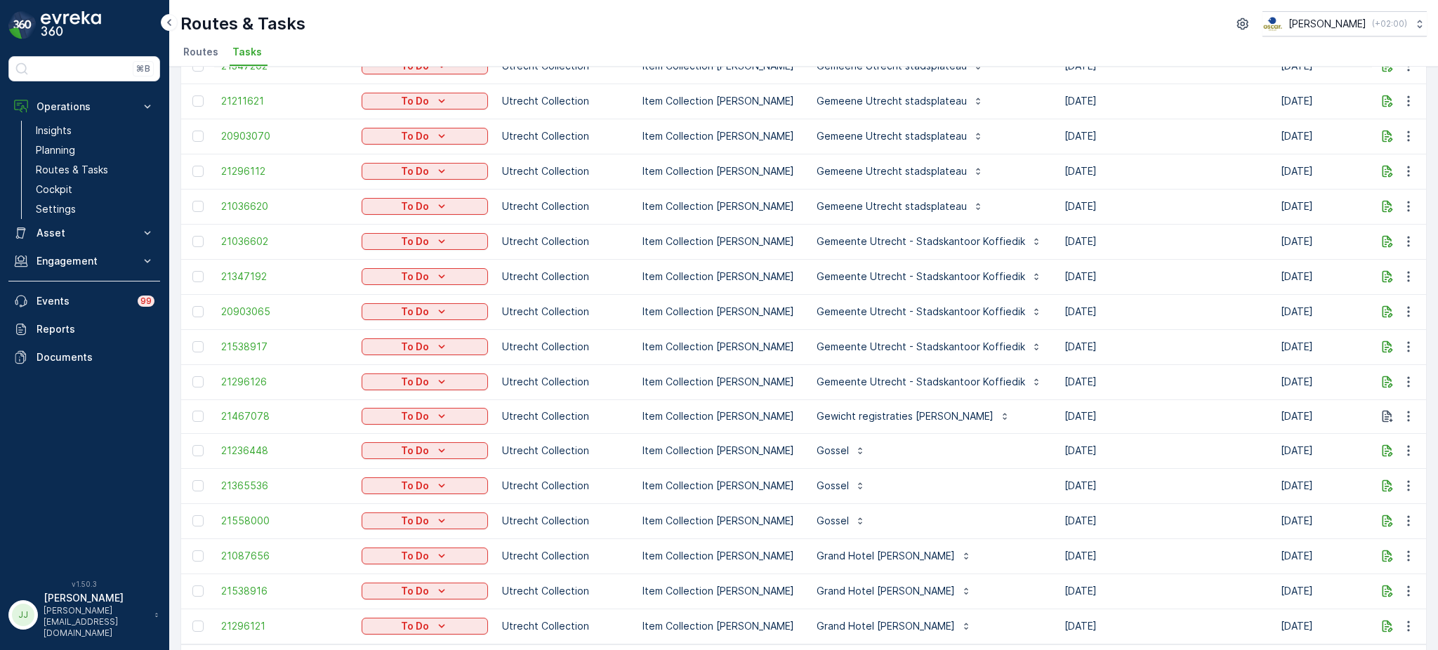
scroll to position [1274, 0]
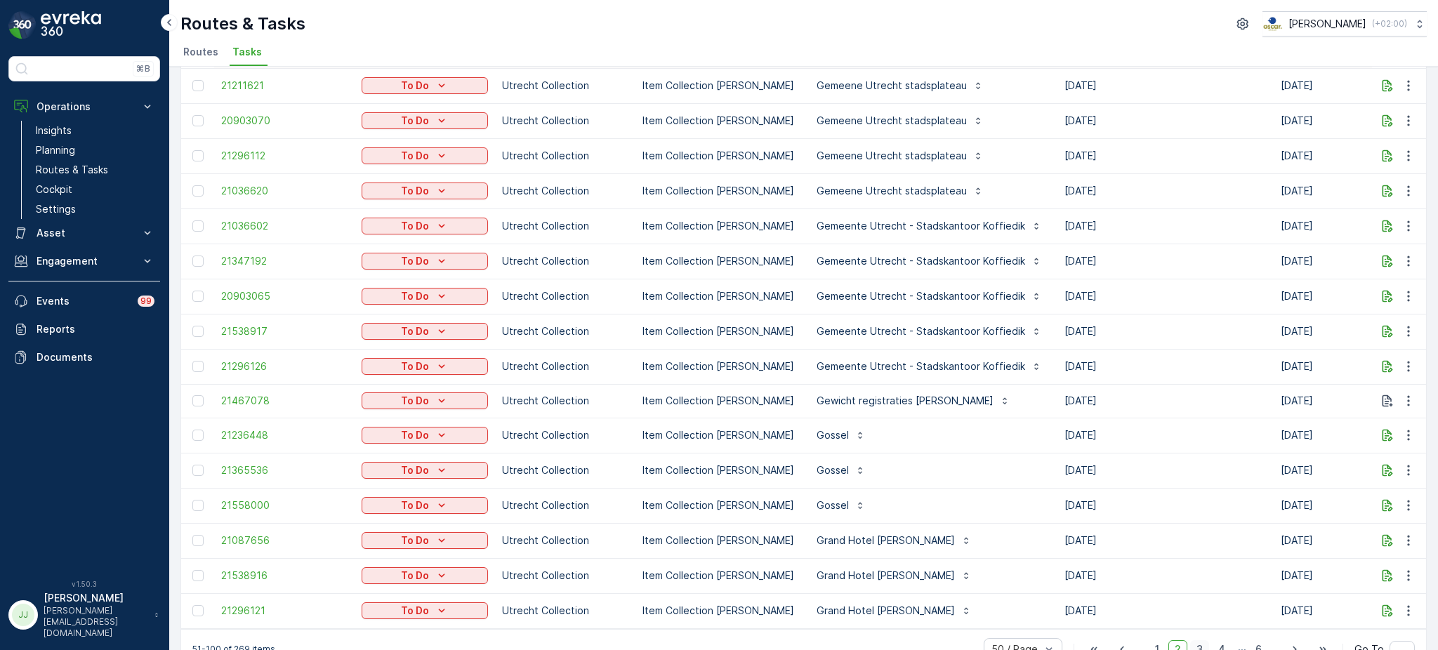
click at [1199, 641] on span "3" at bounding box center [1200, 650] width 19 height 18
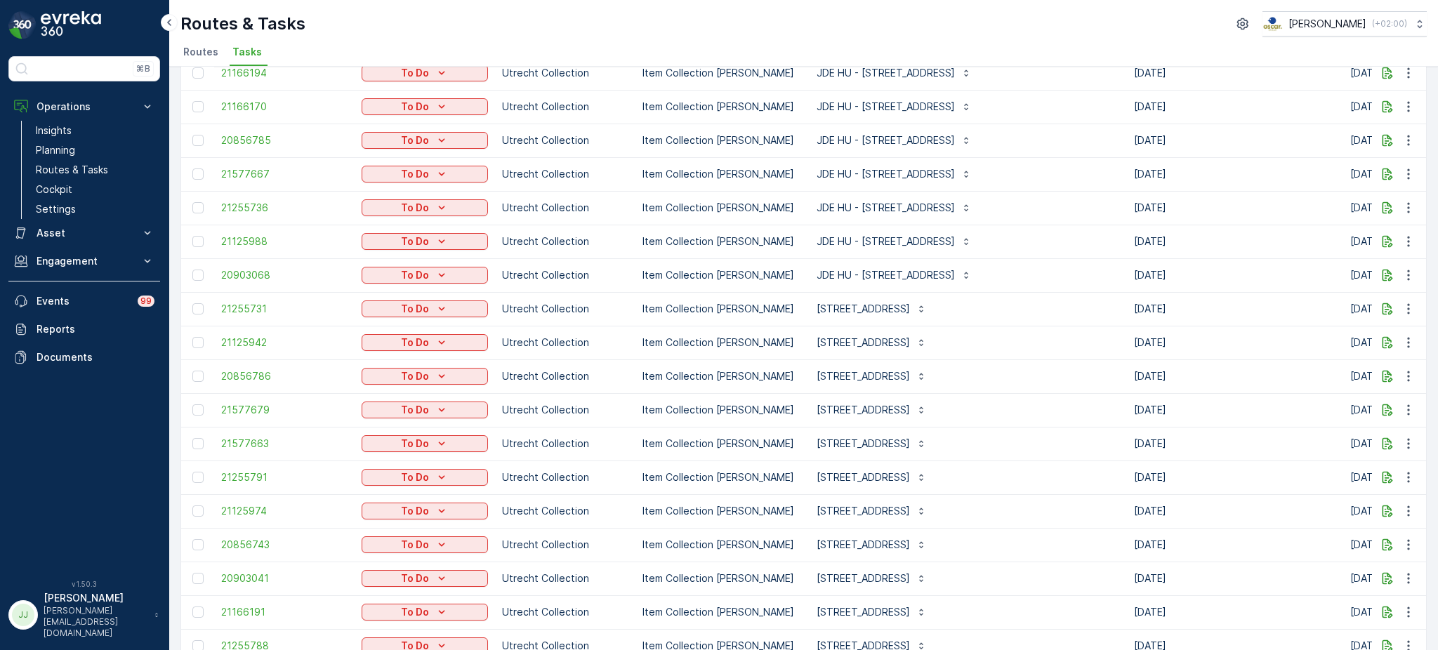
scroll to position [1273, 0]
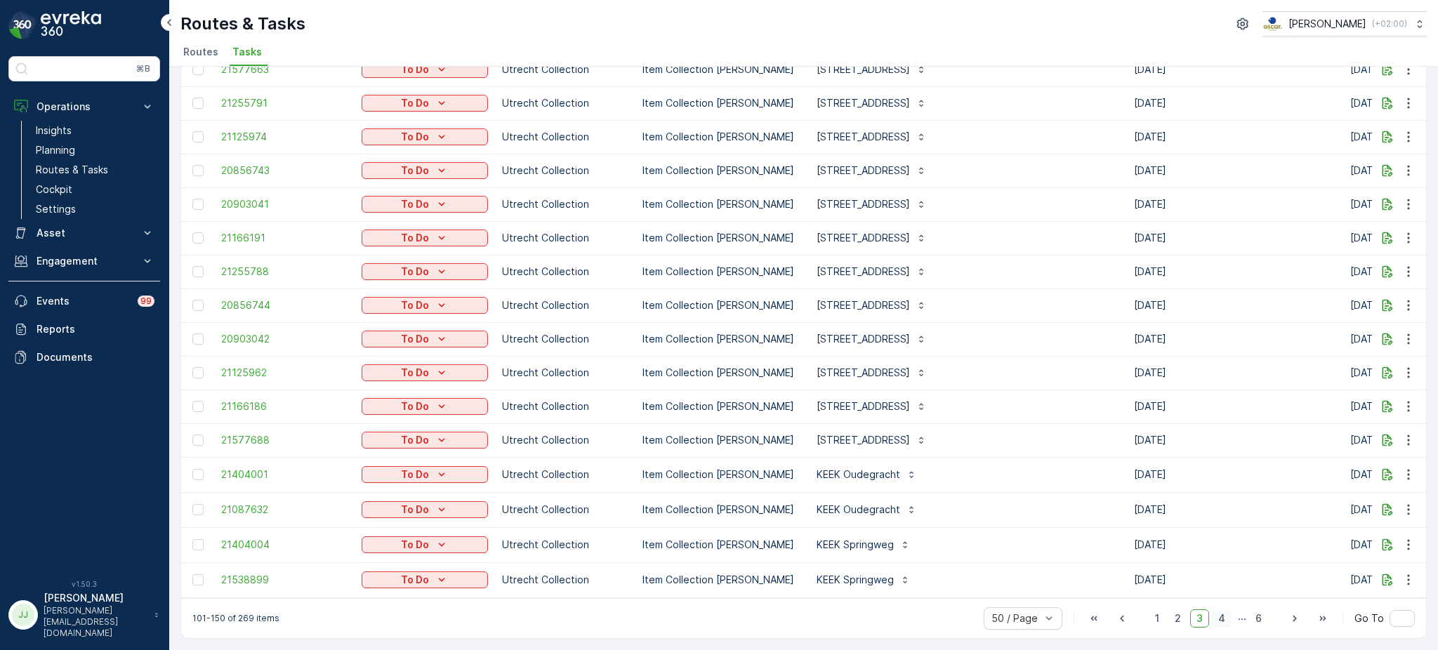
click at [1226, 621] on span "4" at bounding box center [1222, 619] width 20 height 18
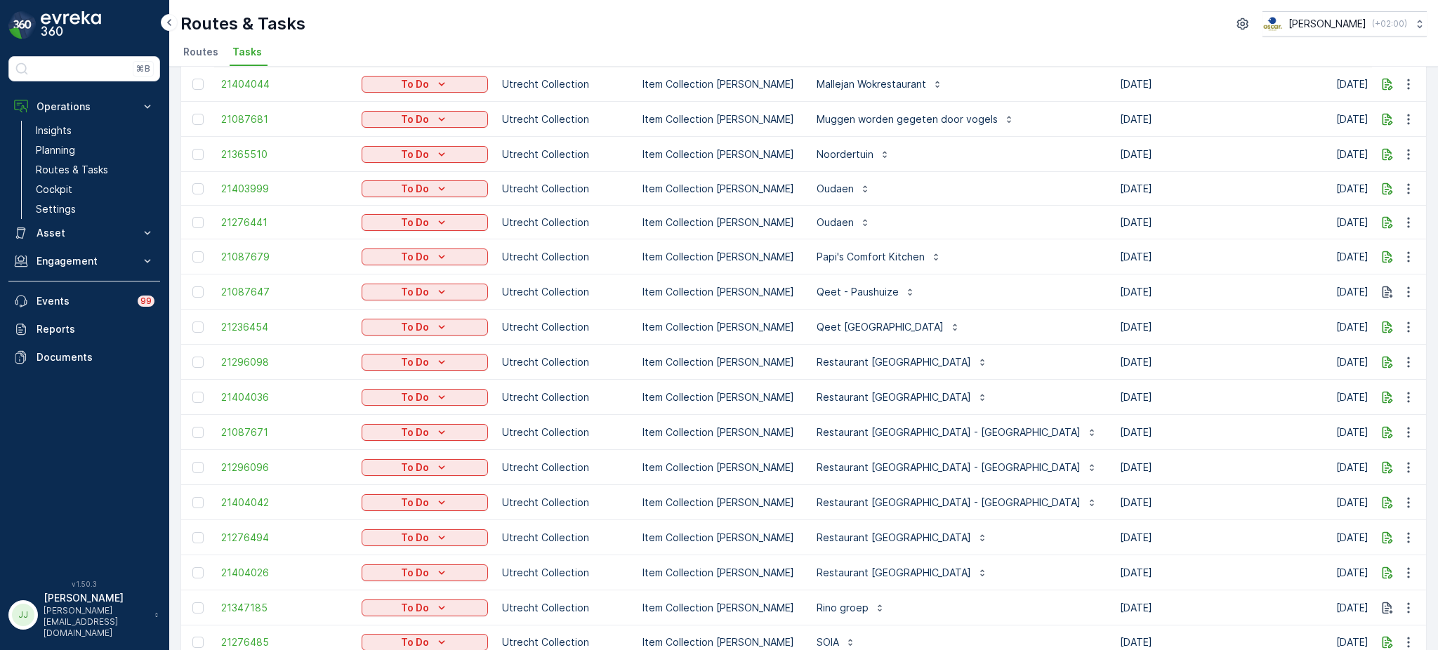
scroll to position [1290, 0]
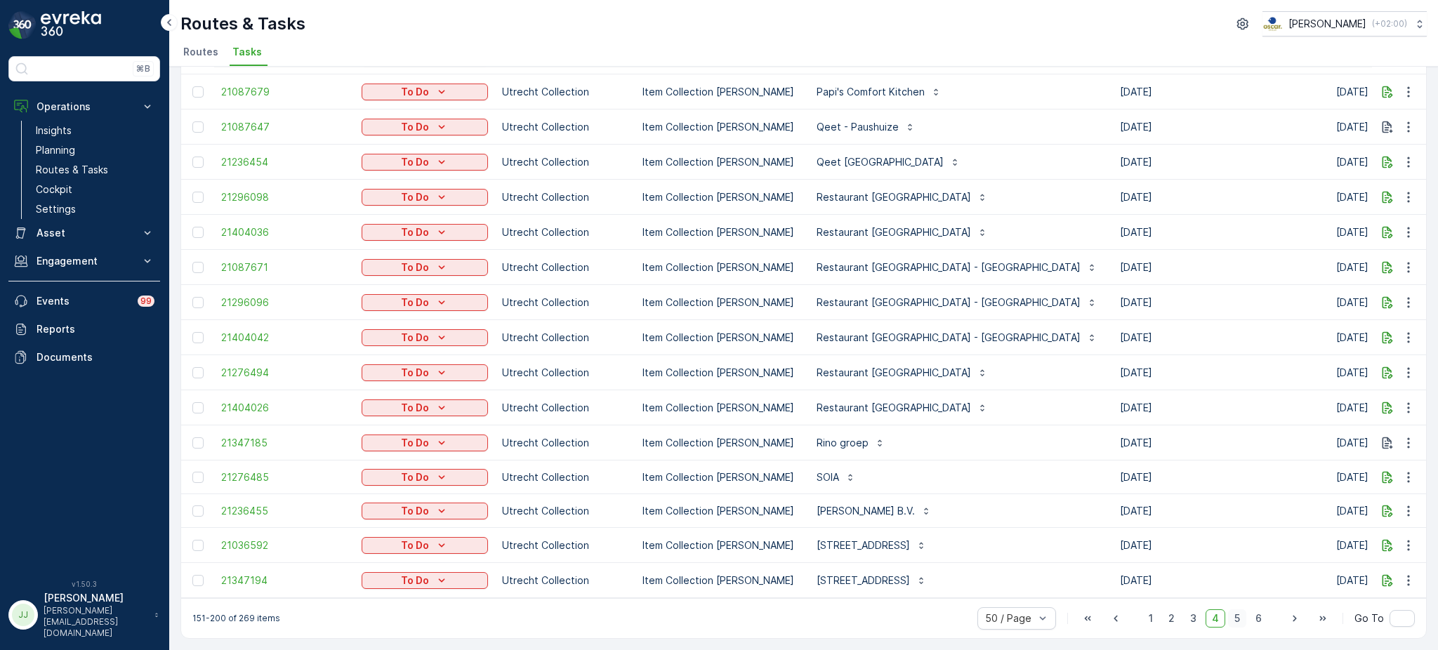
click at [1232, 619] on span "5" at bounding box center [1237, 619] width 18 height 18
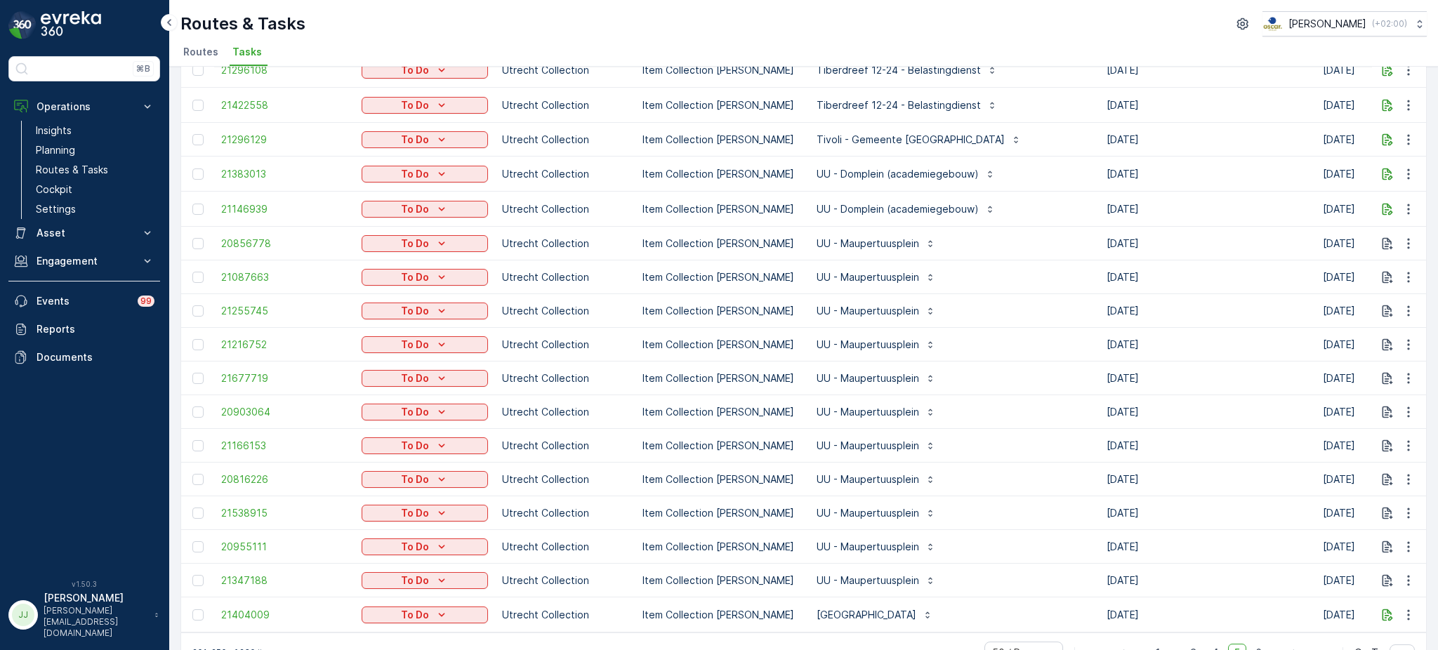
scroll to position [1274, 0]
click at [1255, 644] on span "6" at bounding box center [1259, 653] width 19 height 18
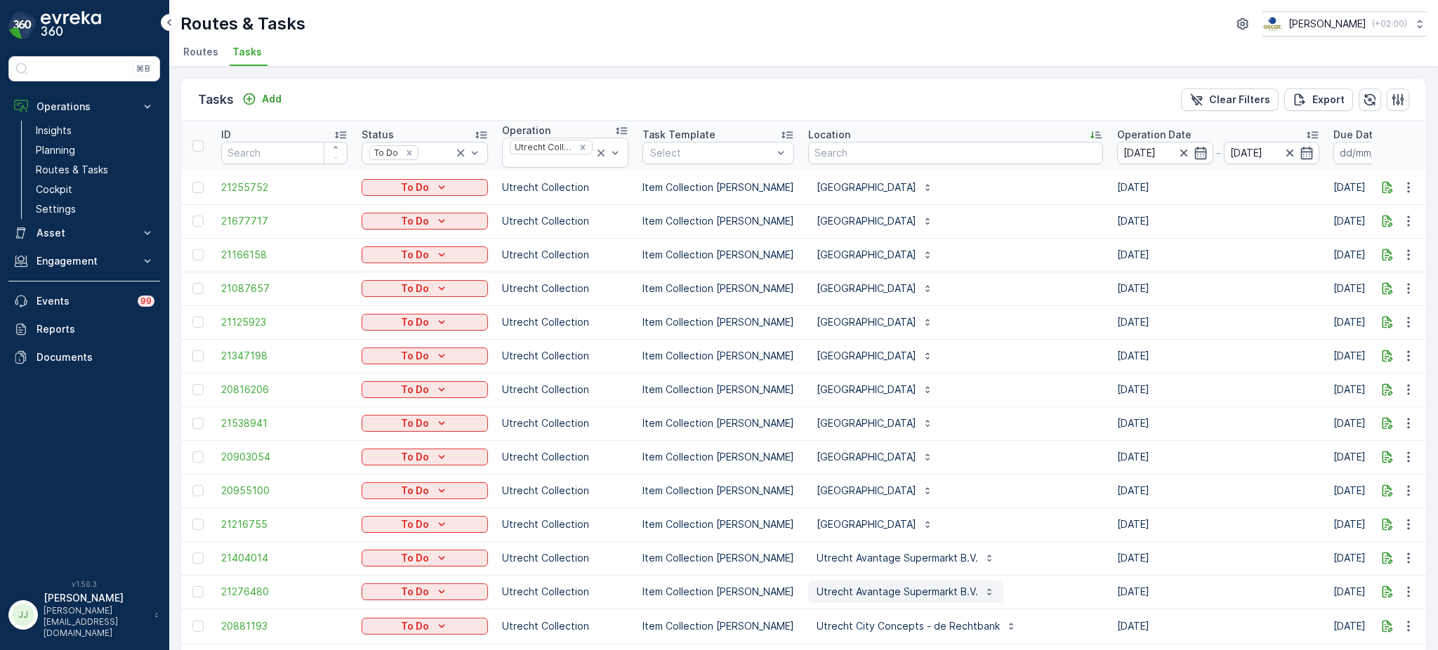
scroll to position [221, 0]
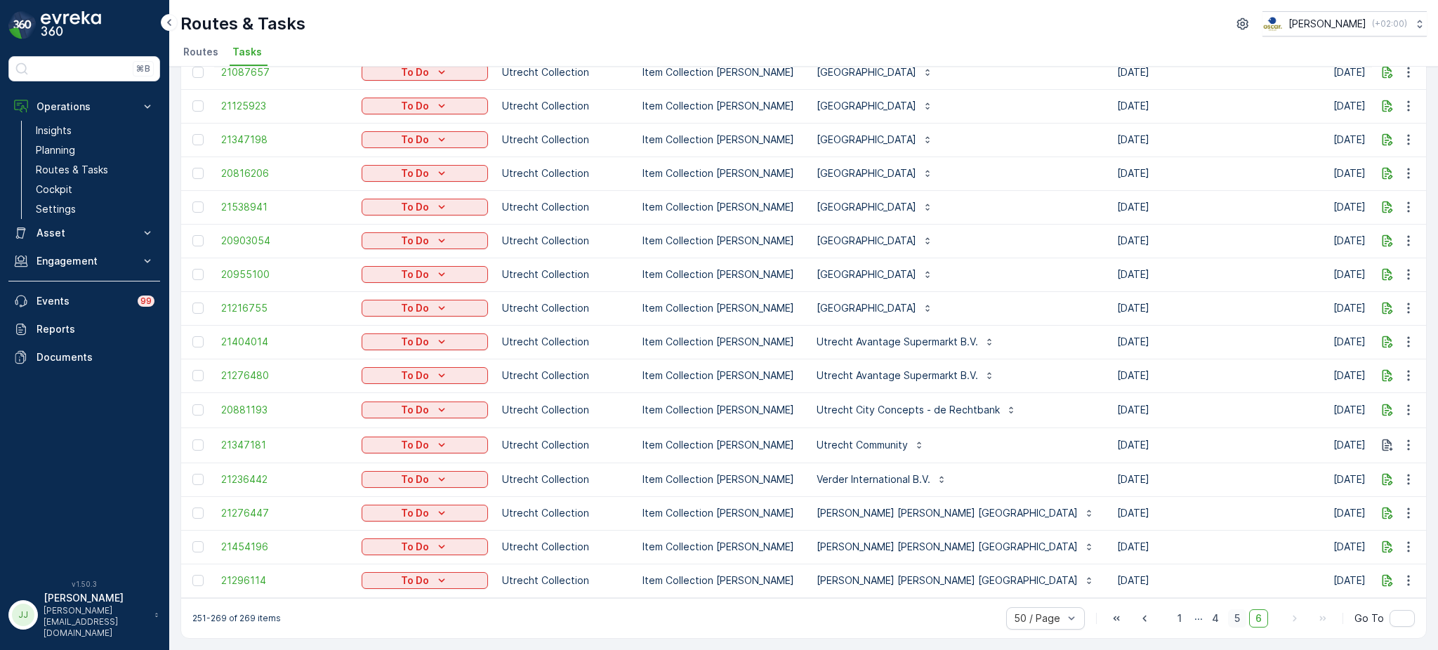
click at [1238, 622] on span "5" at bounding box center [1237, 619] width 18 height 18
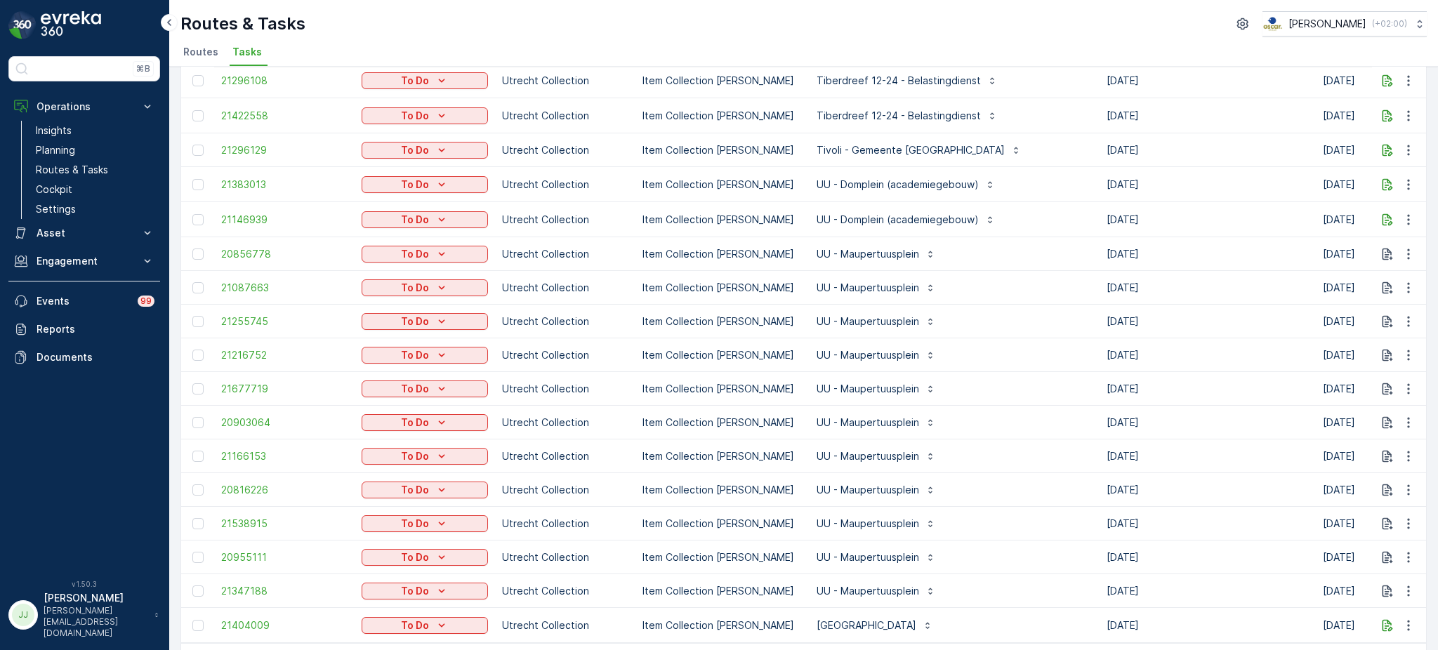
scroll to position [1274, 0]
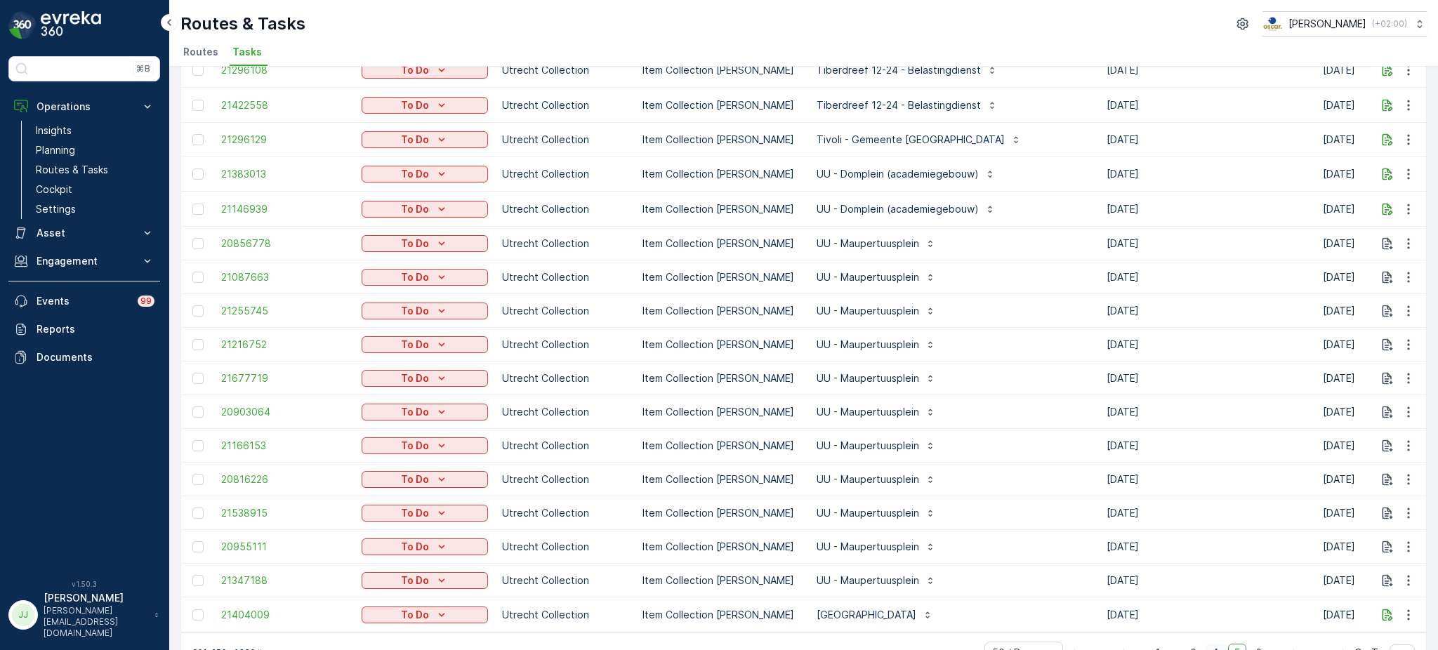
click at [1209, 644] on span "4" at bounding box center [1216, 653] width 20 height 18
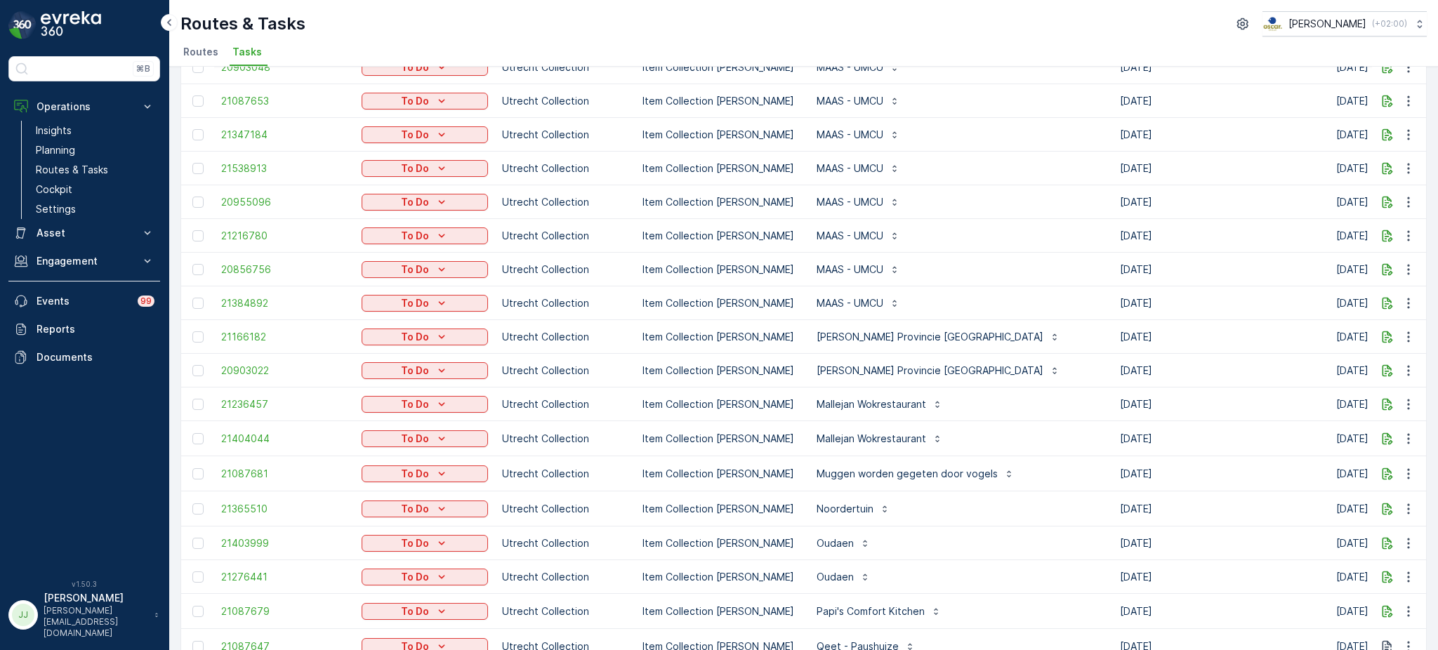
scroll to position [1290, 0]
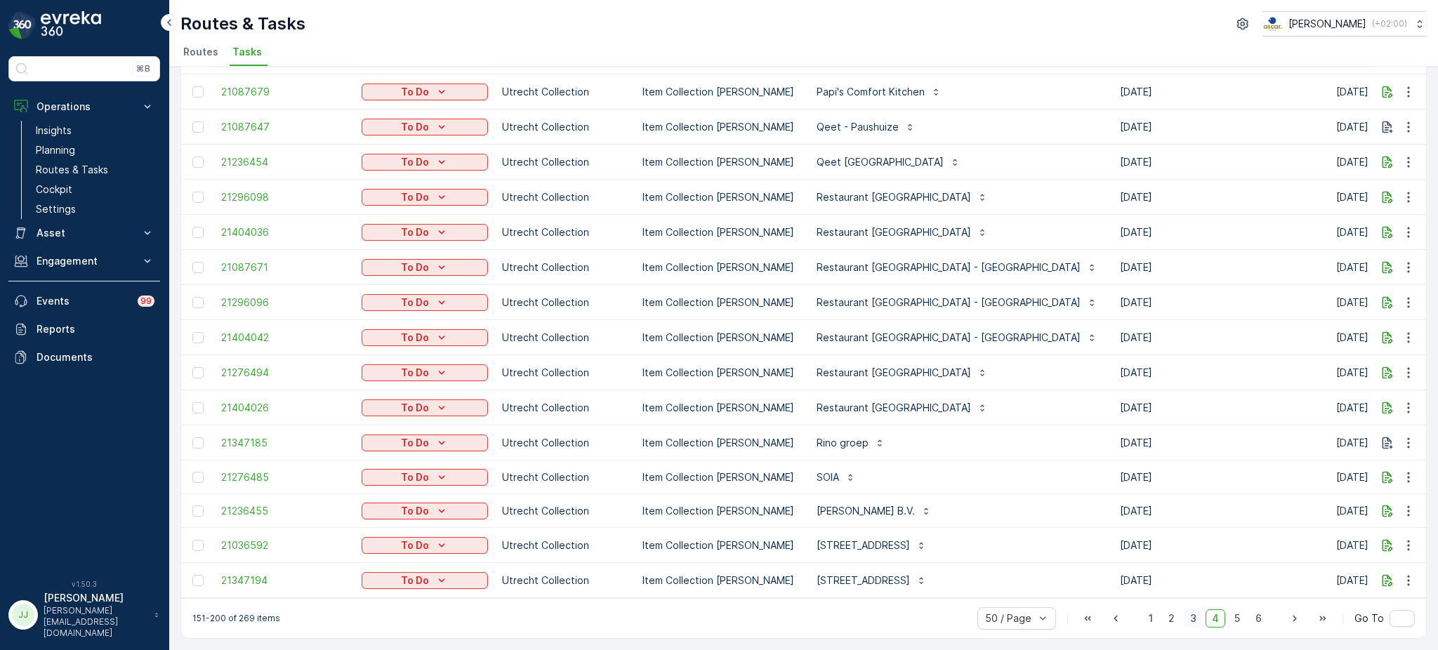
click at [1194, 610] on span "3" at bounding box center [1193, 619] width 19 height 18
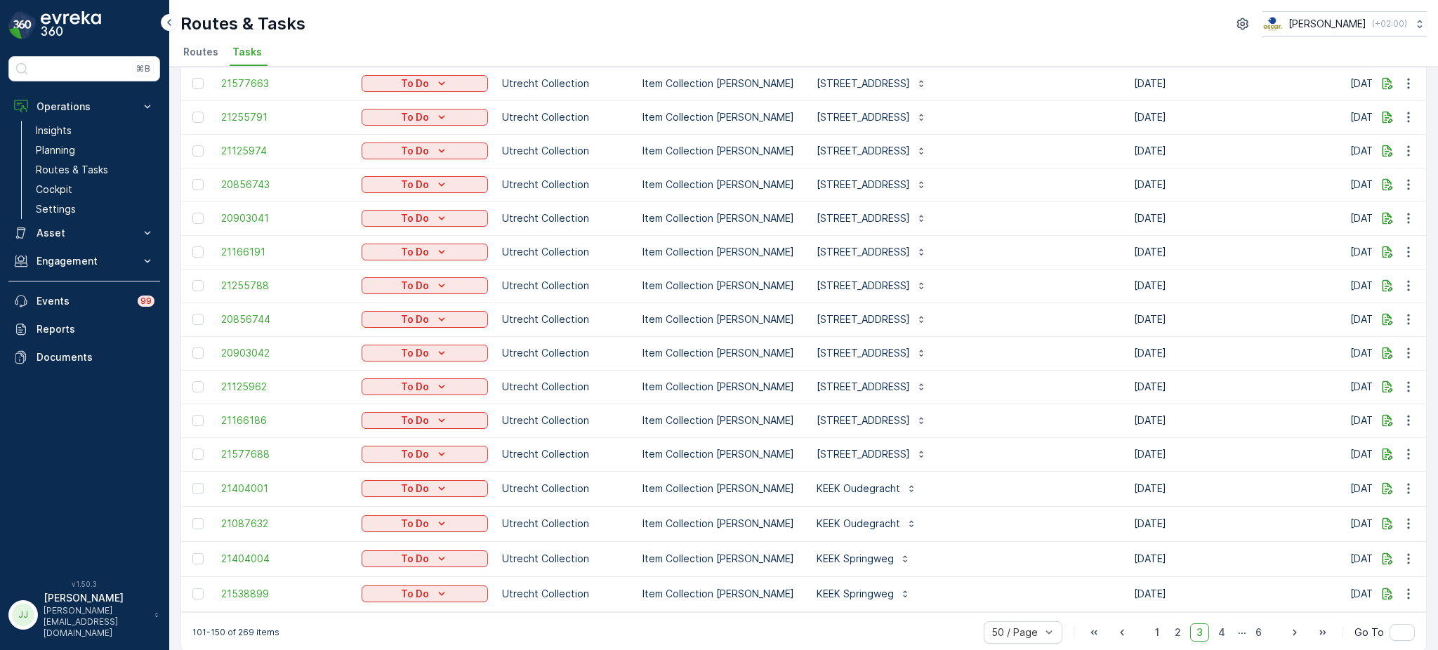
scroll to position [1273, 0]
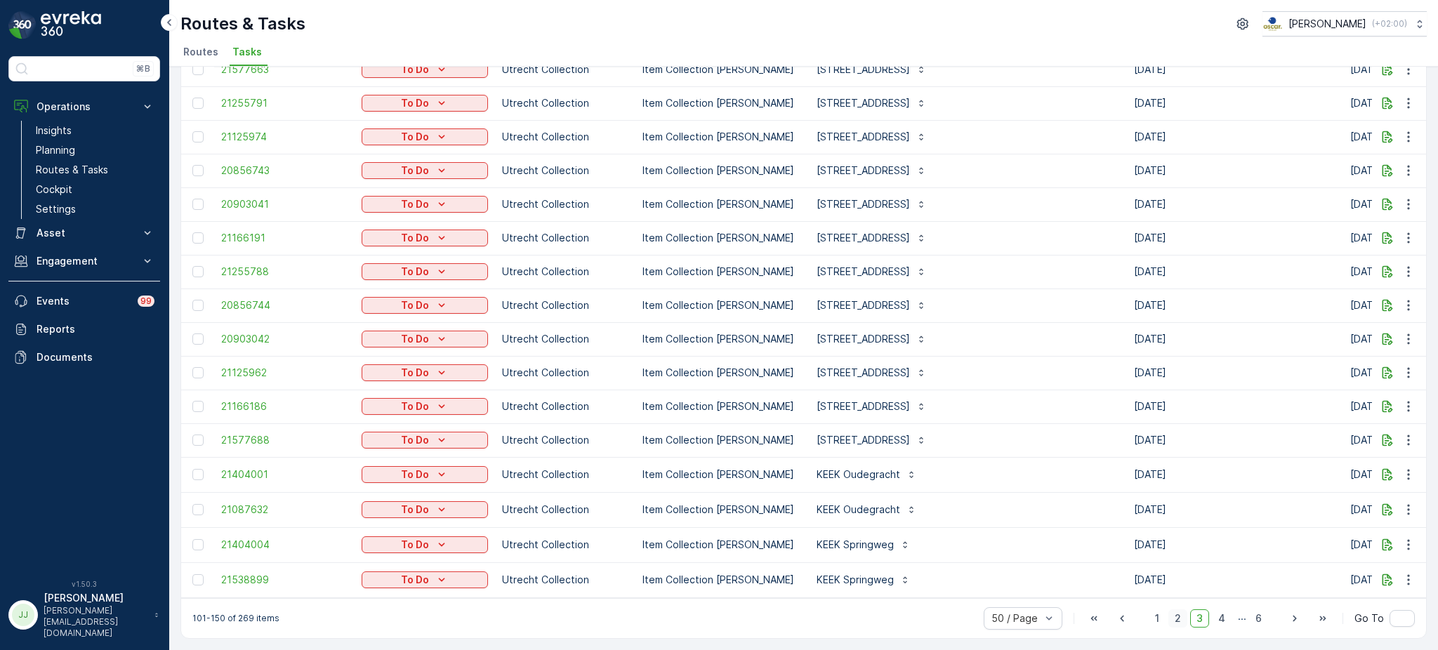
click at [1182, 617] on span "2" at bounding box center [1178, 619] width 19 height 18
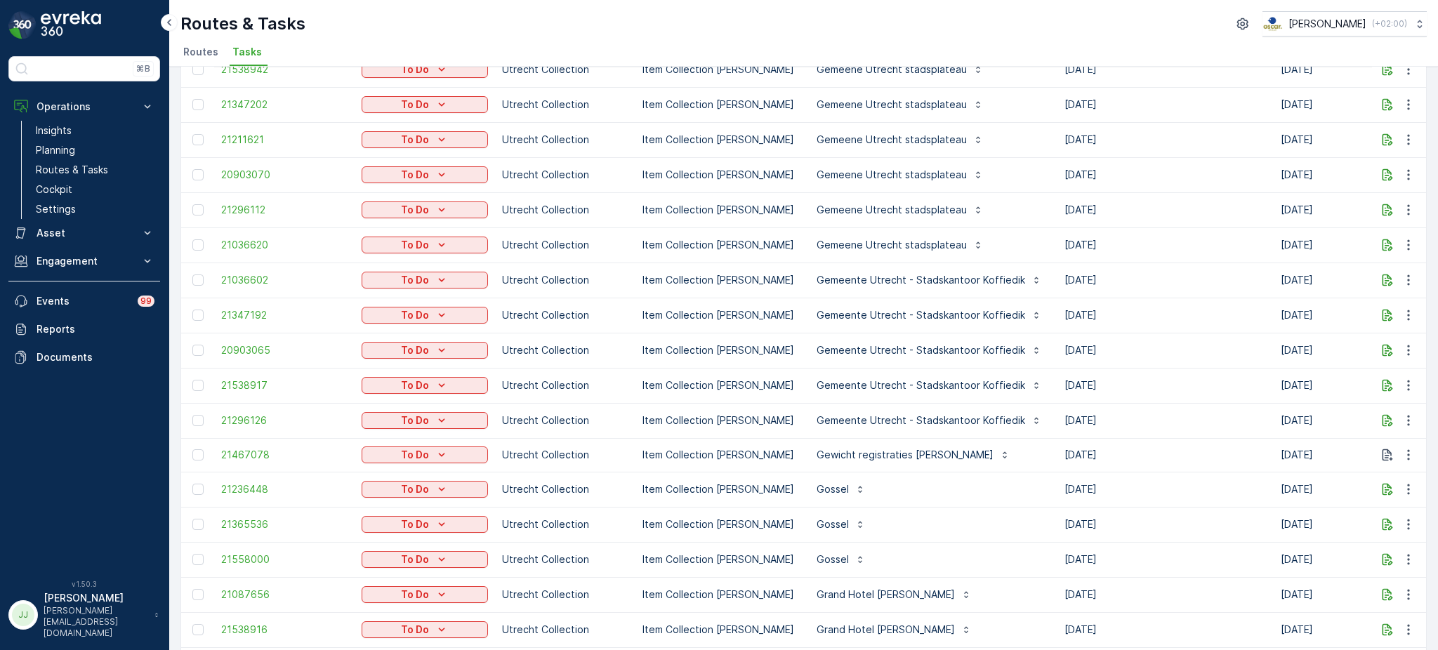
scroll to position [1274, 0]
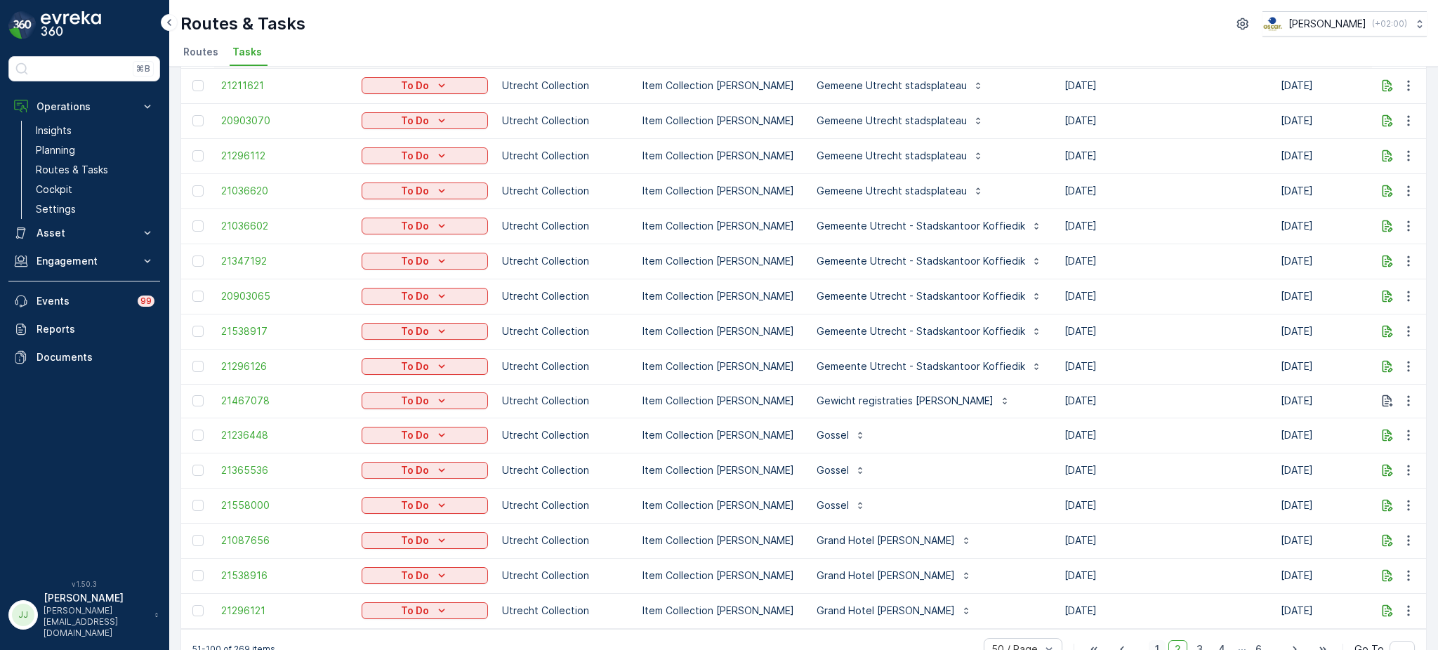
click at [1162, 641] on span "1" at bounding box center [1157, 650] width 17 height 18
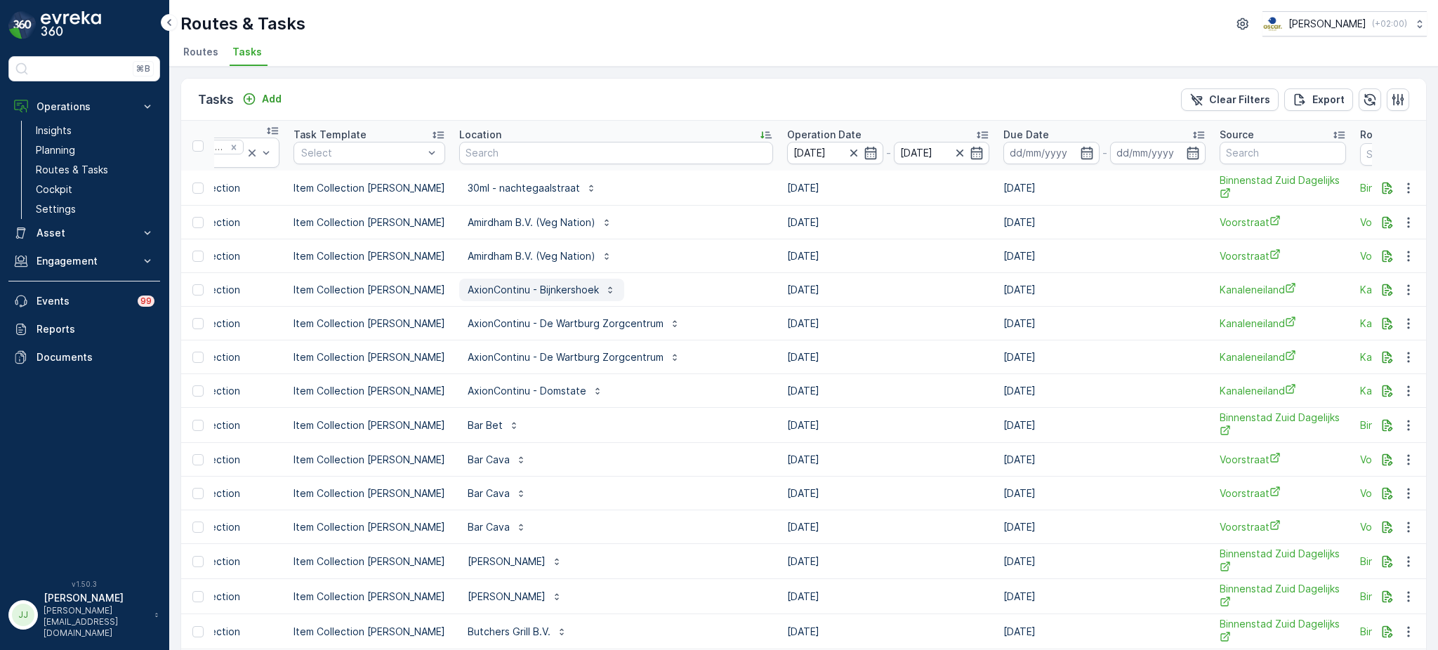
scroll to position [0, 374]
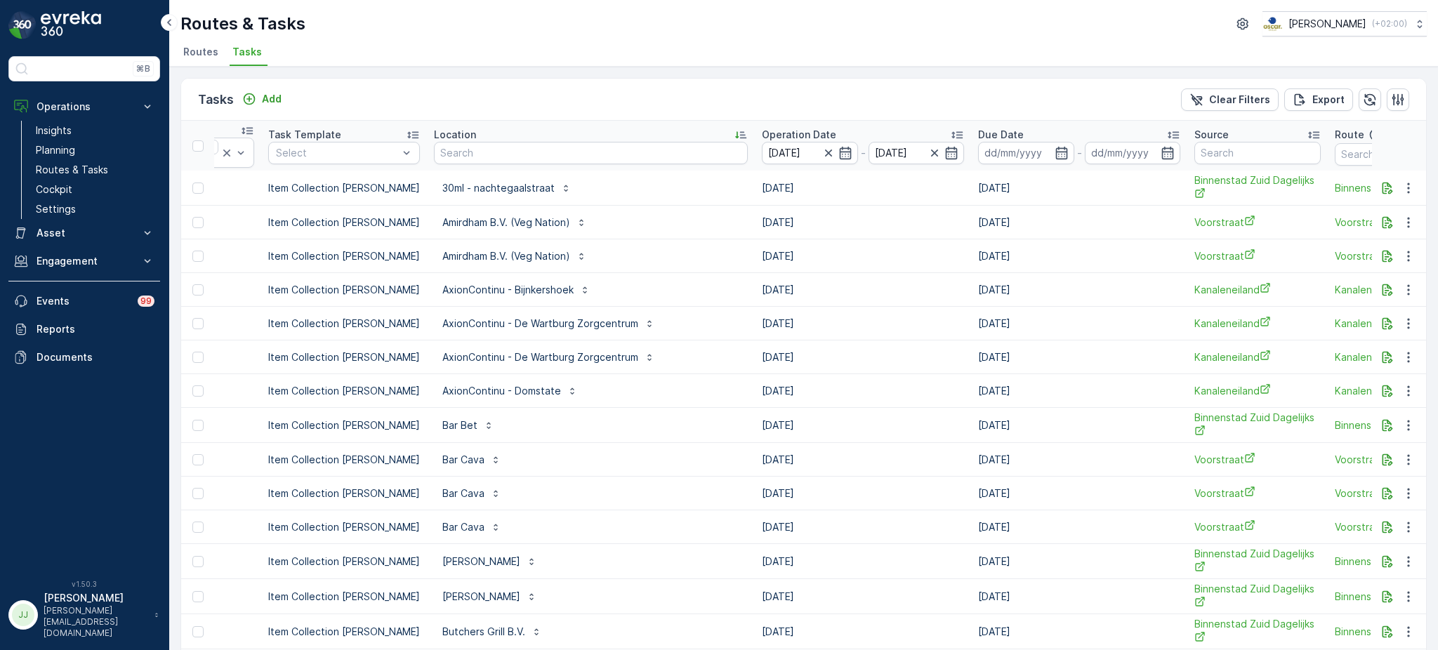
click at [950, 132] on icon at bounding box center [957, 135] width 14 height 14
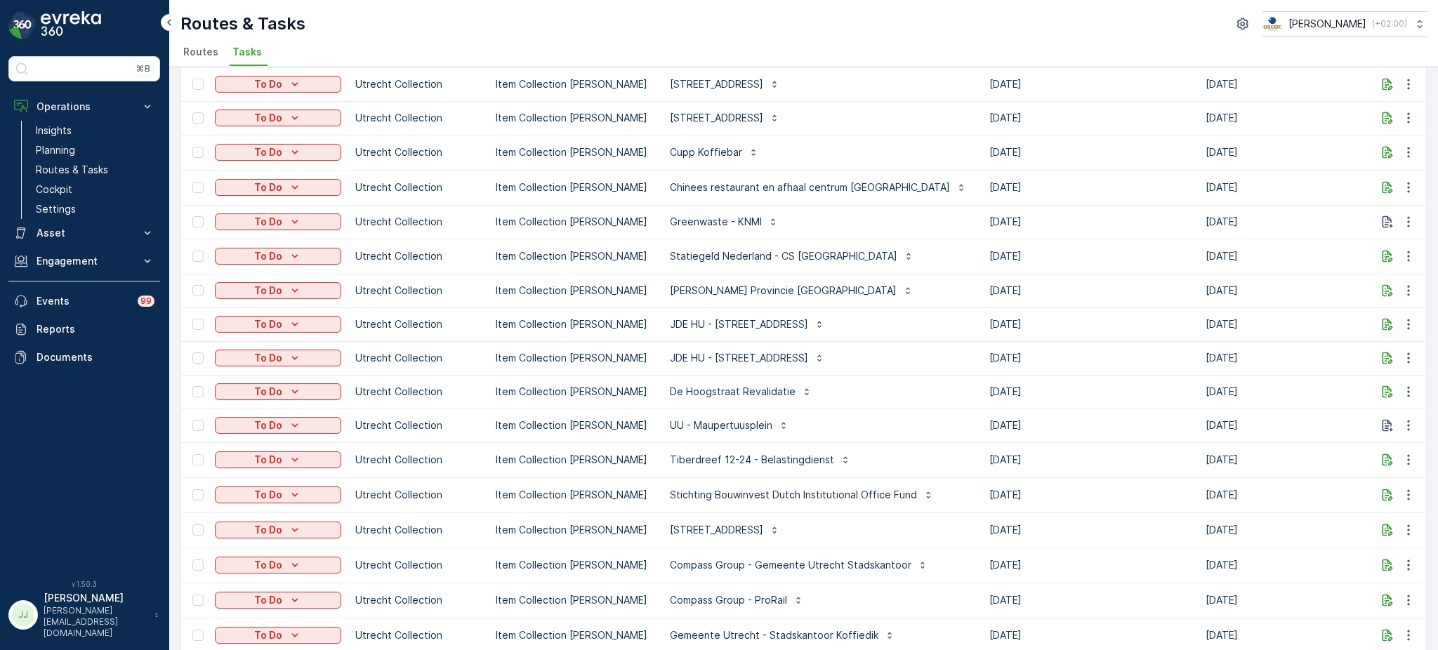
scroll to position [1266, 0]
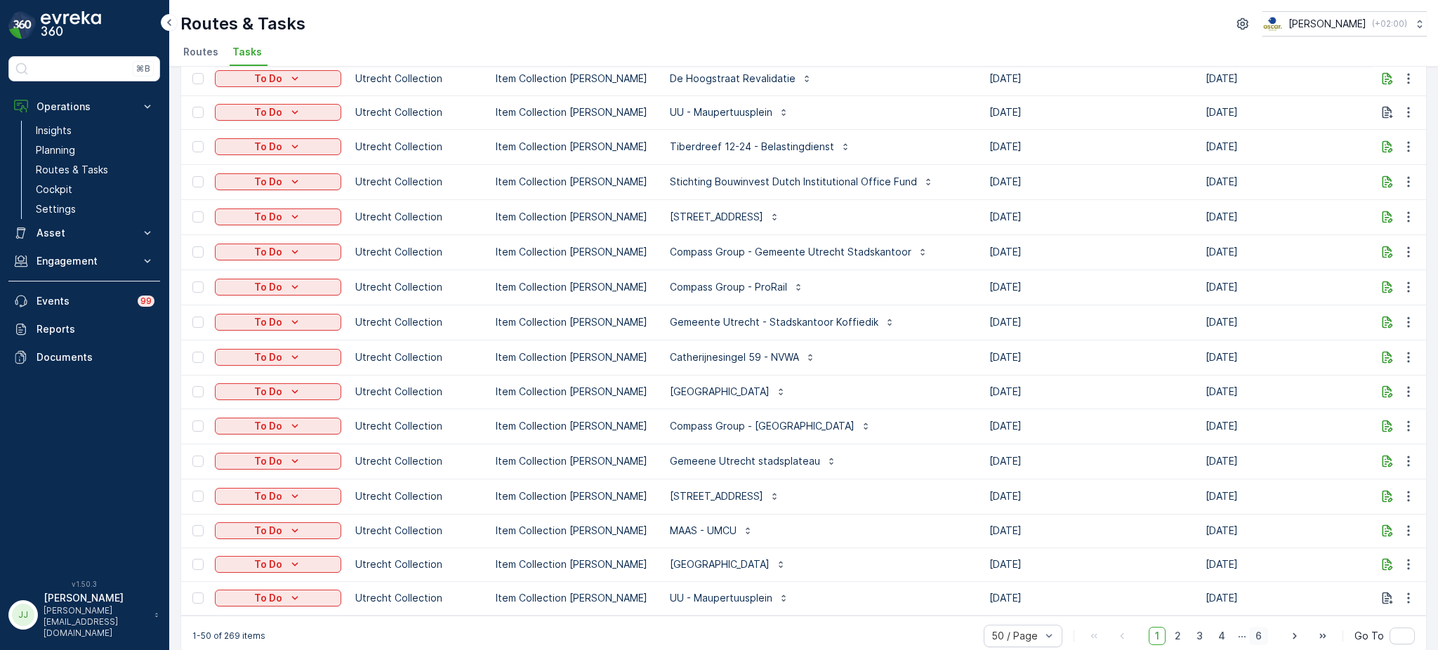
click at [1261, 627] on span "6" at bounding box center [1259, 636] width 19 height 18
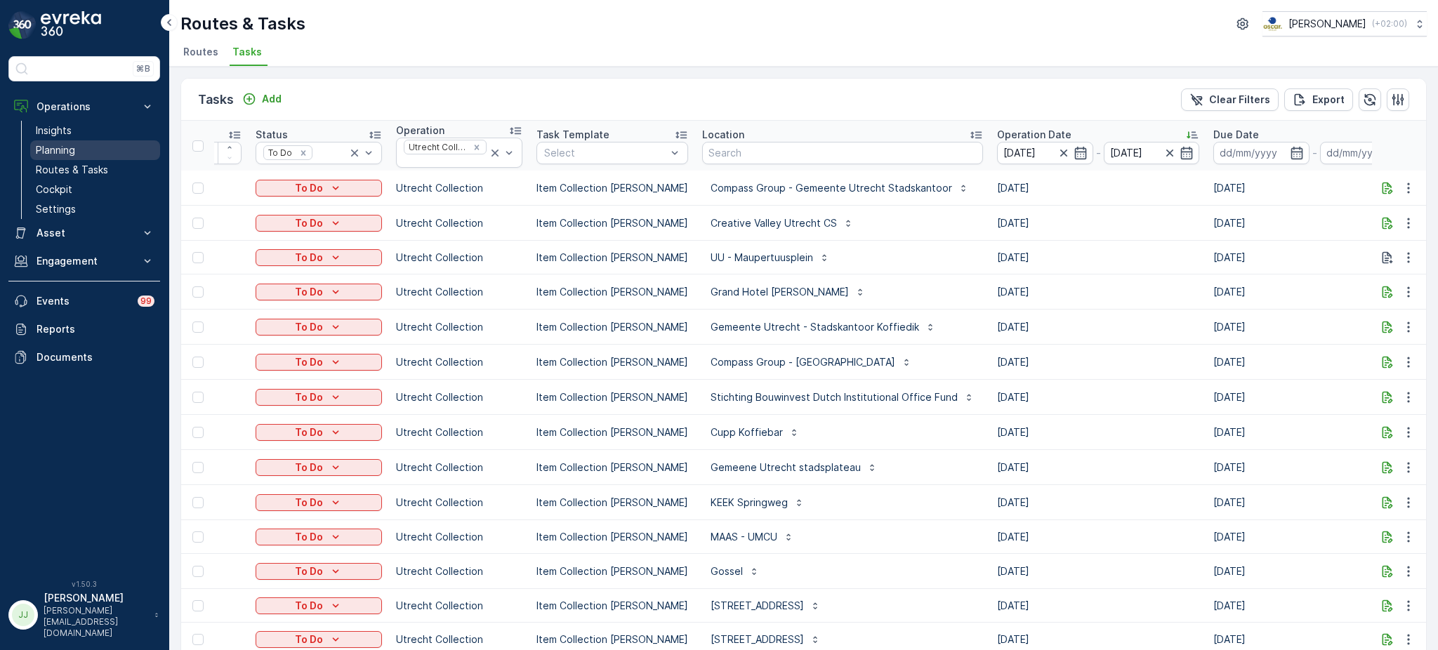
click at [88, 149] on link "Planning" at bounding box center [95, 150] width 130 height 20
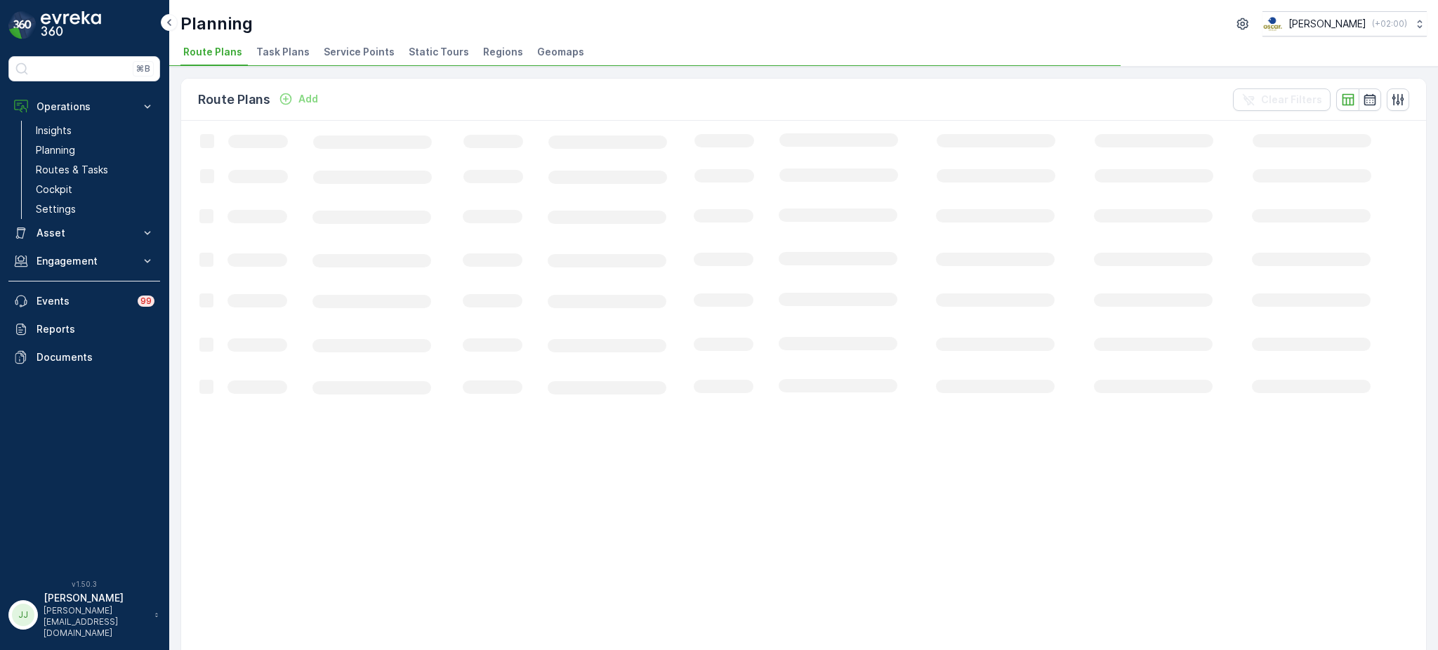
click at [284, 52] on span "Task Plans" at bounding box center [282, 52] width 53 height 14
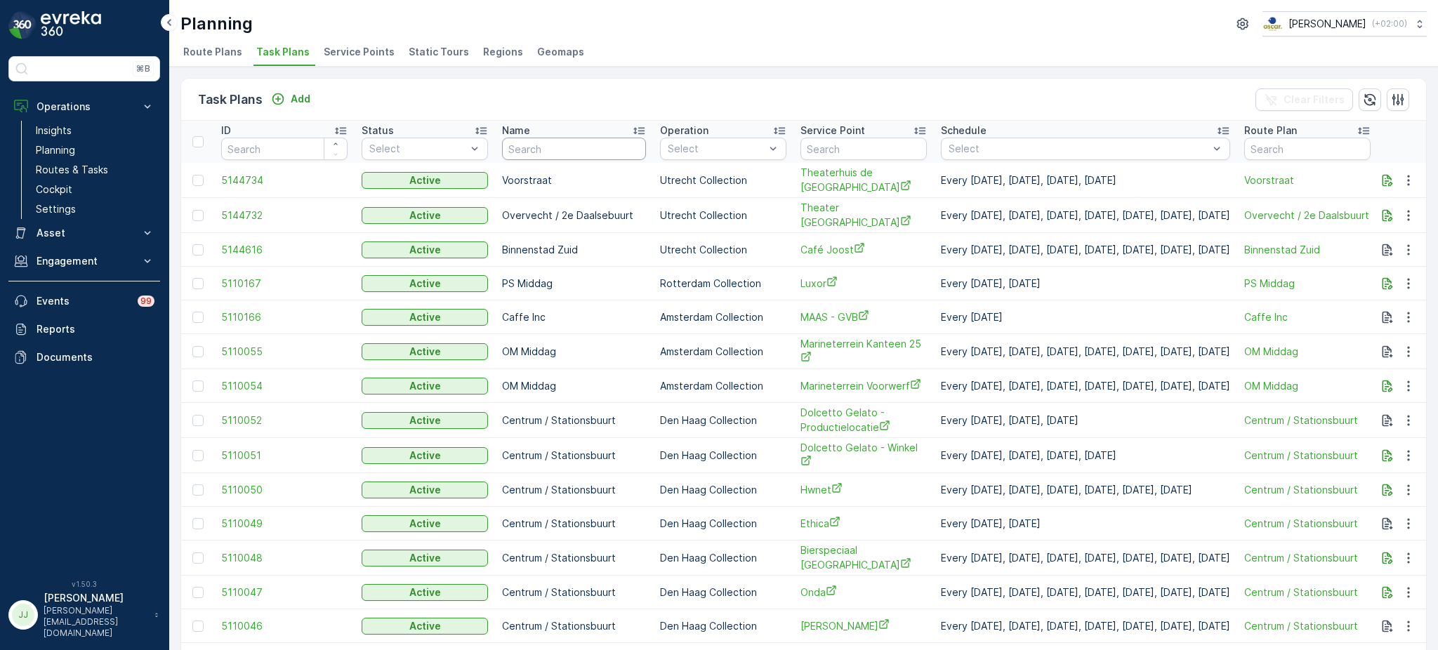
click at [553, 149] on input "text" at bounding box center [574, 149] width 144 height 22
type input "voorstraat"
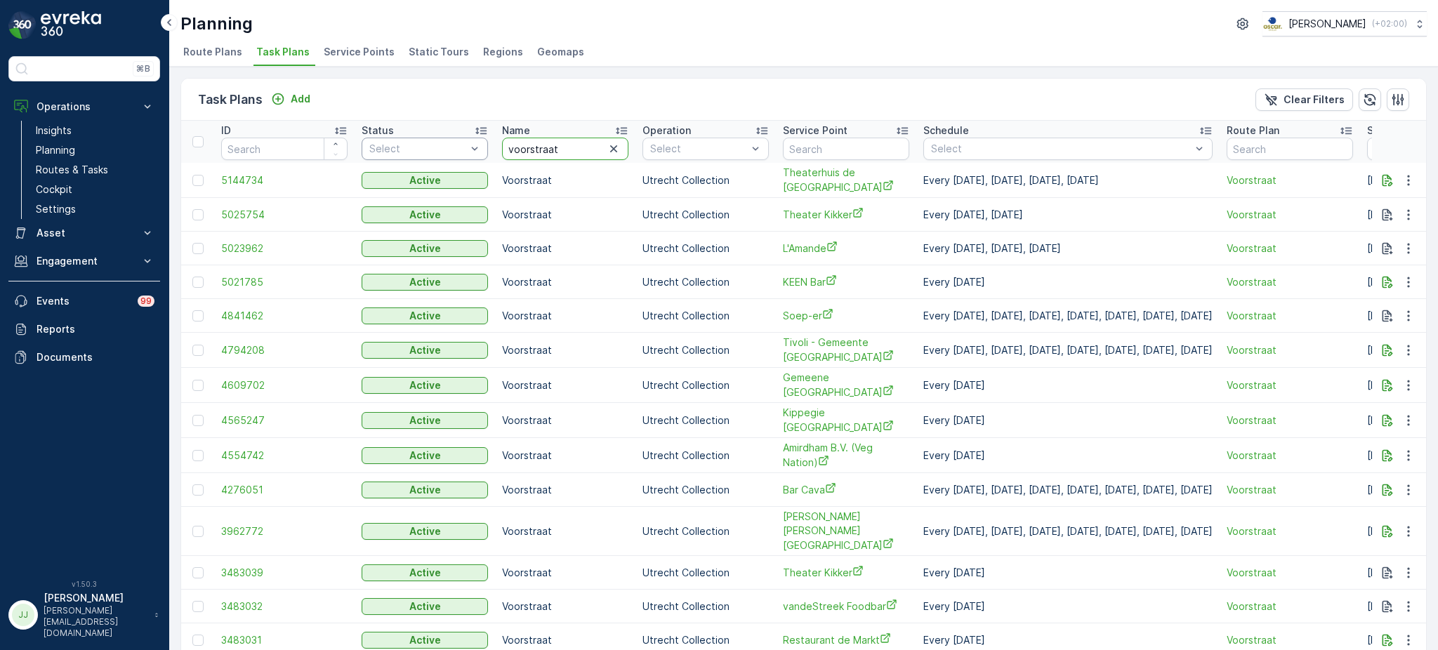
drag, startPoint x: 572, startPoint y: 154, endPoint x: 480, endPoint y: 138, distance: 93.3
click at [480, 138] on tr "ID Status Select Name voorstraat Operation Select Service Point Schedule Select…" at bounding box center [1014, 142] width 1667 height 42
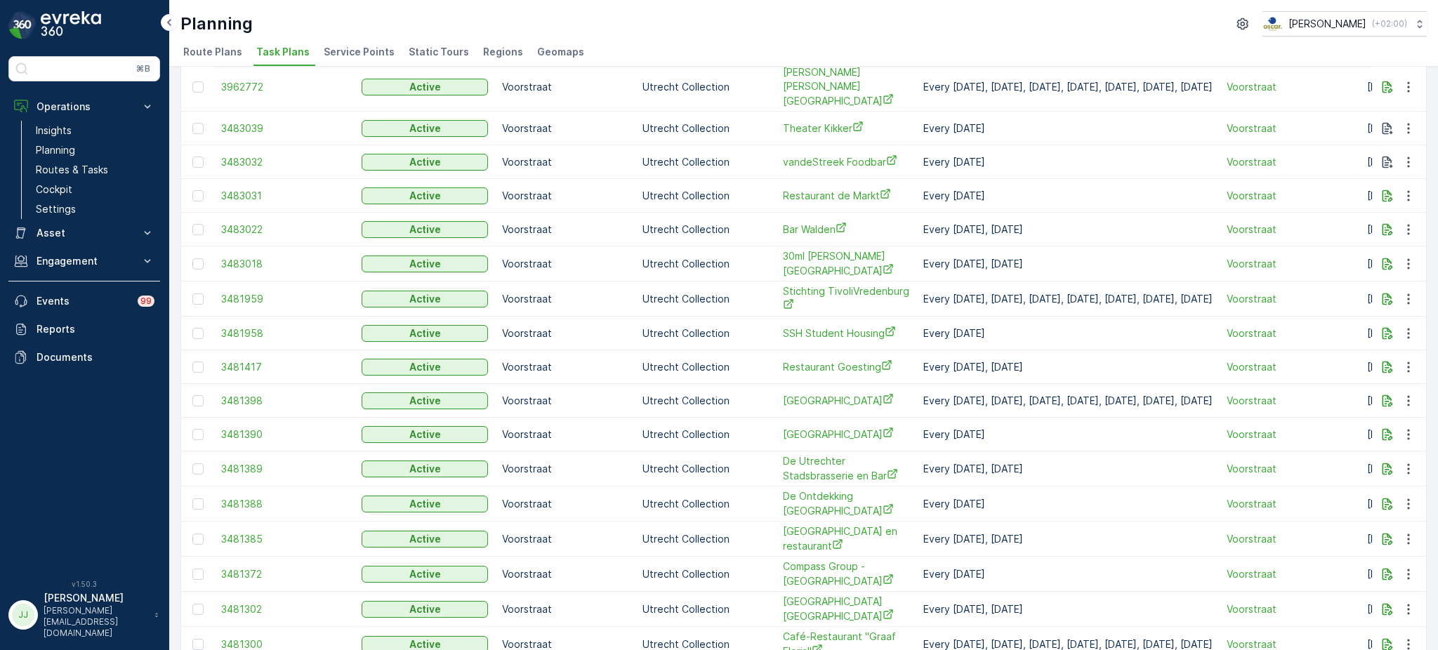
scroll to position [532, 0]
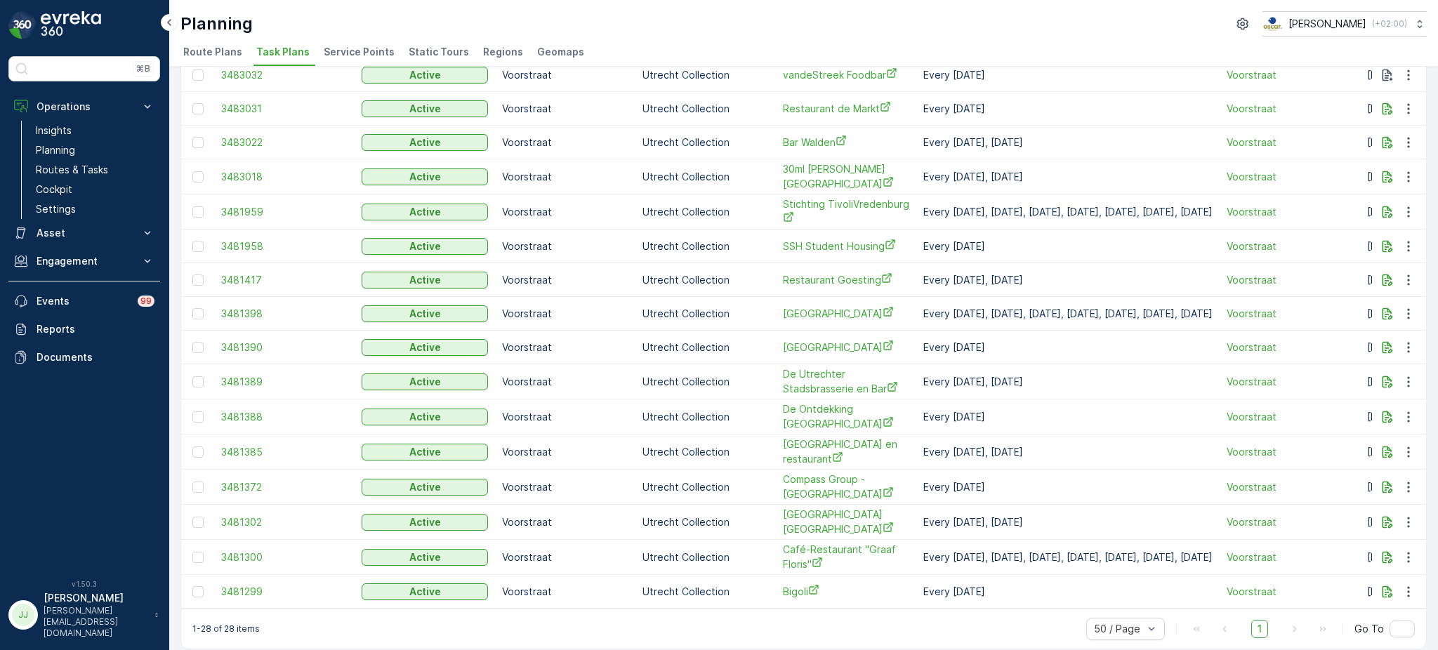
drag, startPoint x: 856, startPoint y: 534, endPoint x: 759, endPoint y: 534, distance: 97.6
click at [759, 540] on td "Utrecht Collection" at bounding box center [706, 557] width 140 height 35
click at [802, 543] on span "Café-Restaurant "Graaf Floris"" at bounding box center [846, 557] width 126 height 29
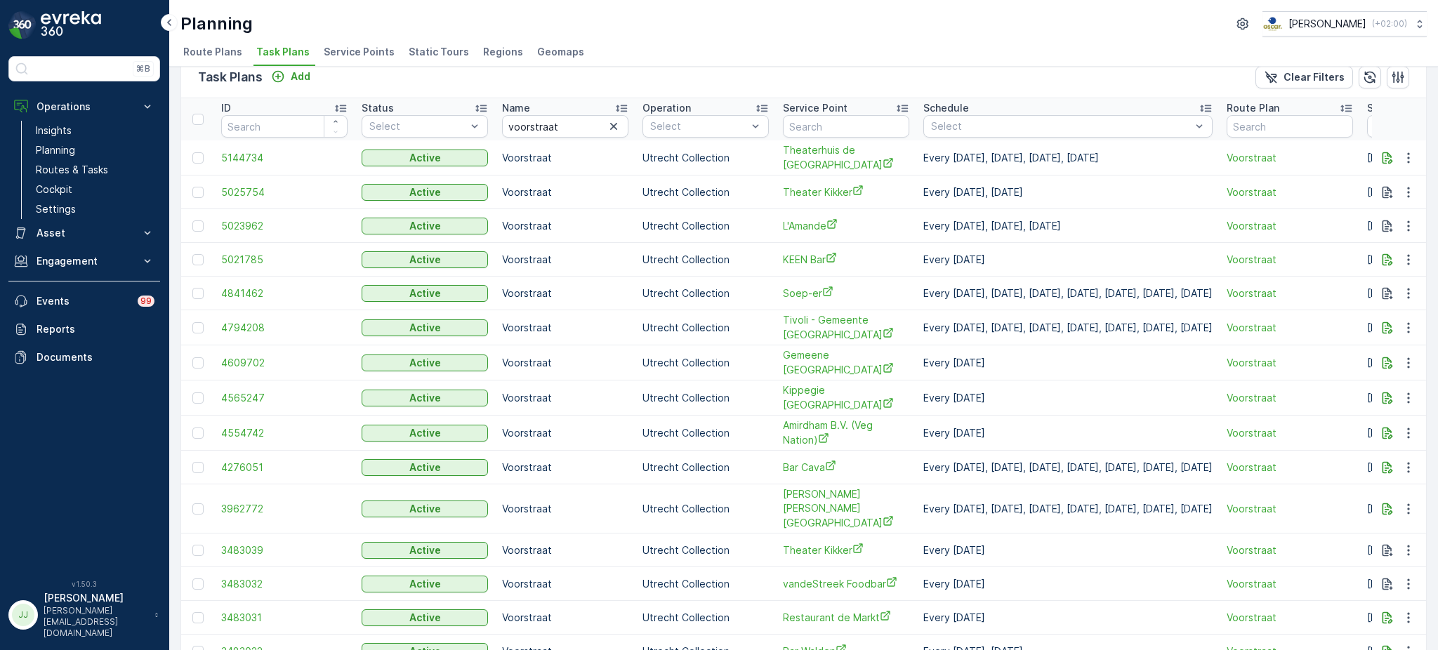
scroll to position [0, 0]
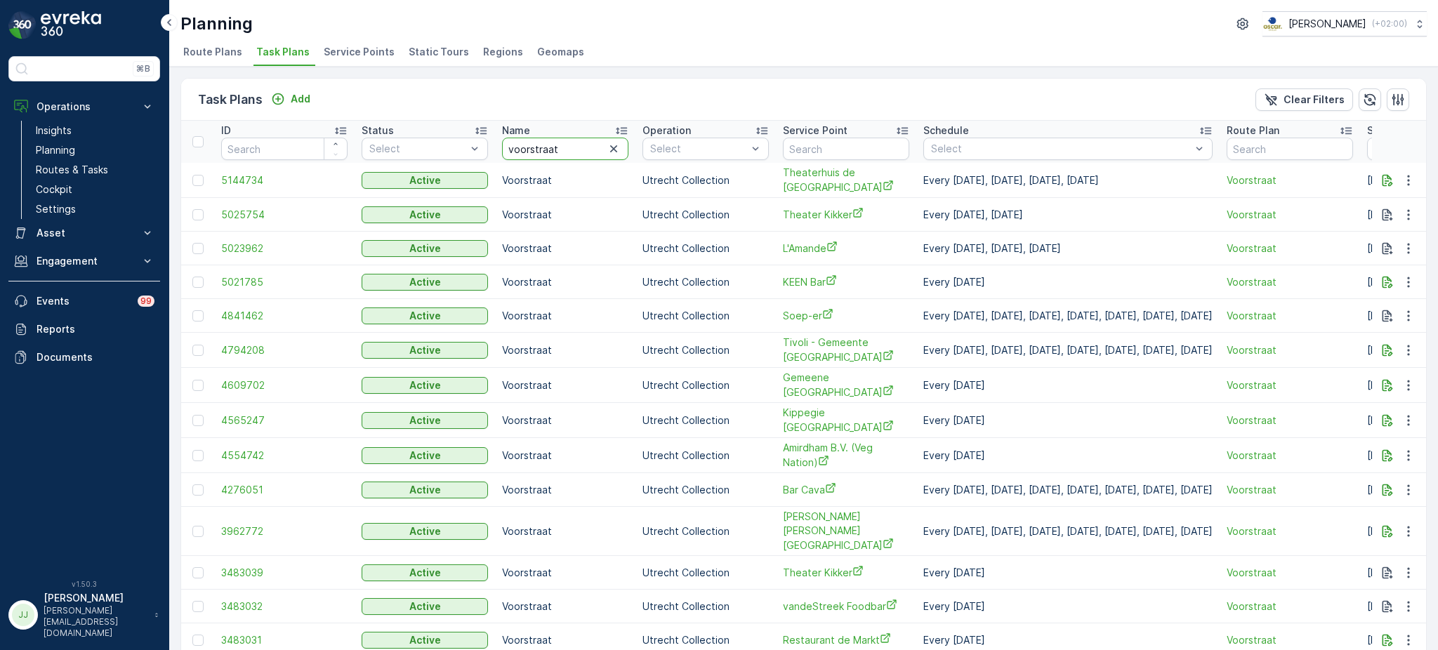
drag, startPoint x: 572, startPoint y: 141, endPoint x: 489, endPoint y: 147, distance: 83.1
click at [489, 147] on tr "ID Status Select Name voorstraat Operation Select Service Point Schedule Select…" at bounding box center [1014, 142] width 1667 height 42
click at [837, 152] on input "text" at bounding box center [846, 149] width 126 height 22
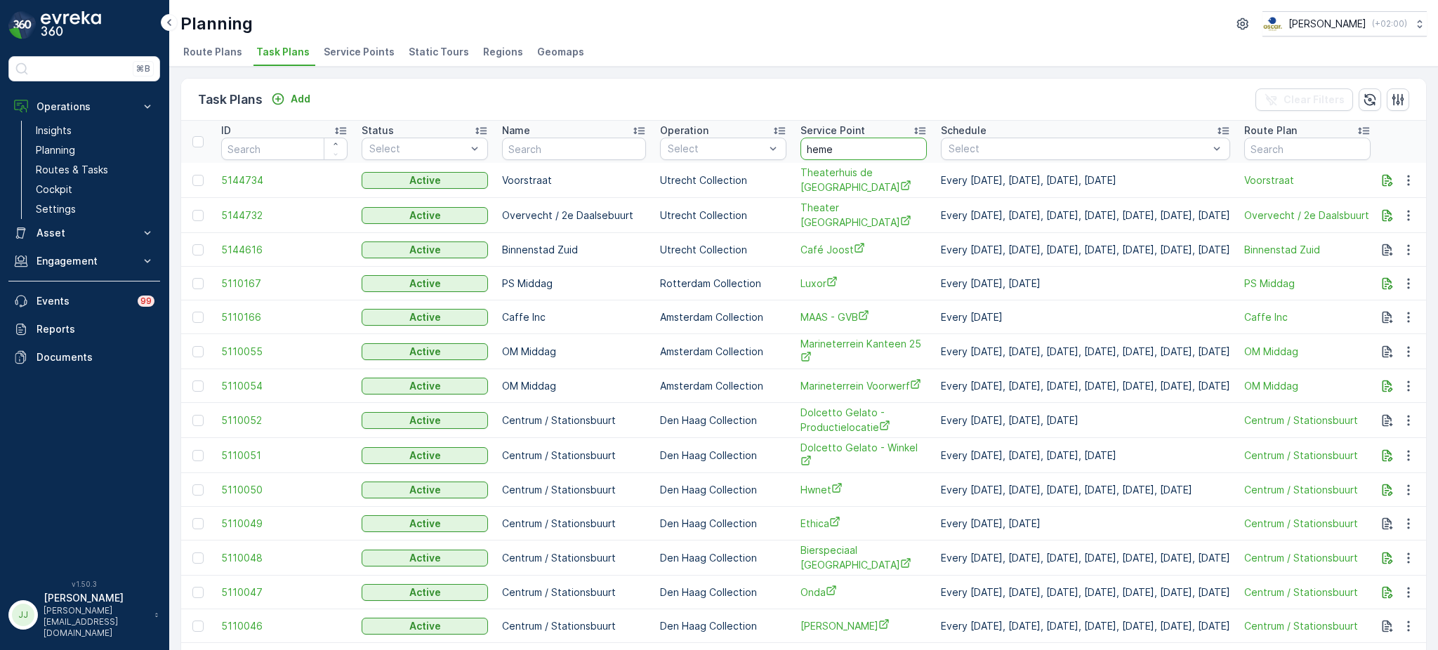
type input "hemel"
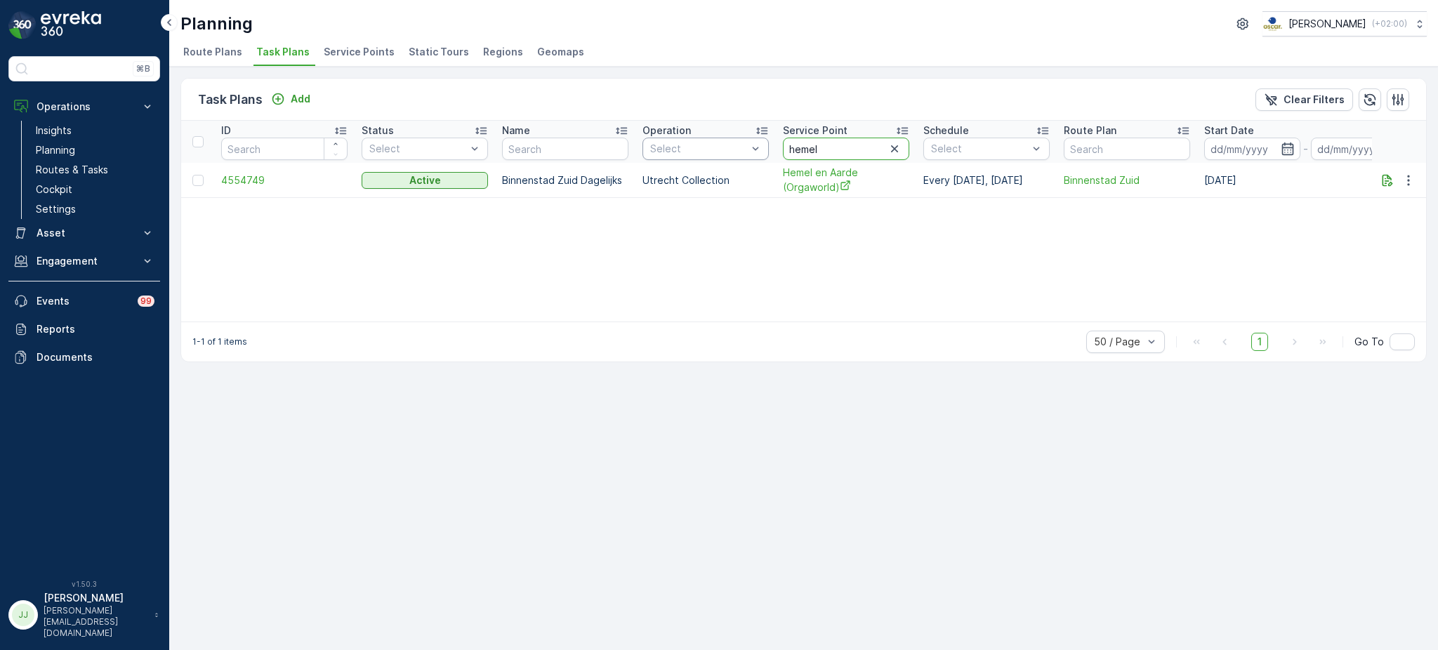
drag, startPoint x: 836, startPoint y: 146, endPoint x: 732, endPoint y: 147, distance: 104.0
click at [732, 147] on tr "ID Status Select Name Operation Select Service Point hemel Schedule Select Rout…" at bounding box center [933, 142] width 1504 height 42
type input "l"
type input "l'am"
drag, startPoint x: 829, startPoint y: 154, endPoint x: 784, endPoint y: 152, distance: 45.7
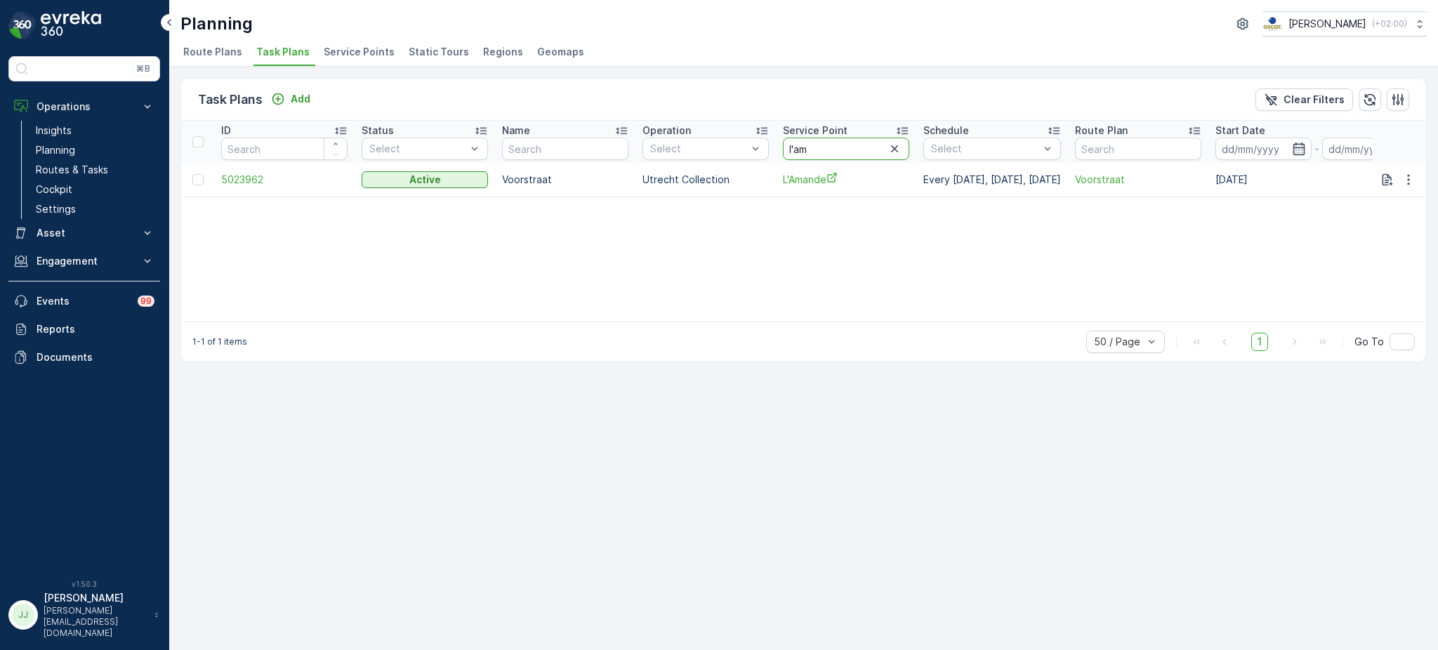
click at [784, 152] on input "l'am" at bounding box center [846, 149] width 126 height 22
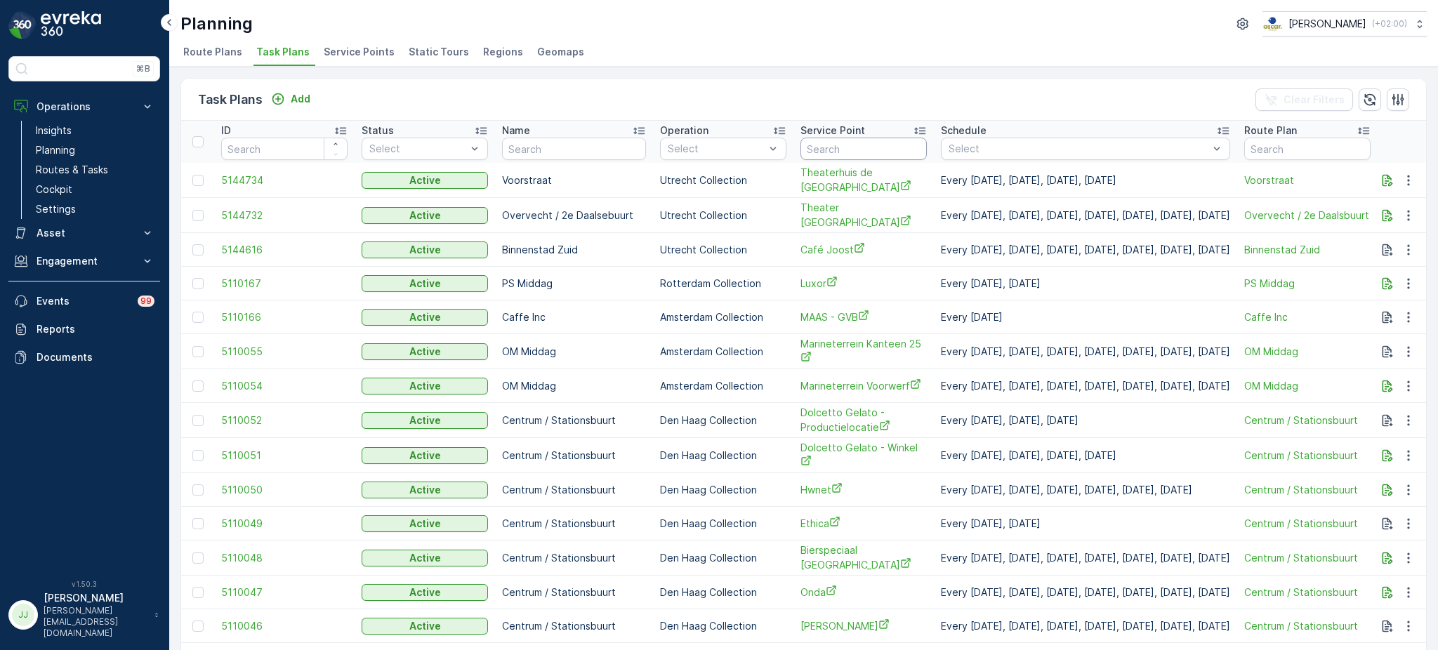
click at [809, 142] on input "text" at bounding box center [864, 149] width 126 height 22
type input "grand"
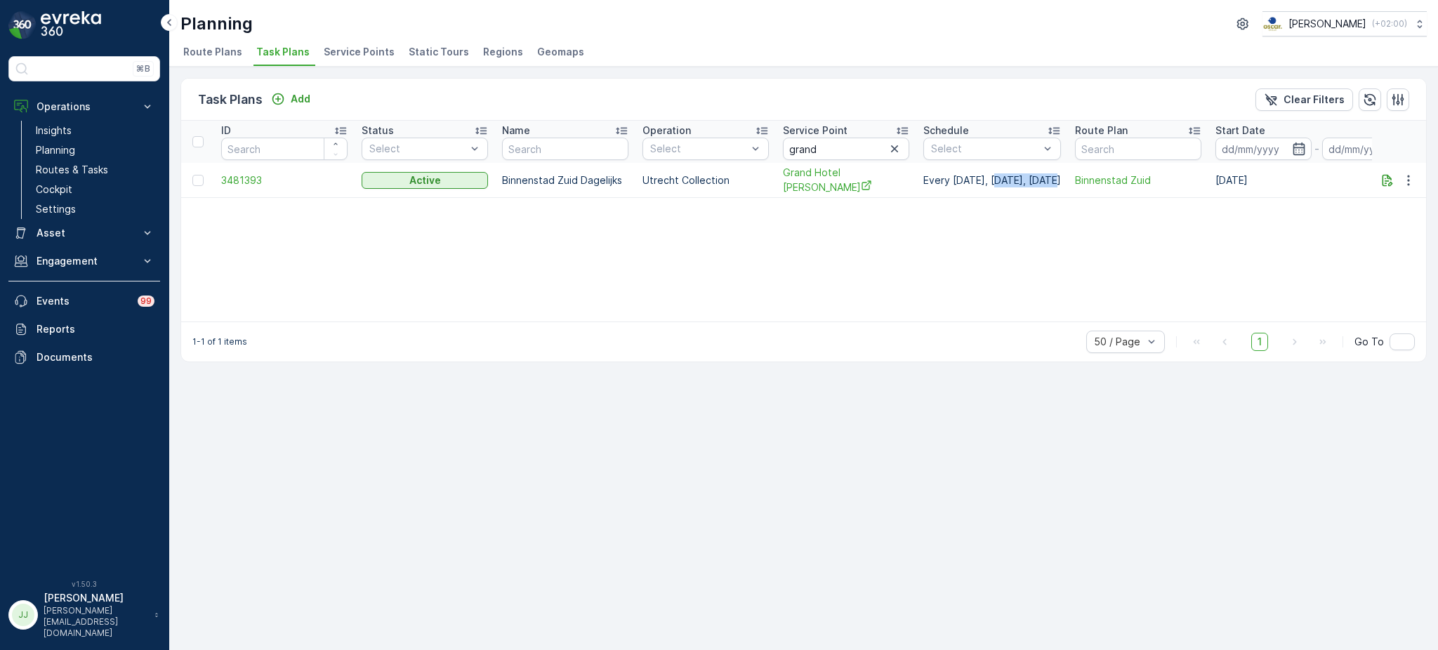
drag, startPoint x: 1005, startPoint y: 184, endPoint x: 1064, endPoint y: 180, distance: 59.1
click at [1061, 180] on p "Every Monday, Wednesday, Friday" at bounding box center [993, 180] width 138 height 14
drag, startPoint x: 502, startPoint y: 135, endPoint x: 743, endPoint y: 131, distance: 240.9
click at [728, 135] on tr "ID Status Select Name Operation Select Service Point grand Schedule Select Rout…" at bounding box center [938, 142] width 1515 height 42
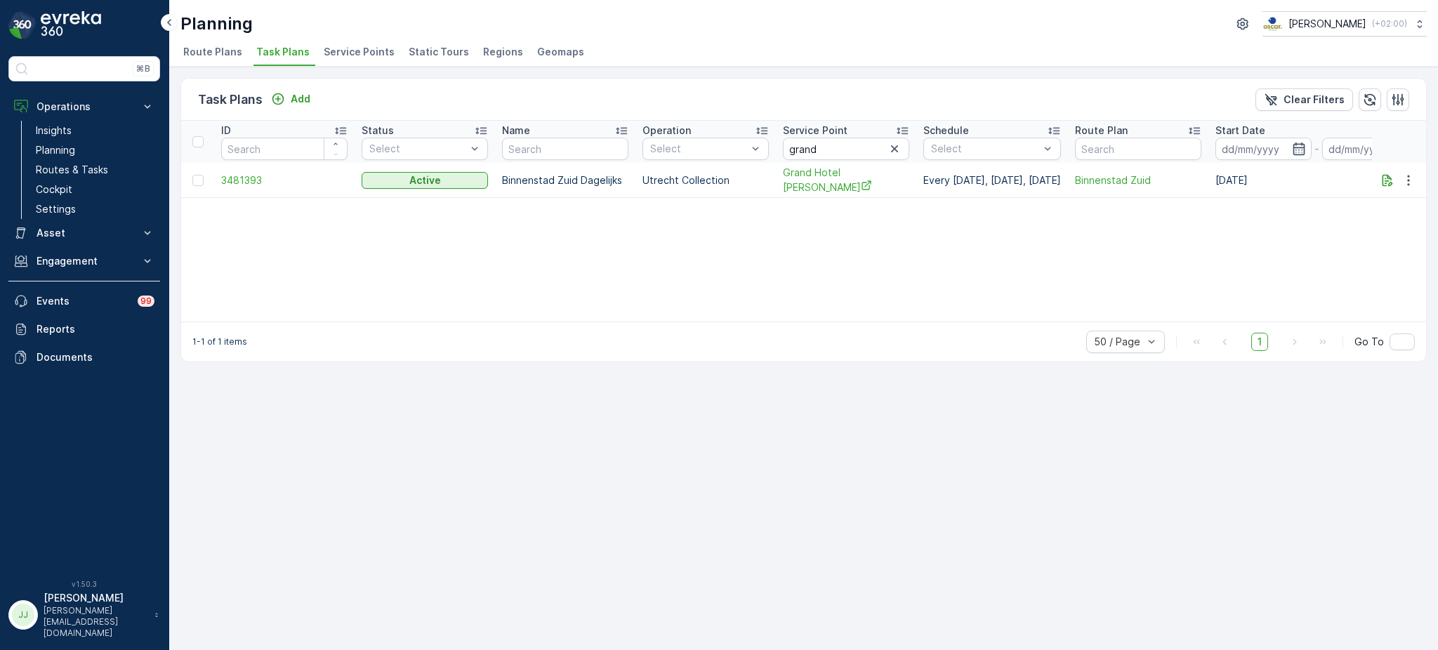
click at [818, 106] on div "Task Plans Add Clear Filters" at bounding box center [803, 100] width 1245 height 42
click at [819, 147] on input "grand" at bounding box center [846, 149] width 126 height 22
click at [599, 149] on input "text" at bounding box center [565, 149] width 126 height 22
type input "seenons utrecht"
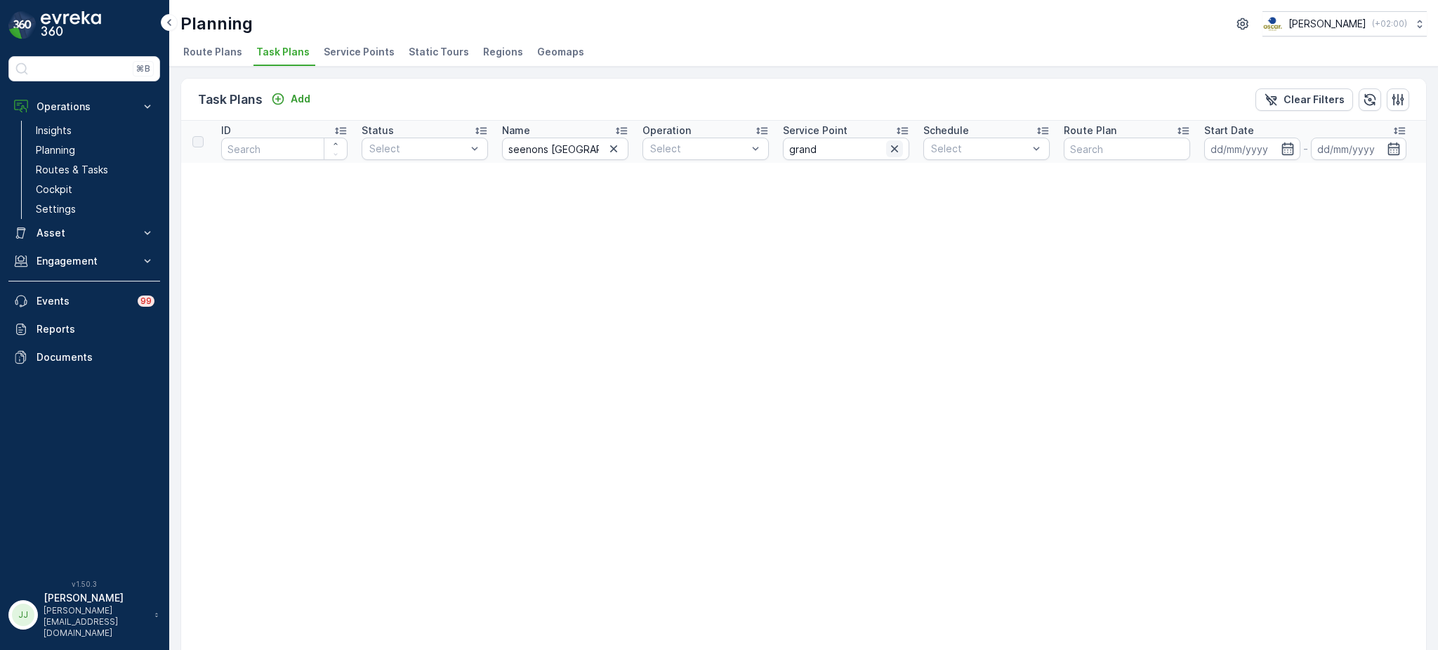
click at [893, 145] on icon "button" at bounding box center [895, 149] width 14 height 14
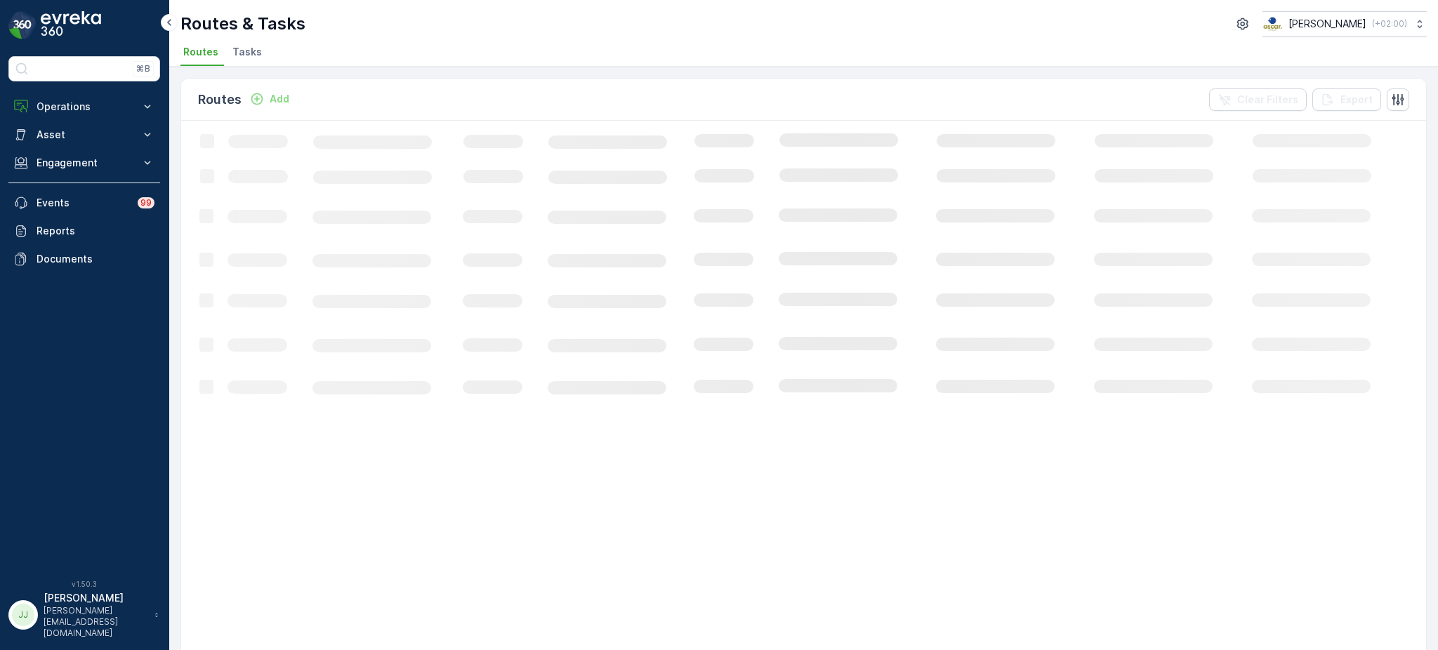
click at [262, 54] on li "Tasks" at bounding box center [249, 54] width 38 height 24
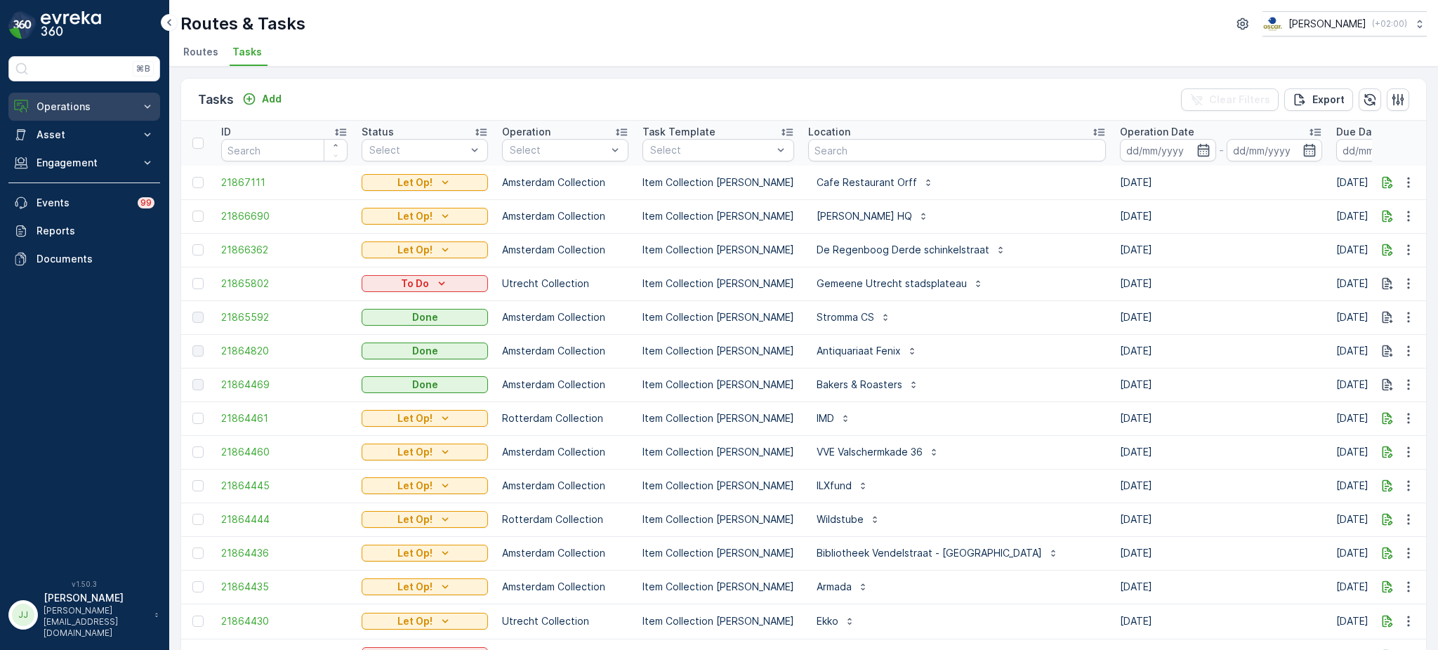
click at [118, 110] on p "Operations" at bounding box center [85, 107] width 96 height 14
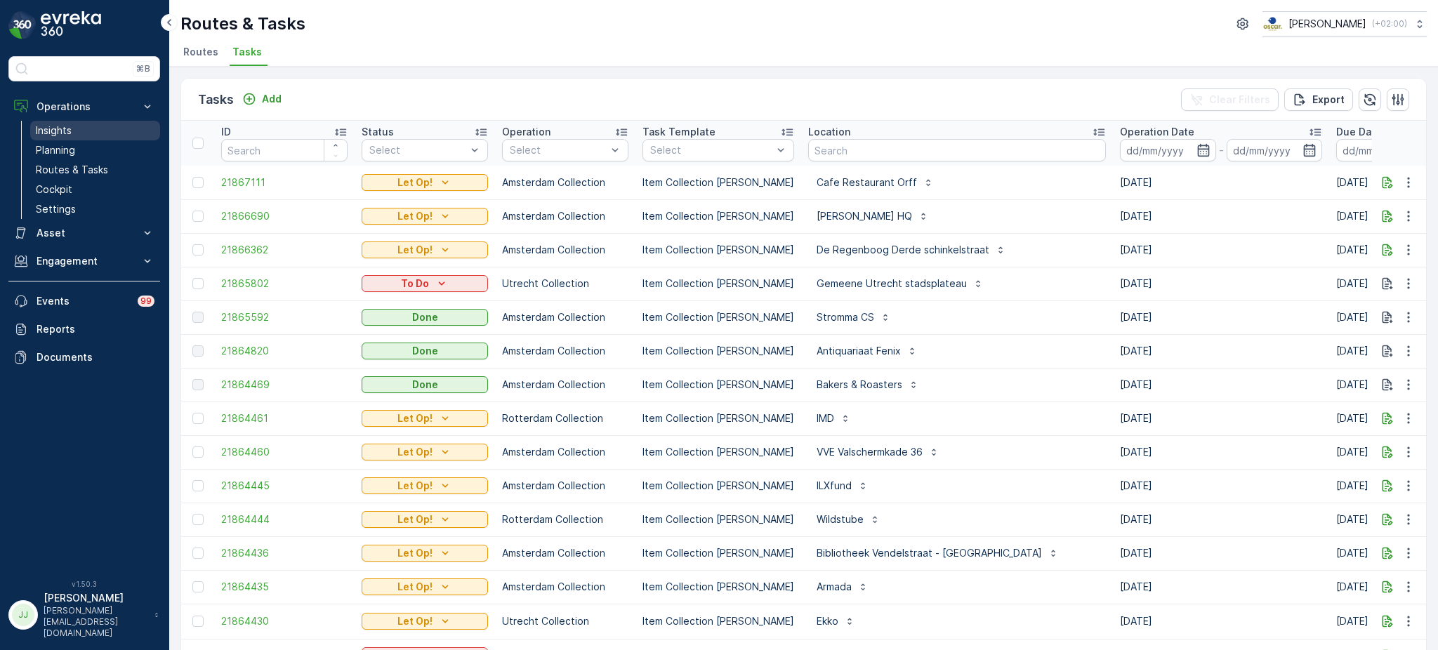
click at [69, 131] on p "Insights" at bounding box center [54, 131] width 36 height 14
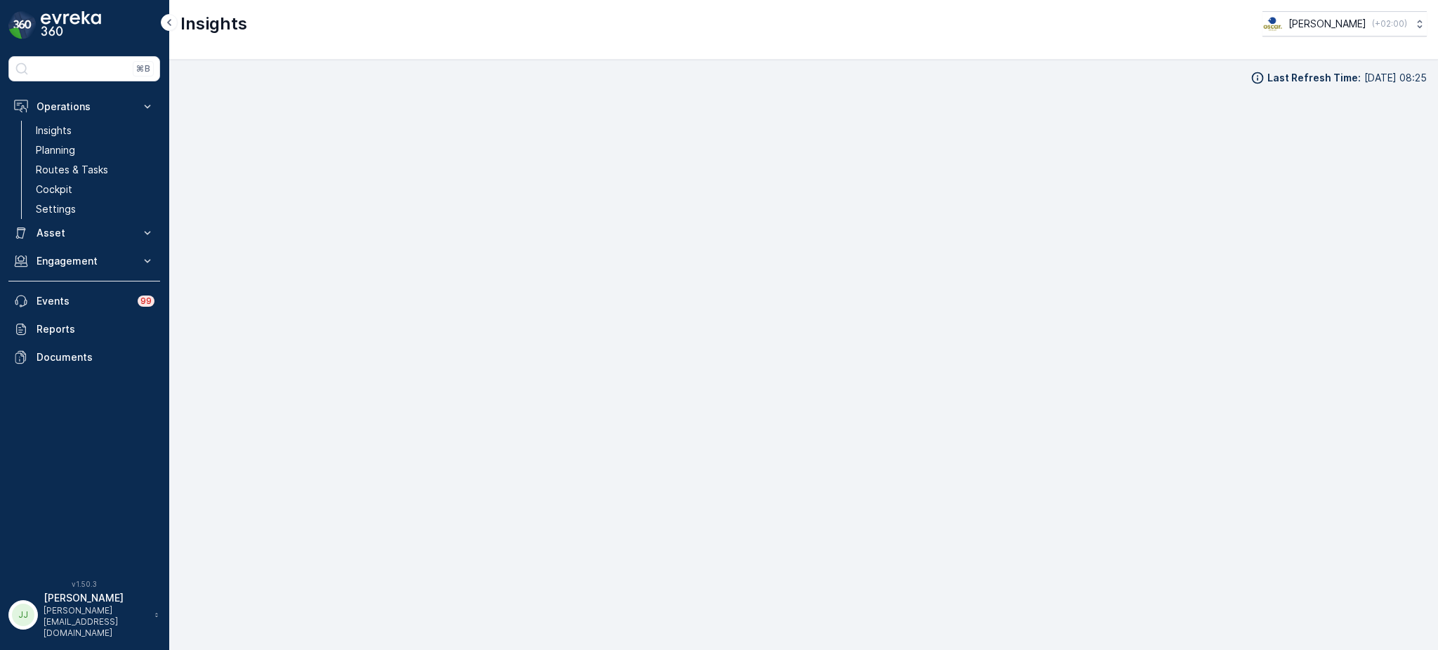
scroll to position [15, 0]
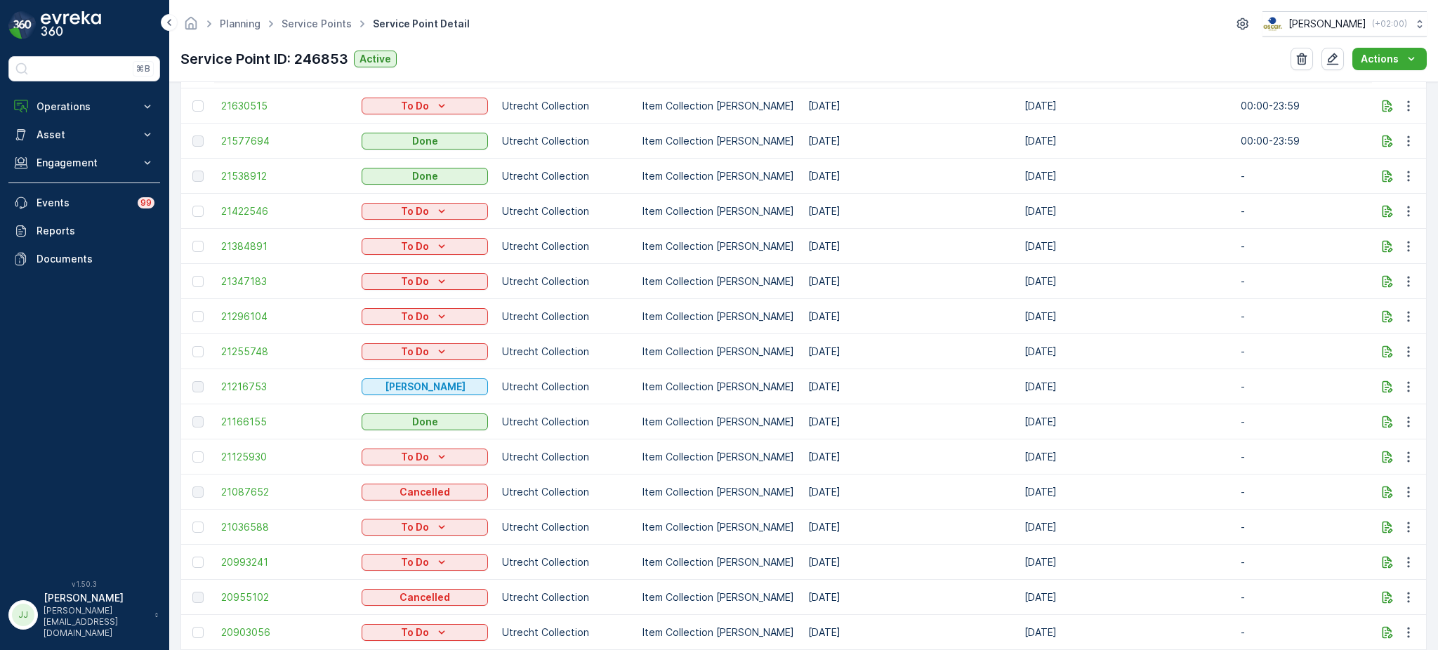
scroll to position [374, 0]
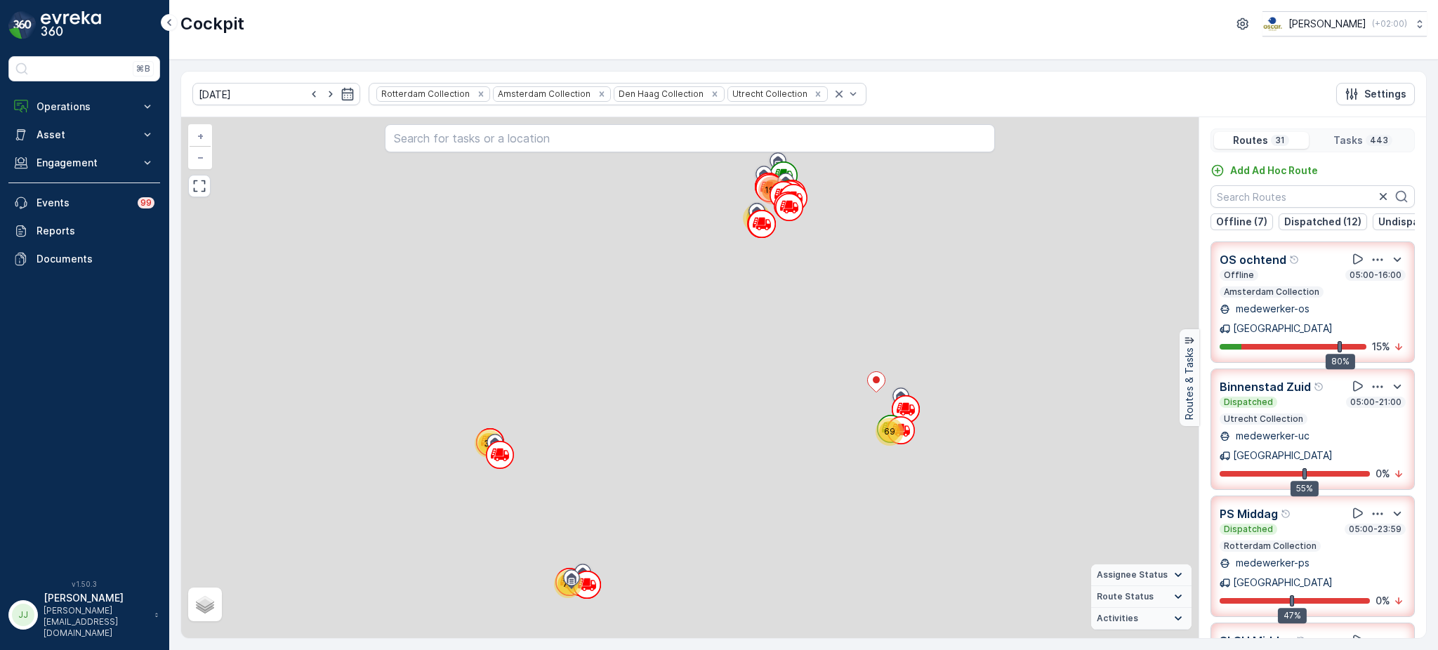
scroll to position [93, 0]
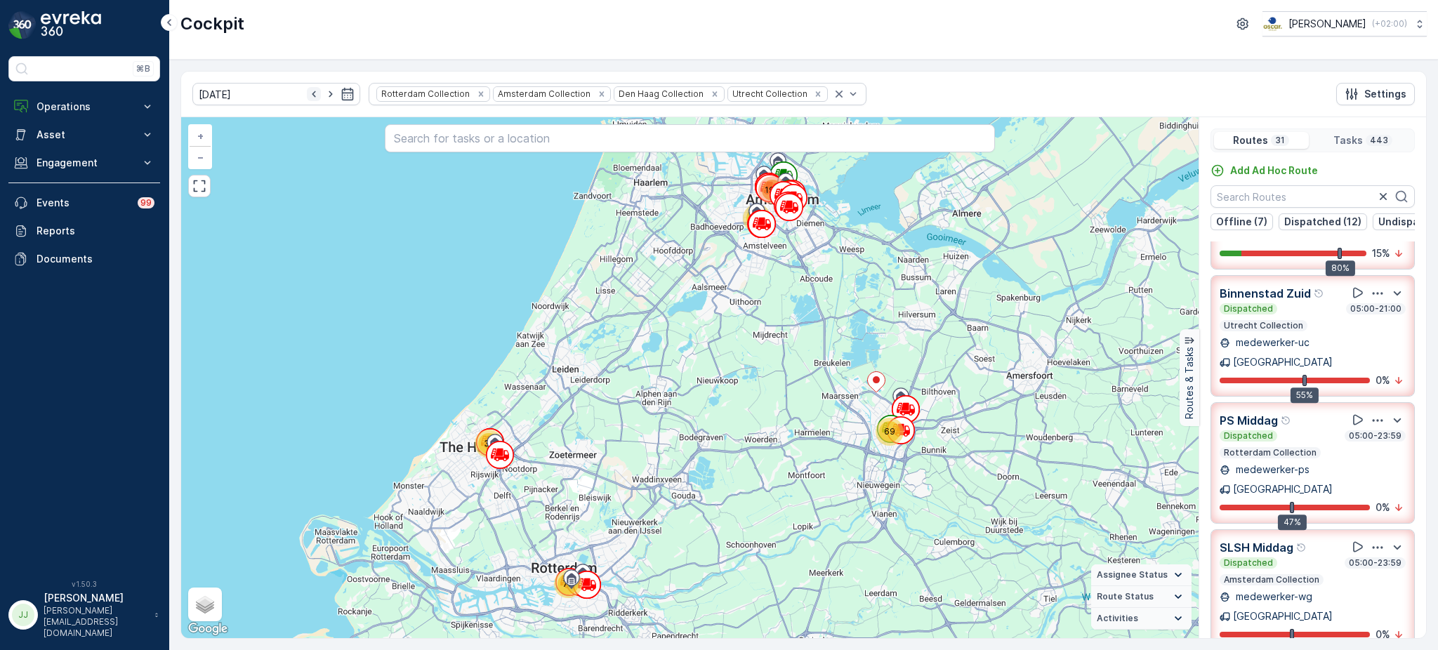
click at [307, 96] on icon "button" at bounding box center [314, 94] width 14 height 14
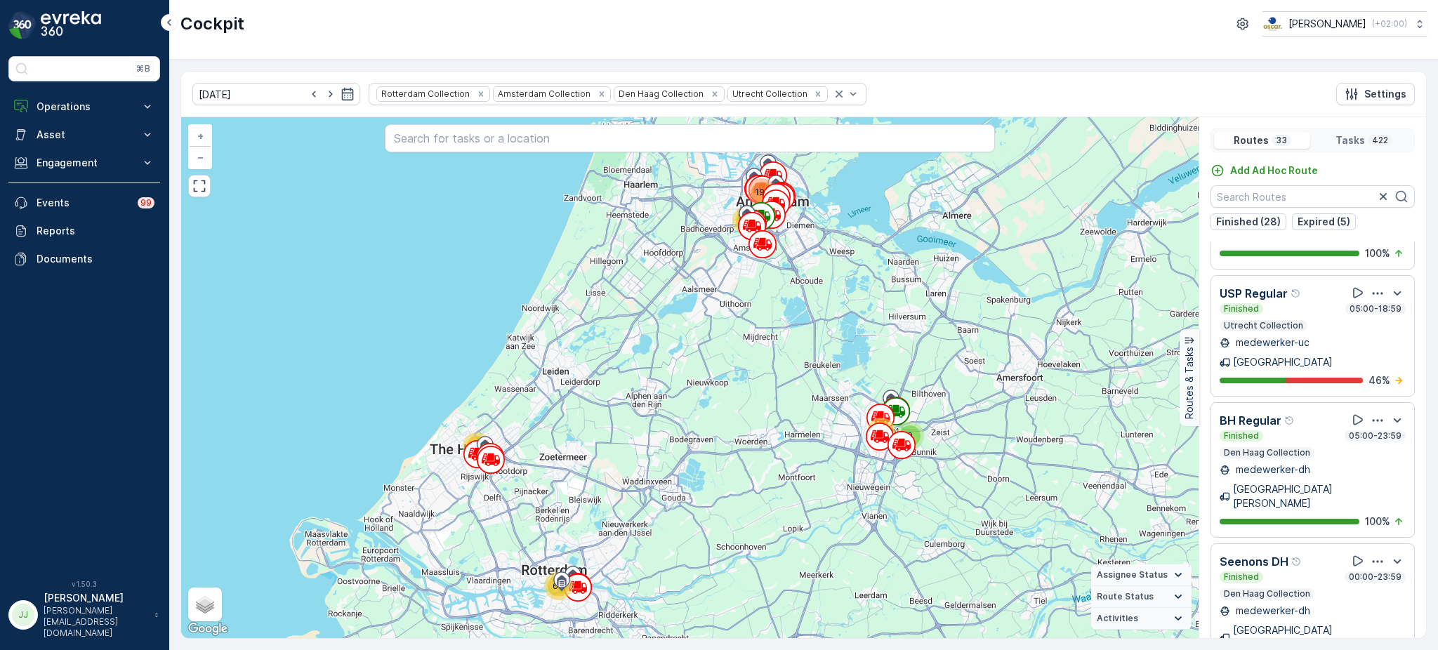
scroll to position [111, 0]
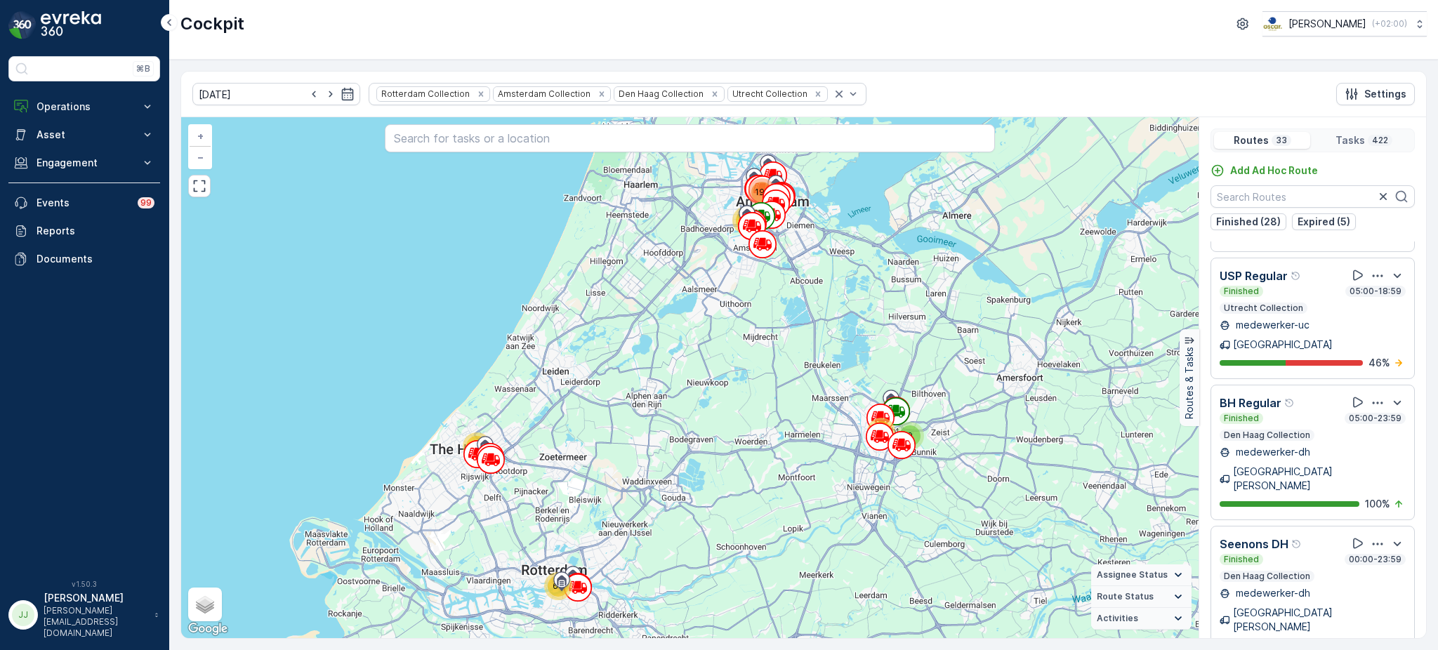
click at [476, 97] on icon "Remove Rotterdam Collection" at bounding box center [481, 94] width 10 height 10
click at [480, 93] on icon "Remove Amsterdam Collection" at bounding box center [485, 94] width 10 height 10
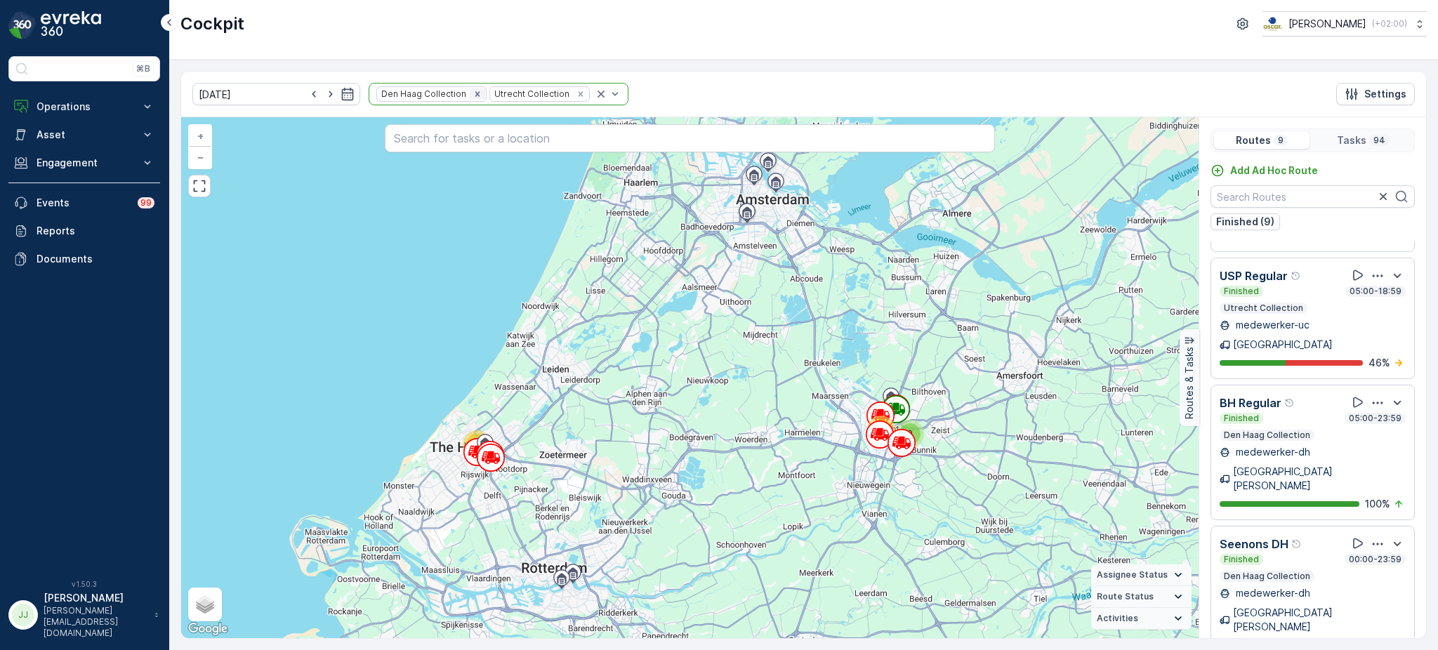
click at [475, 93] on icon "Remove Den Haag Collection" at bounding box center [477, 93] width 5 height 5
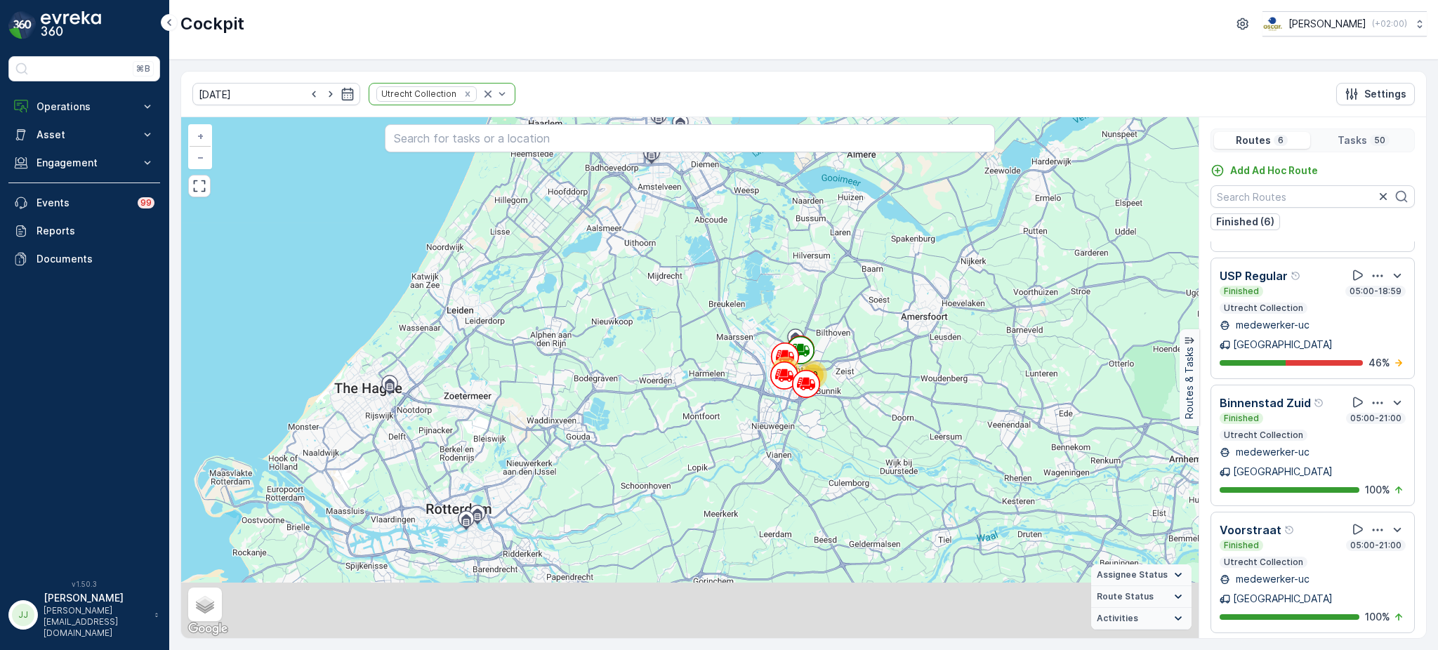
drag, startPoint x: 586, startPoint y: 376, endPoint x: 495, endPoint y: 315, distance: 109.3
click at [495, 315] on div "10 40 + − Satellite Roadmap Terrain Hybrid Leaflet Keyboard shortcuts Map Data …" at bounding box center [690, 377] width 1018 height 521
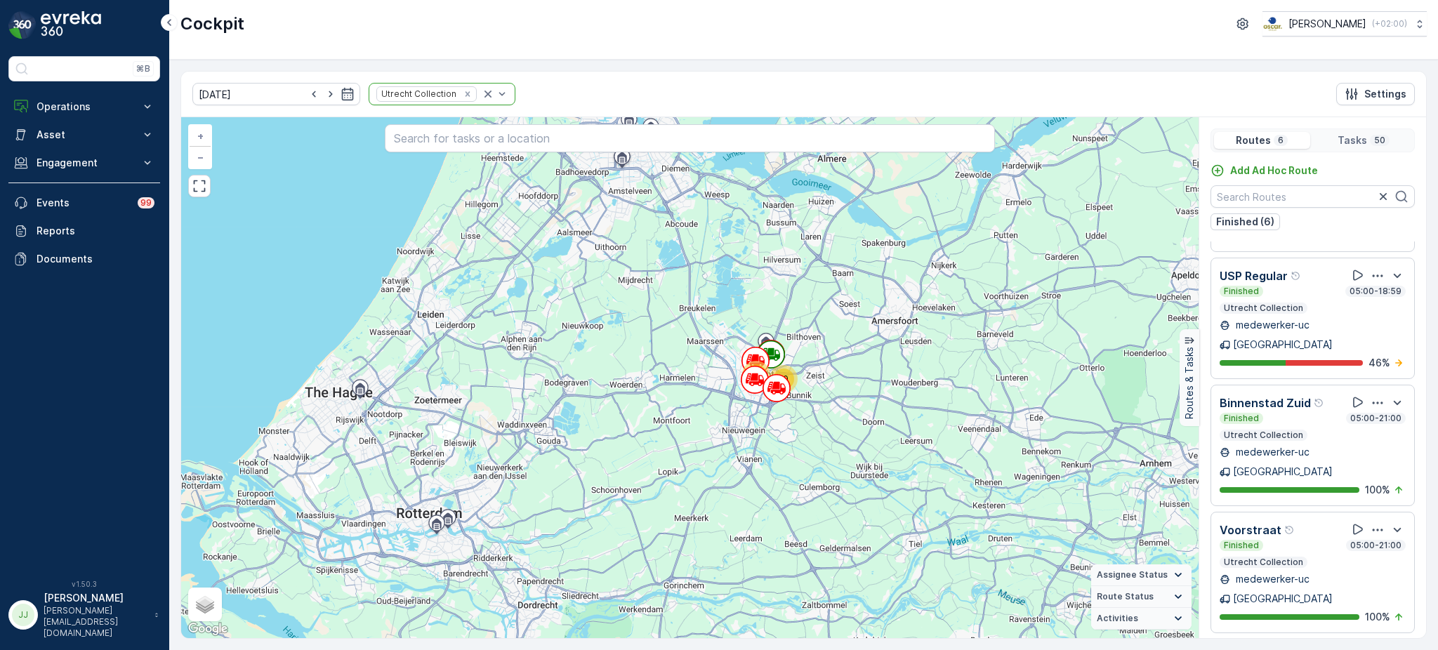
drag, startPoint x: 512, startPoint y: 414, endPoint x: 528, endPoint y: 424, distance: 18.9
click at [528, 424] on div "10 40 + − Satellite Roadmap Terrain Hybrid Leaflet Keyboard shortcuts Map Data …" at bounding box center [690, 377] width 1018 height 521
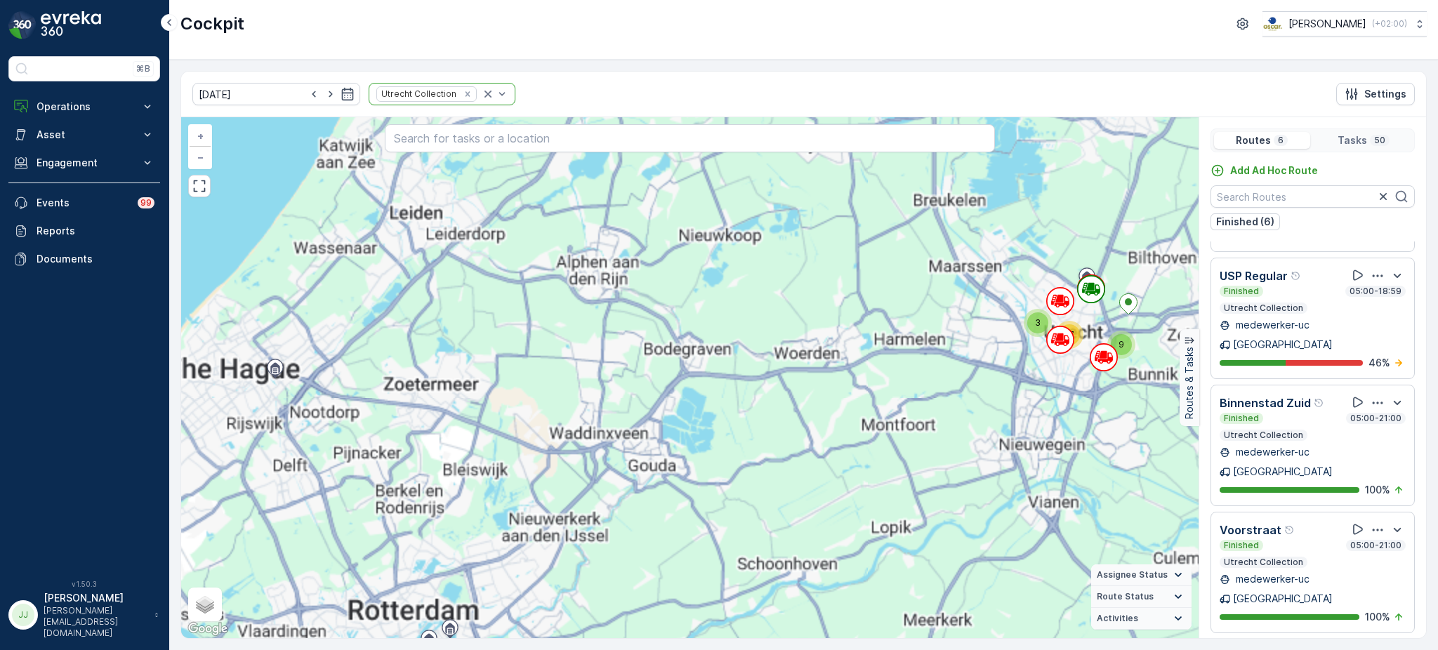
drag, startPoint x: 560, startPoint y: 537, endPoint x: 553, endPoint y: 549, distance: 13.3
click at [553, 549] on div "10 40 9 3 37 + − Satellite Roadmap Terrain Hybrid Leaflet Keyboard shortcuts Ma…" at bounding box center [690, 377] width 1018 height 521
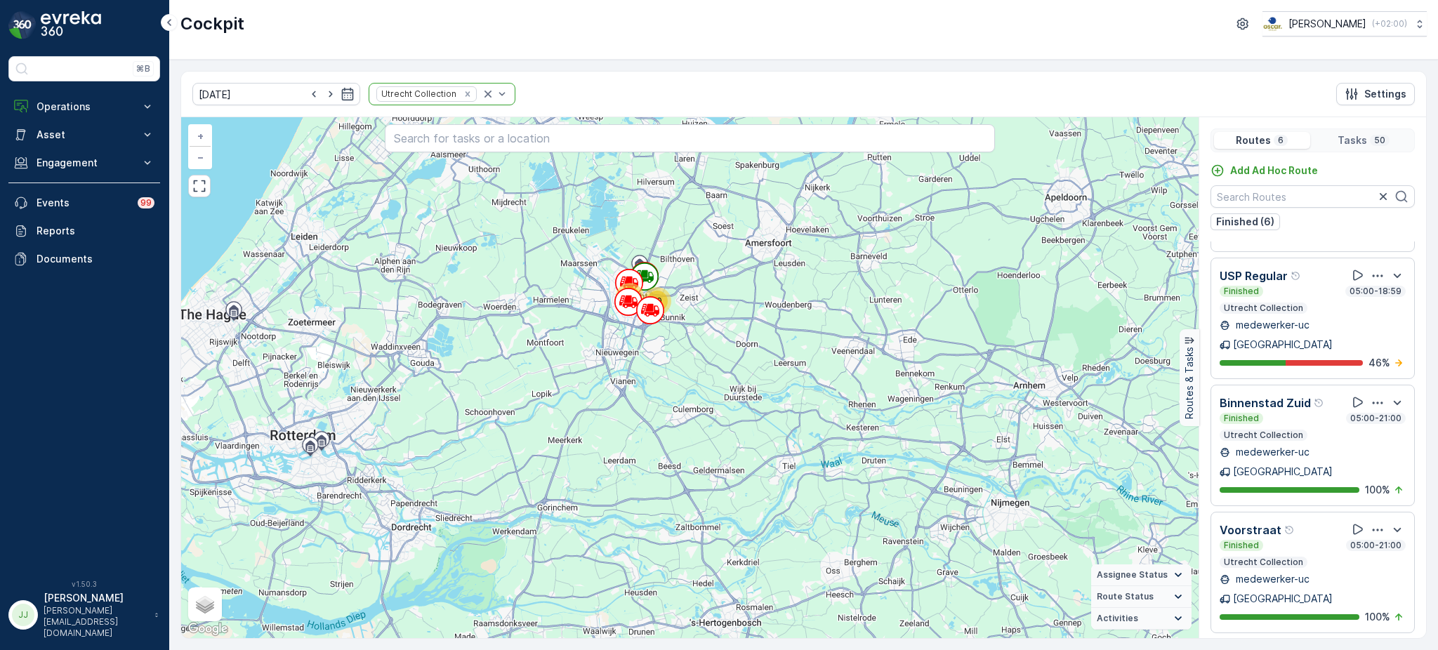
drag, startPoint x: 667, startPoint y: 369, endPoint x: 719, endPoint y: 426, distance: 78.1
drag, startPoint x: 719, startPoint y: 426, endPoint x: 657, endPoint y: 450, distance: 66.0
click at [657, 450] on div "10 40 + − Satellite Roadmap Terrain Hybrid Leaflet Keyboard shortcuts Map Data …" at bounding box center [690, 377] width 1018 height 521
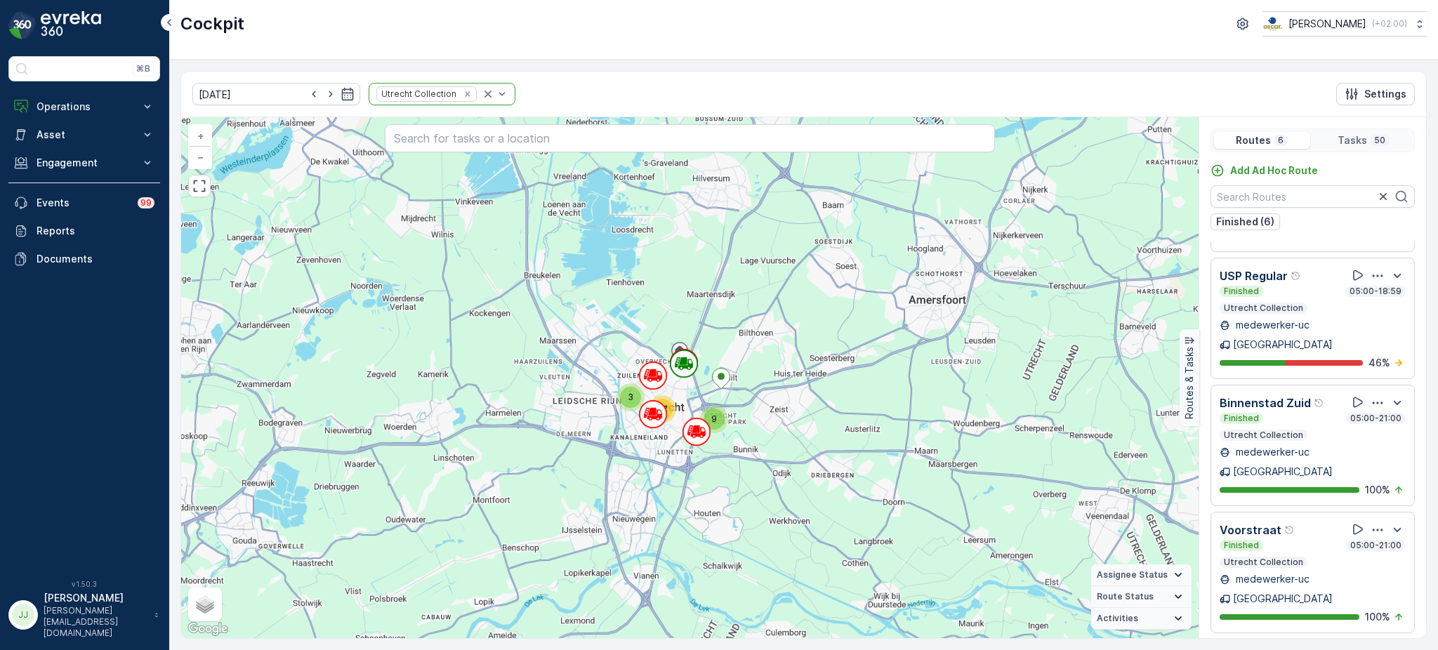
drag, startPoint x: 672, startPoint y: 340, endPoint x: 686, endPoint y: 412, distance: 73.6
click at [686, 412] on div "9 3 37 + − Satellite Roadmap Terrain Hybrid Leaflet Keyboard shortcuts Map Data…" at bounding box center [690, 377] width 1018 height 521
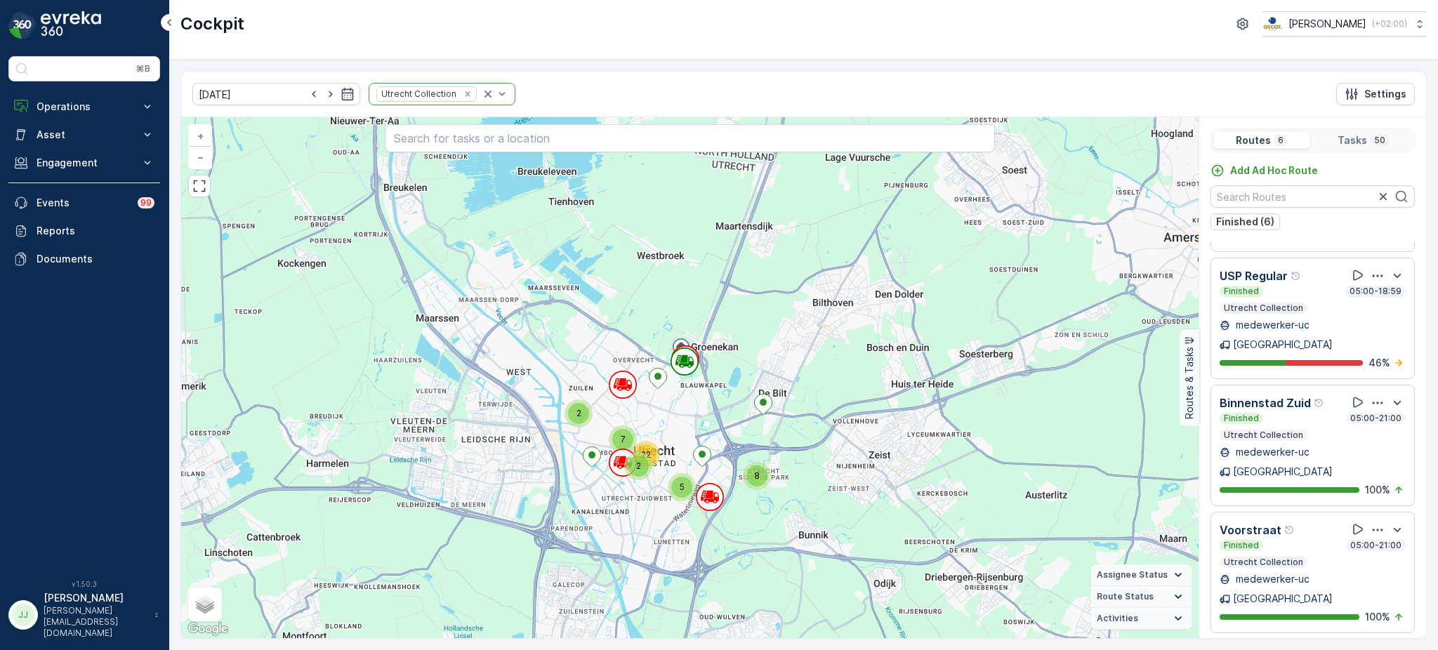
drag, startPoint x: 686, startPoint y: 412, endPoint x: 702, endPoint y: 435, distance: 28.7
drag, startPoint x: 702, startPoint y: 435, endPoint x: 462, endPoint y: 369, distance: 249.3
click at [462, 369] on div "8 2 2 5 7 22 + − Satellite Roadmap Terrain Hybrid Leaflet Keyboard shortcuts Ma…" at bounding box center [690, 377] width 1018 height 521
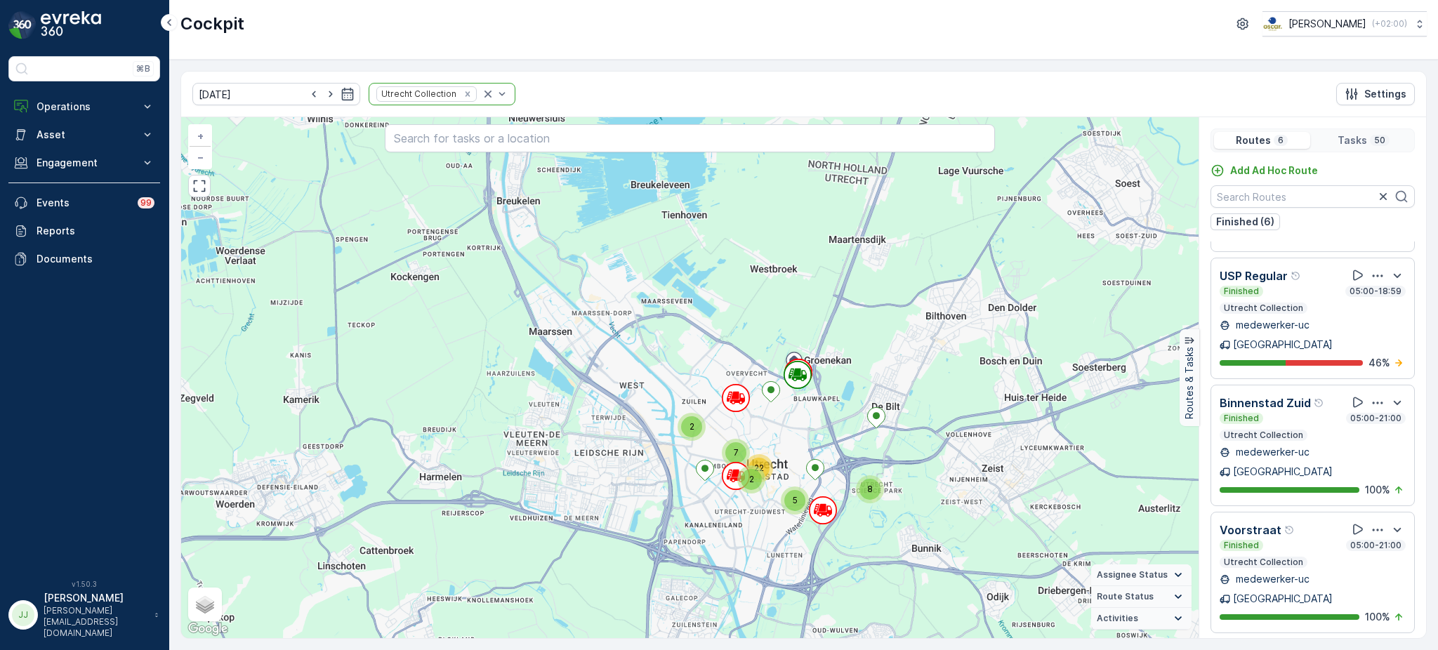
drag, startPoint x: 690, startPoint y: 408, endPoint x: 822, endPoint y: 425, distance: 133.1
click at [822, 425] on div "2 2 7 8 5 22 + − Satellite Roadmap Terrain Hybrid Leaflet Keyboard shortcuts Ma…" at bounding box center [690, 377] width 1018 height 521
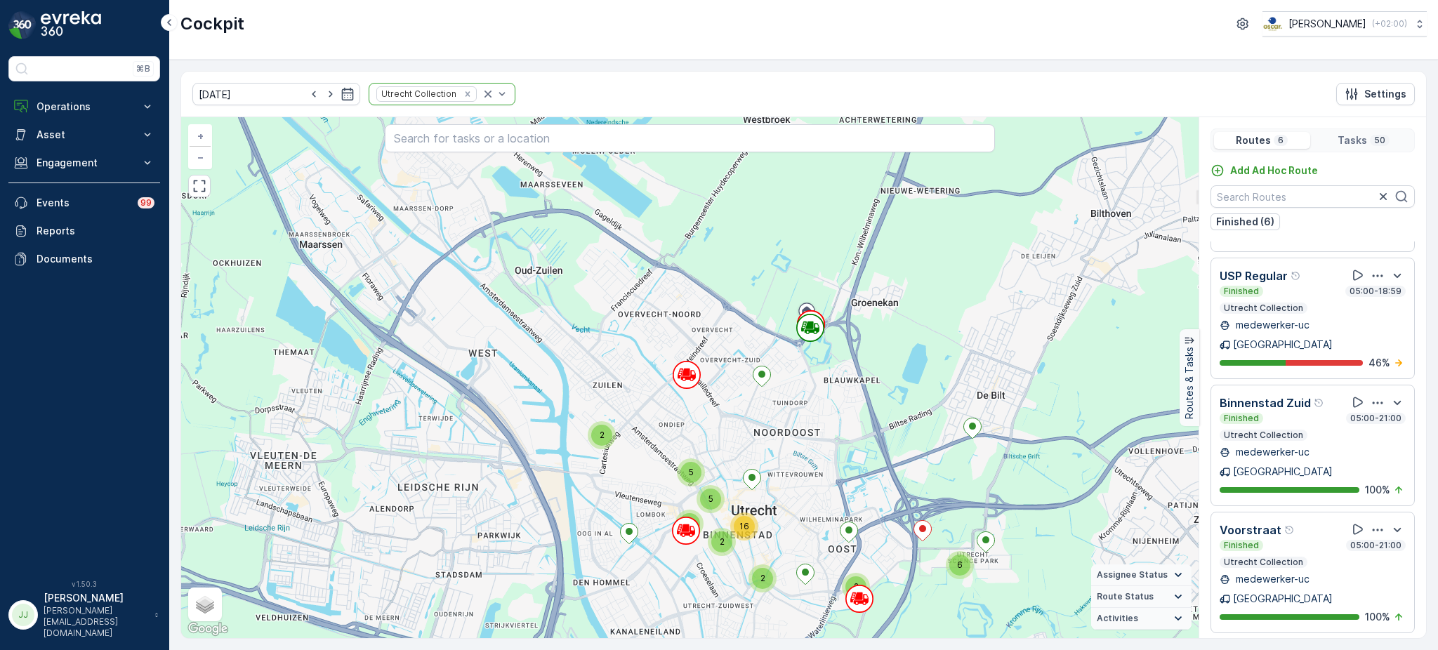
drag, startPoint x: 792, startPoint y: 462, endPoint x: 910, endPoint y: 410, distance: 129.6
click at [910, 410] on div "6 2 2 2 2 2 5 5 16 + − Satellite Roadmap Terrain Hybrid Leaflet Keyboard shortc…" at bounding box center [690, 377] width 1018 height 521
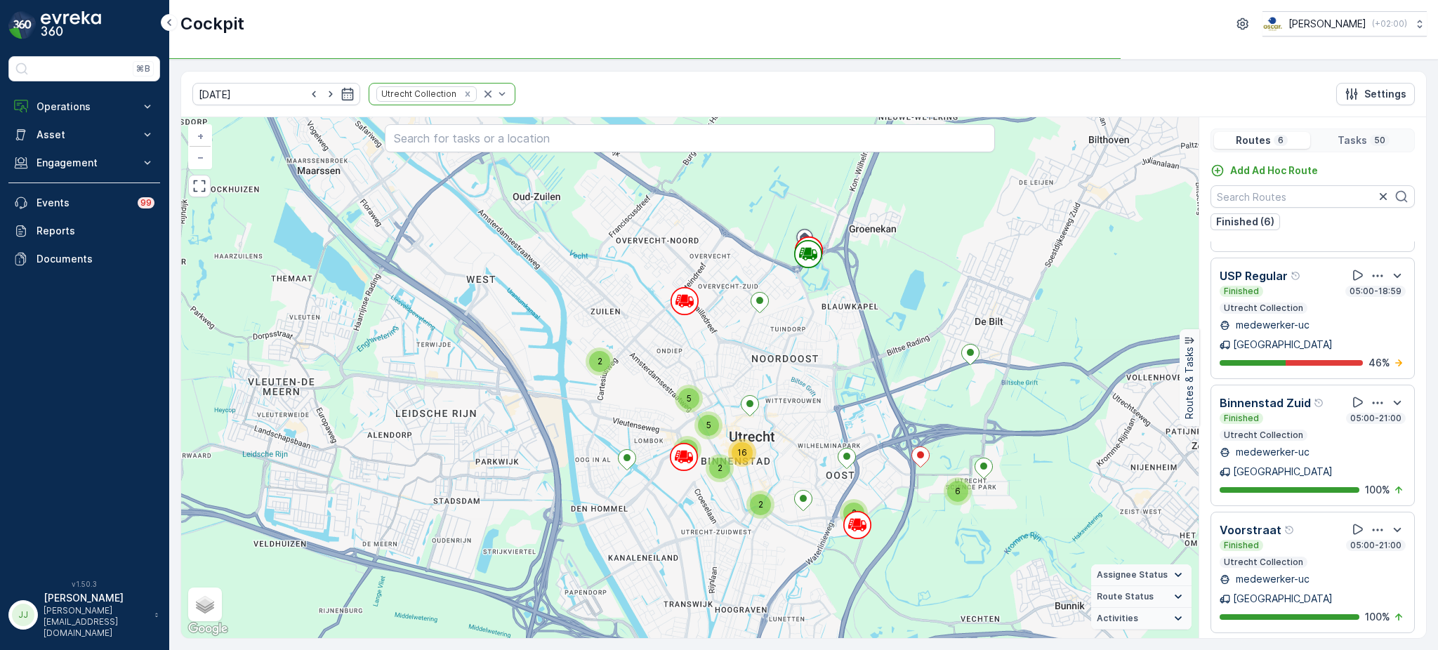
drag, startPoint x: 899, startPoint y: 401, endPoint x: 778, endPoint y: 379, distance: 122.8
click at [778, 379] on div "6 2 2 2 2 2 5 5 16 + − Satellite Roadmap Terrain Hybrid Leaflet Keyboard shortc…" at bounding box center [690, 377] width 1018 height 521
drag, startPoint x: 810, startPoint y: 372, endPoint x: 762, endPoint y: 372, distance: 47.8
click at [762, 372] on div "6 2 2 2 2 2 5 5 16 + − Satellite Roadmap Terrain Hybrid Leaflet Keyboard shortc…" at bounding box center [690, 377] width 1018 height 521
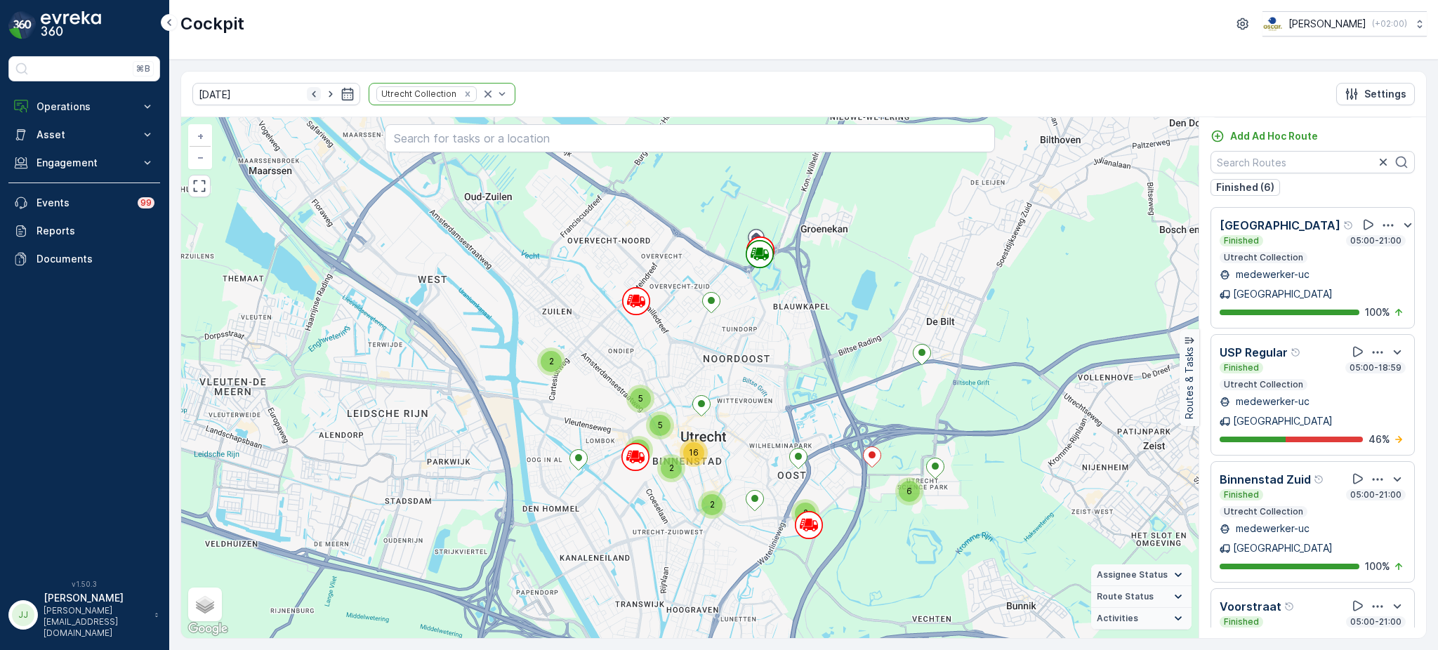
click at [312, 93] on icon "button" at bounding box center [314, 94] width 4 height 6
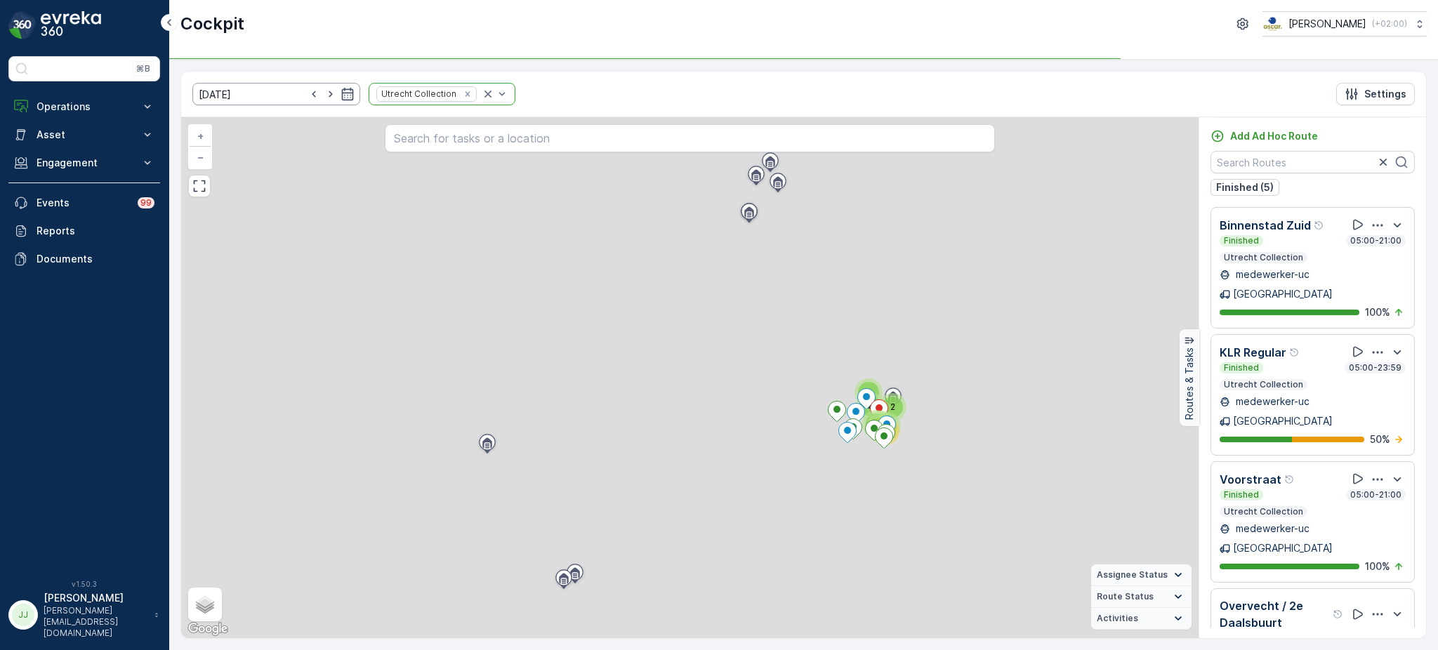
click at [263, 93] on input "[DATE]" at bounding box center [276, 94] width 168 height 22
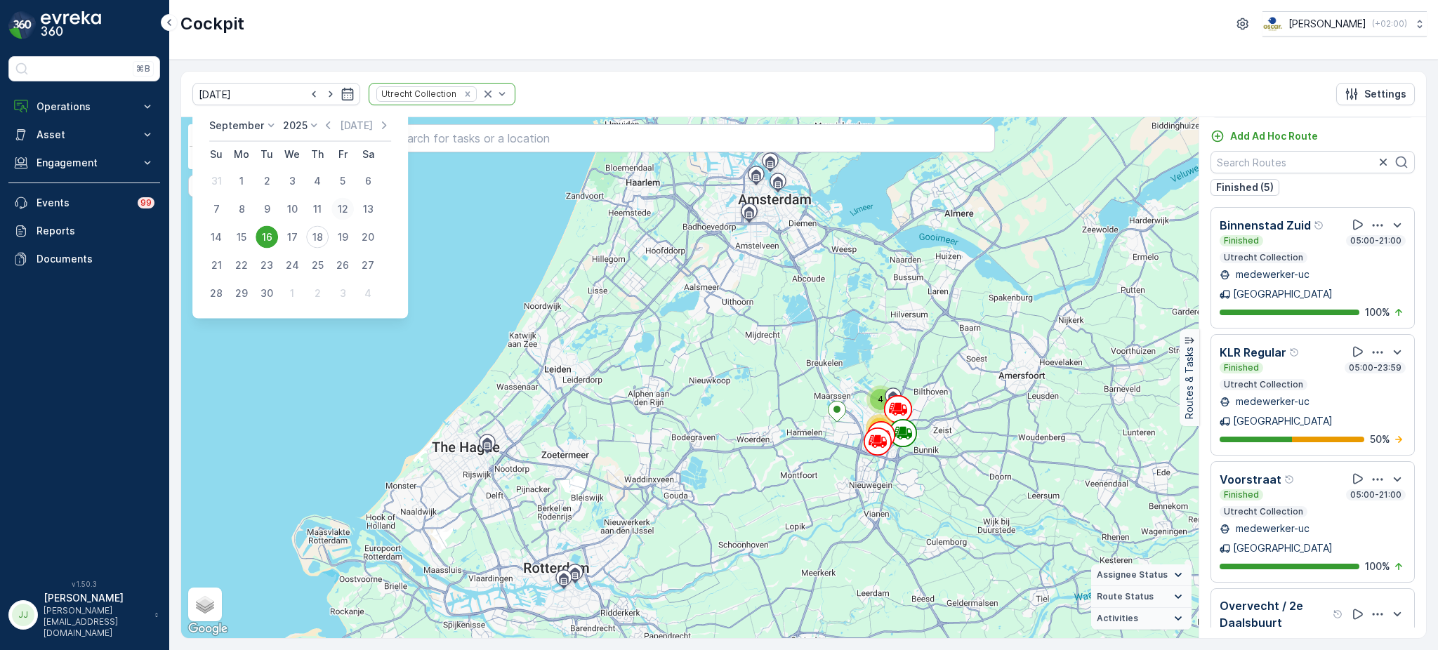
click at [338, 210] on div "12" at bounding box center [343, 209] width 22 height 22
type input "[DATE]"
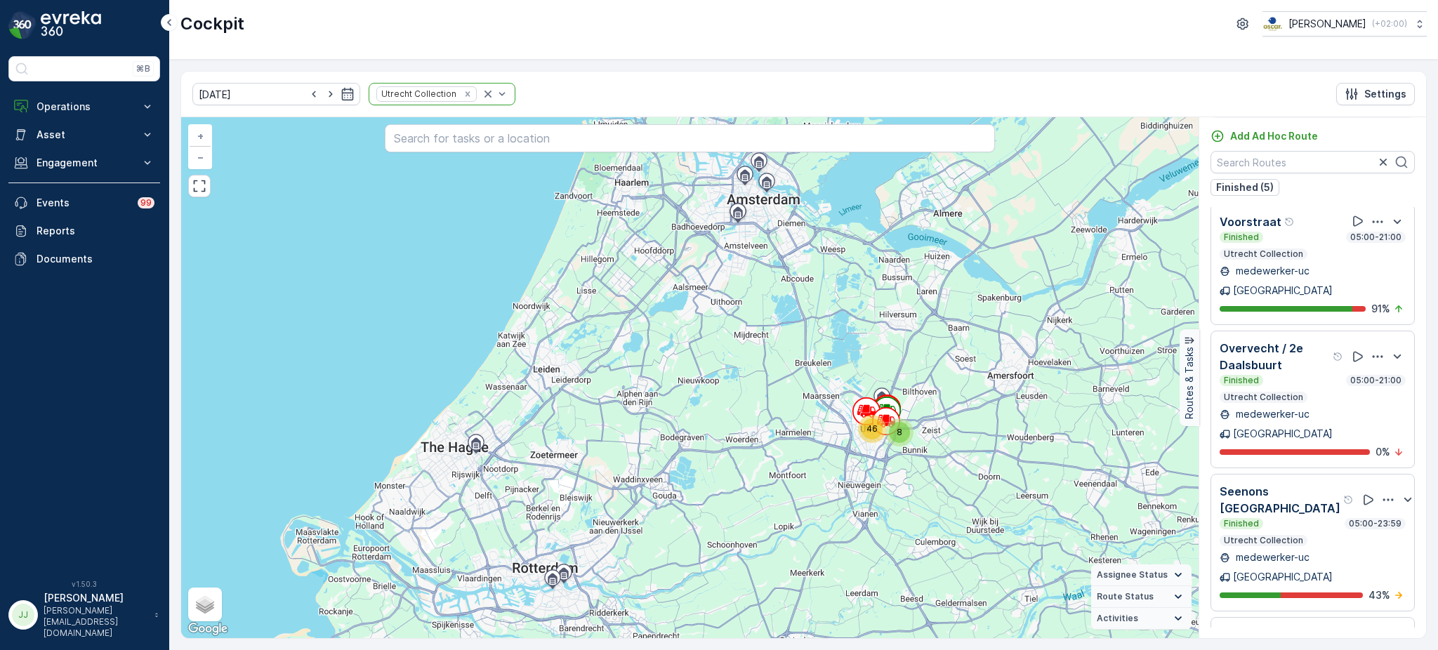
scroll to position [35, 0]
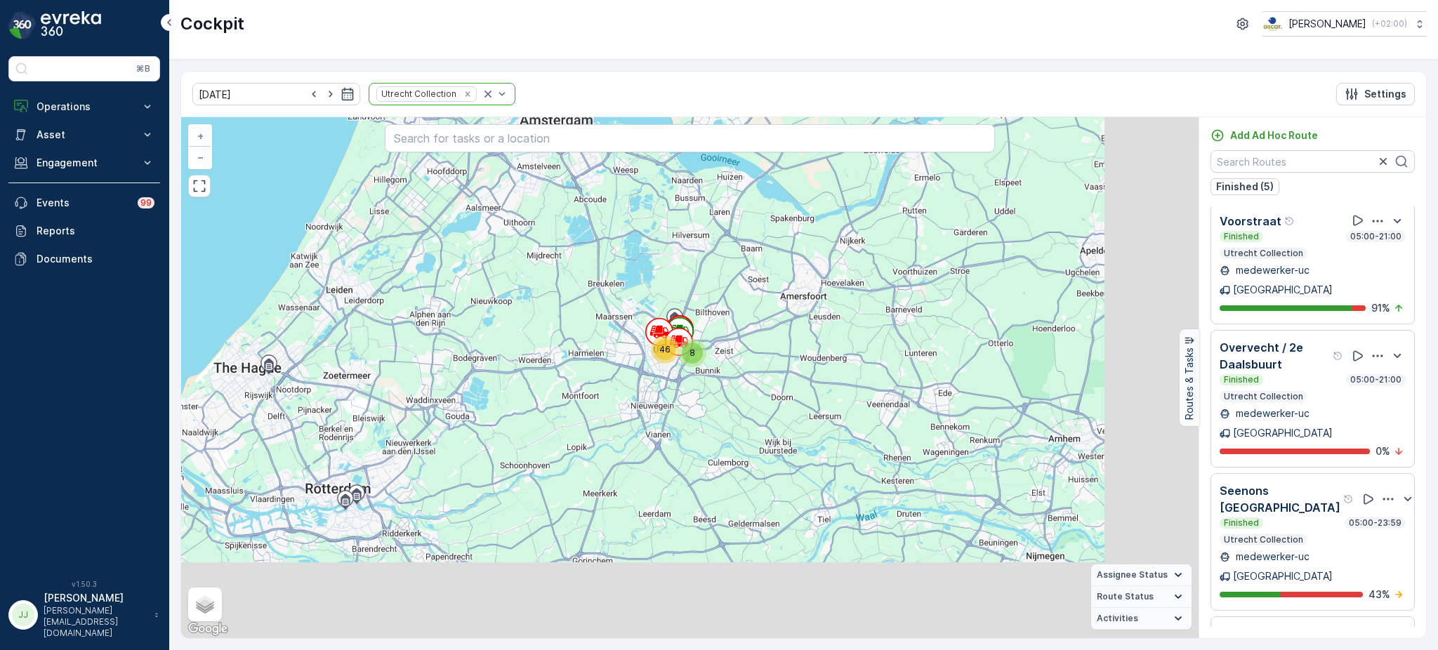
drag, startPoint x: 830, startPoint y: 315, endPoint x: 660, endPoint y: 271, distance: 175.6
click at [660, 271] on div "8 46 + − Satellite Roadmap Terrain Hybrid Leaflet Keyboard shortcuts Map Data M…" at bounding box center [690, 377] width 1018 height 521
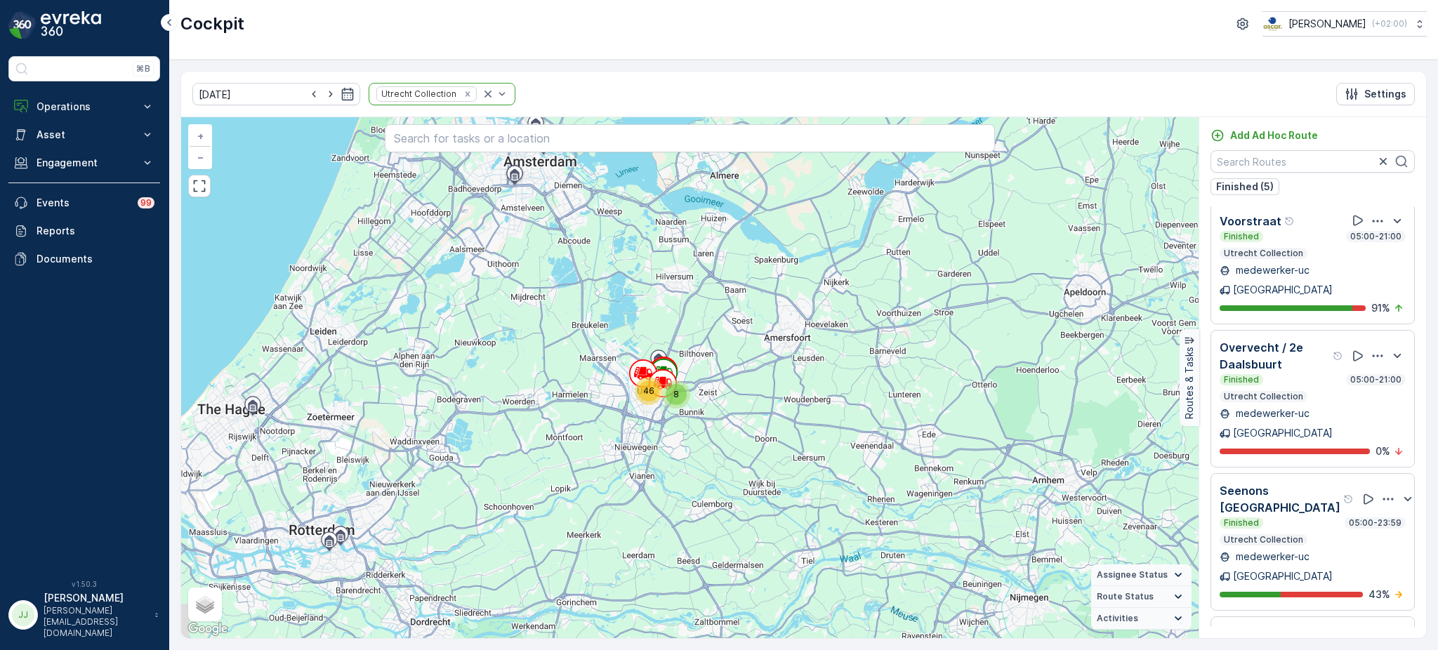
drag, startPoint x: 659, startPoint y: 315, endPoint x: 680, endPoint y: 371, distance: 60.0
click at [678, 371] on icon at bounding box center [664, 373] width 28 height 28
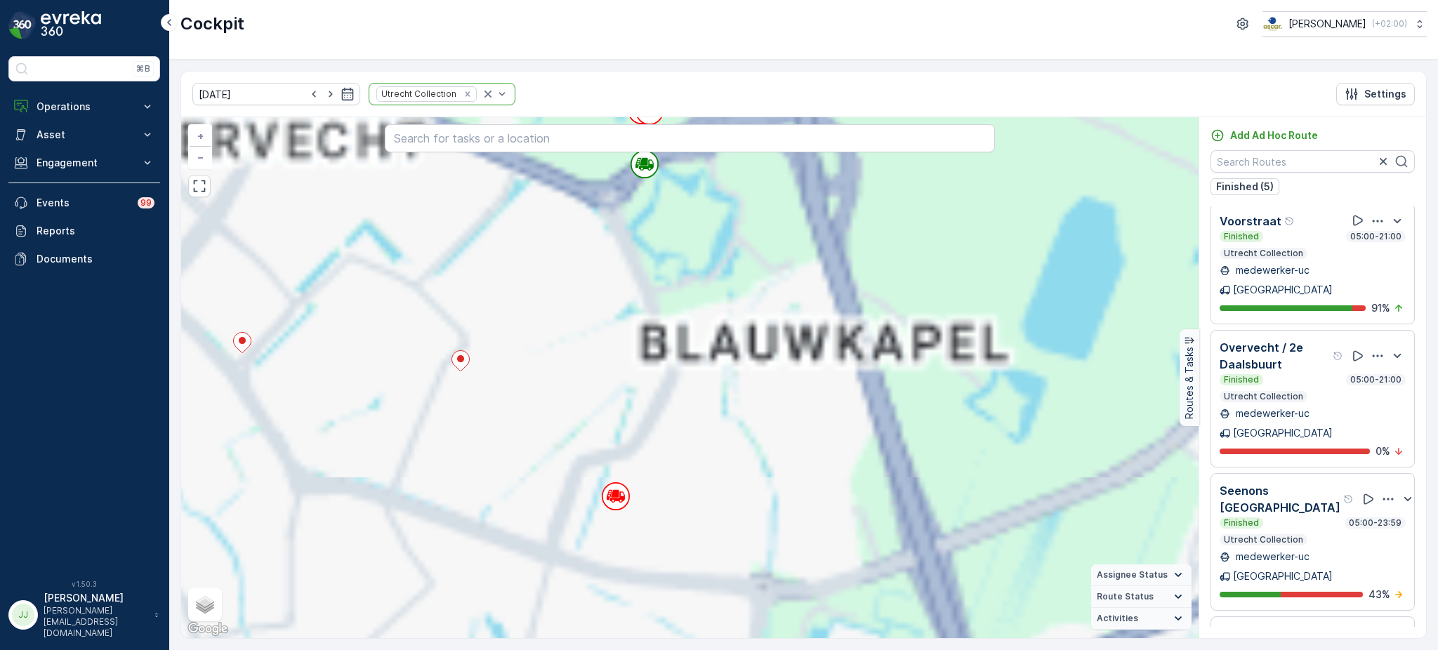
drag, startPoint x: 513, startPoint y: 363, endPoint x: 794, endPoint y: 372, distance: 280.4
click at [794, 372] on div "6 2 2 2 3 7 6 22 2 5 2 2 2 3 3 2 3 + − Satellite Roadmap Terrain Hybrid Leaflet…" at bounding box center [690, 377] width 1018 height 521
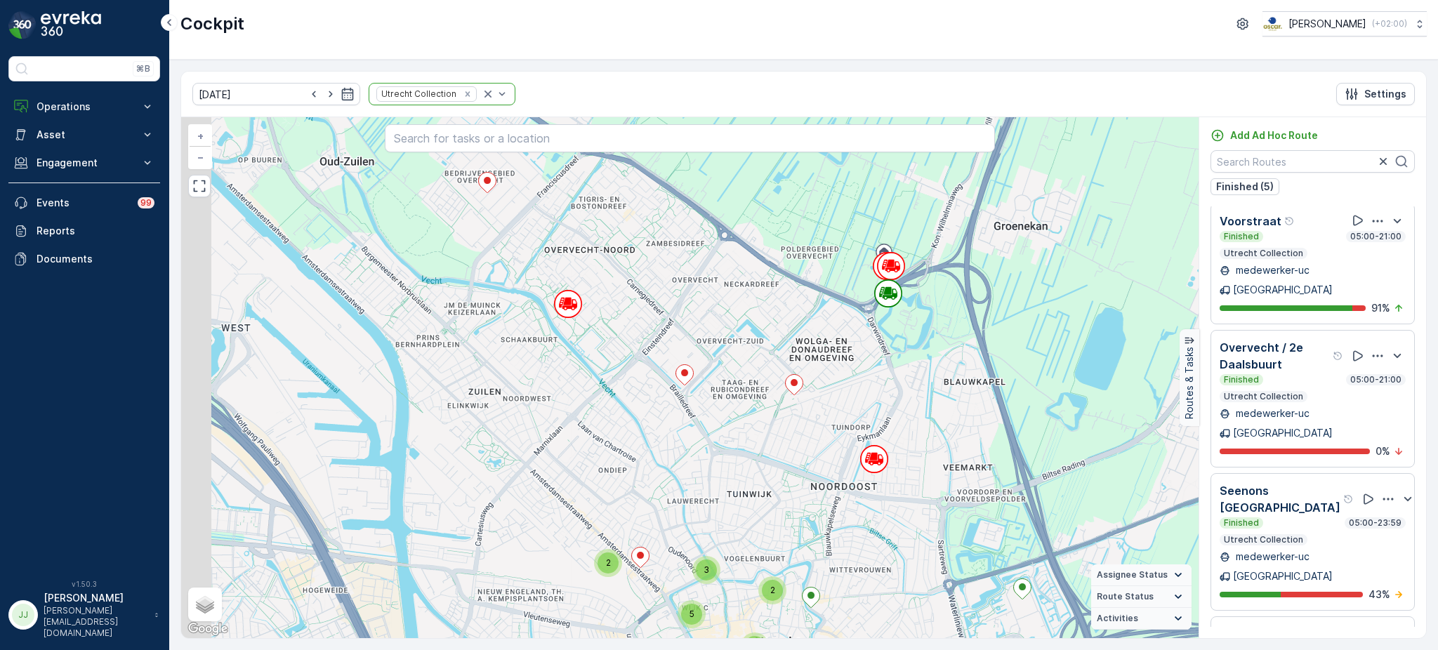
drag, startPoint x: 605, startPoint y: 341, endPoint x: 747, endPoint y: 383, distance: 148.7
click at [746, 388] on div "2 2 6 3 2 2 3 5 3 7 [GEOGRAPHIC_DATA] + − Satellite Roadmap Terrain Hybrid Leaf…" at bounding box center [690, 377] width 1018 height 521
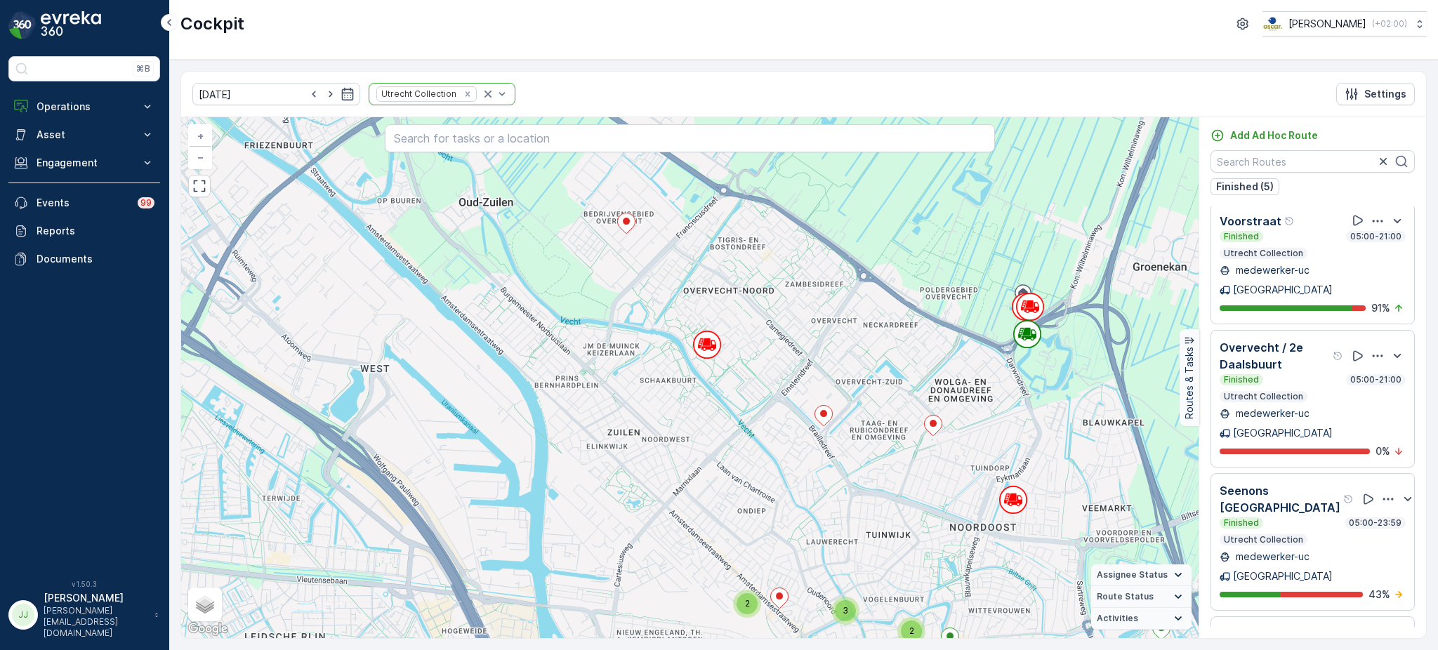
drag, startPoint x: 709, startPoint y: 326, endPoint x: 615, endPoint y: 274, distance: 108.1
click at [615, 274] on div "2 2 6 3 2 2 3 5 3 7 [GEOGRAPHIC_DATA] + − Satellite Roadmap Terrain Hybrid Leaf…" at bounding box center [690, 377] width 1018 height 521
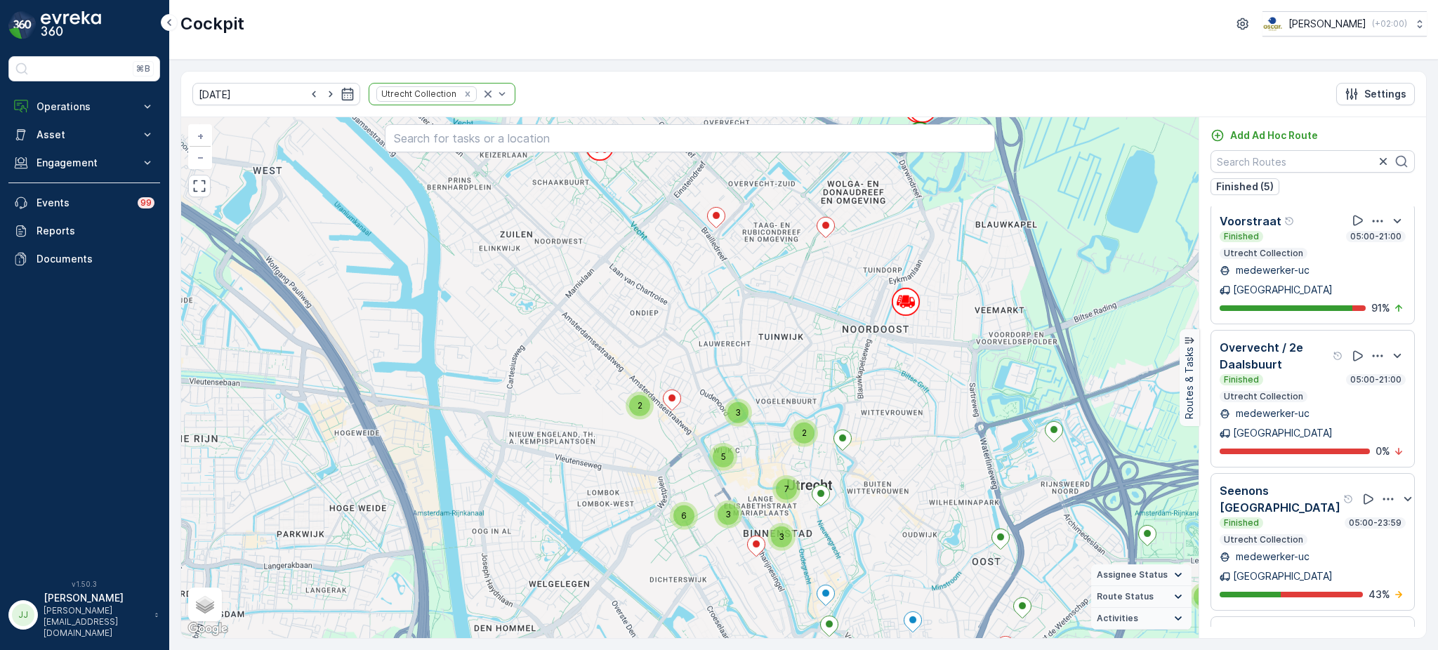
drag, startPoint x: 418, startPoint y: 370, endPoint x: 405, endPoint y: 223, distance: 147.3
click at [405, 223] on div "2 2 6 3 2 2 3 5 3 7 + − Satellite Roadmap Terrain Hybrid Leaflet Keyboard short…" at bounding box center [690, 377] width 1018 height 521
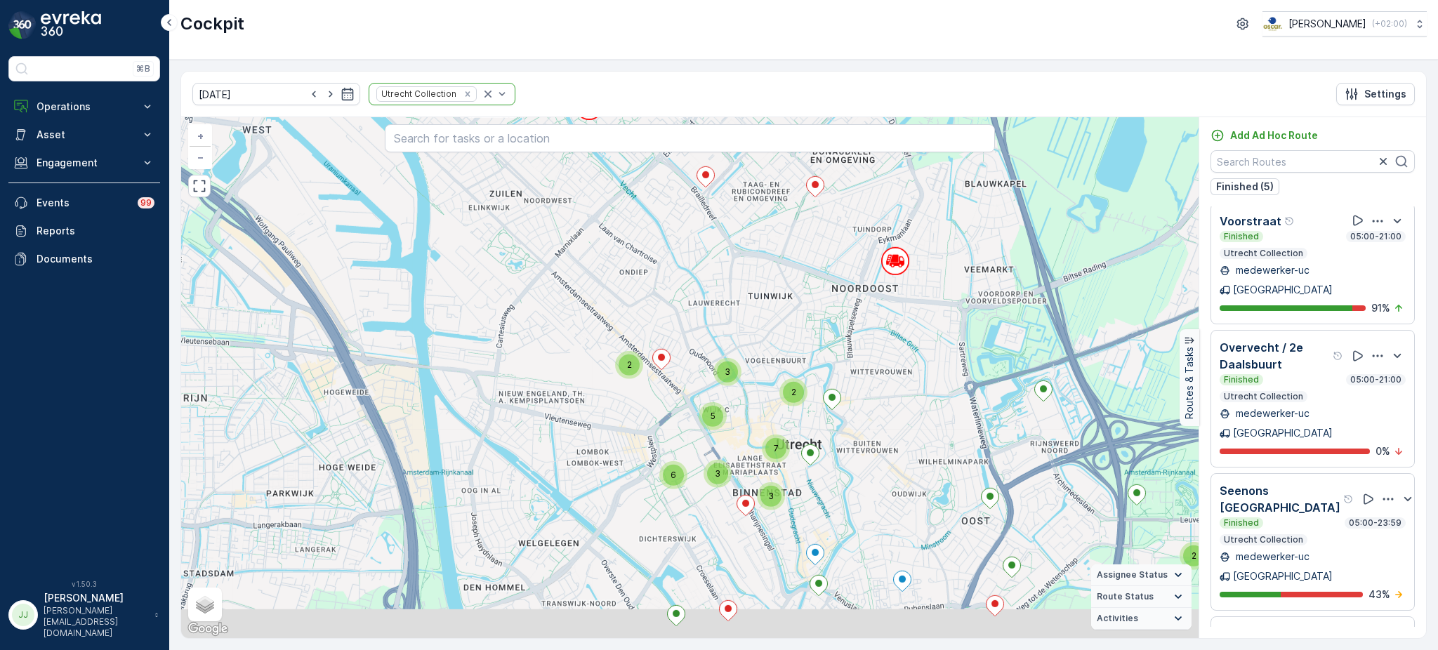
drag, startPoint x: 471, startPoint y: 361, endPoint x: 457, endPoint y: 312, distance: 51.1
click at [458, 314] on div "2 2 6 3 2 2 3 5 3 7 + − Satellite Roadmap Terrain Hybrid Leaflet Keyboard short…" at bounding box center [690, 377] width 1018 height 521
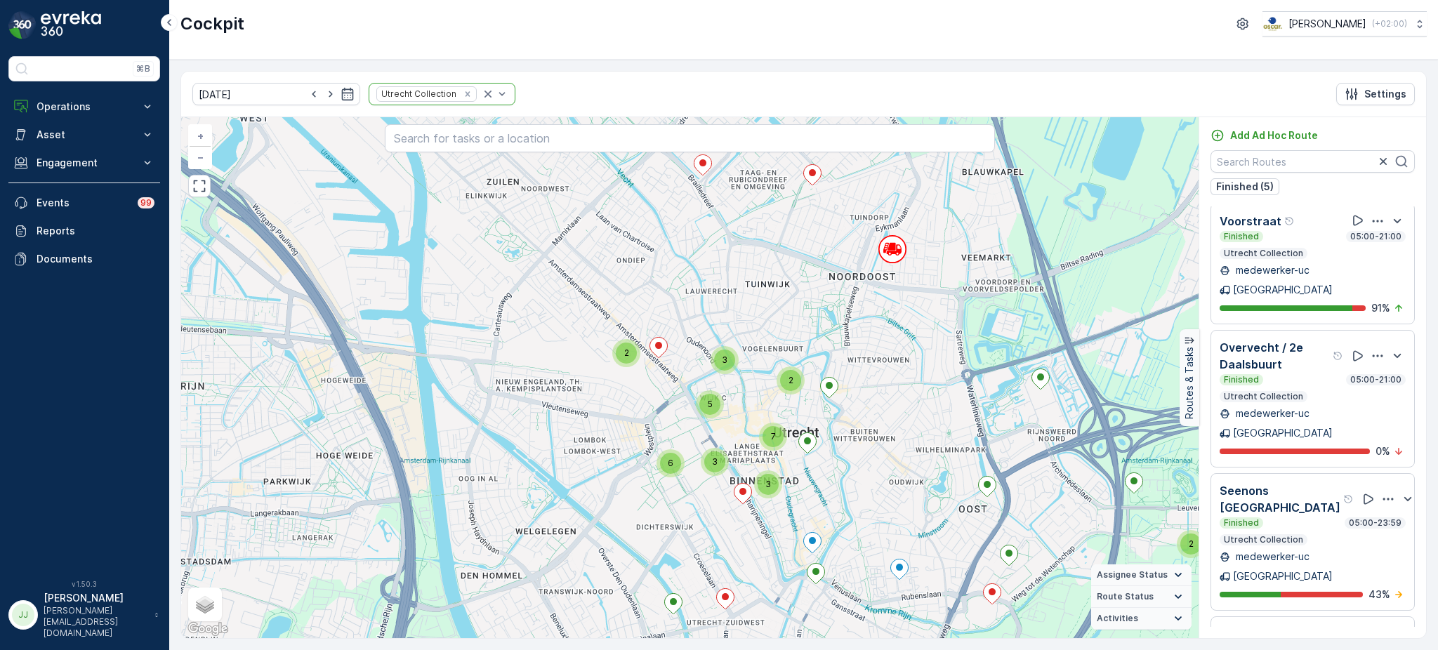
drag, startPoint x: 504, startPoint y: 365, endPoint x: 506, endPoint y: 310, distance: 55.5
click at [506, 310] on div "2 2 6 3 2 2 3 5 3 7 + − Satellite Roadmap Terrain Hybrid Leaflet Keyboard short…" at bounding box center [690, 377] width 1018 height 521
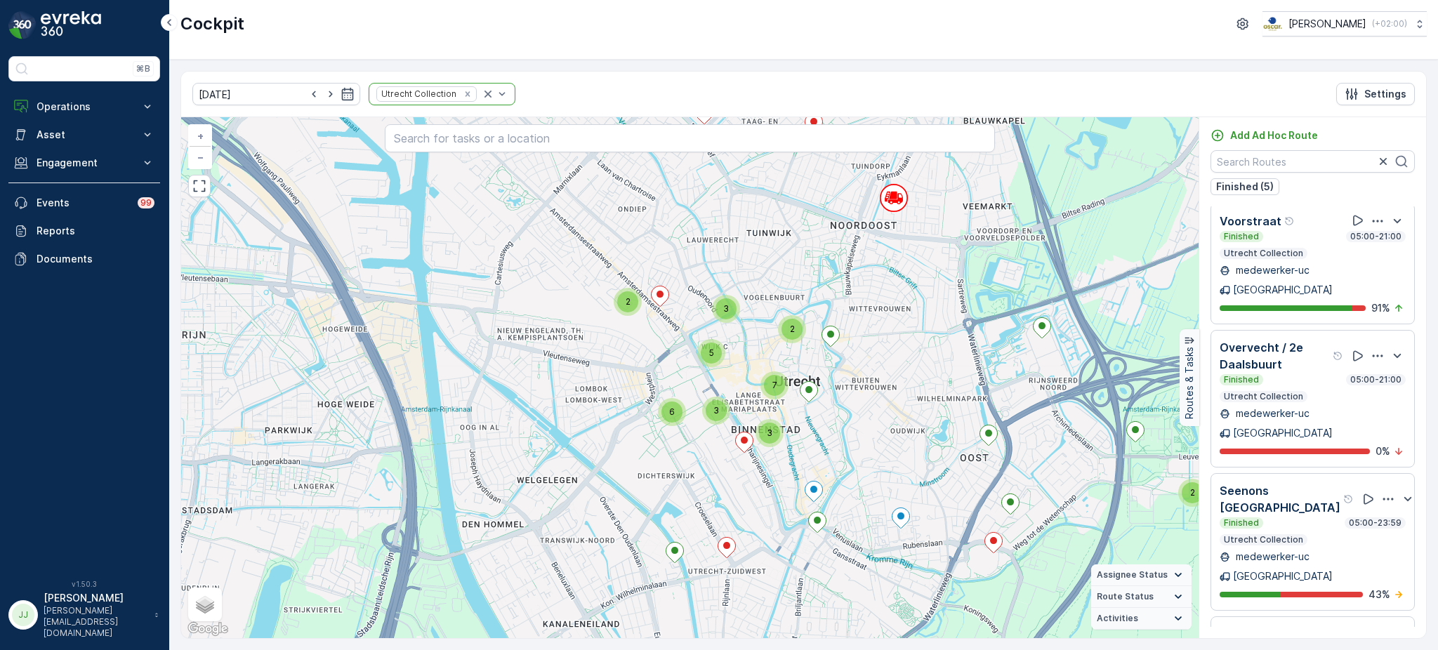
drag, startPoint x: 565, startPoint y: 377, endPoint x: 565, endPoint y: 367, distance: 9.8
click at [565, 367] on div "2 2 6 3 2 2 3 5 3 7 + − Satellite Roadmap Terrain Hybrid Leaflet Keyboard short…" at bounding box center [690, 377] width 1018 height 521
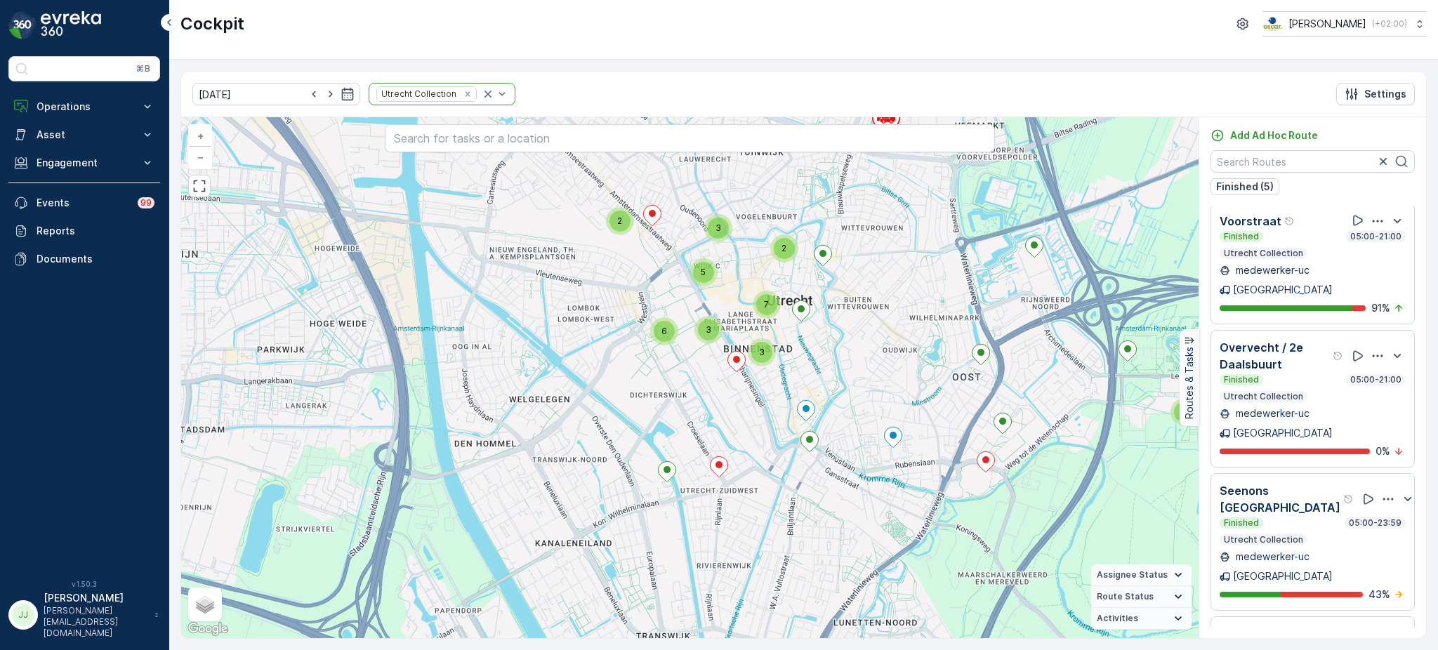
drag, startPoint x: 1030, startPoint y: 386, endPoint x: 761, endPoint y: 417, distance: 270.9
click at [973, 492] on div "2 2 6 3 2 2 3 5 3 7 21422549 + − Satellite Roadmap Terrain Hybrid Leaflet Keybo…" at bounding box center [690, 377] width 1018 height 521
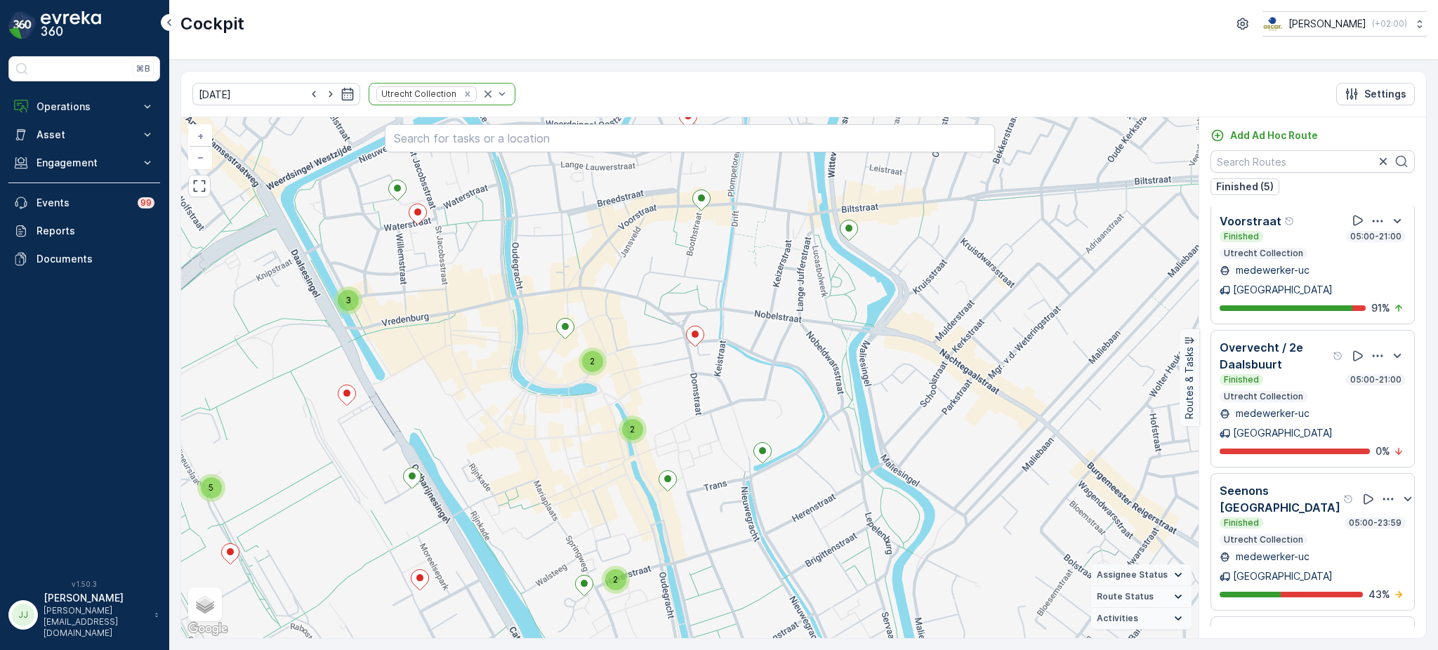
drag, startPoint x: 632, startPoint y: 399, endPoint x: 641, endPoint y: 396, distance: 9.6
click at [641, 396] on div "5 2 2 3 2 2 2 + − Satellite Roadmap Terrain Hybrid Leaflet Keyboard shortcuts M…" at bounding box center [690, 377] width 1018 height 521
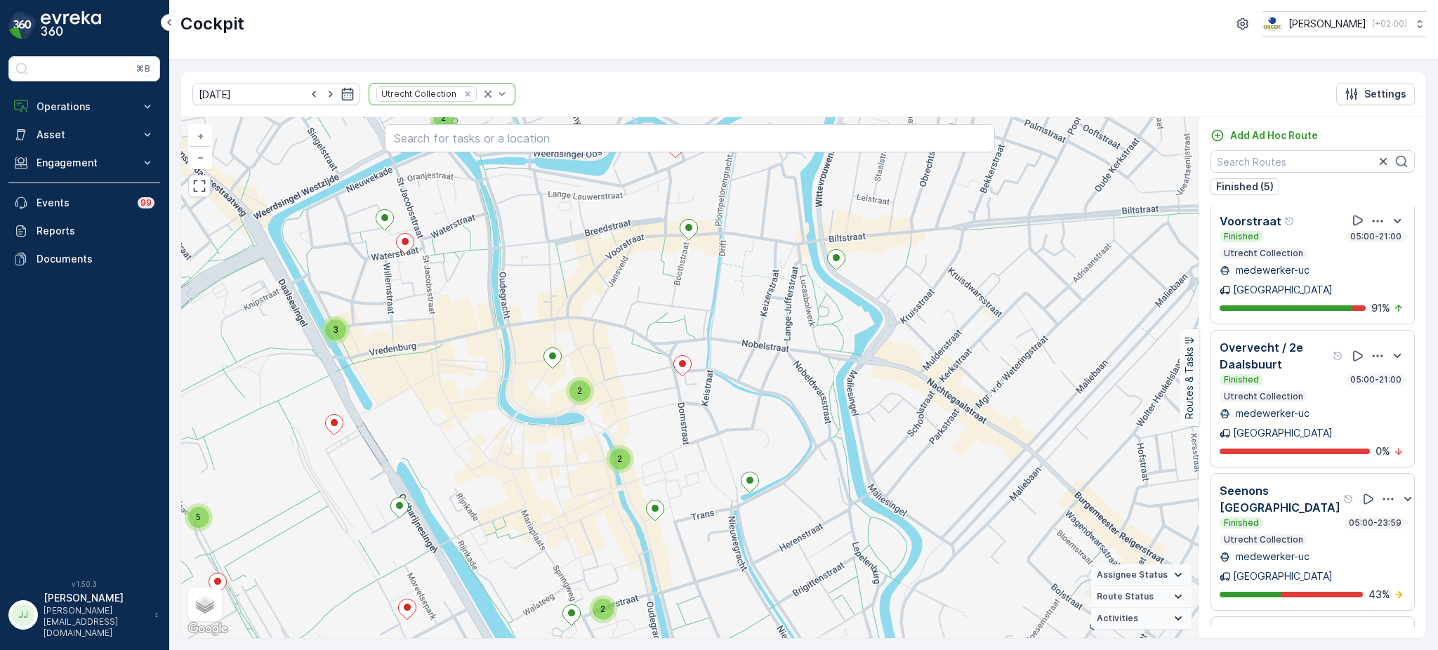
drag, startPoint x: 588, startPoint y: 476, endPoint x: 572, endPoint y: 506, distance: 34.9
click at [572, 506] on div "5 2 2 3 2 2 2 + − Satellite Roadmap Terrain Hybrid Leaflet Keyboard shortcuts M…" at bounding box center [690, 377] width 1018 height 521
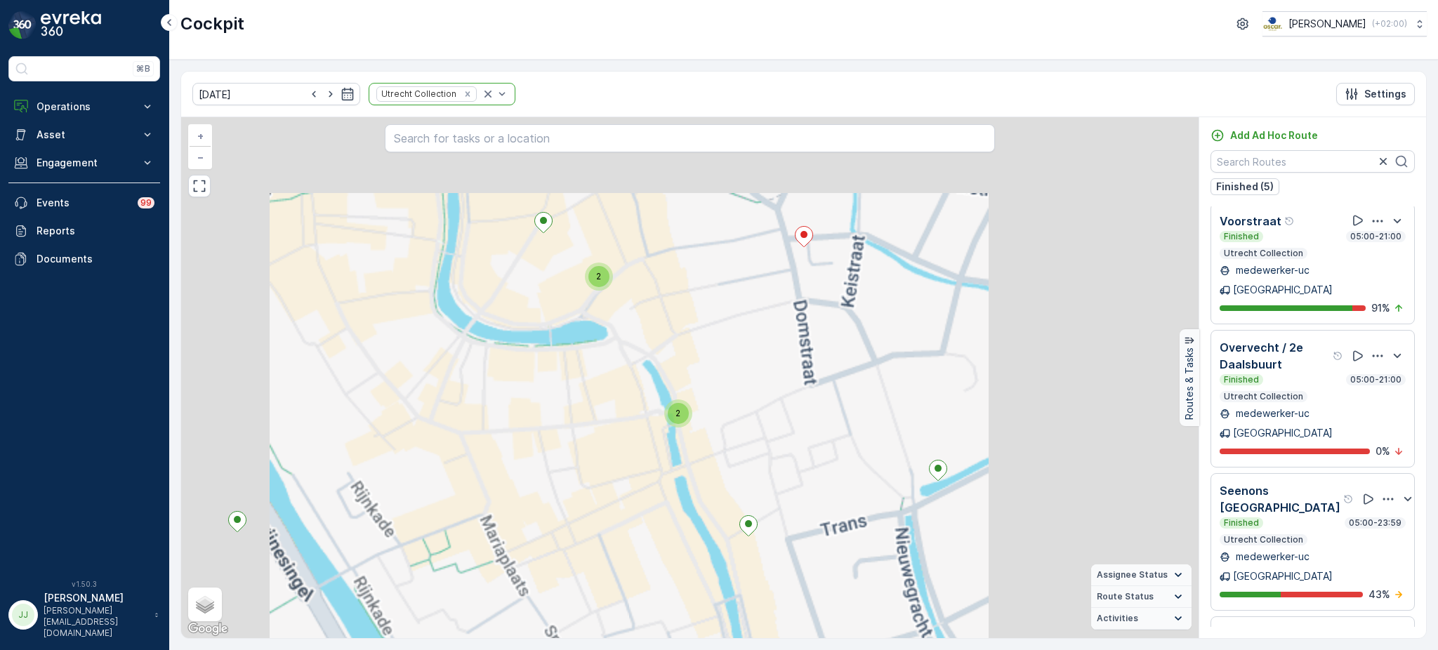
drag, startPoint x: 655, startPoint y: 483, endPoint x: 650, endPoint y: 468, distance: 16.2
click at [631, 510] on div "2 2 2 3 2 2 2 + − Satellite Roadmap Terrain Hybrid Leaflet Keyboard shortcuts M…" at bounding box center [690, 377] width 1018 height 521
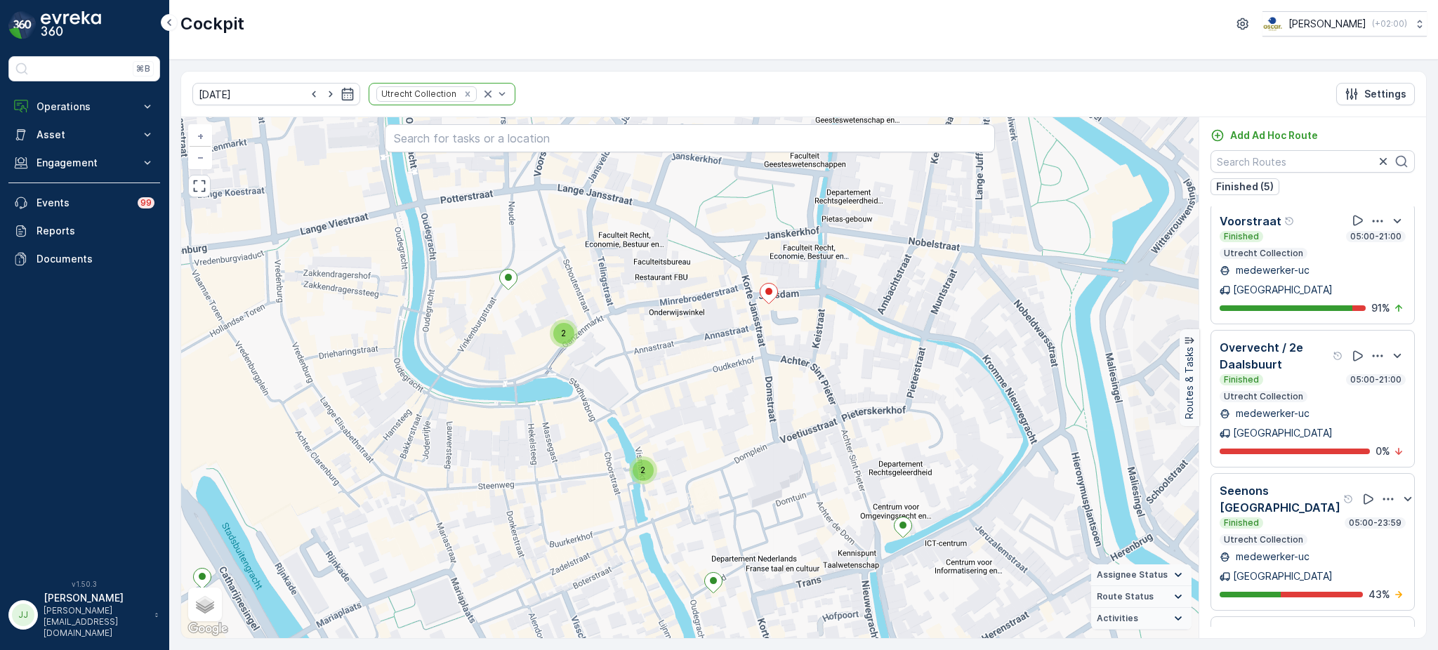
drag, startPoint x: 650, startPoint y: 468, endPoint x: 615, endPoint y: 525, distance: 66.9
click at [615, 525] on div "2 2 3 2 2 2 + − Satellite Roadmap Terrain Hybrid Leaflet Keyboard shortcuts Map…" at bounding box center [690, 377] width 1018 height 521
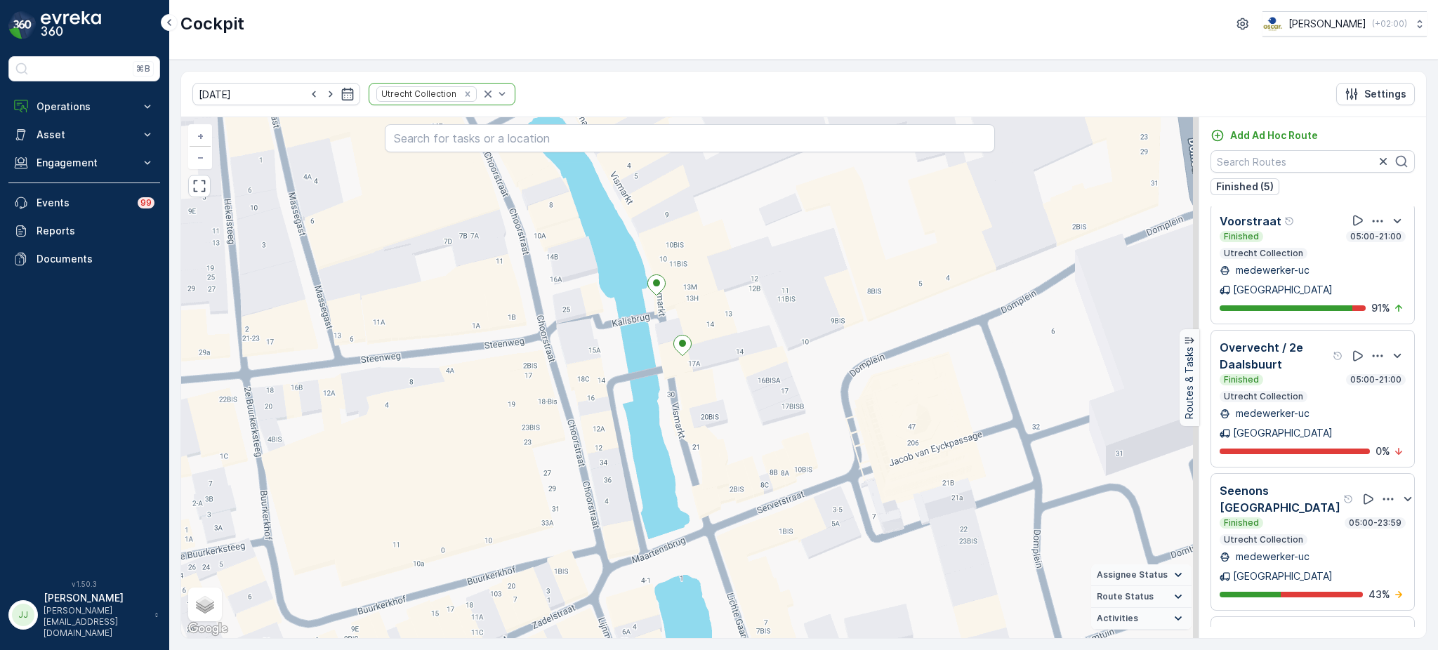
drag, startPoint x: 647, startPoint y: 374, endPoint x: 622, endPoint y: 310, distance: 69.4
click at [622, 310] on div "2 2 + − Satellite Roadmap Terrain Hybrid Leaflet Keyboard shortcuts Map Data Ma…" at bounding box center [690, 377] width 1018 height 521
drag, startPoint x: 840, startPoint y: 410, endPoint x: 703, endPoint y: 189, distance: 260.2
click at [804, 354] on div "2 2 21422572 + − Satellite Roadmap Terrain Hybrid Leaflet Keyboard shortcuts Ma…" at bounding box center [690, 377] width 1018 height 521
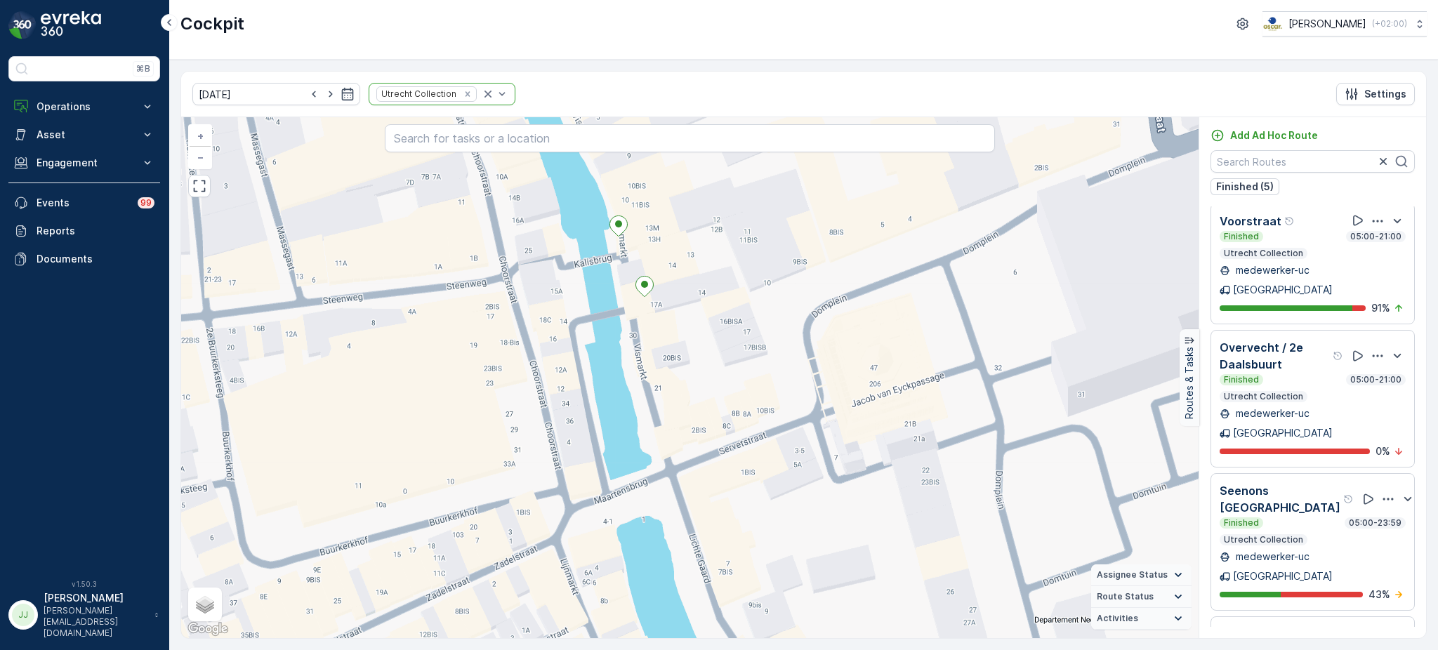
click at [493, 157] on div "2 2 + − Satellite Roadmap Terrain Hybrid Leaflet Keyboard shortcuts Map Data Ma…" at bounding box center [690, 377] width 1018 height 521
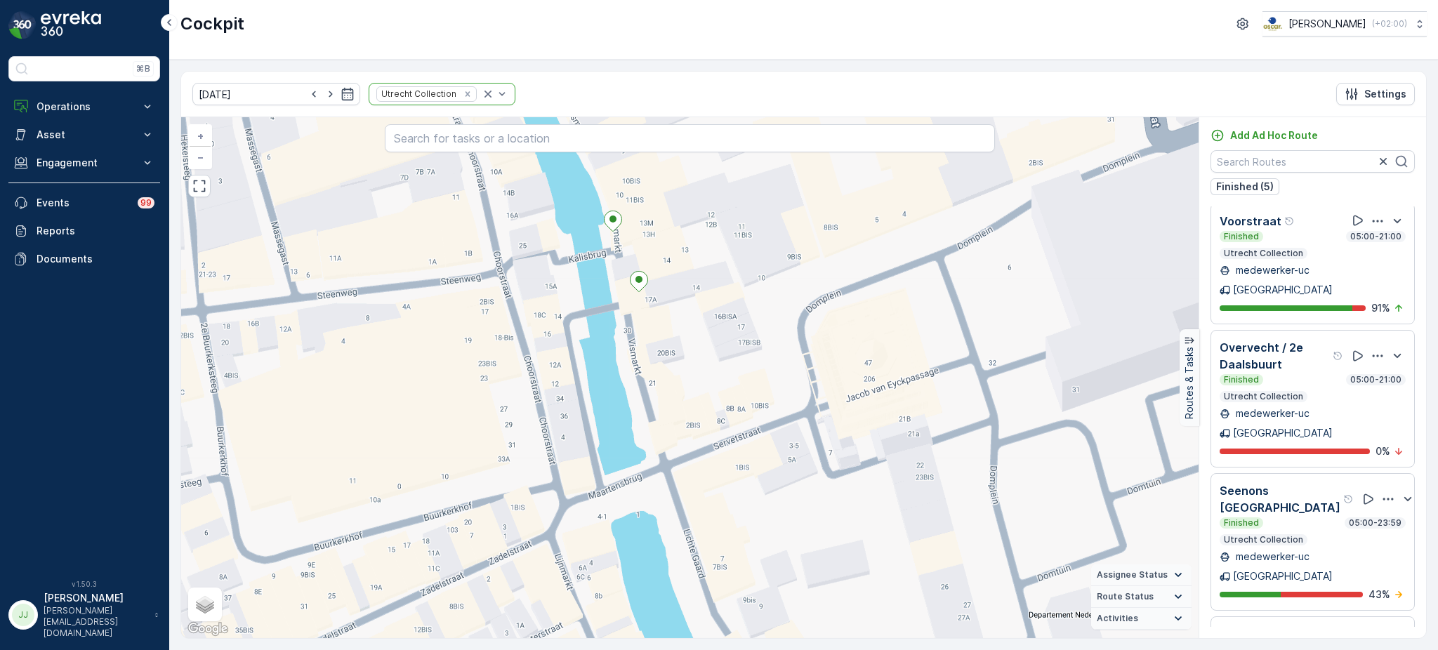
drag, startPoint x: 627, startPoint y: 345, endPoint x: 577, endPoint y: 308, distance: 62.2
click at [577, 303] on div "2 2 + − Satellite Roadmap Terrain Hybrid Leaflet Keyboard shortcuts Map Data Ma…" at bounding box center [690, 377] width 1018 height 521
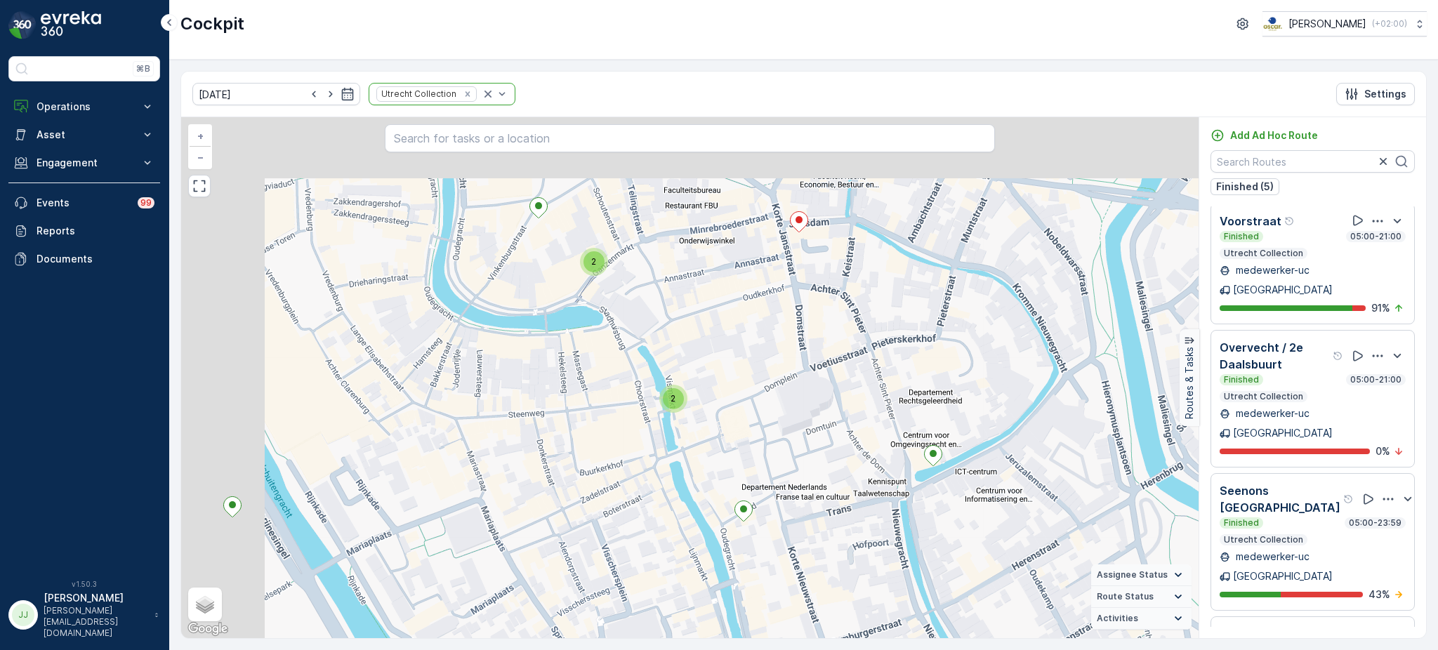
drag, startPoint x: 498, startPoint y: 313, endPoint x: 625, endPoint y: 487, distance: 215.6
click at [625, 487] on div "2 2 3 2 2 2 + − Satellite Roadmap Terrain Hybrid Leaflet Keyboard shortcuts Map…" at bounding box center [690, 377] width 1018 height 521
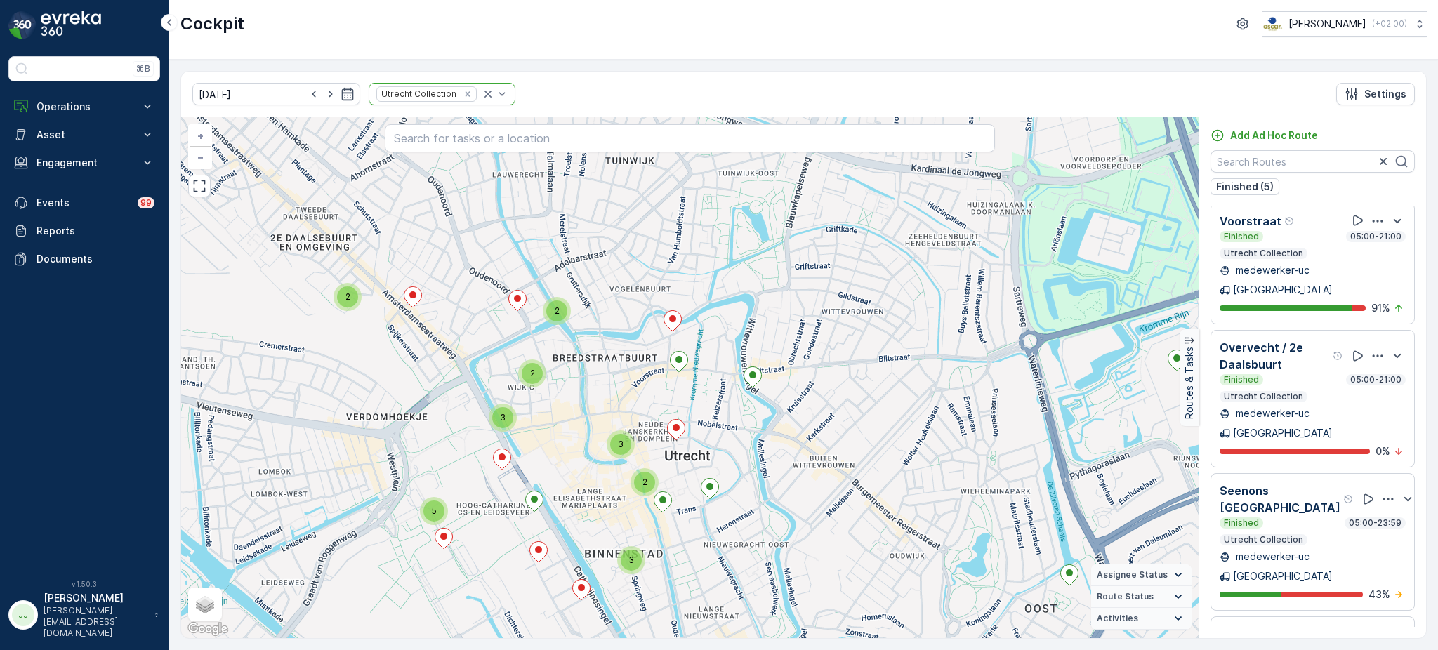
drag, startPoint x: 649, startPoint y: 371, endPoint x: 748, endPoint y: 347, distance: 101.9
click at [748, 347] on div "2 5 2 2 2 3 3 2 3 + − Satellite Roadmap Terrain Hybrid Leaflet Keyboard shortcu…" at bounding box center [690, 377] width 1018 height 521
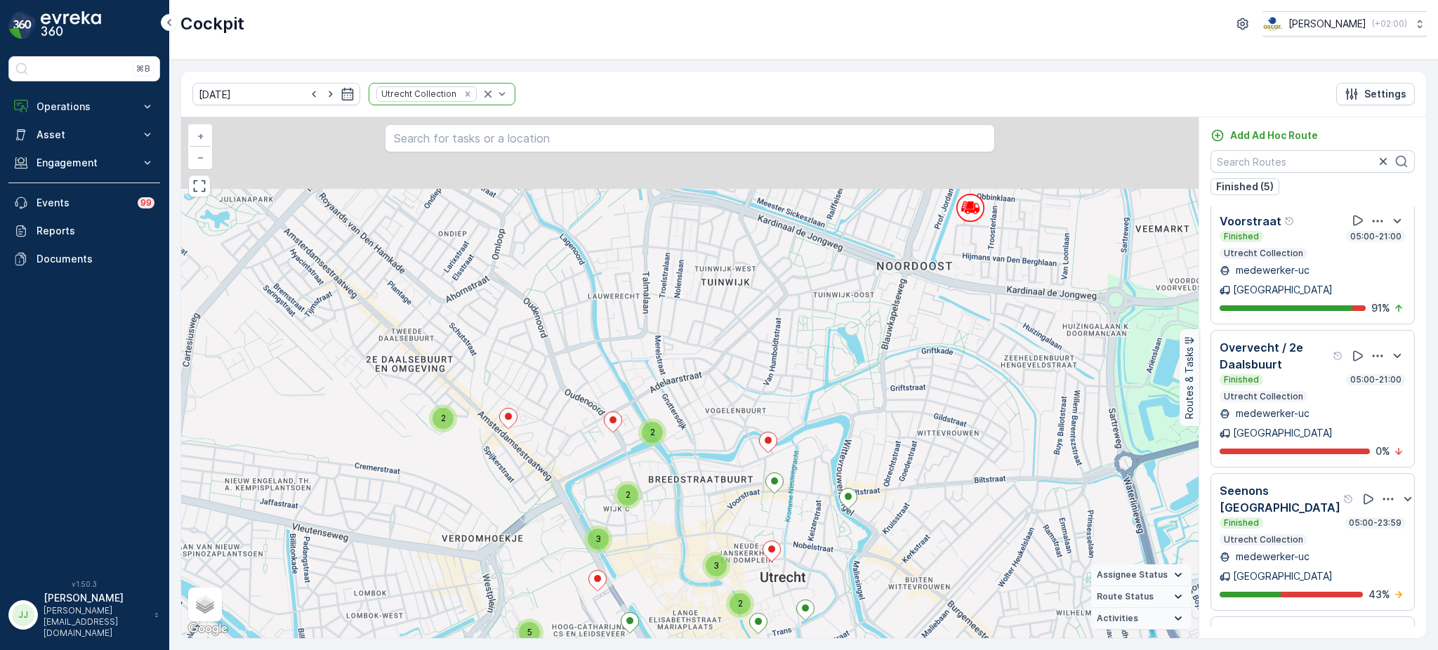
drag, startPoint x: 748, startPoint y: 347, endPoint x: 744, endPoint y: 492, distance: 145.5
click at [744, 492] on div "2 5 2 2 2 3 3 2 3 + − Satellite Roadmap Terrain Hybrid Leaflet Keyboard shortcu…" at bounding box center [690, 377] width 1018 height 521
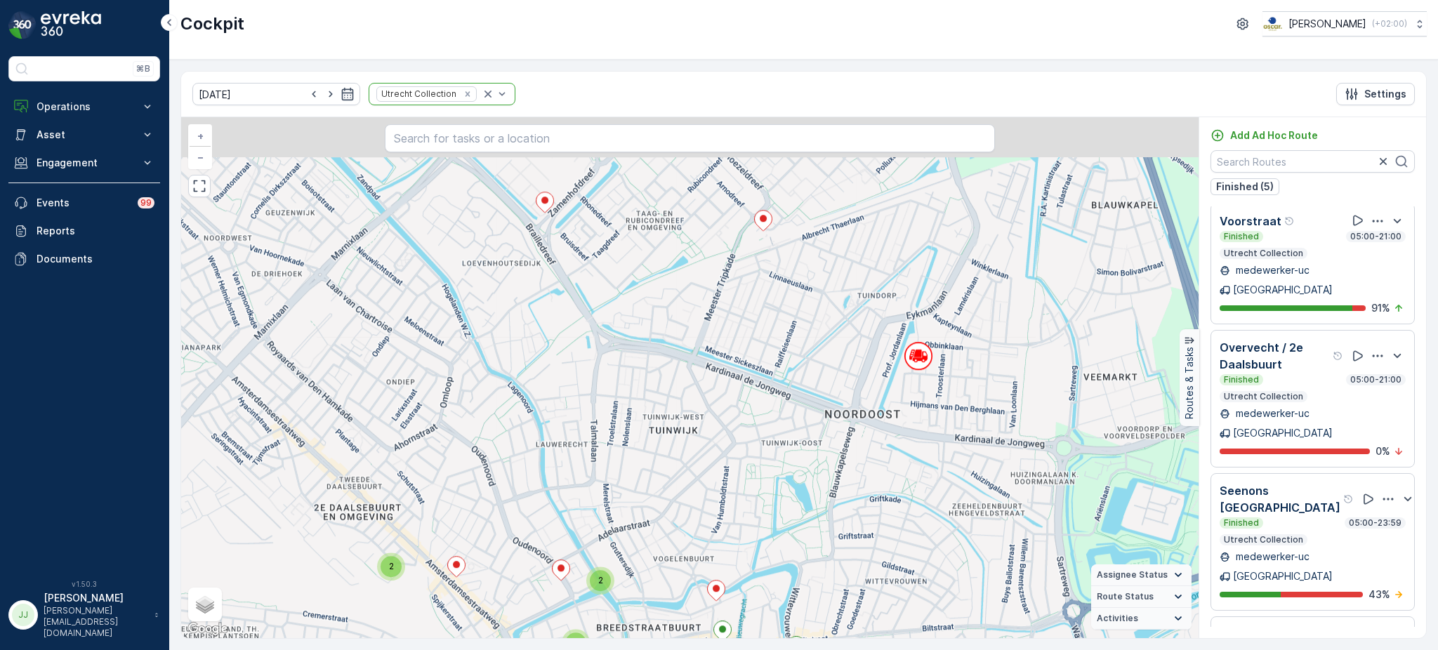
drag, startPoint x: 877, startPoint y: 297, endPoint x: 827, endPoint y: 549, distance: 256.5
click at [827, 549] on div "2 5 2 2 2 3 3 2 3 + − Satellite Roadmap Terrain Hybrid Leaflet Keyboard shortcu…" at bounding box center [690, 377] width 1018 height 521
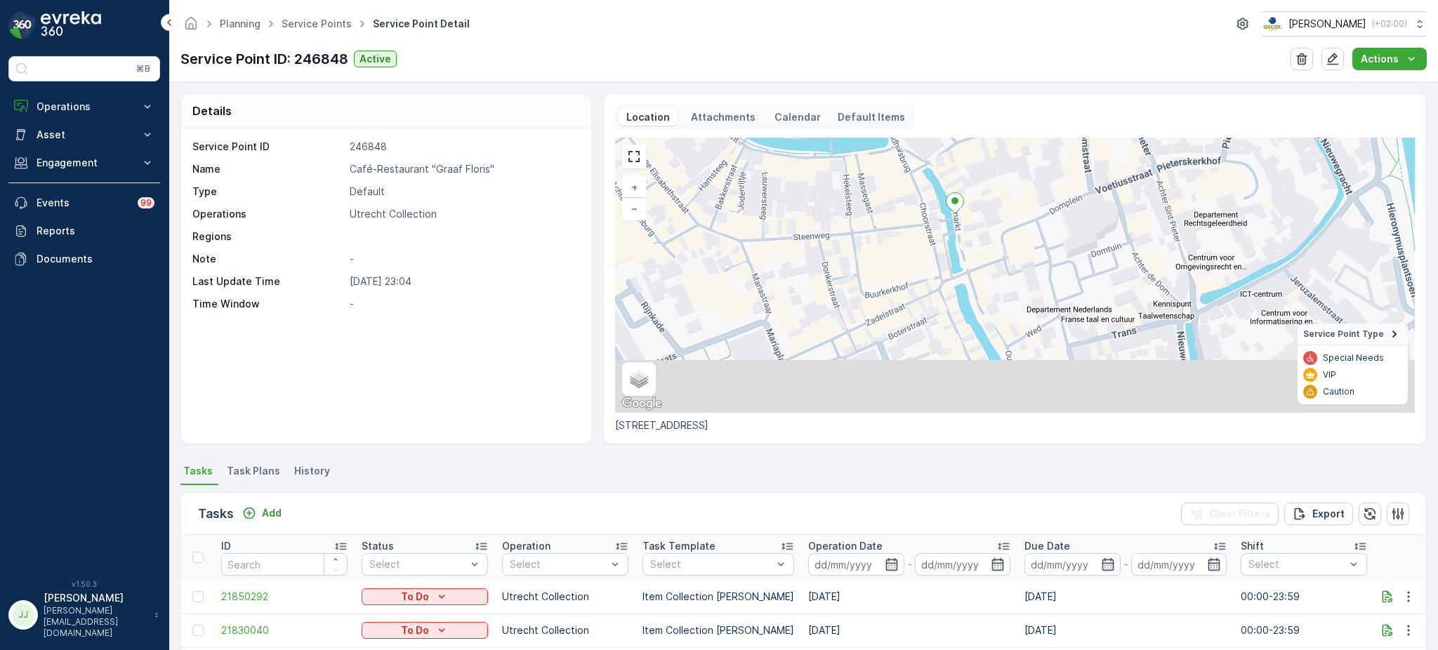
drag, startPoint x: 981, startPoint y: 336, endPoint x: 934, endPoint y: 287, distance: 67.6
click at [934, 287] on div "+ − Satellite Roadmap Terrain Hybrid Leaflet Keyboard shortcuts Map Data Map da…" at bounding box center [1015, 275] width 800 height 275
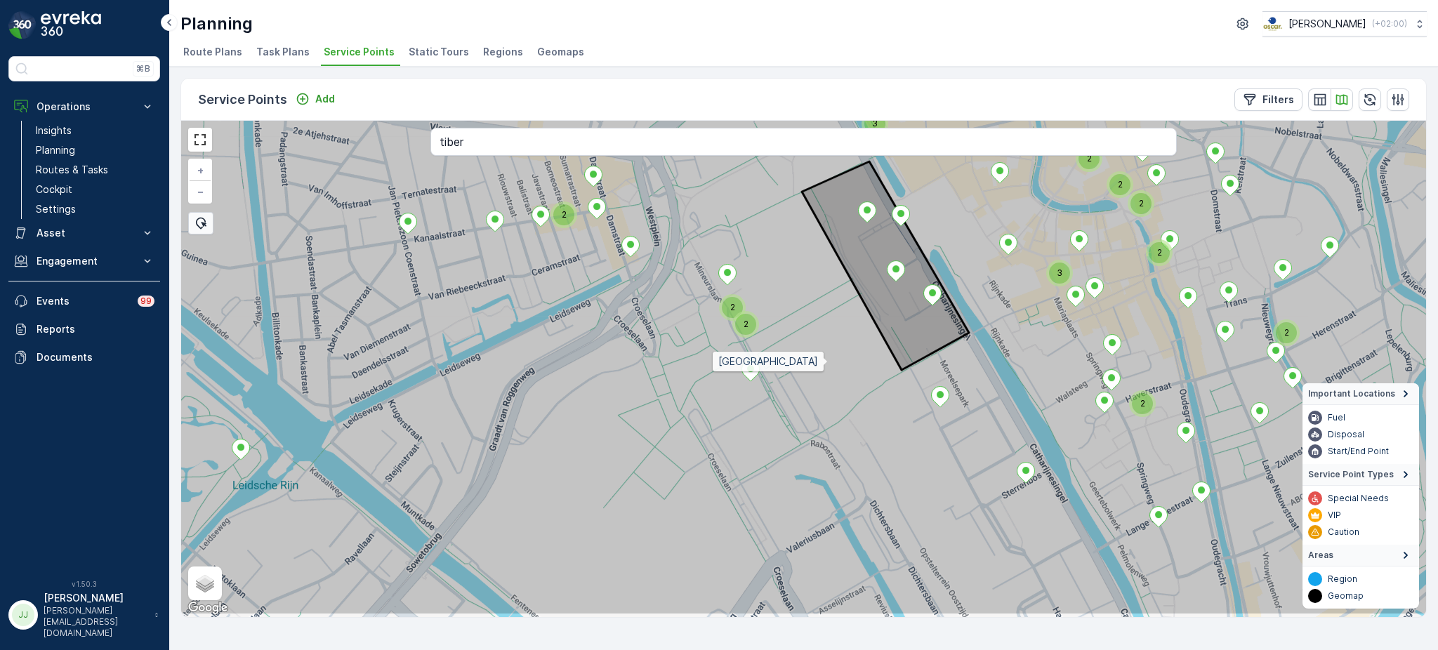
drag, startPoint x: 853, startPoint y: 434, endPoint x: 826, endPoint y: 346, distance: 92.4
click at [826, 346] on icon at bounding box center [784, 316] width 1499 height 600
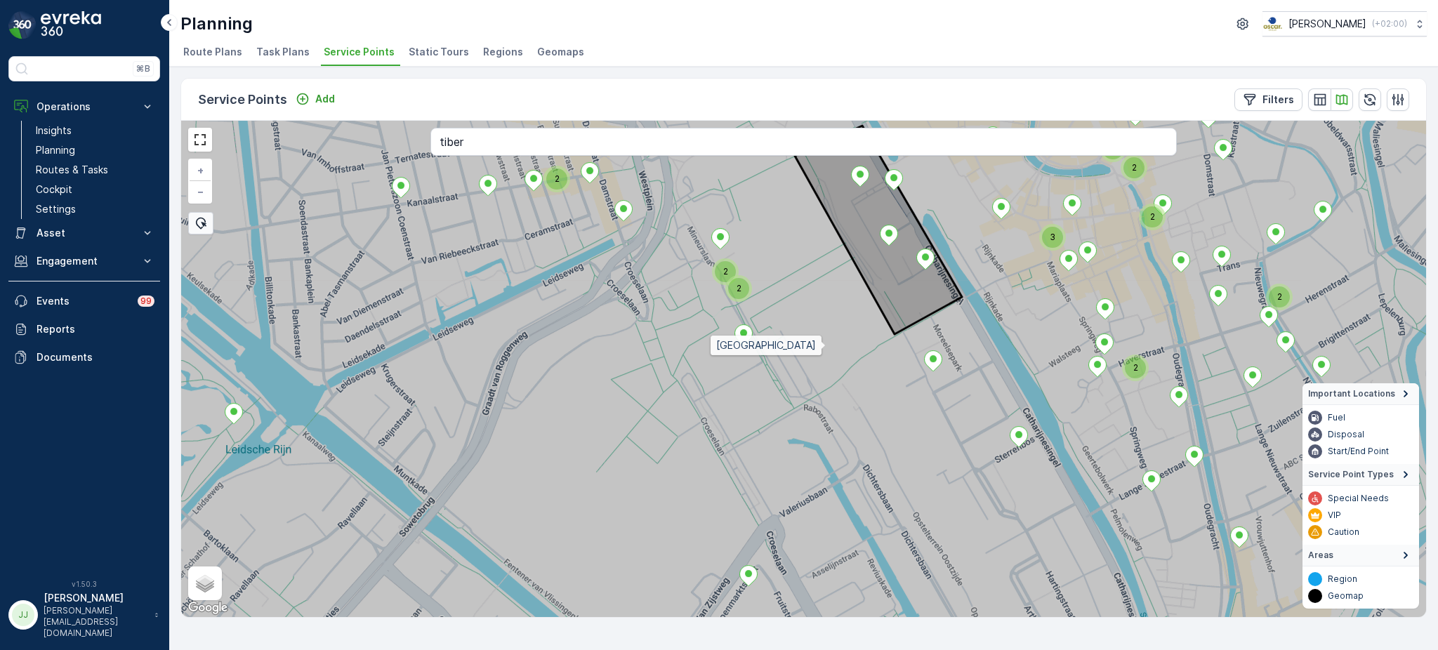
drag, startPoint x: 826, startPoint y: 346, endPoint x: 811, endPoint y: 269, distance: 78.0
click at [811, 269] on icon at bounding box center [804, 369] width 1499 height 600
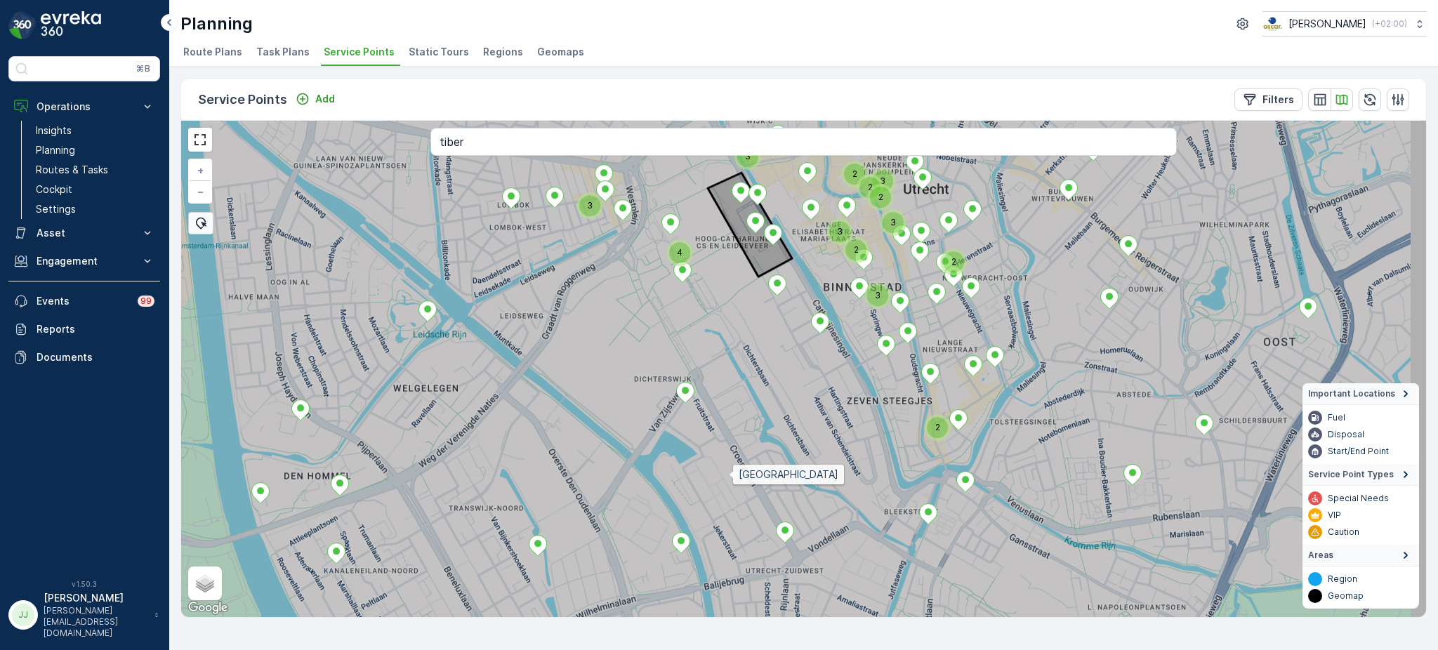
drag, startPoint x: 827, startPoint y: 496, endPoint x: 693, endPoint y: 470, distance: 136.6
click at [693, 470] on icon at bounding box center [753, 346] width 1438 height 600
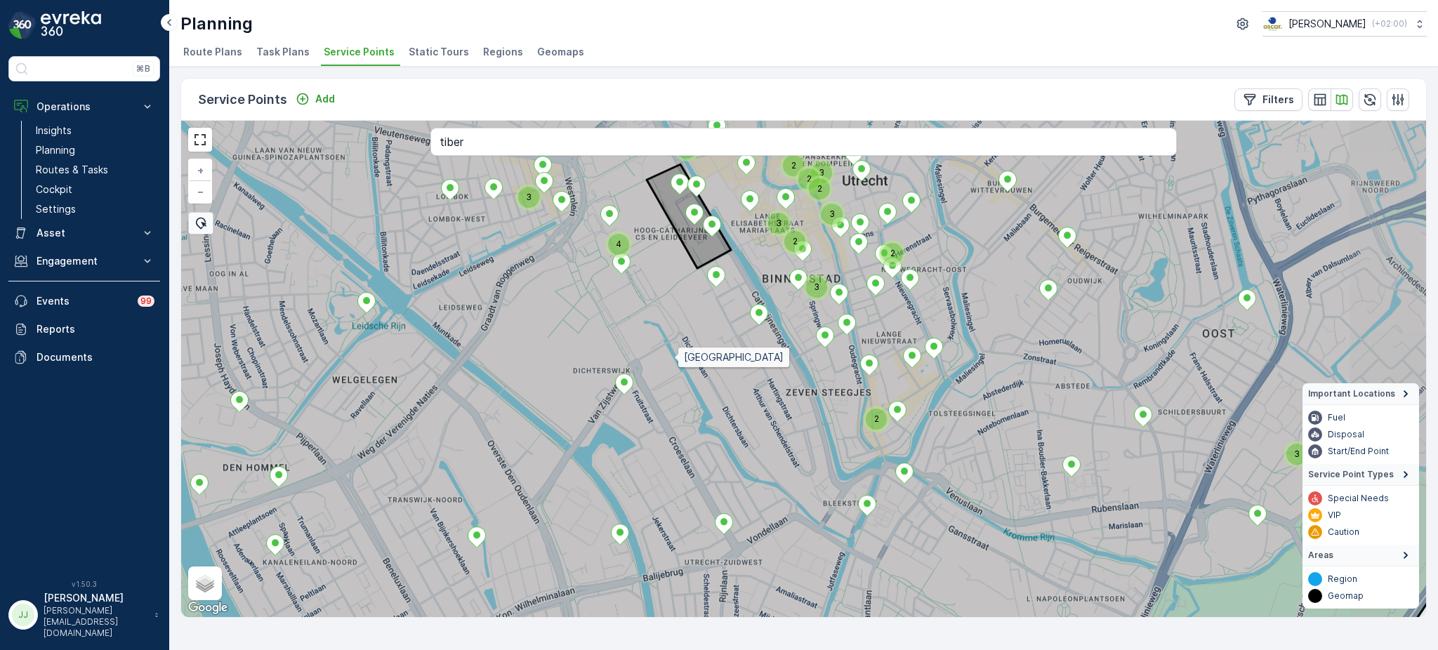
drag, startPoint x: 598, startPoint y: 495, endPoint x: 605, endPoint y: 448, distance: 47.6
click at [593, 502] on icon at bounding box center [783, 369] width 1456 height 600
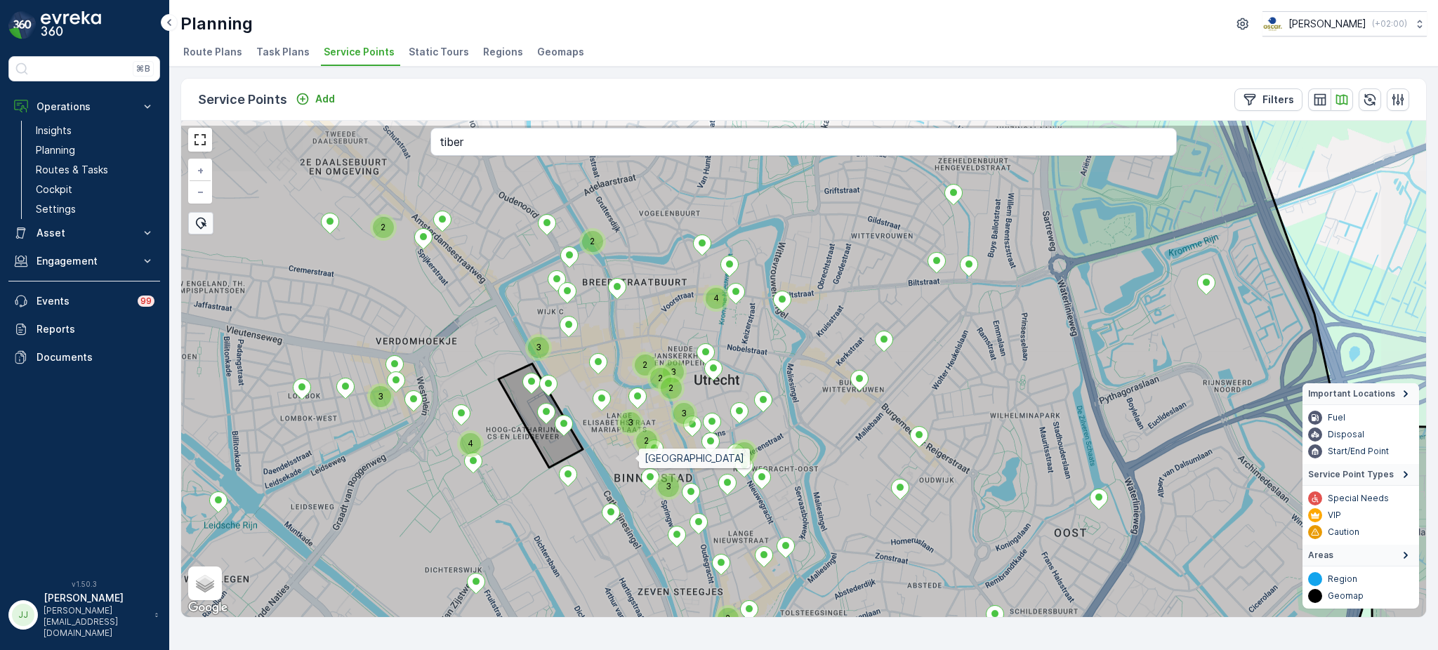
drag, startPoint x: 703, startPoint y: 403, endPoint x: 635, endPoint y: 458, distance: 87.4
click at [635, 458] on icon at bounding box center [675, 424] width 1376 height 600
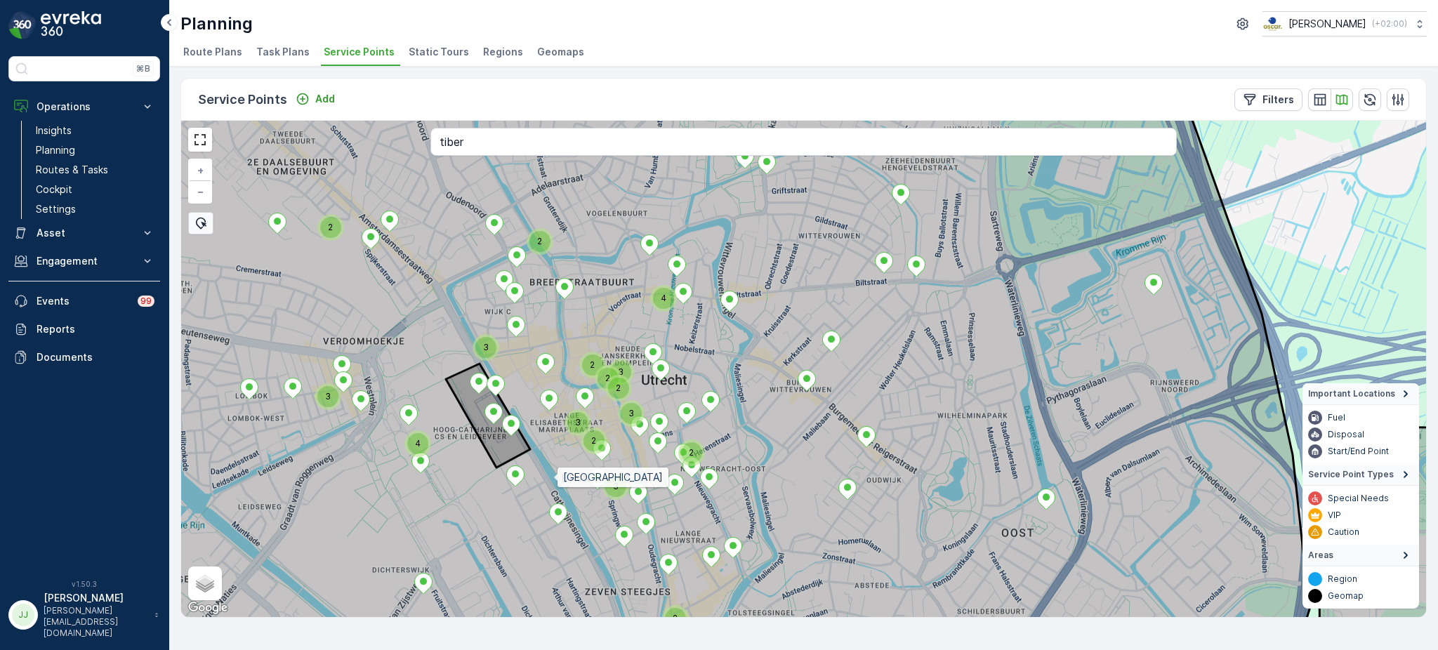
drag, startPoint x: 607, startPoint y: 478, endPoint x: 554, endPoint y: 478, distance: 52.7
click at [554, 478] on icon at bounding box center [656, 369] width 1308 height 600
drag, startPoint x: 565, startPoint y: 456, endPoint x: 520, endPoint y: 549, distance: 103.7
click at [520, 549] on icon at bounding box center [682, 369] width 1255 height 600
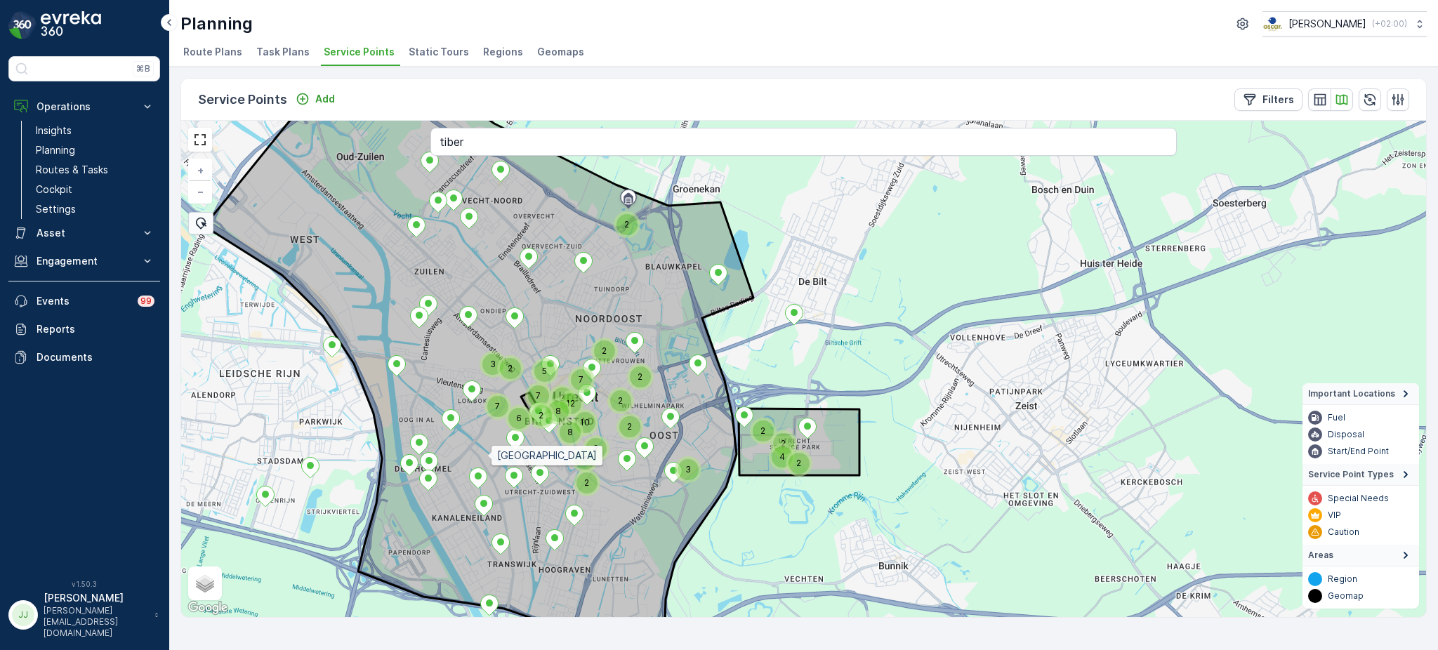
drag, startPoint x: 454, startPoint y: 450, endPoint x: 492, endPoint y: 459, distance: 39.7
click at [492, 459] on icon at bounding box center [478, 358] width 549 height 568
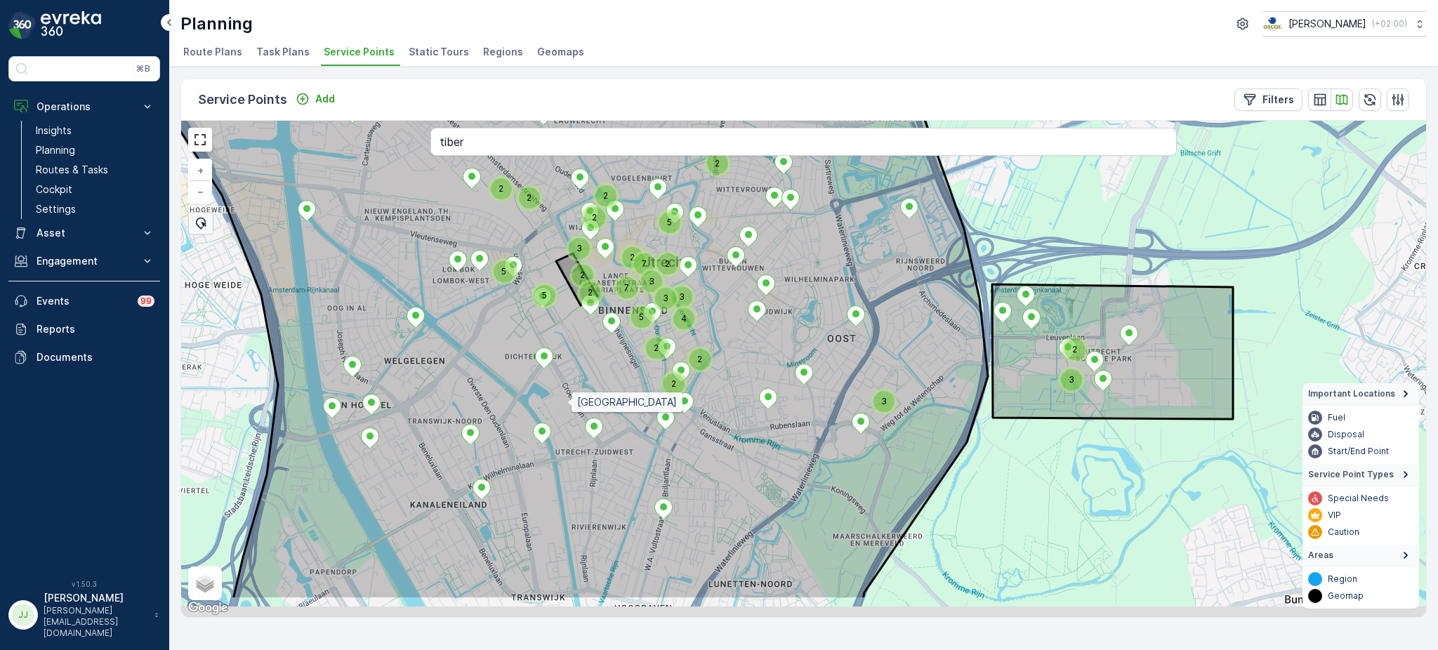
drag, startPoint x: 530, startPoint y: 472, endPoint x: 568, endPoint y: 403, distance: 78.6
click at [568, 403] on icon at bounding box center [557, 300] width 929 height 600
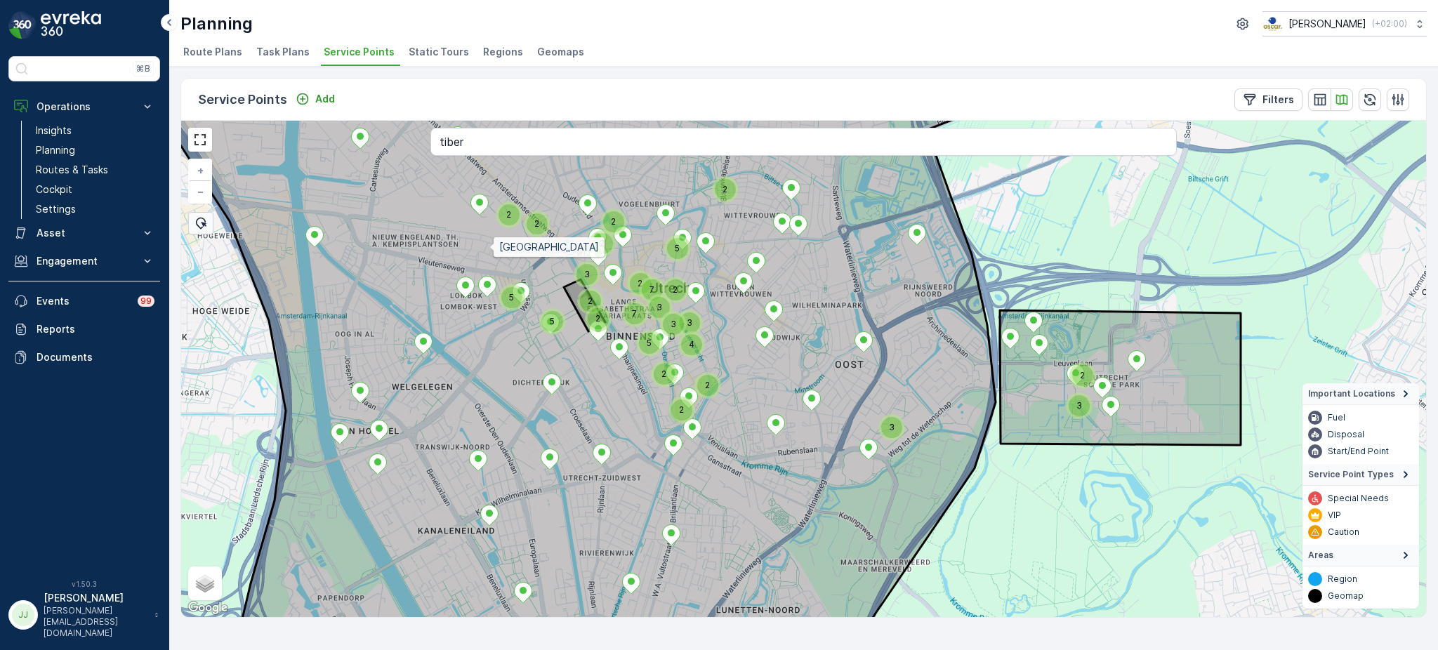
drag, startPoint x: 488, startPoint y: 240, endPoint x: 491, endPoint y: 279, distance: 38.7
click at [491, 254] on icon at bounding box center [576, 395] width 879 height 600
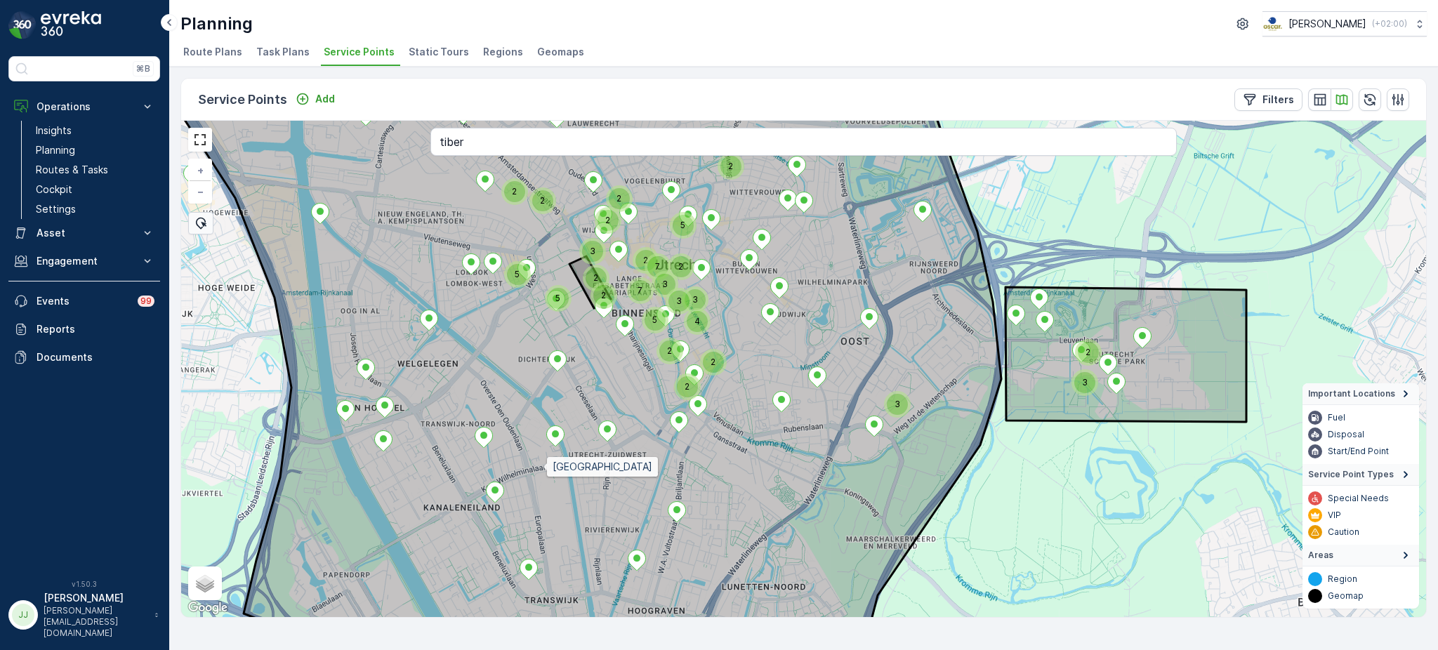
drag, startPoint x: 540, startPoint y: 505, endPoint x: 543, endPoint y: 468, distance: 37.3
click at [543, 468] on icon at bounding box center [569, 332] width 933 height 600
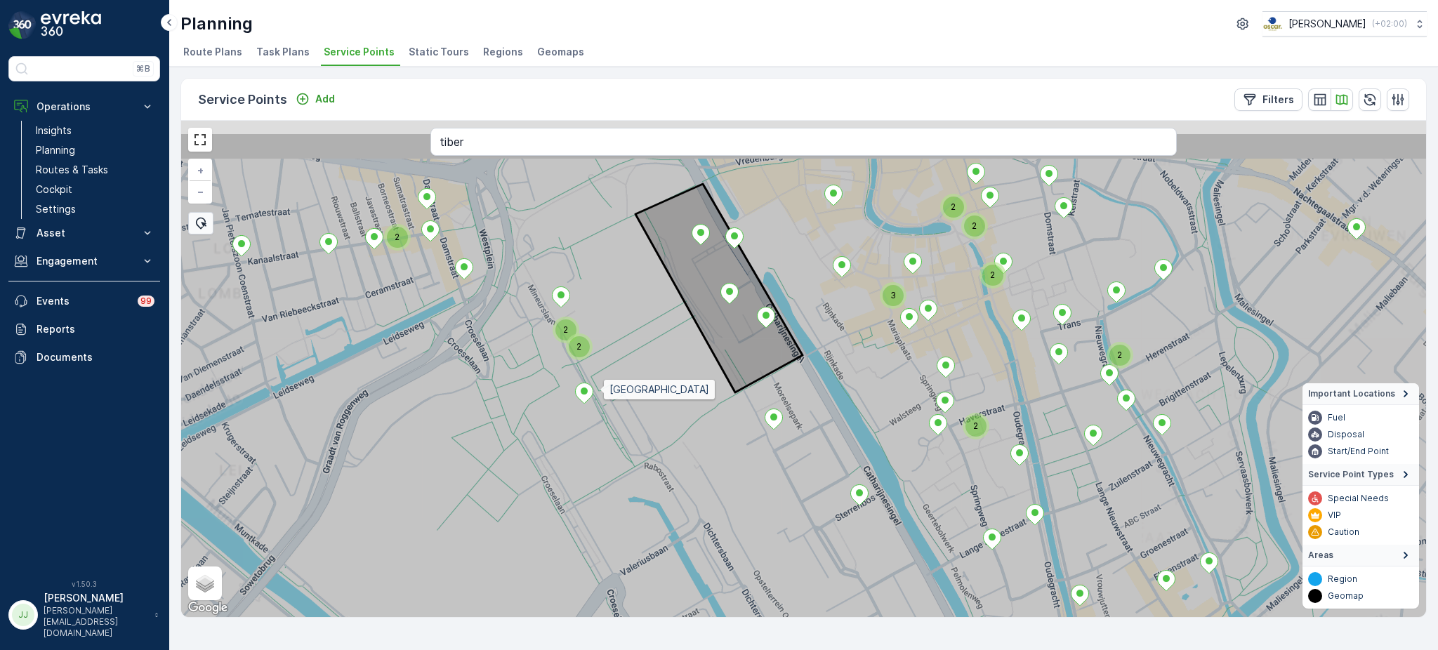
drag, startPoint x: 567, startPoint y: 288, endPoint x: 594, endPoint y: 363, distance: 79.8
click at [594, 363] on icon at bounding box center [826, 432] width 1499 height 600
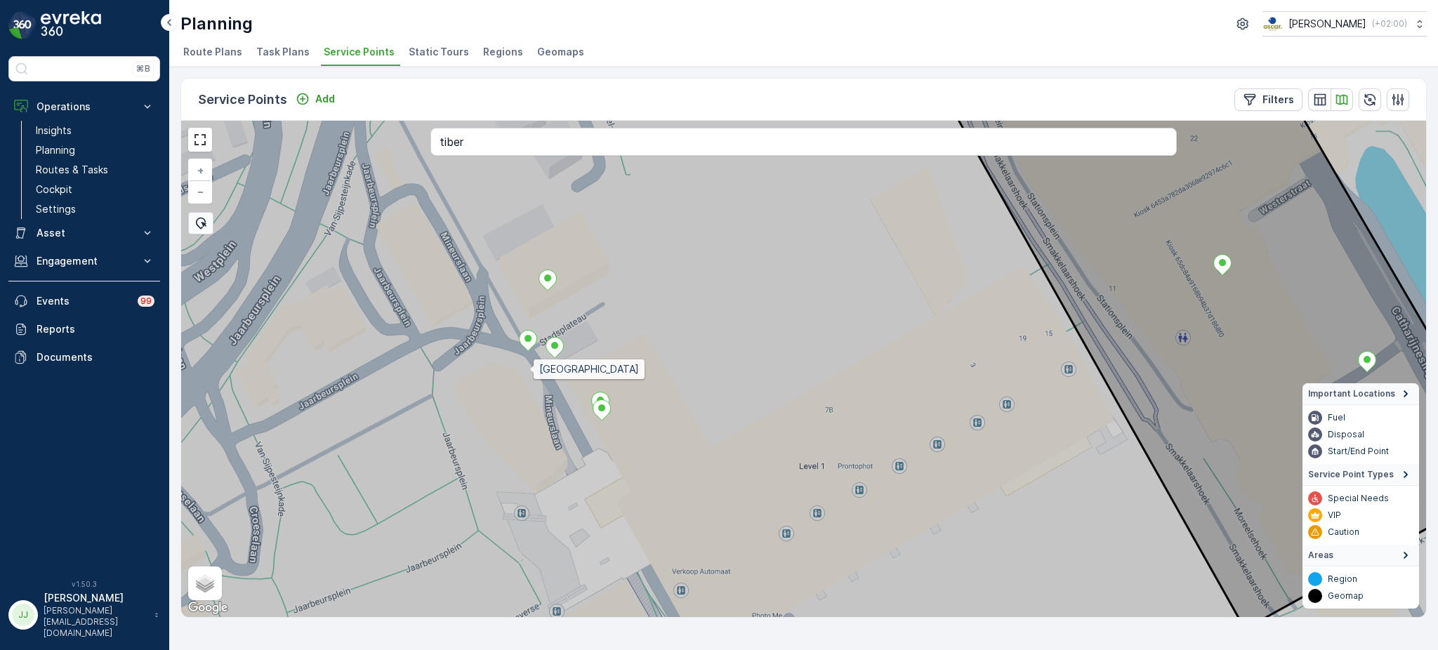
drag, startPoint x: 528, startPoint y: 364, endPoint x: 526, endPoint y: 413, distance: 49.2
click at [526, 413] on icon at bounding box center [805, 374] width 1499 height 600
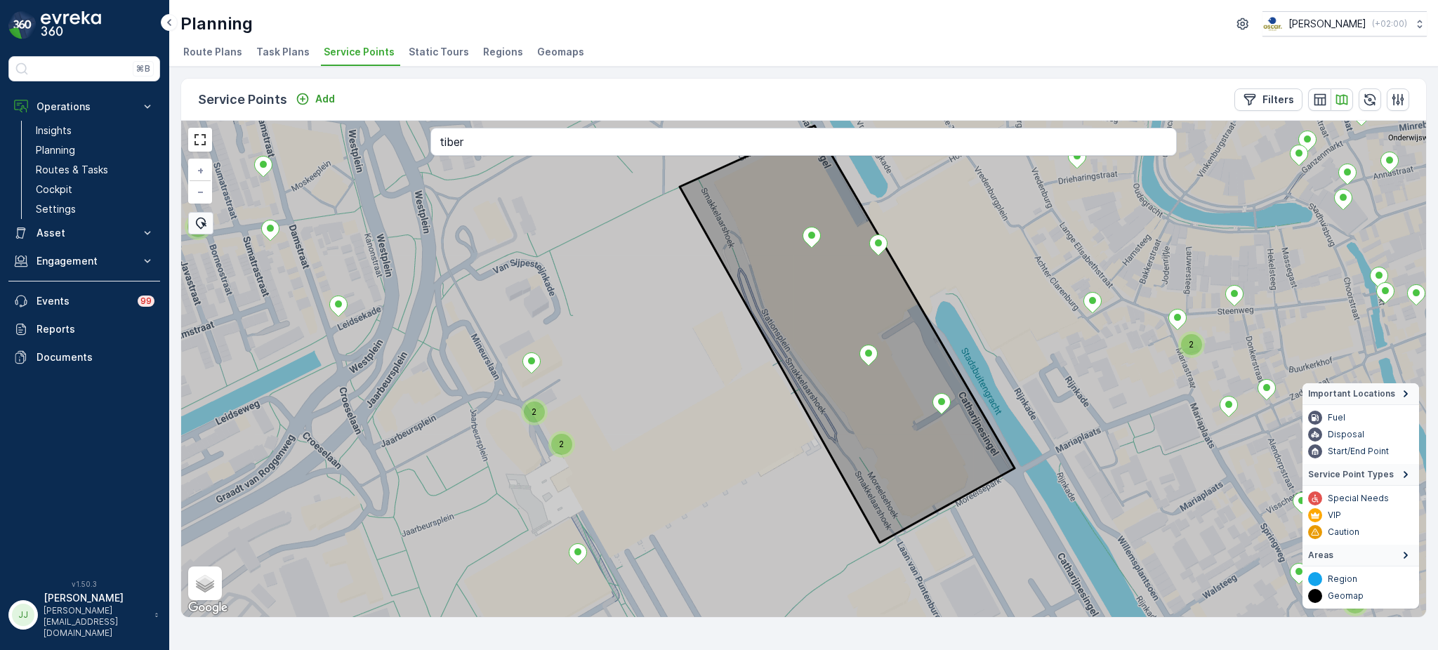
drag, startPoint x: 470, startPoint y: 428, endPoint x: 558, endPoint y: 263, distance: 187.9
click at [558, 263] on icon at bounding box center [804, 369] width 1499 height 600
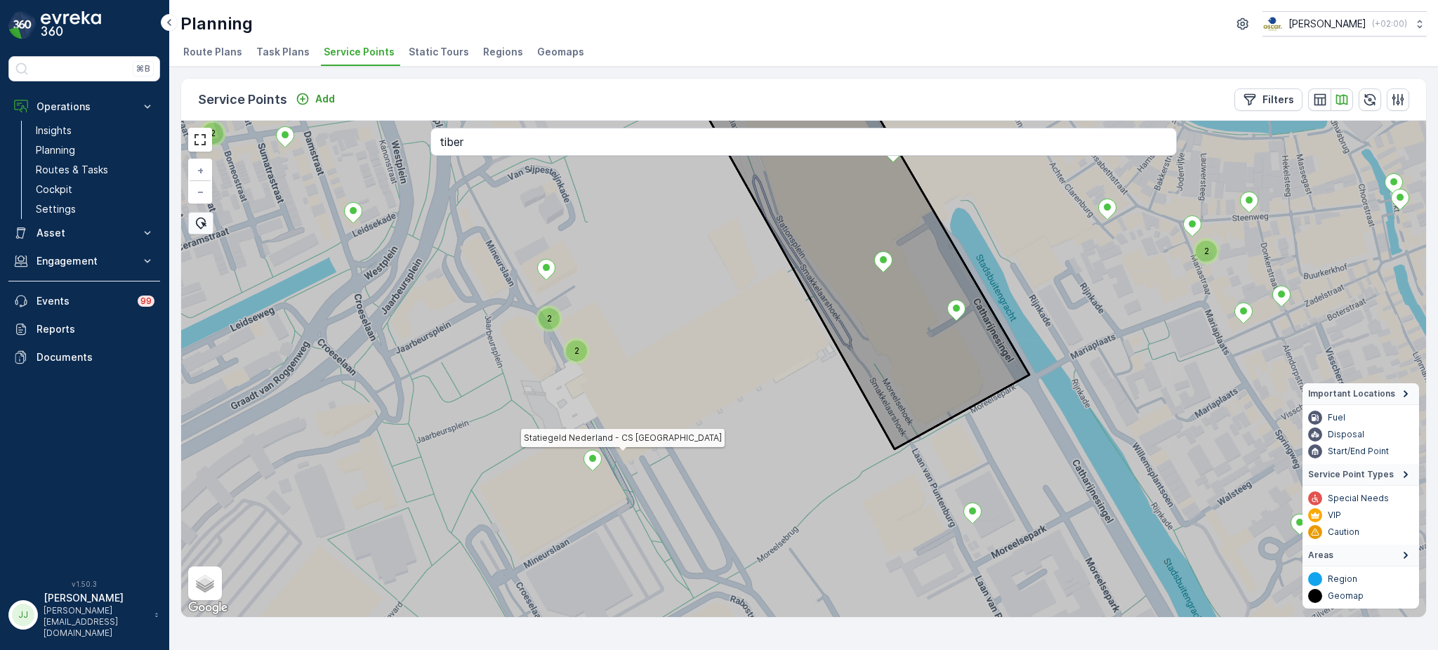
click at [579, 353] on div "2" at bounding box center [576, 351] width 21 height 21
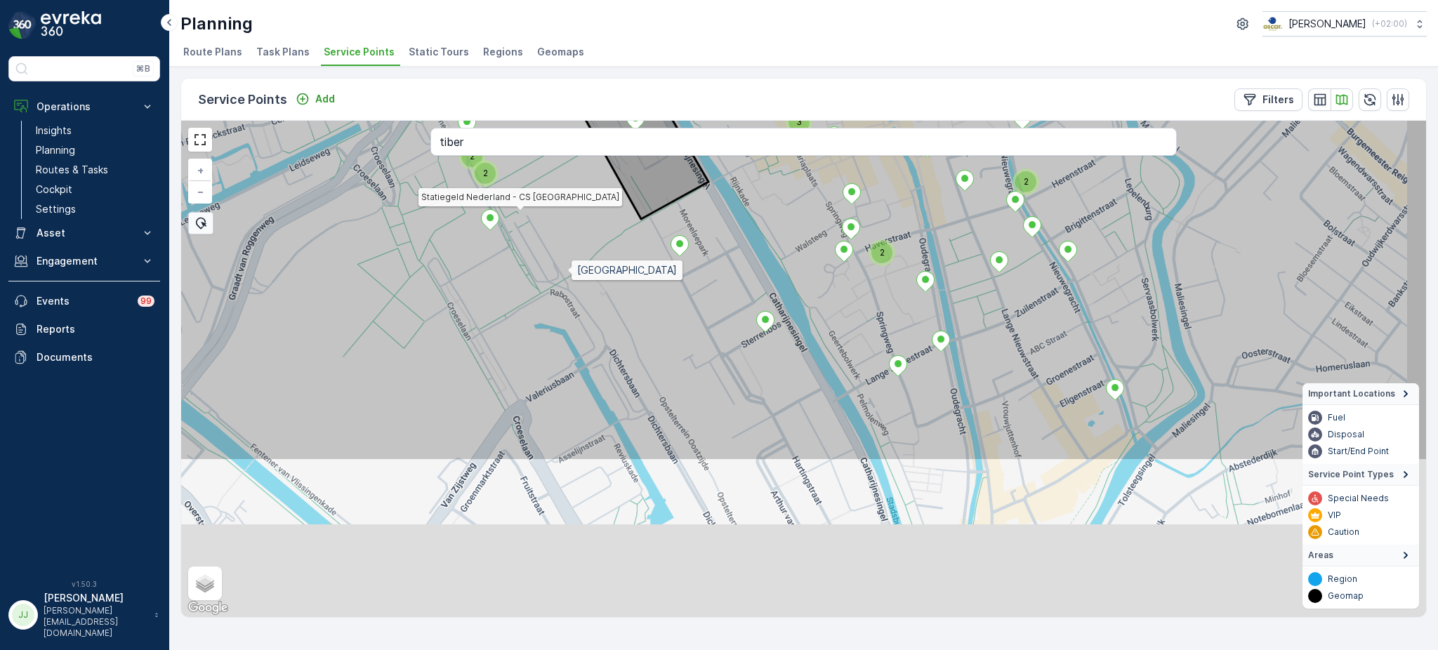
drag, startPoint x: 669, startPoint y: 487, endPoint x: 570, endPoint y: 279, distance: 230.0
click at [570, 279] on icon at bounding box center [705, 162] width 1499 height 600
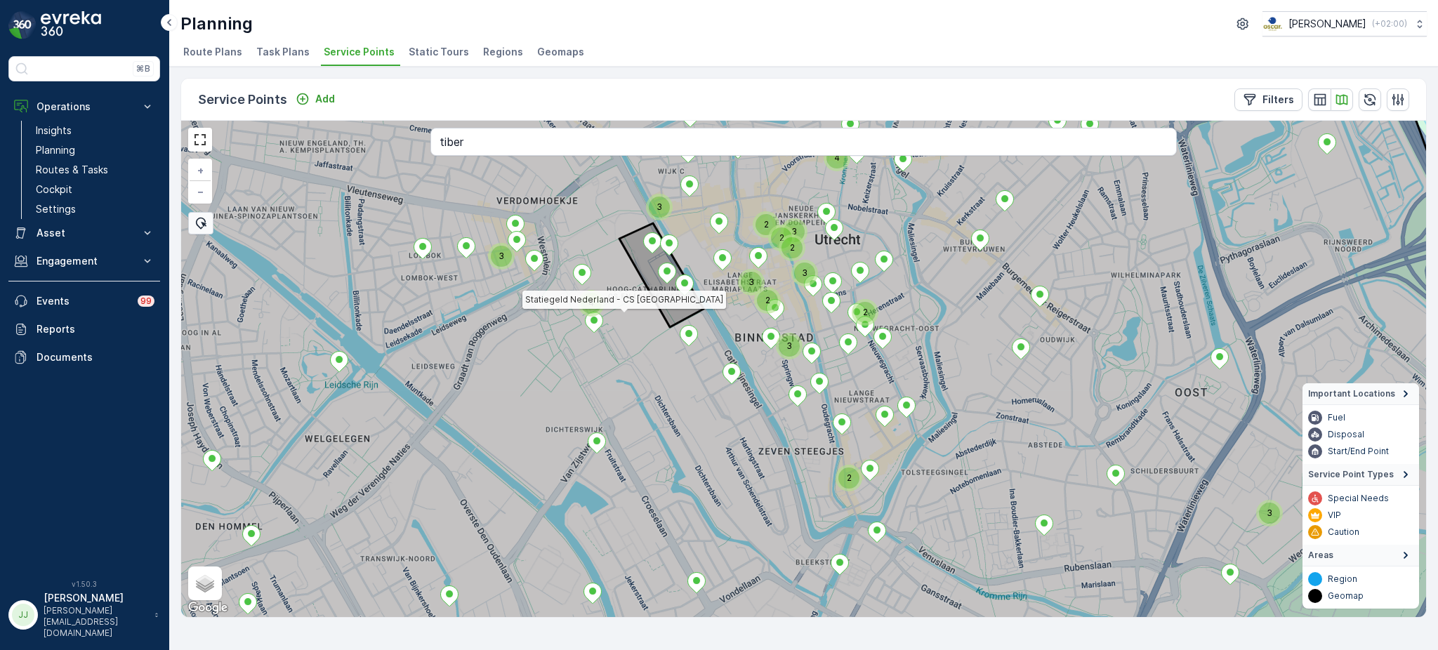
drag, startPoint x: 781, startPoint y: 537, endPoint x: 776, endPoint y: 477, distance: 59.9
click at [776, 477] on icon at bounding box center [769, 369] width 1429 height 600
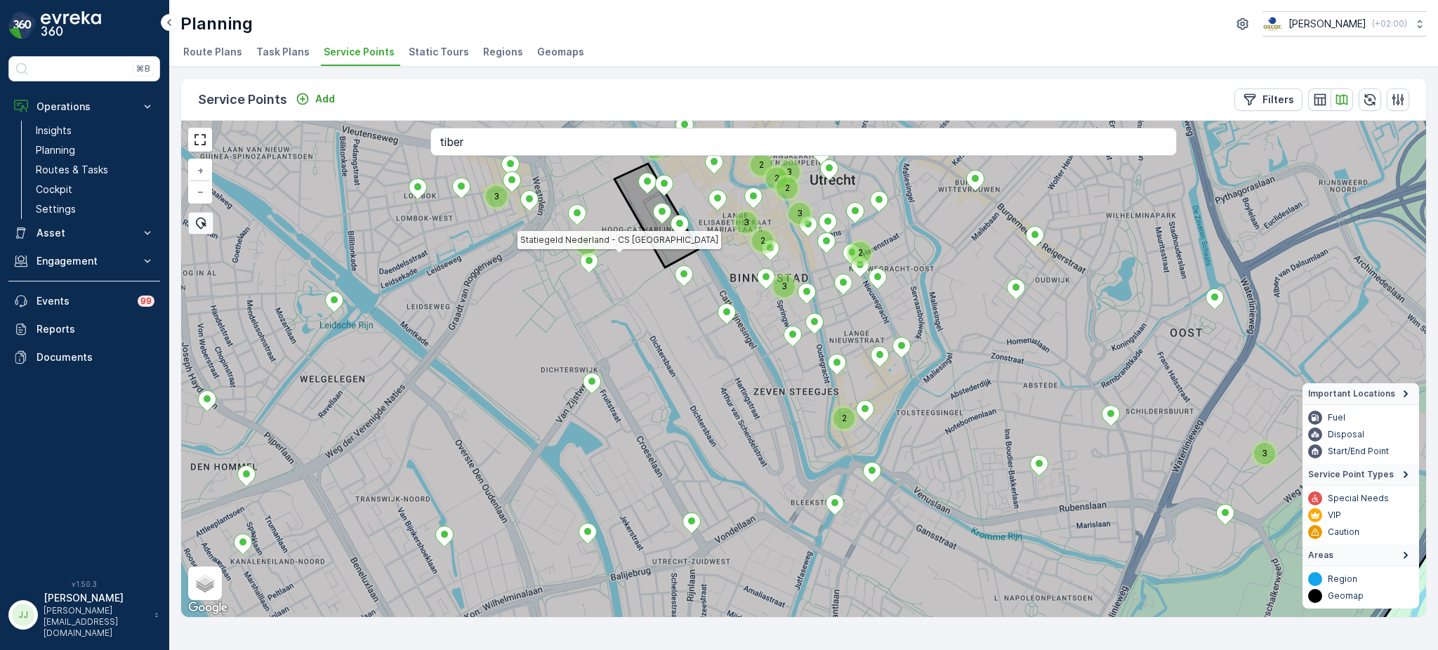
drag, startPoint x: 624, startPoint y: 464, endPoint x: 638, endPoint y: 417, distance: 49.1
click at [638, 417] on icon at bounding box center [767, 369] width 1424 height 600
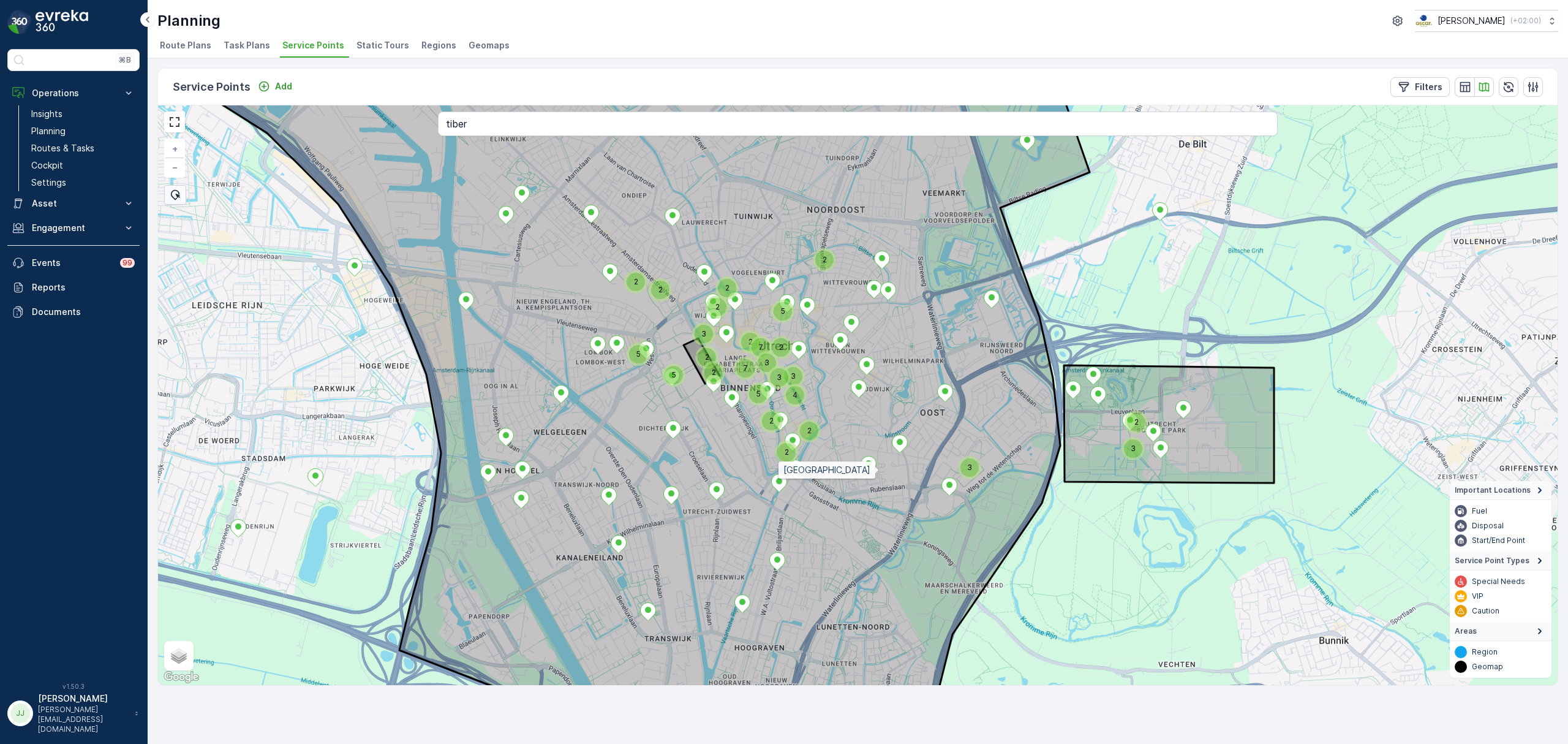
click at [880, 474] on icon at bounding box center [633, 423] width 914 height 697
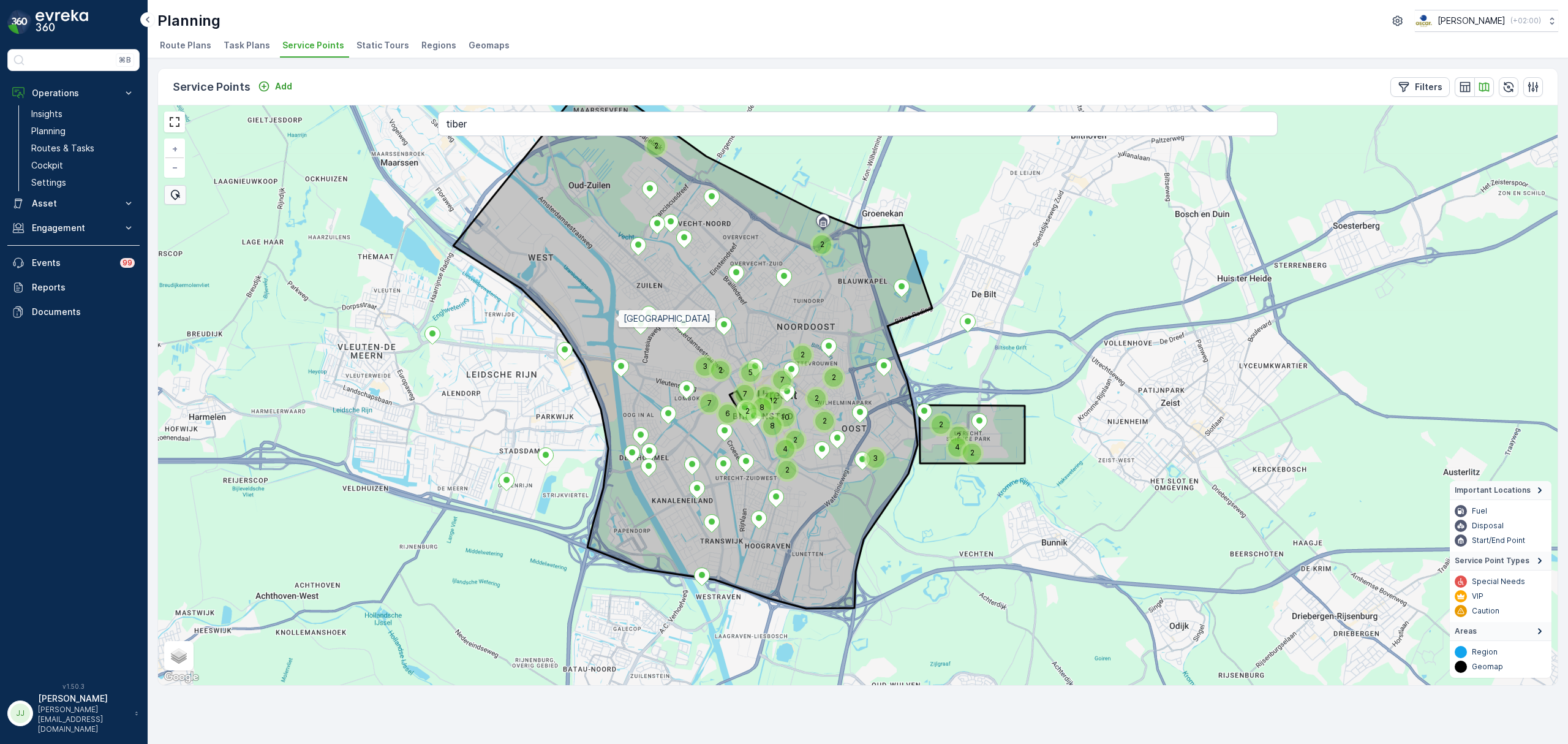
drag, startPoint x: 654, startPoint y: 321, endPoint x: 616, endPoint y: 317, distance: 38.2
click at [616, 317] on icon at bounding box center [692, 344] width 479 height 529
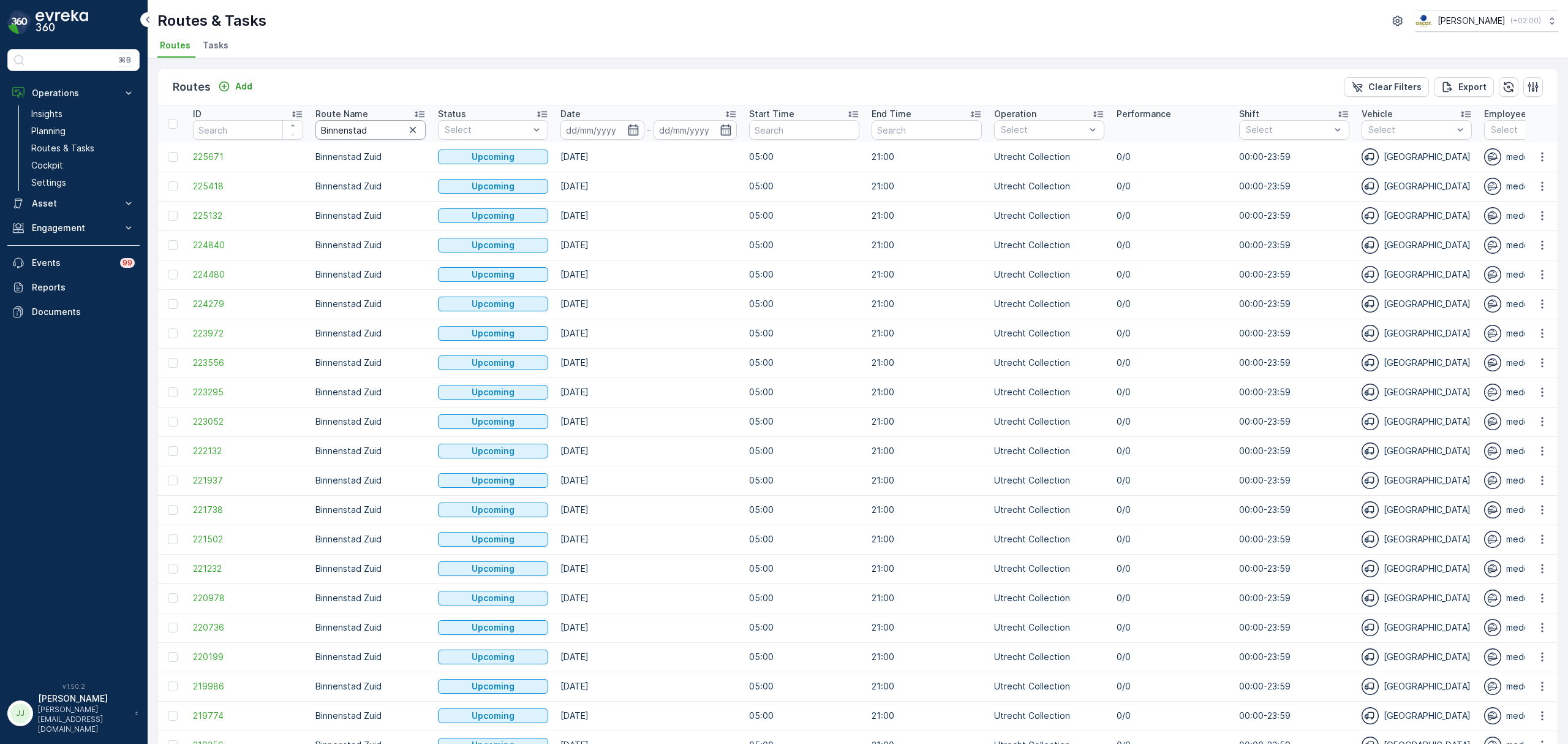
drag, startPoint x: 376, startPoint y: 133, endPoint x: 303, endPoint y: 128, distance: 73.2
click at [304, 128] on tr "ID Route Name Binnenstad Status Select Date - Start Time End Time Operation Sel…" at bounding box center [1386, 124] width 2456 height 37
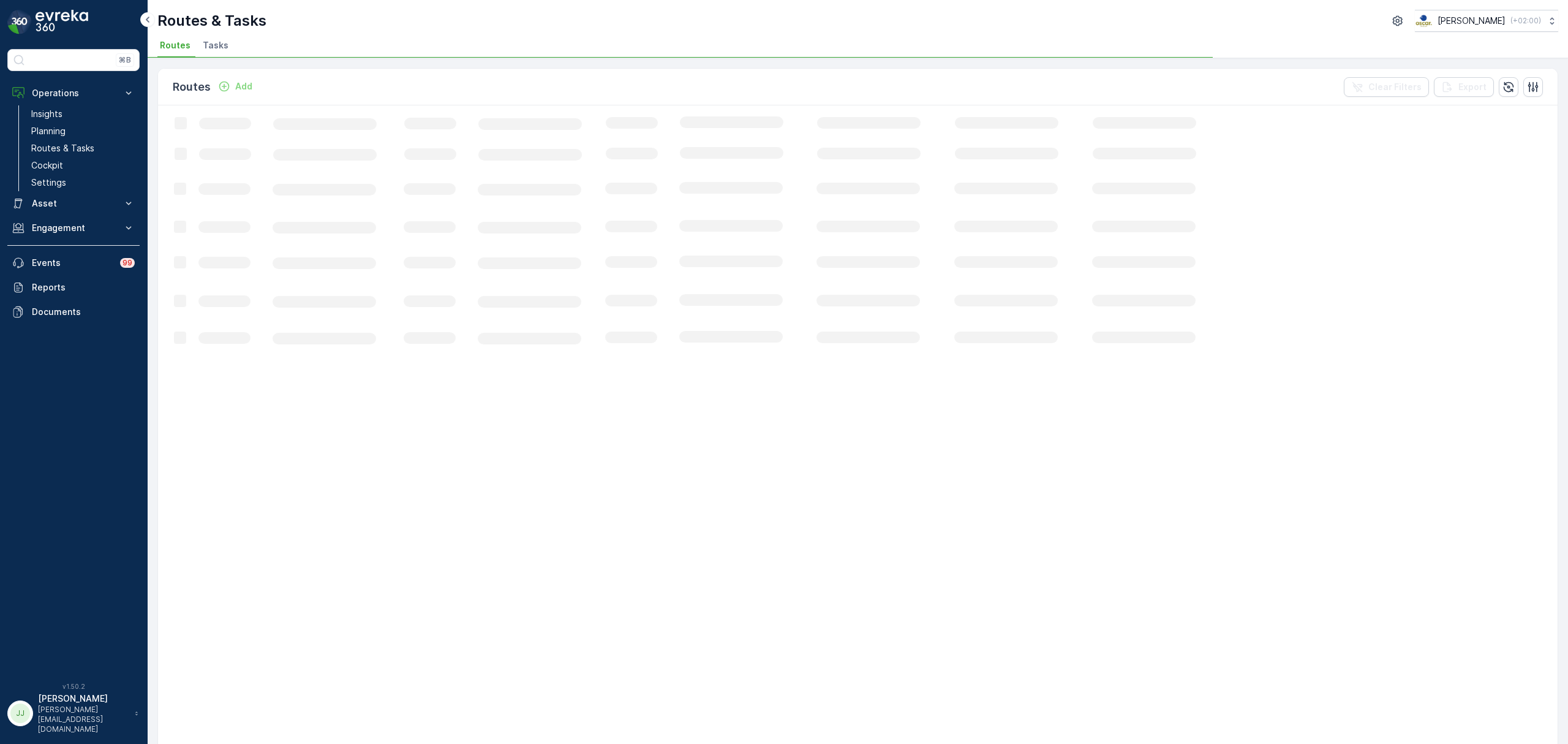
click at [207, 44] on span "Tasks" at bounding box center [215, 45] width 25 height 12
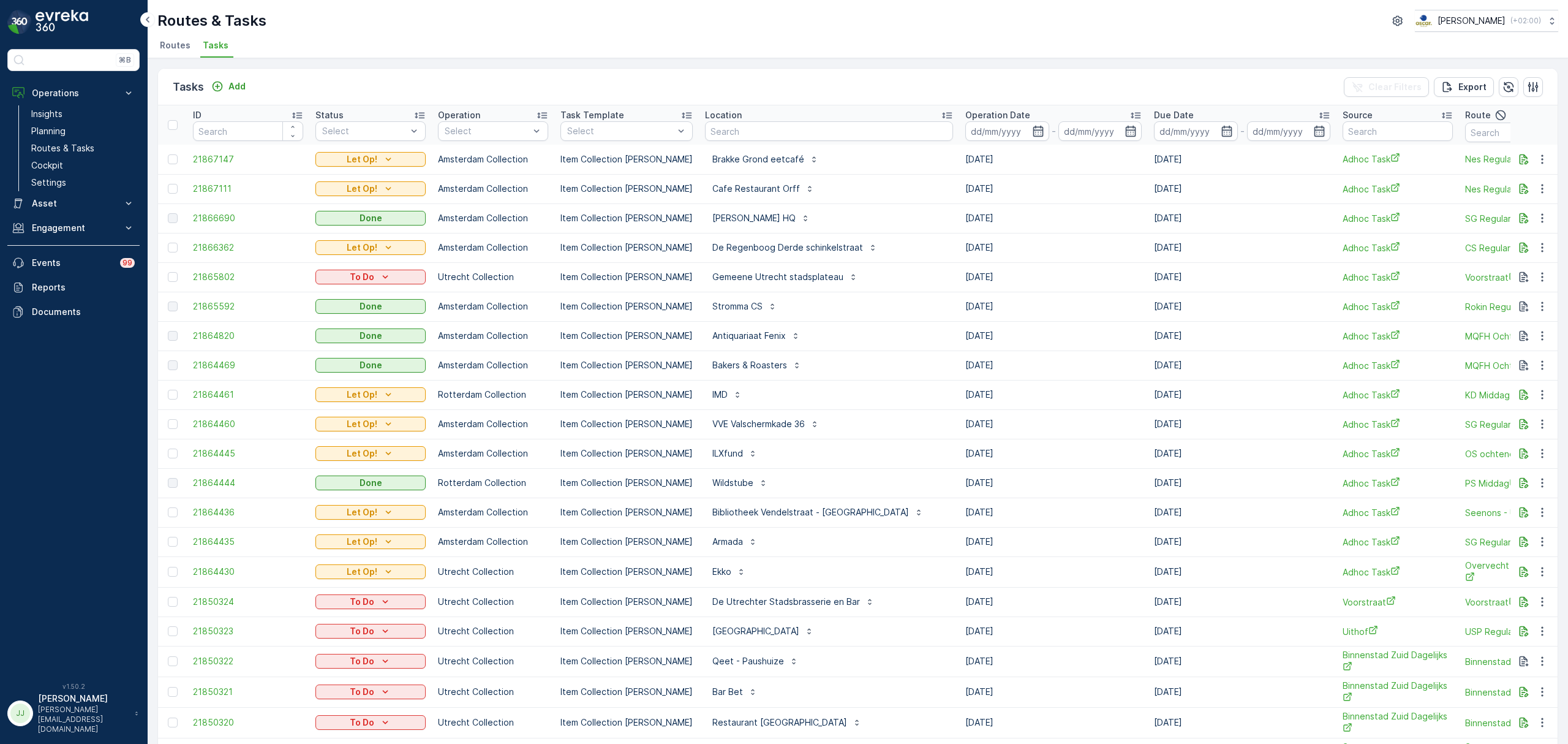
click at [868, 128] on input "text" at bounding box center [828, 131] width 248 height 19
type input "o"
type input "ono"
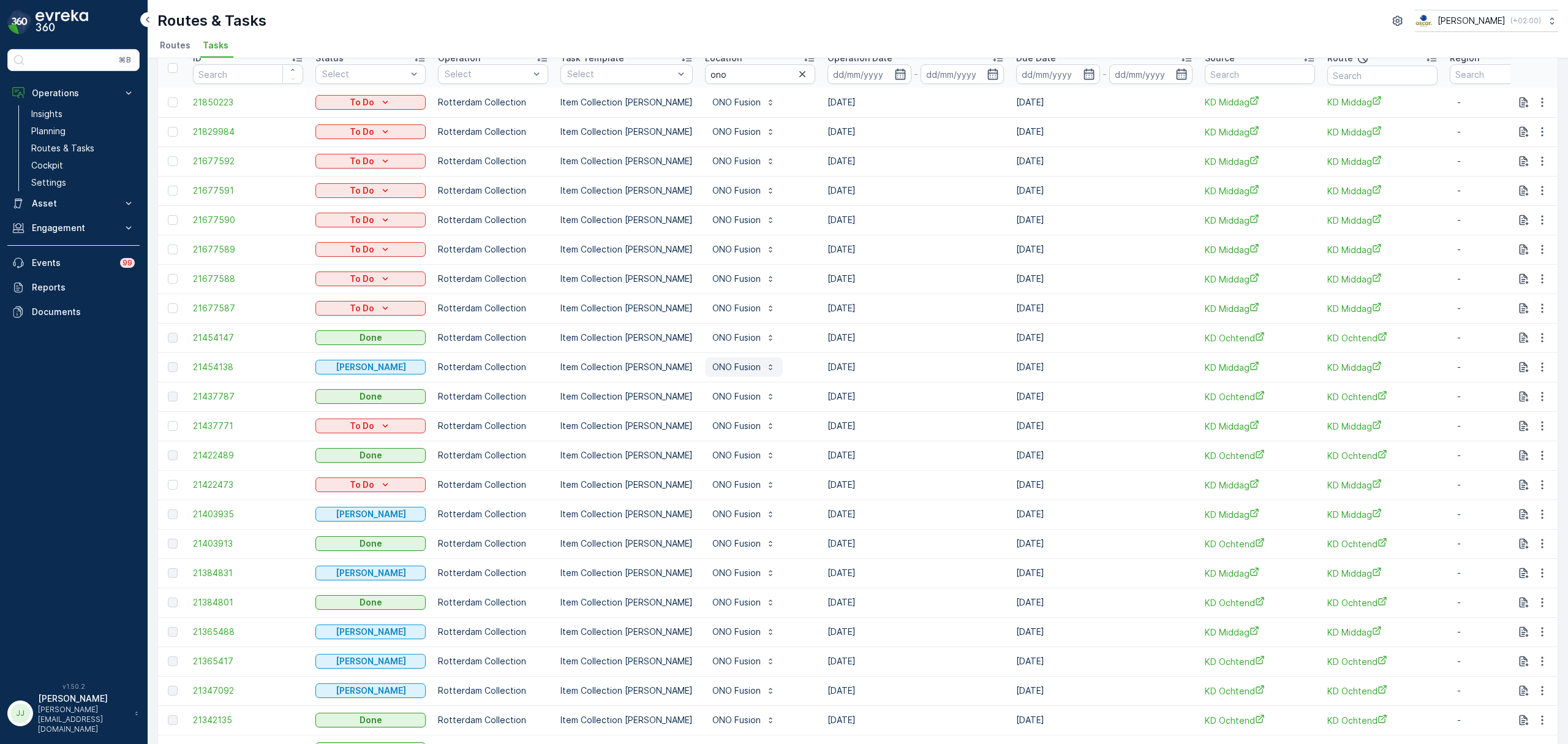
scroll to position [81, 0]
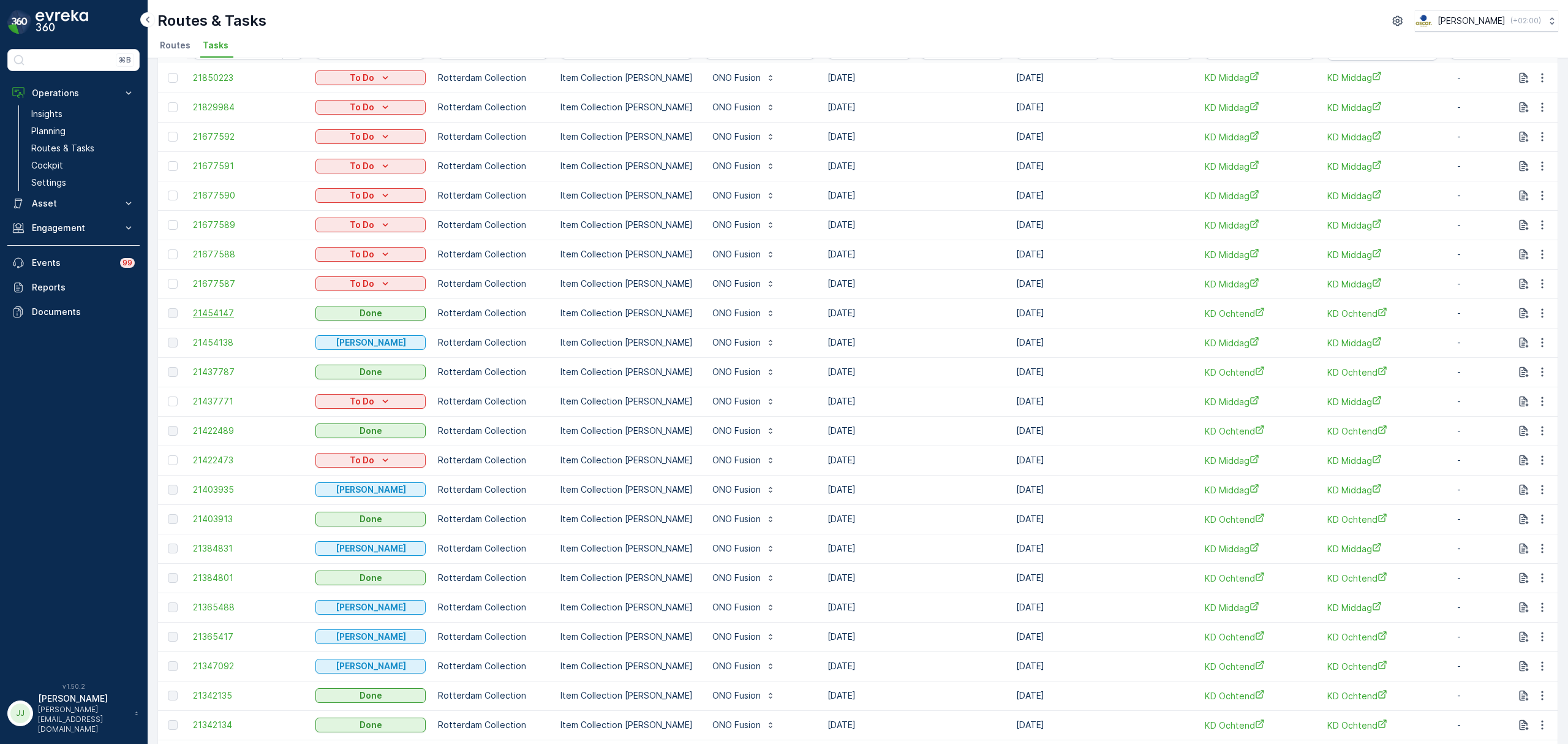
click at [223, 311] on span "21454147" at bounding box center [248, 313] width 110 height 12
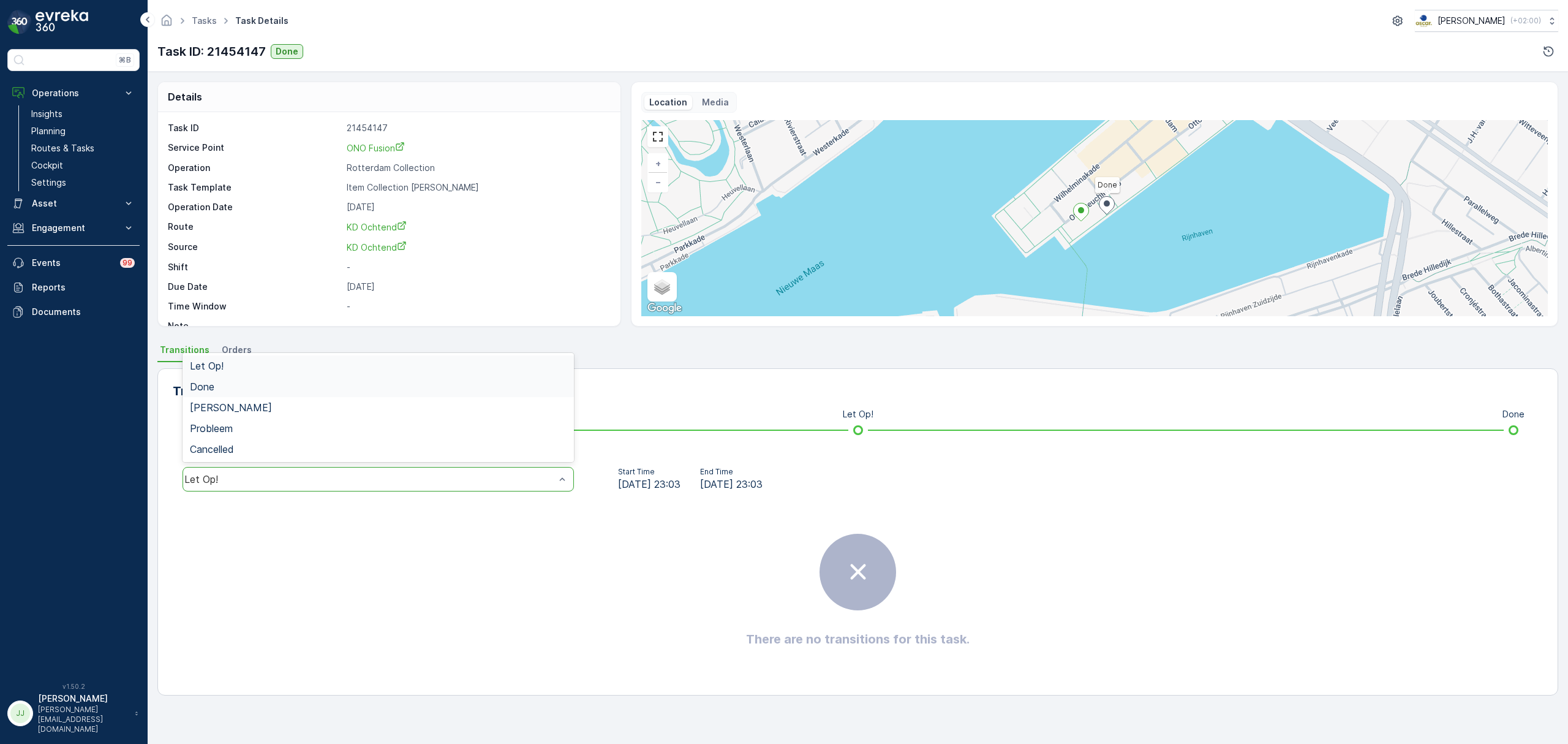
click at [309, 386] on div "Done" at bounding box center [378, 386] width 377 height 11
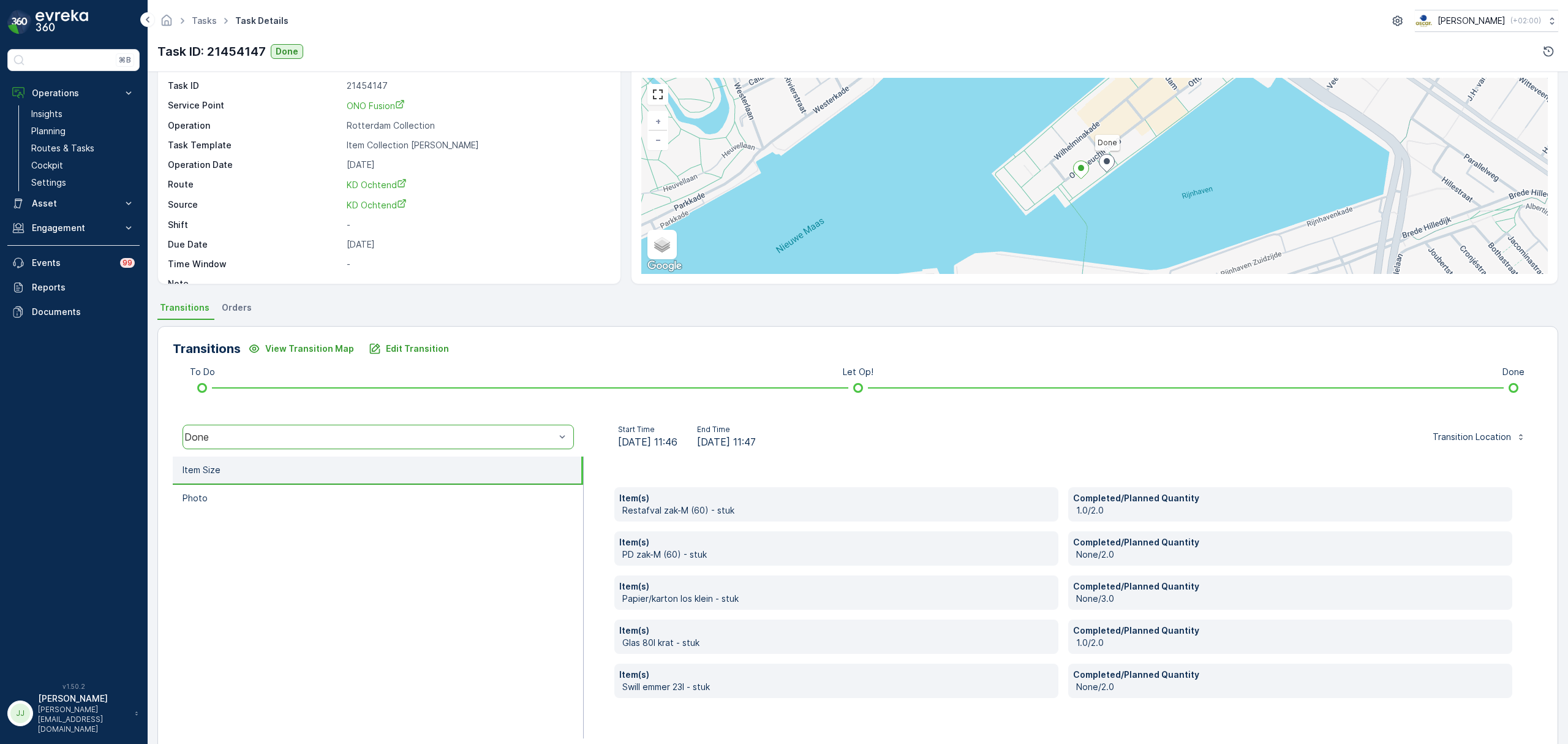
scroll to position [65, 0]
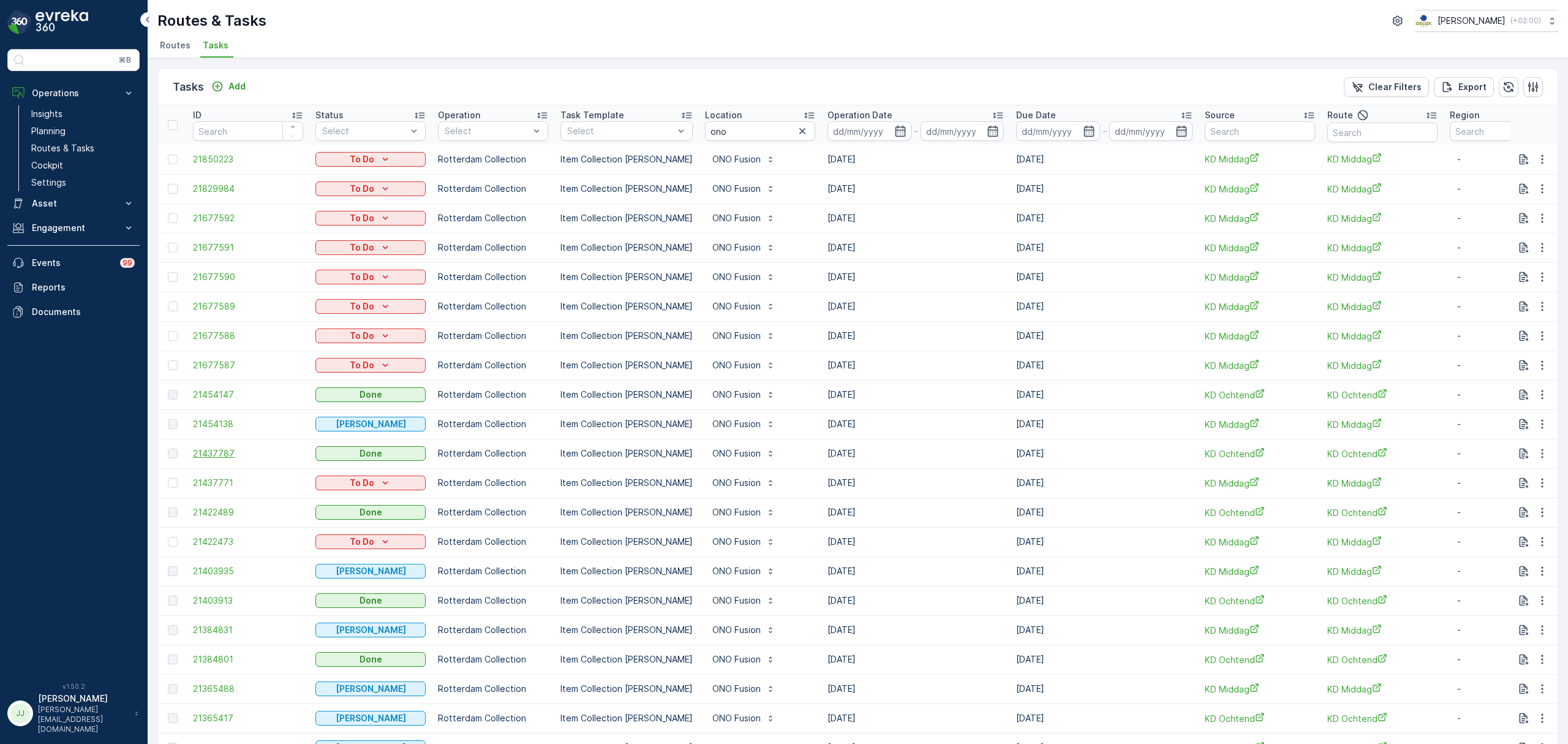
click at [223, 451] on span "21437787" at bounding box center [248, 454] width 110 height 12
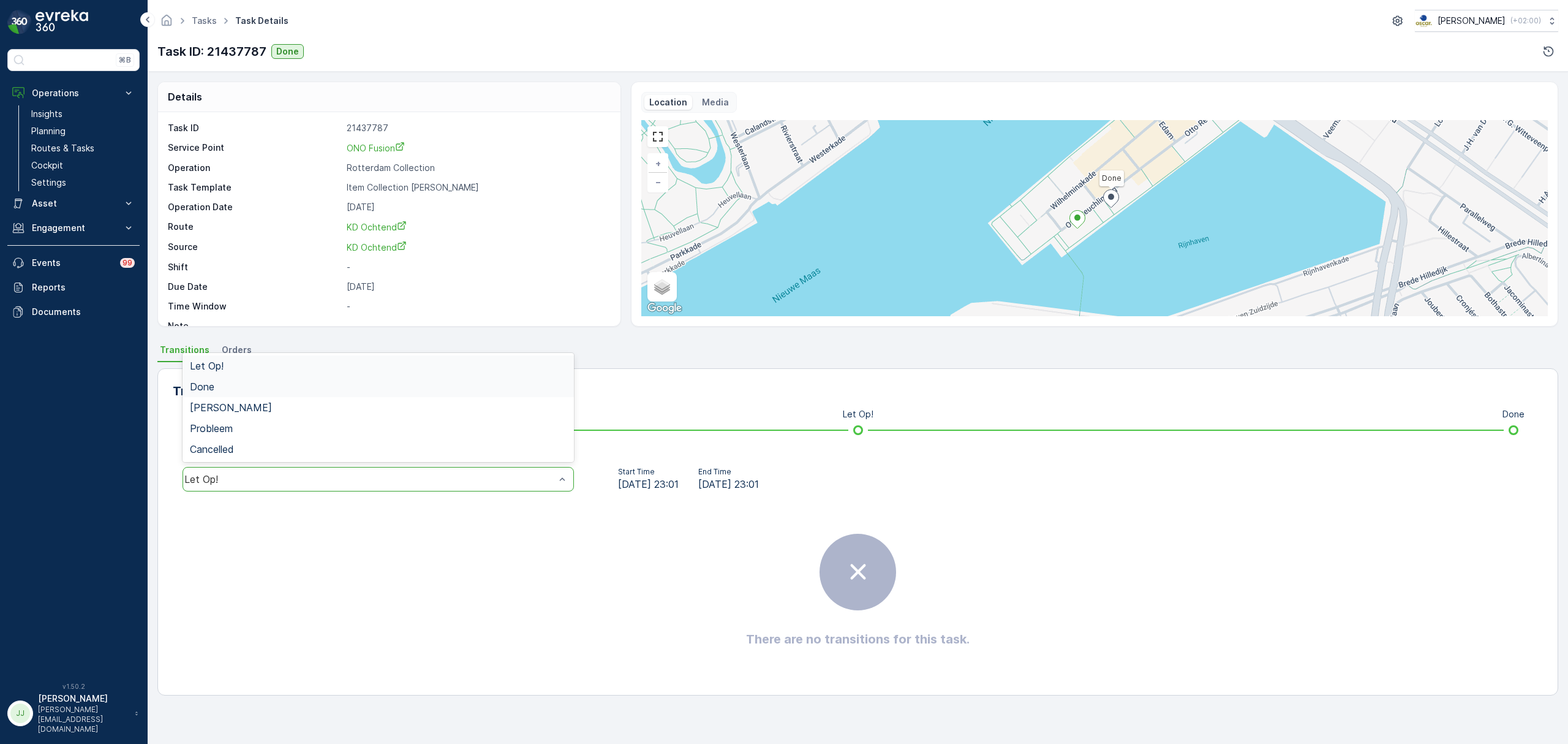
click at [277, 395] on div "Done" at bounding box center [378, 386] width 392 height 21
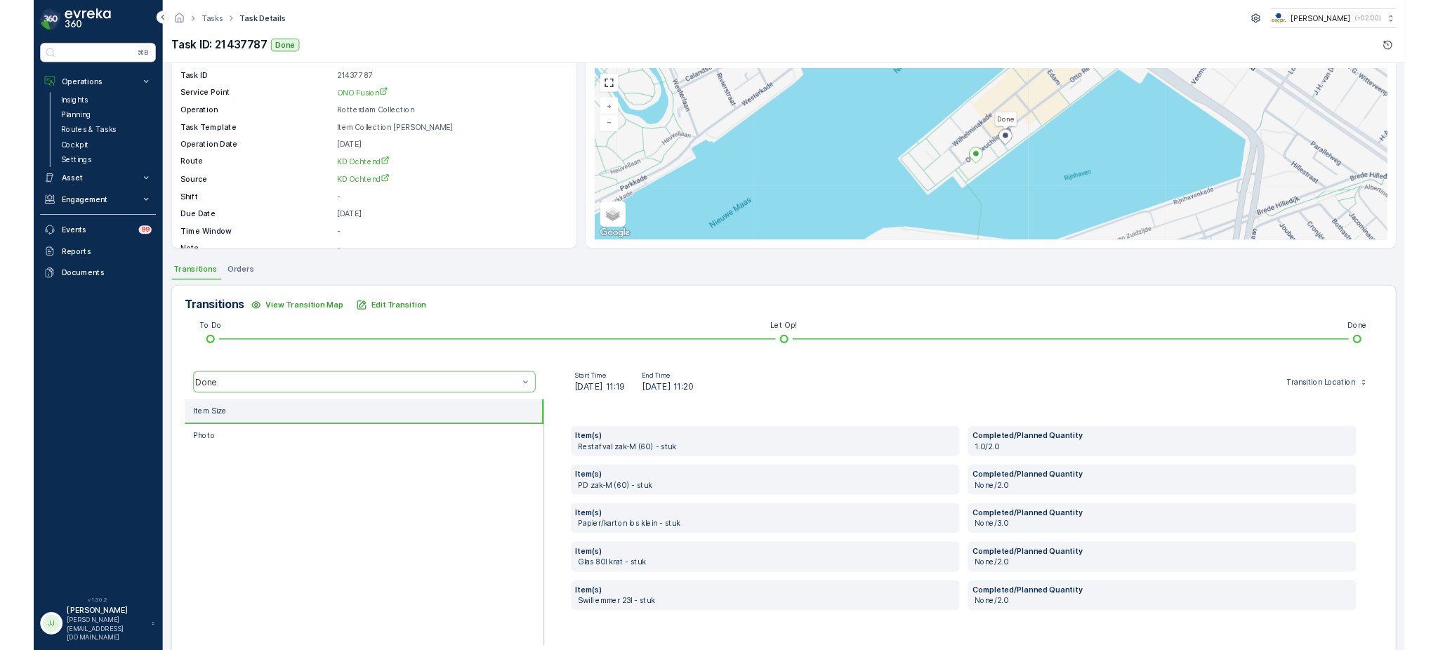
scroll to position [74, 0]
